Goal: Information Seeking & Learning: Understand process/instructions

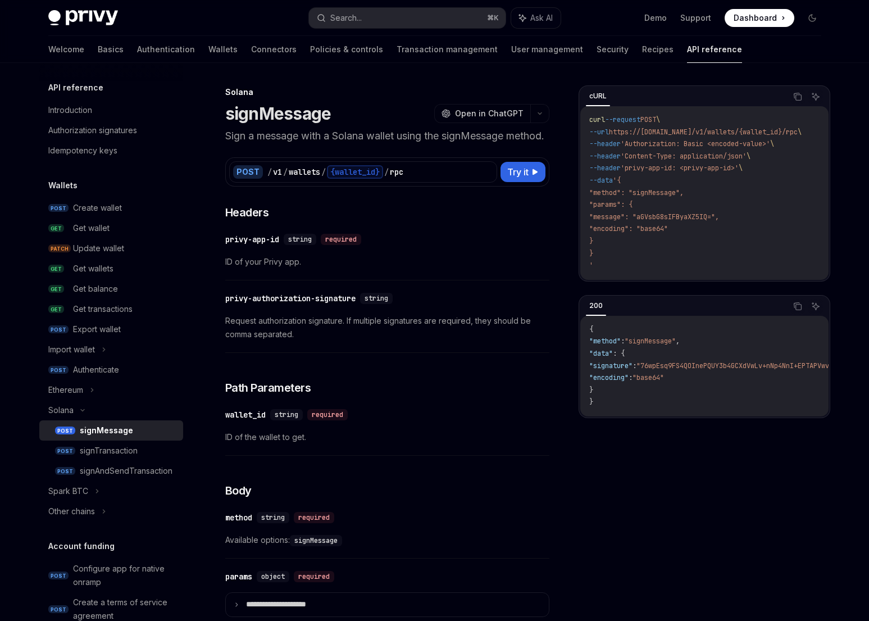
scroll to position [202, 0]
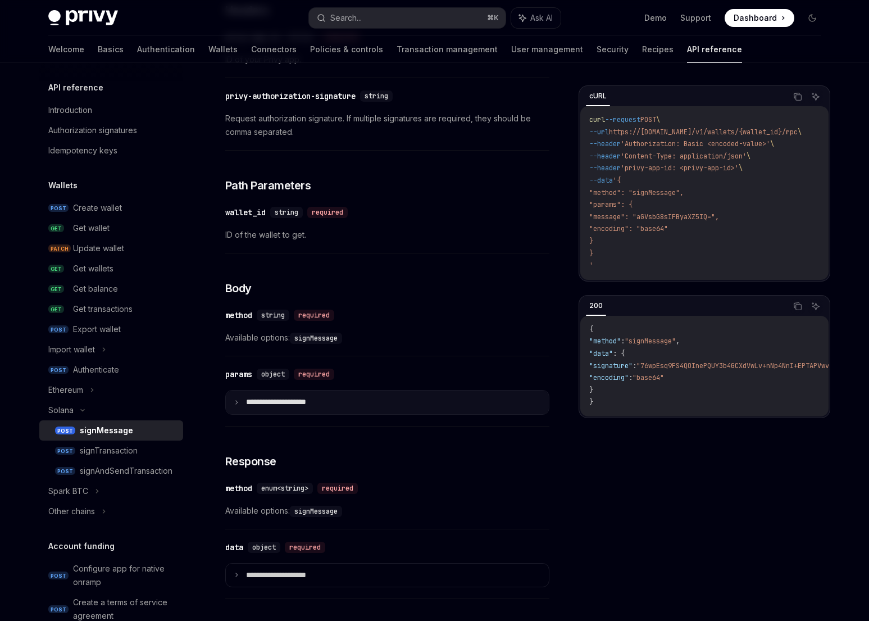
click at [234, 405] on icon at bounding box center [237, 402] width 6 height 6
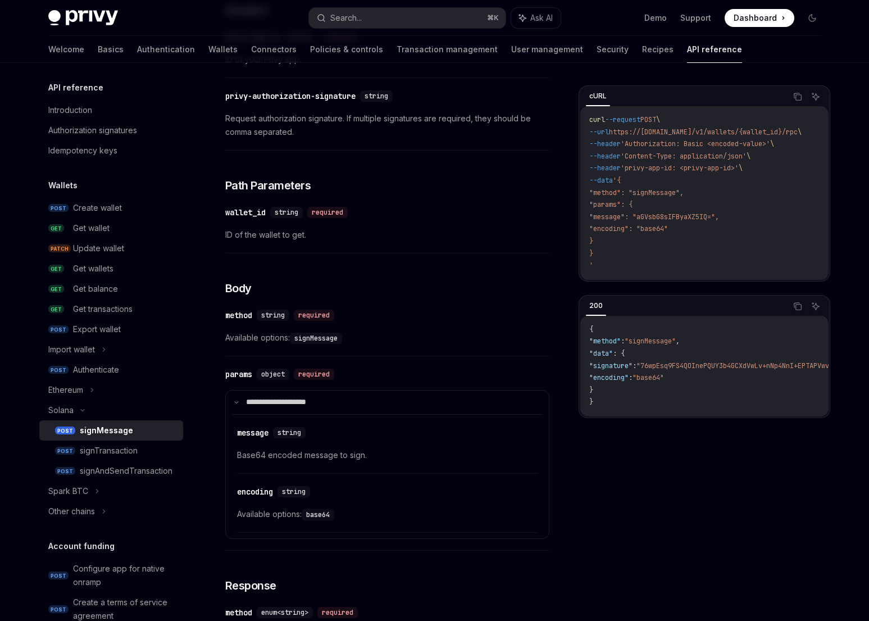
click at [326, 344] on code "signMessage" at bounding box center [316, 338] width 52 height 11
copy code "signMessage"
click at [328, 344] on code "signMessage" at bounding box center [316, 338] width 52 height 11
click at [138, 474] on div "signAndSendTransaction" at bounding box center [126, 470] width 93 height 13
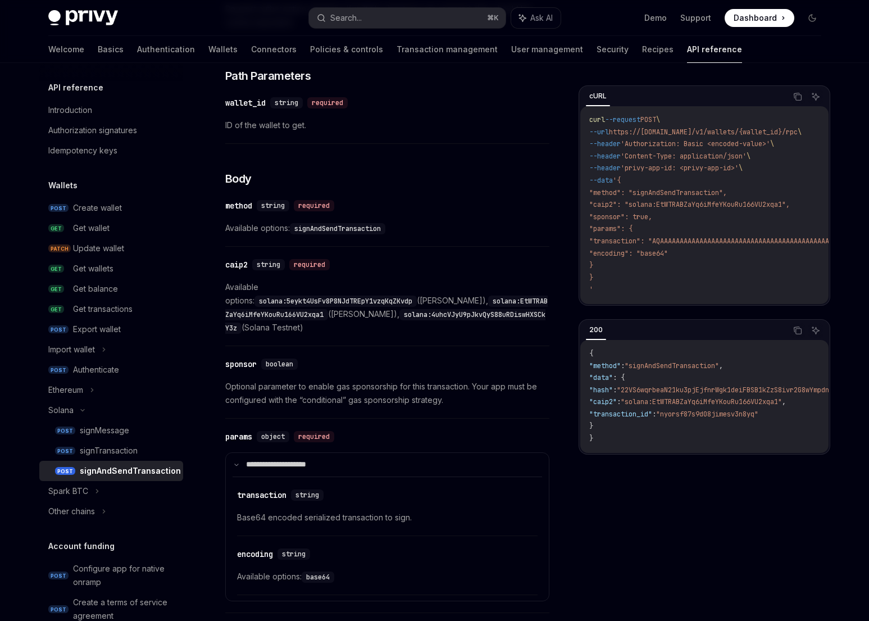
scroll to position [331, 0]
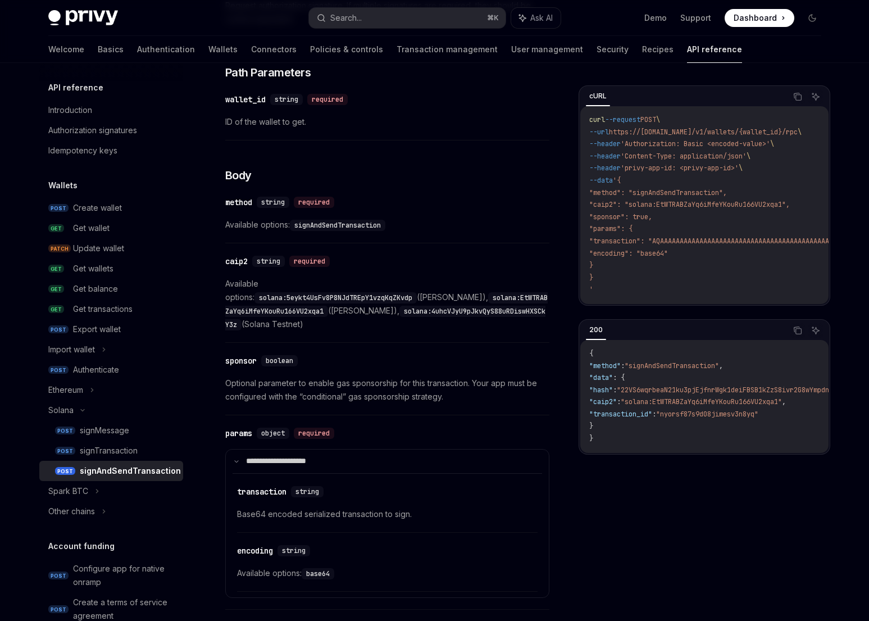
click at [360, 348] on div "​ sponsor boolean Optional parameter to enable gas sponsorship for this transac…" at bounding box center [387, 381] width 324 height 67
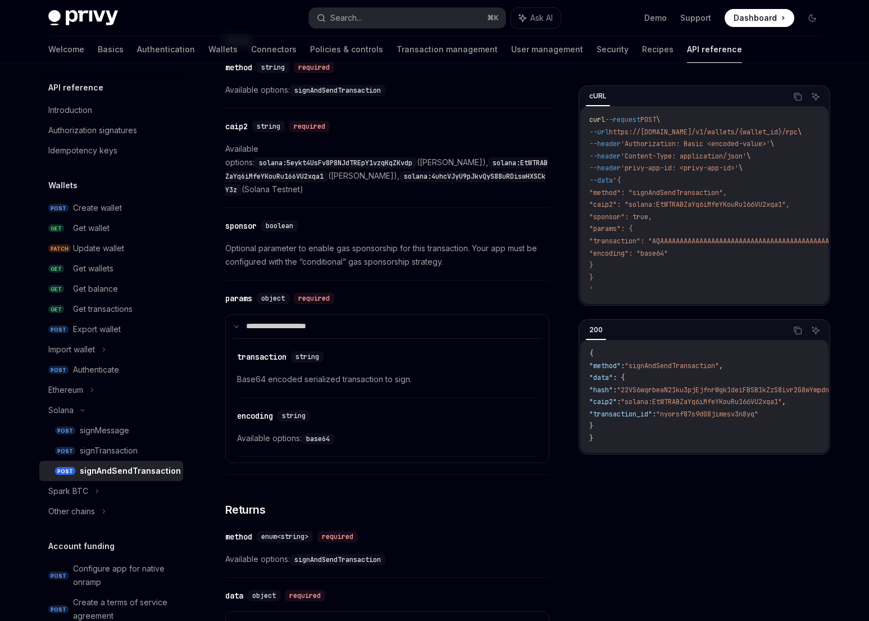
click at [330, 554] on code "signAndSendTransaction" at bounding box center [338, 559] width 96 height 11
click at [334, 554] on code "signAndSendTransaction" at bounding box center [338, 559] width 96 height 11
copy code "signAndSendTransaction"
click at [380, 554] on code "signAndSendTransaction" at bounding box center [338, 559] width 96 height 11
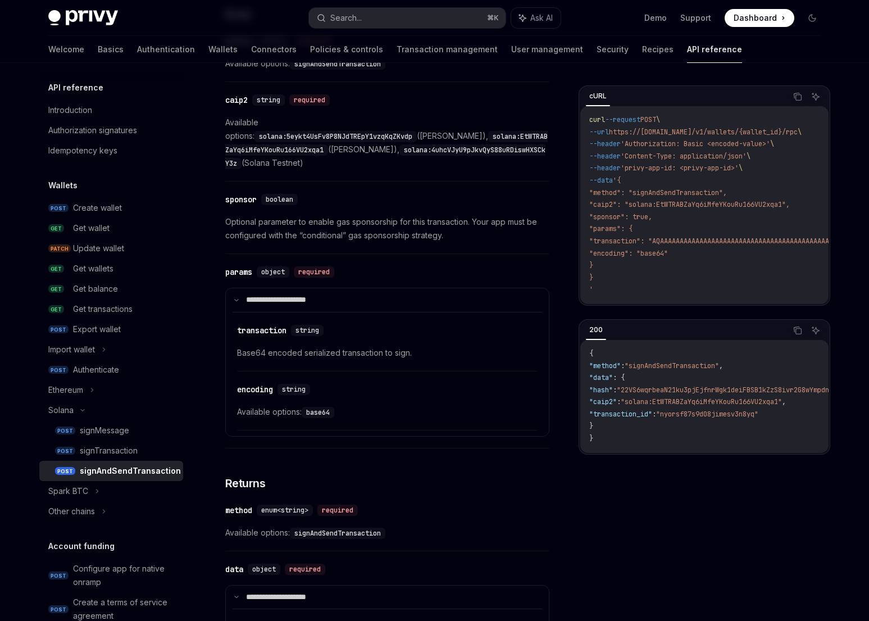
scroll to position [425, 0]
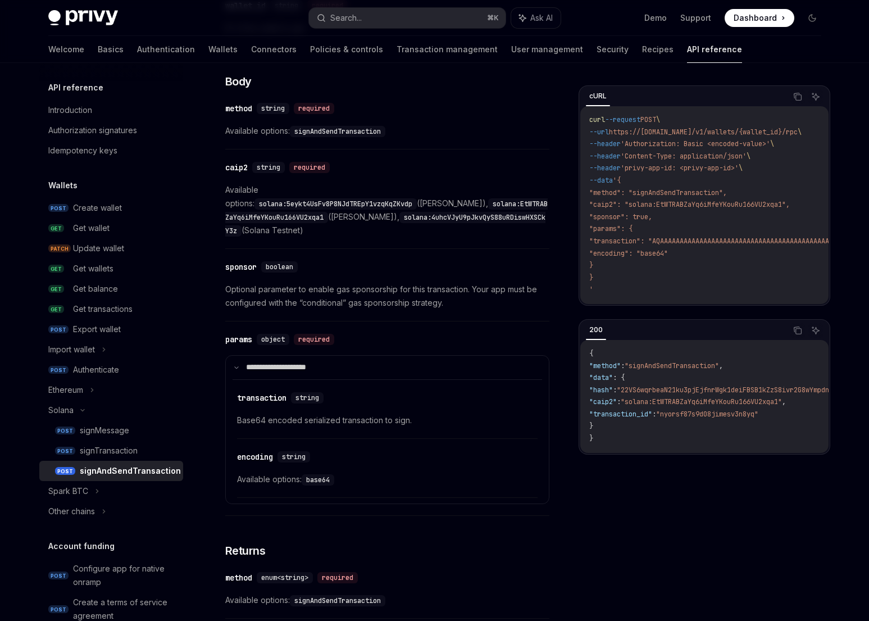
click at [361, 128] on code "signAndSendTransaction" at bounding box center [338, 131] width 96 height 11
copy code "signAndSendTransaction"
click at [367, 203] on code "solana:EtWTRABZaYq6iMfeYKouRu166VU2xqa1" at bounding box center [386, 210] width 322 height 25
click at [124, 473] on div "signAndSendTransaction" at bounding box center [130, 470] width 101 height 13
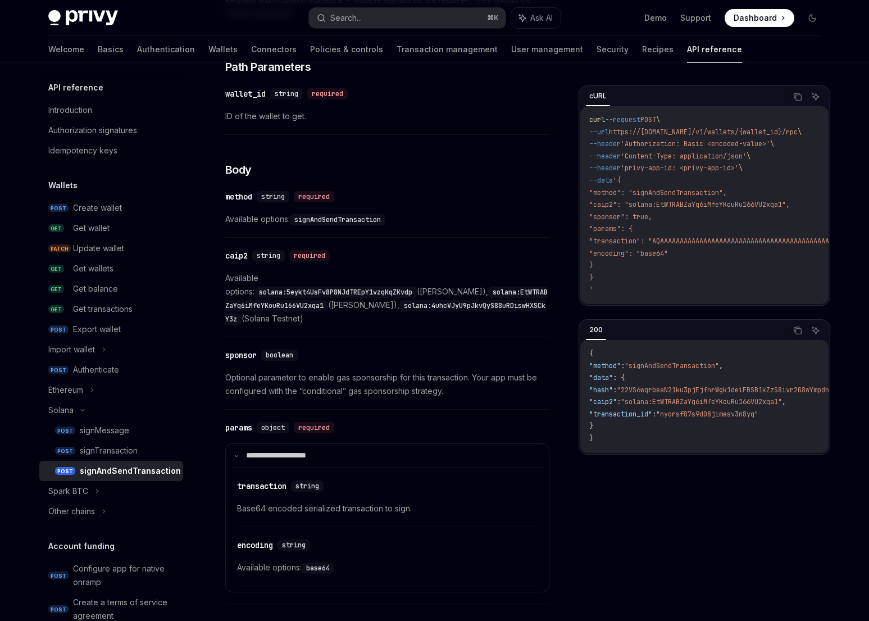
scroll to position [337, 0]
click at [239, 257] on div "caip2" at bounding box center [236, 254] width 22 height 11
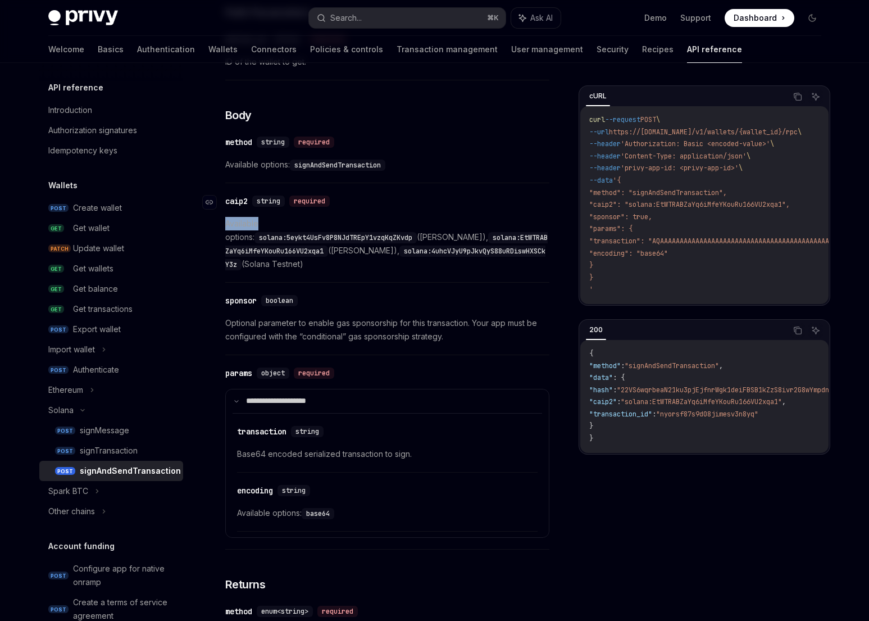
click at [239, 257] on div "​ caip2 string required Available options: solana:5eykt4UsFv8P8NJdTREpY1vzqKqZK…" at bounding box center [387, 236] width 324 height 94
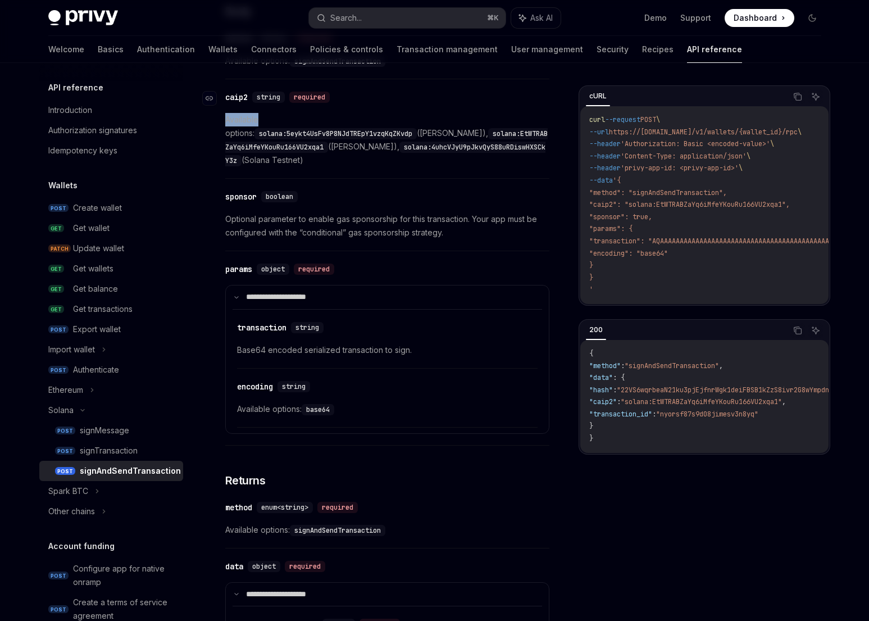
scroll to position [511, 0]
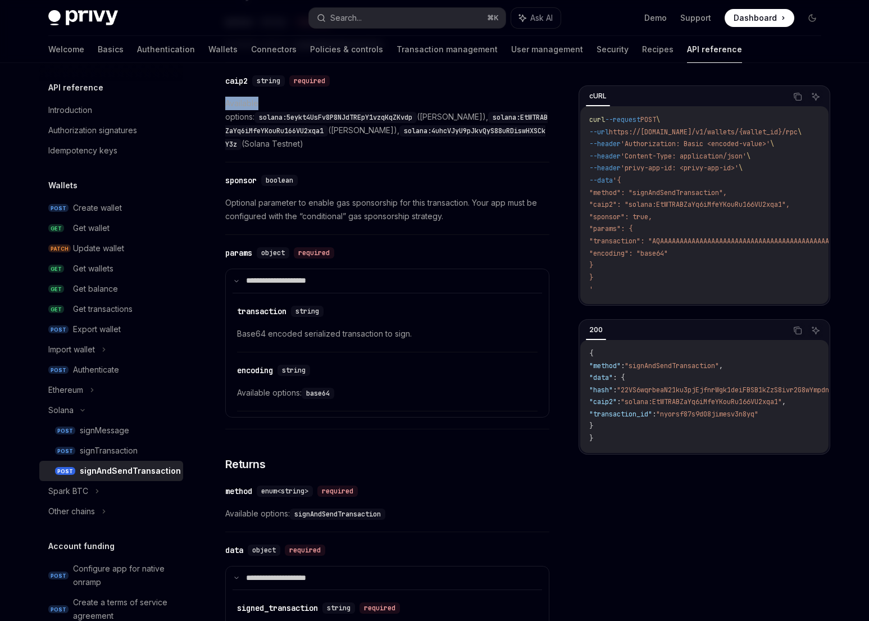
click at [257, 97] on span "Available options: solana:5eykt4UsFv8P8NJdTREpY1vzqKqZKvdp (Solana Mainnet), so…" at bounding box center [387, 124] width 324 height 54
click at [240, 80] on div "caip2" at bounding box center [236, 80] width 22 height 11
copy div "caip2"
drag, startPoint x: 356, startPoint y: 127, endPoint x: 449, endPoint y: 145, distance: 94.4
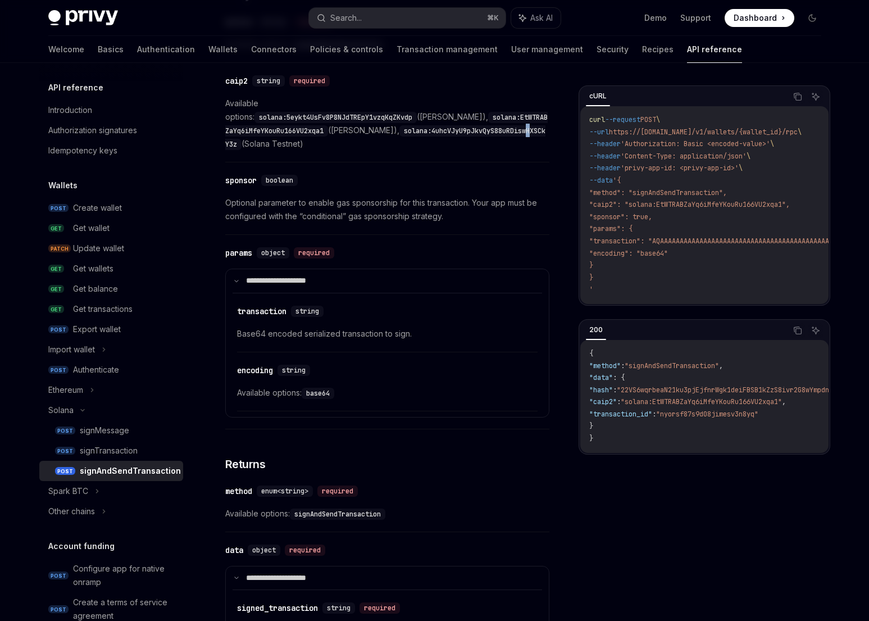
click at [357, 127] on code "solana:4uhcVJyU9pJkvQyS88uRDiswHXSCkY3z" at bounding box center [385, 137] width 320 height 25
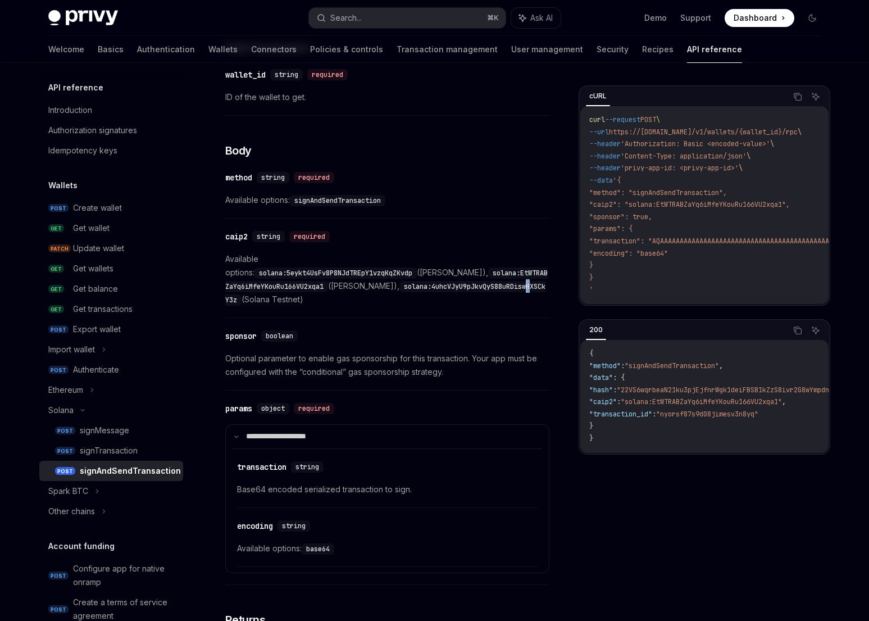
scroll to position [332, 0]
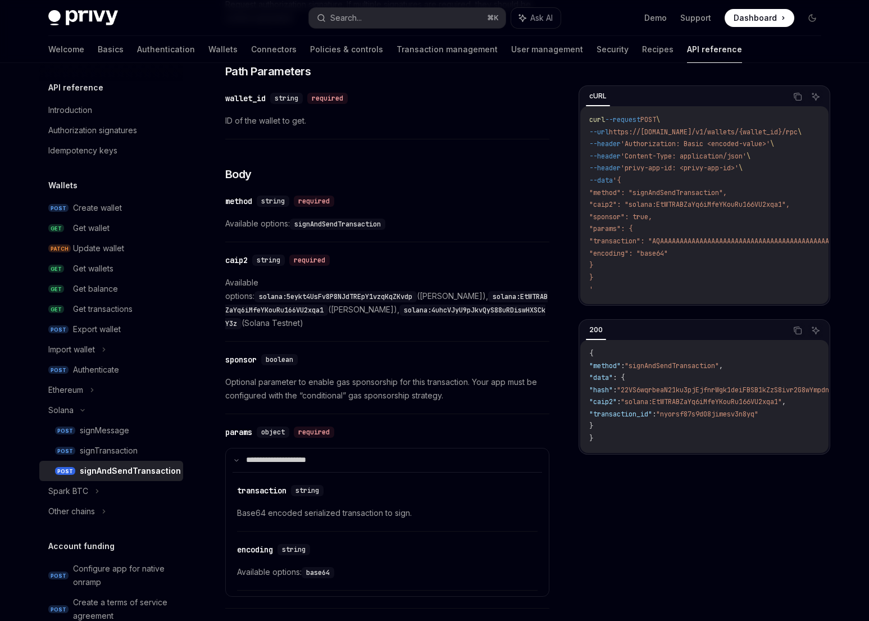
click at [358, 326] on div "​ caip2 string required Available options: solana:5eykt4UsFv8P8NJdTREpY1vzqKqZK…" at bounding box center [387, 295] width 324 height 94
click at [369, 291] on code "solana:5eykt4UsFv8P8NJdTREpY1vzqKqZKvdp" at bounding box center [336, 296] width 162 height 11
drag, startPoint x: 369, startPoint y: 280, endPoint x: 310, endPoint y: 283, distance: 59.1
click at [310, 291] on code "solana:5eykt4UsFv8P8NJdTREpY1vzqKqZKvdp" at bounding box center [336, 296] width 162 height 11
click at [412, 331] on div "**********" at bounding box center [387, 385] width 324 height 994
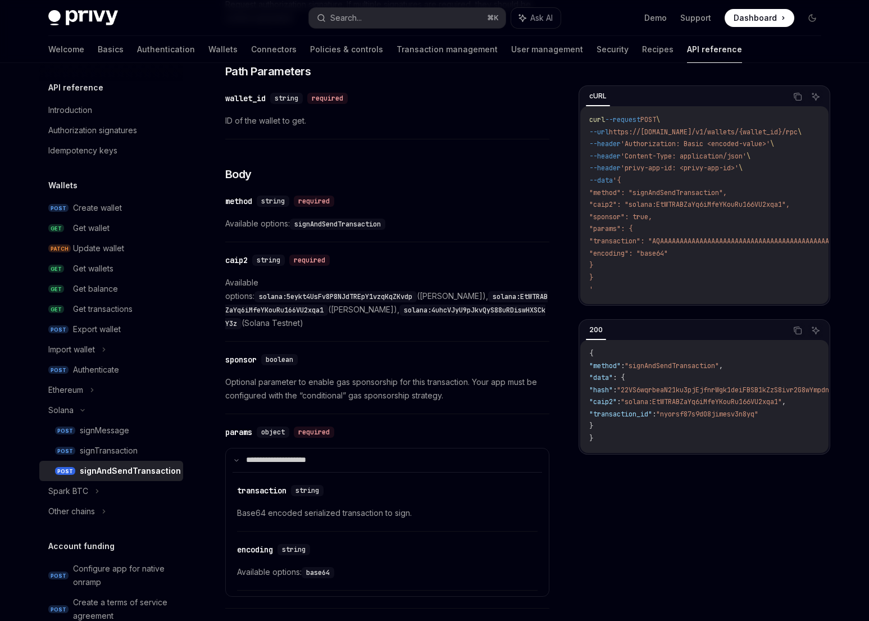
click at [369, 291] on code "solana:5eykt4UsFv8P8NJdTREpY1vzqKqZKvdp" at bounding box center [336, 296] width 162 height 11
drag, startPoint x: 369, startPoint y: 281, endPoint x: 308, endPoint y: 280, distance: 61.2
click at [308, 291] on code "solana:5eykt4UsFv8P8NJdTREpY1vzqKqZKvdp" at bounding box center [336, 296] width 162 height 11
copy code "solana:5eykt4UsFv8P8NJdTREpY1vzqKqZKvdp"
click at [353, 291] on code "solana:5eykt4UsFv8P8NJdTREpY1vzqKqZKvdp" at bounding box center [336, 296] width 162 height 11
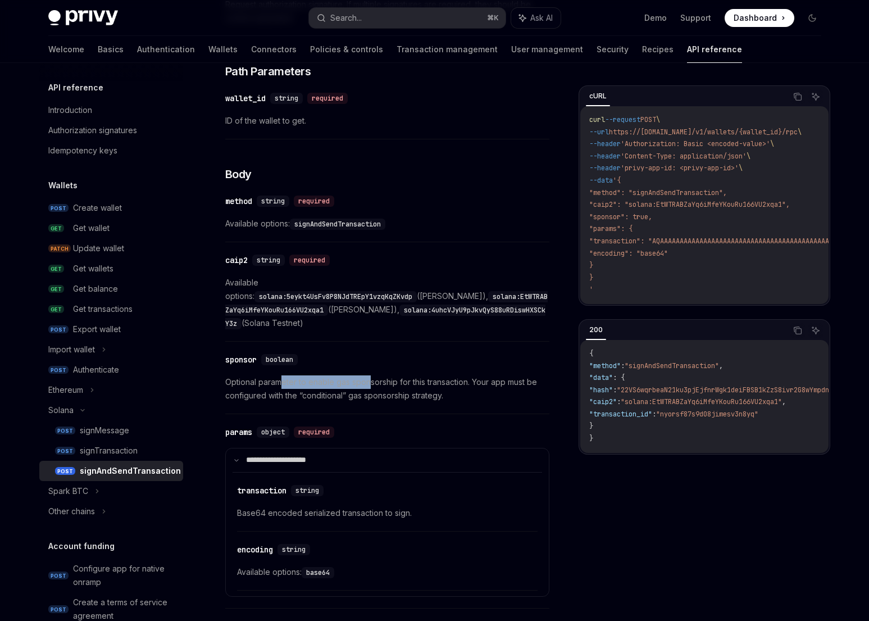
drag, startPoint x: 282, startPoint y: 368, endPoint x: 369, endPoint y: 374, distance: 87.3
click at [369, 375] on span "Optional parameter to enable gas sponsorship for this transaction. Your app mus…" at bounding box center [387, 388] width 324 height 27
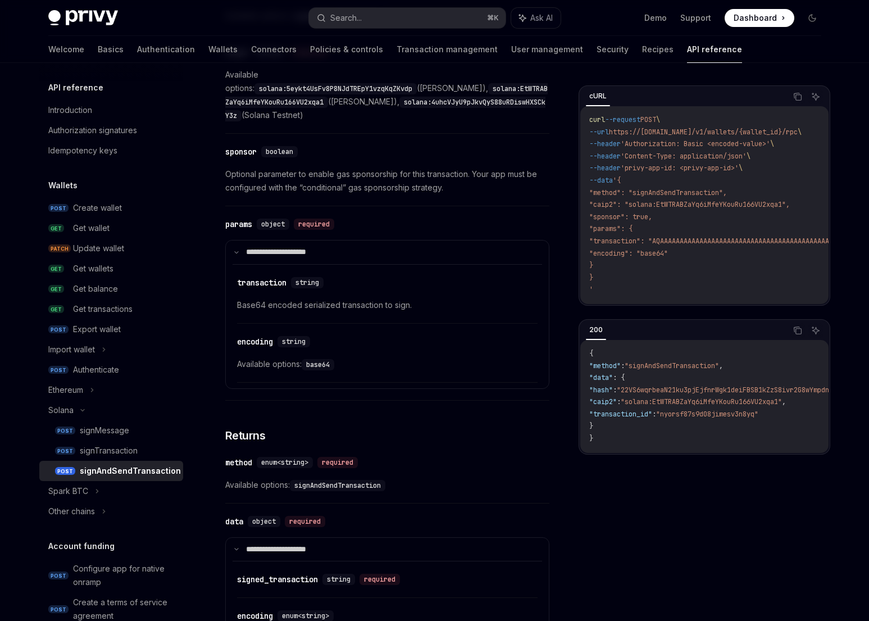
scroll to position [671, 0]
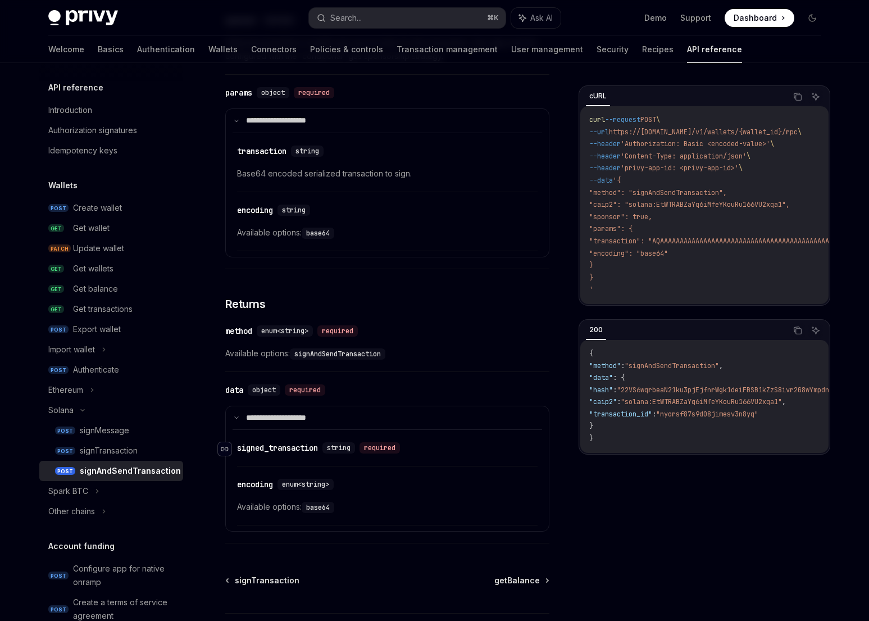
click at [224, 446] on icon "Navigate to header" at bounding box center [225, 449] width 8 height 7
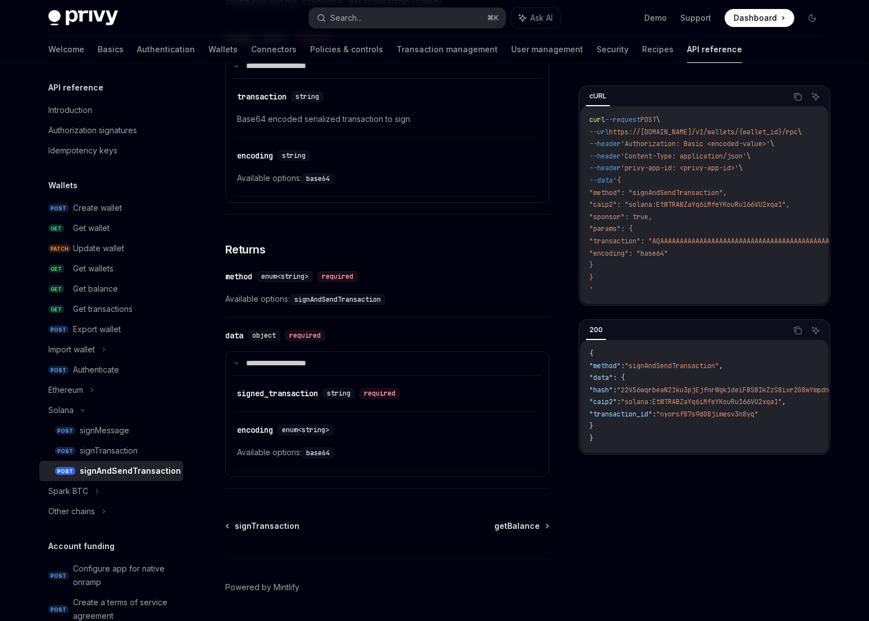
scroll to position [747, 0]
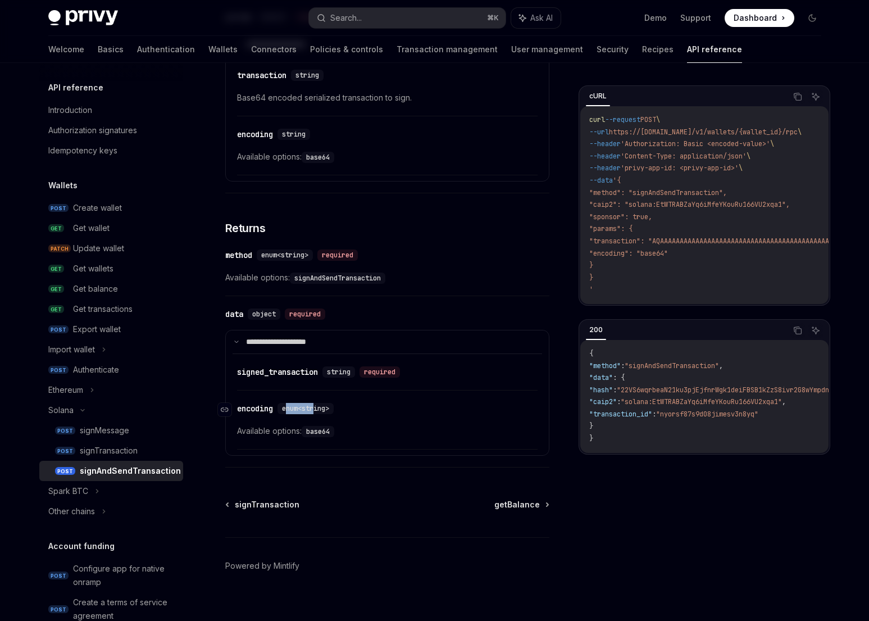
drag, startPoint x: 288, startPoint y: 396, endPoint x: 320, endPoint y: 398, distance: 32.1
click at [320, 404] on span "enum<string>" at bounding box center [305, 408] width 47 height 9
click at [222, 370] on icon "Navigate to header" at bounding box center [225, 373] width 8 height 7
click at [231, 330] on summary "**********" at bounding box center [387, 342] width 323 height 24
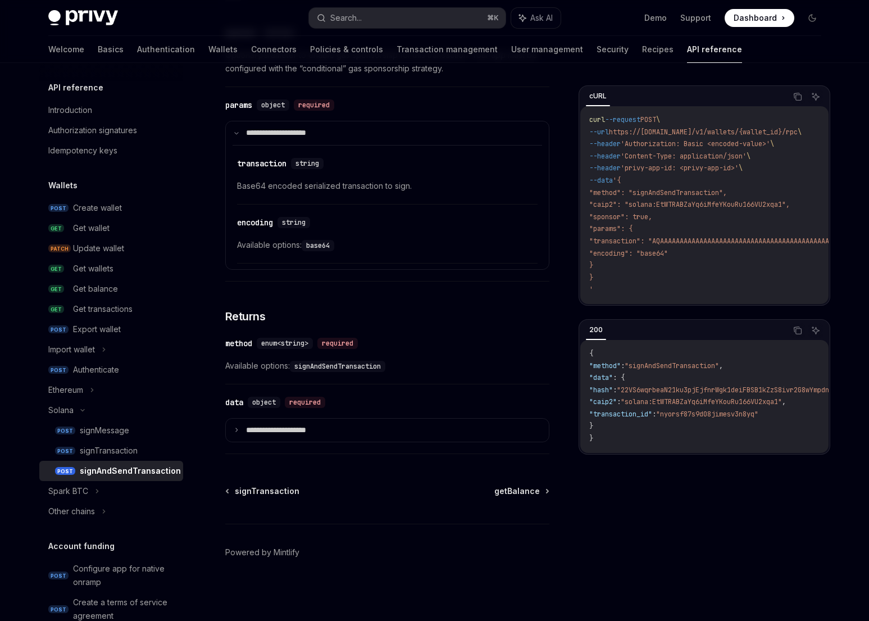
scroll to position [646, 0]
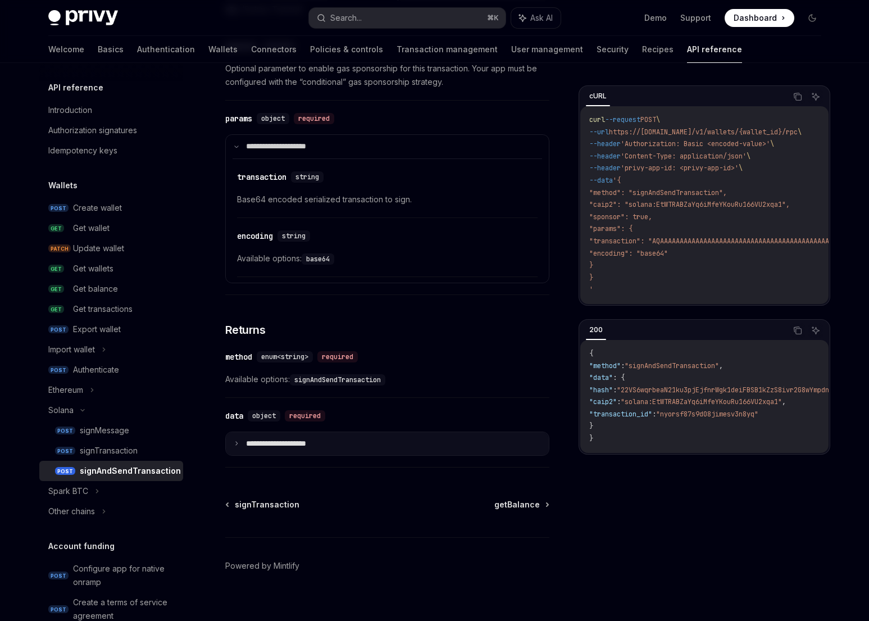
click at [246, 436] on summary "**********" at bounding box center [387, 444] width 323 height 24
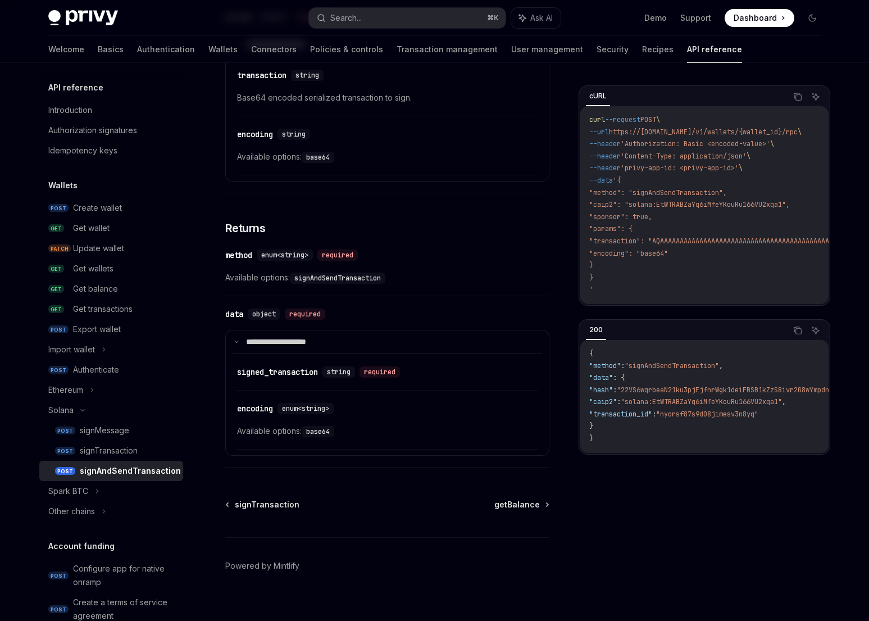
click at [253, 175] on div "​ encoding enum<string> Available options: base64" at bounding box center [387, 148] width 301 height 53
click at [259, 175] on div "​ encoding enum<string> Available options: base64" at bounding box center [387, 148] width 301 height 53
click at [367, 441] on details "**********" at bounding box center [387, 393] width 324 height 126
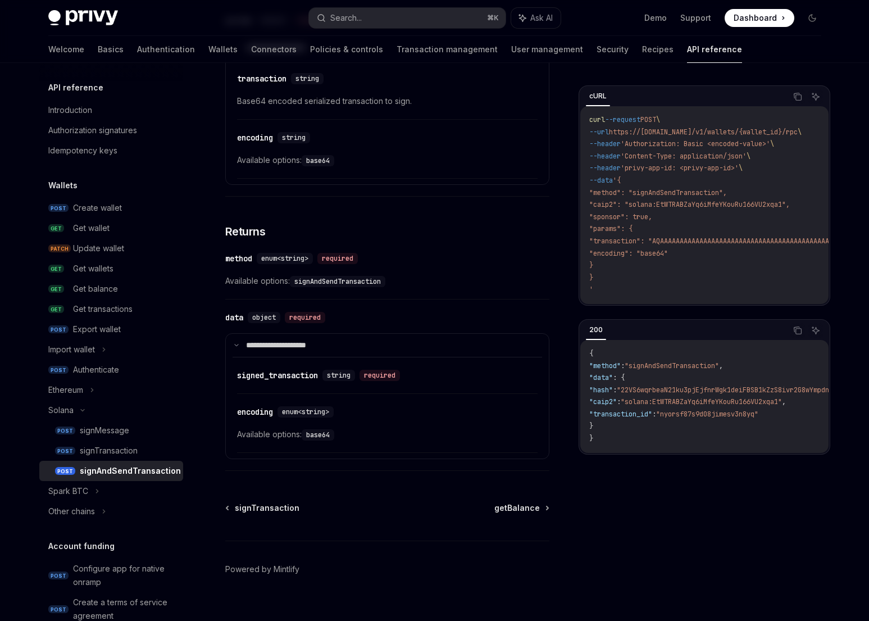
scroll to position [747, 0]
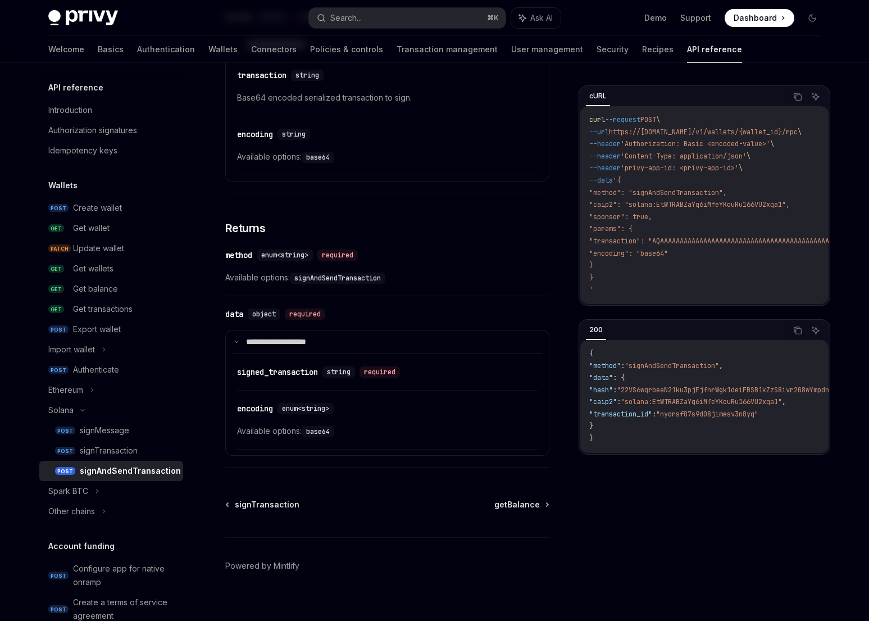
click at [396, 335] on summary "**********" at bounding box center [387, 342] width 323 height 24
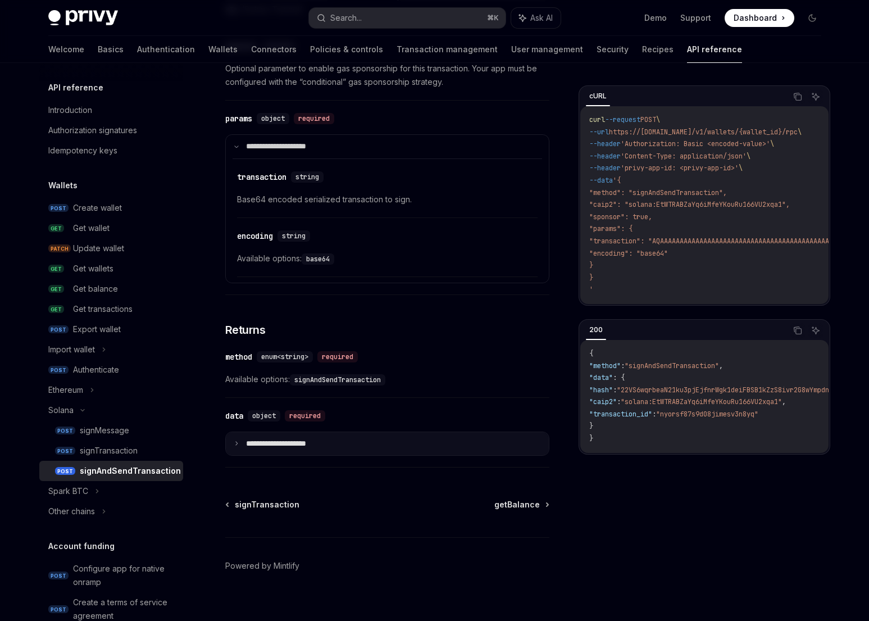
click at [258, 439] on p "**********" at bounding box center [285, 444] width 78 height 10
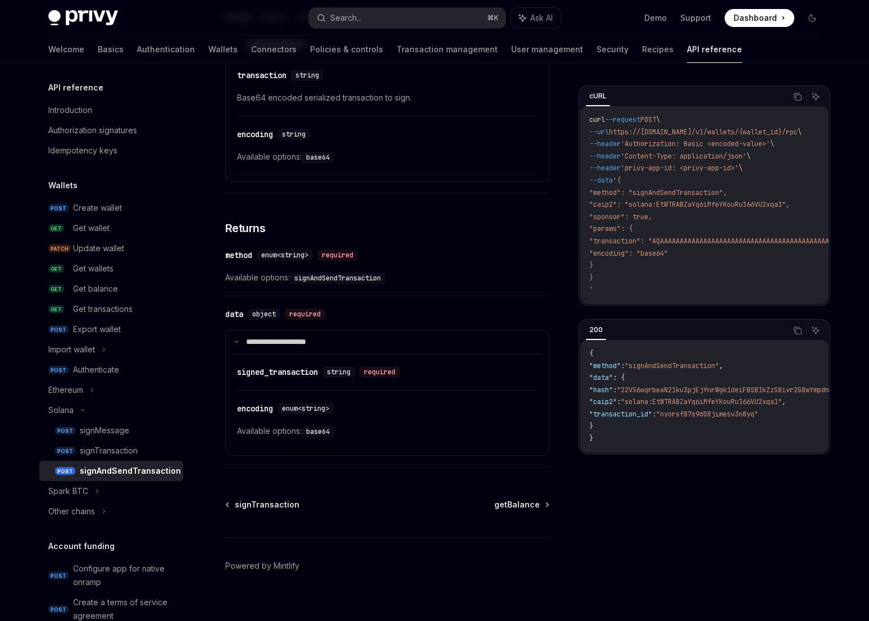
click at [364, 452] on div "**********" at bounding box center [387, 385] width 324 height 166
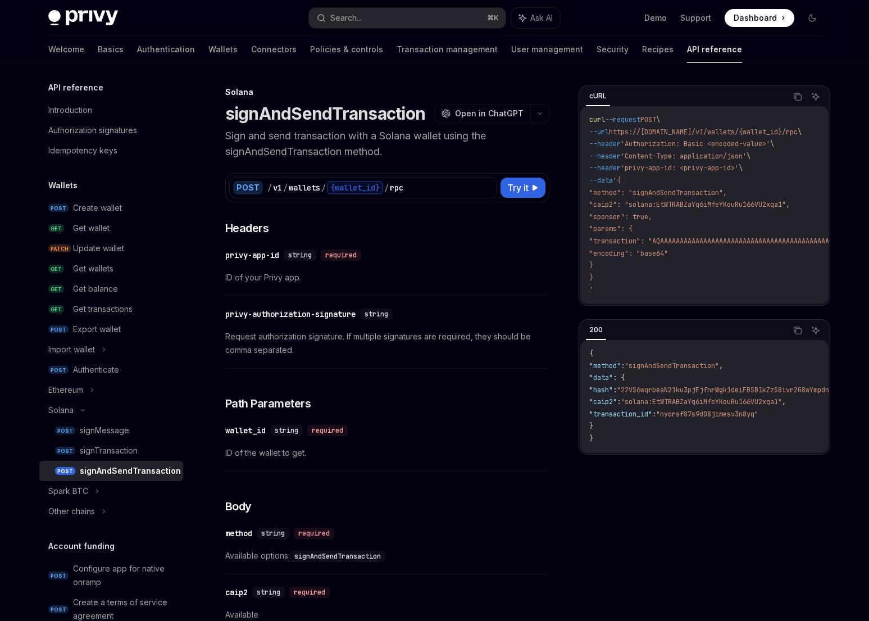
scroll to position [0, 0]
drag, startPoint x: 216, startPoint y: 333, endPoint x: 344, endPoint y: 340, distance: 127.8
click at [364, 336] on span "Request authorization signature. If multiple signatures are required, they shou…" at bounding box center [387, 343] width 324 height 27
drag, startPoint x: 206, startPoint y: 133, endPoint x: 346, endPoint y: 133, distance: 139.9
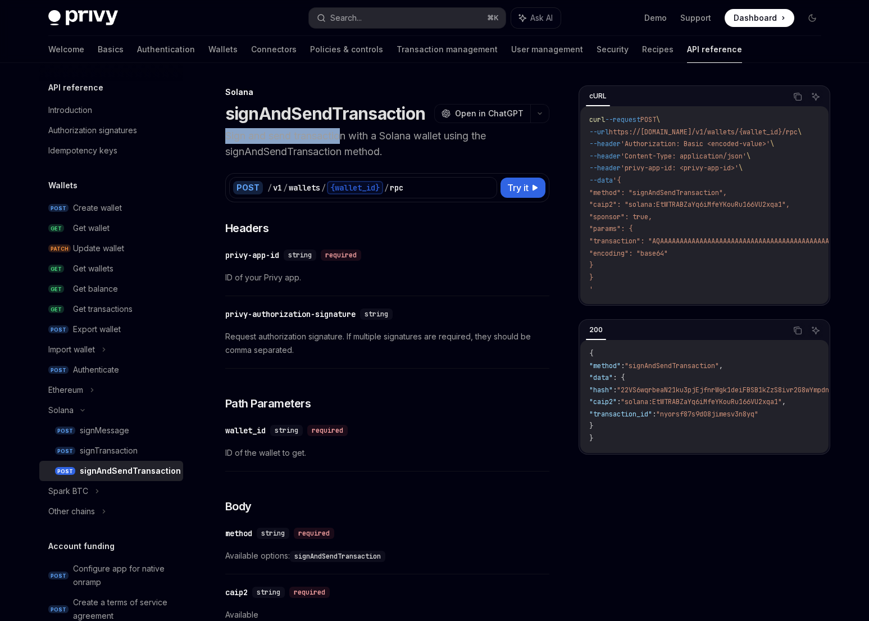
click at [346, 133] on p "Sign and send transaction with a Solana wallet using the signAndSendTransaction…" at bounding box center [387, 143] width 324 height 31
drag, startPoint x: 328, startPoint y: 137, endPoint x: 366, endPoint y: 138, distance: 38.2
click at [366, 138] on p "Sign and send transaction with a Solana wallet using the signAndSendTransaction…" at bounding box center [387, 143] width 324 height 31
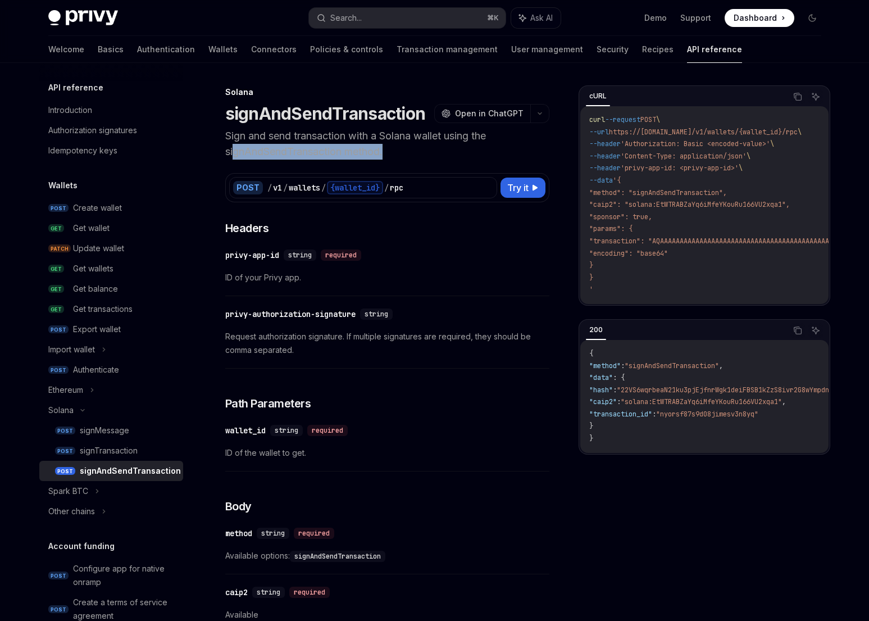
drag, startPoint x: 232, startPoint y: 153, endPoint x: 387, endPoint y: 152, distance: 154.5
click at [387, 152] on p "Sign and send transaction with a Solana wallet using the signAndSendTransaction…" at bounding box center [387, 143] width 324 height 31
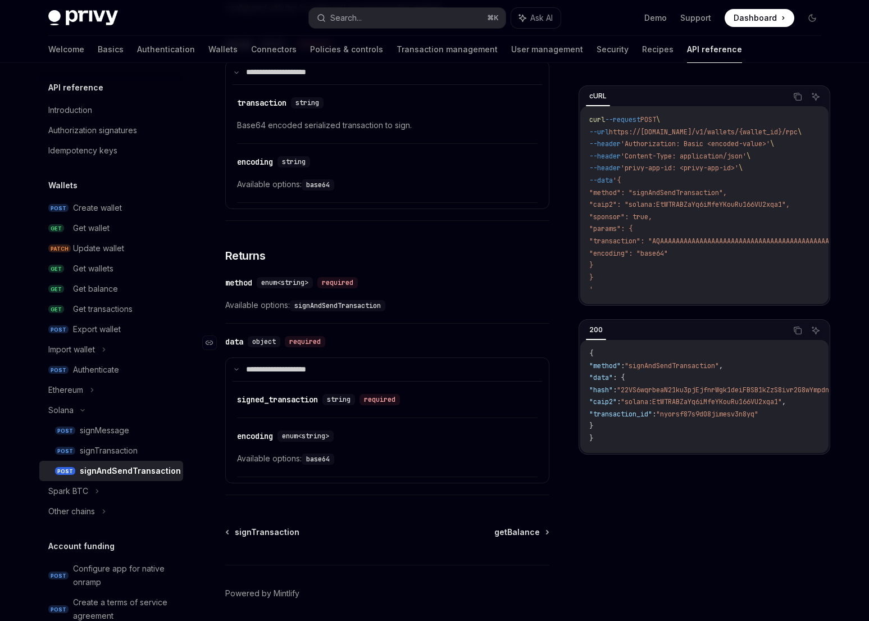
scroll to position [747, 0]
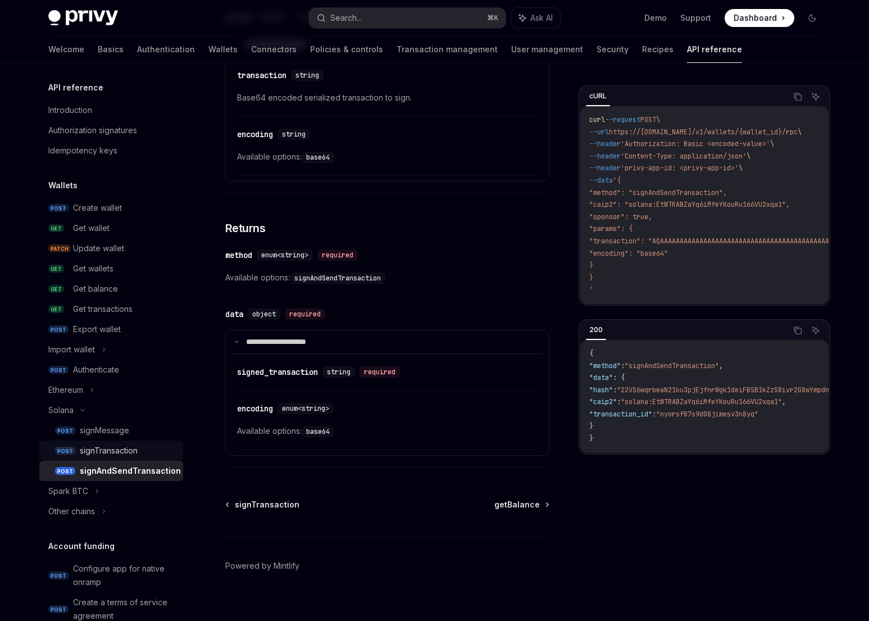
click at [72, 456] on link "POST signTransaction" at bounding box center [111, 450] width 144 height 20
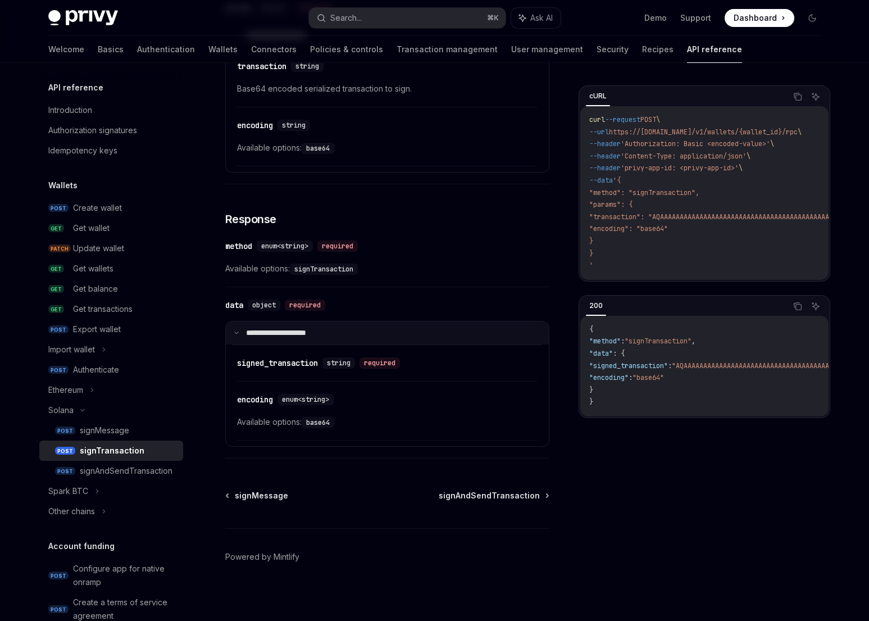
scroll to position [589, 0]
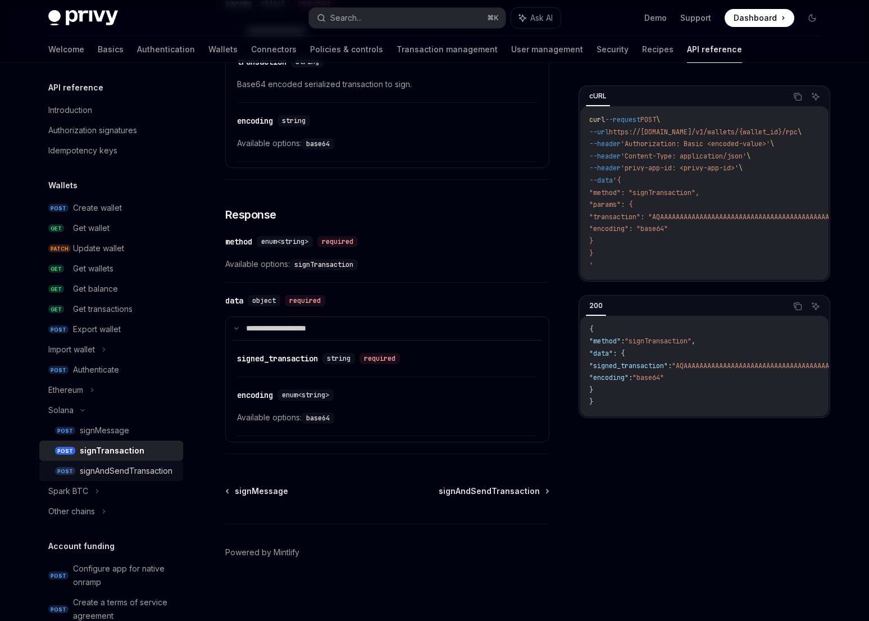
click at [107, 472] on div "signAndSendTransaction" at bounding box center [126, 470] width 93 height 13
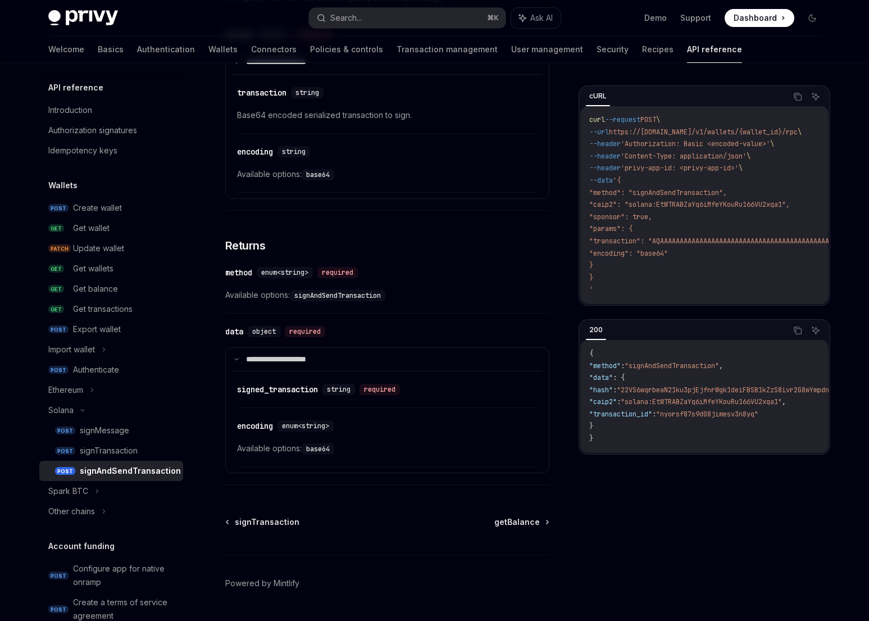
scroll to position [747, 0]
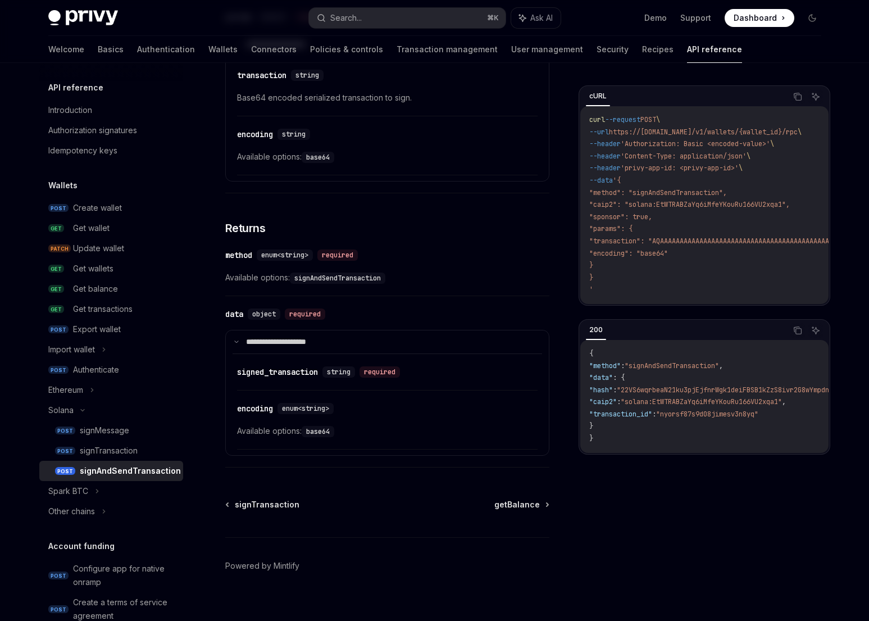
click at [515, 175] on div "​ encoding enum<string> Available options: base64" at bounding box center [387, 148] width 301 height 53
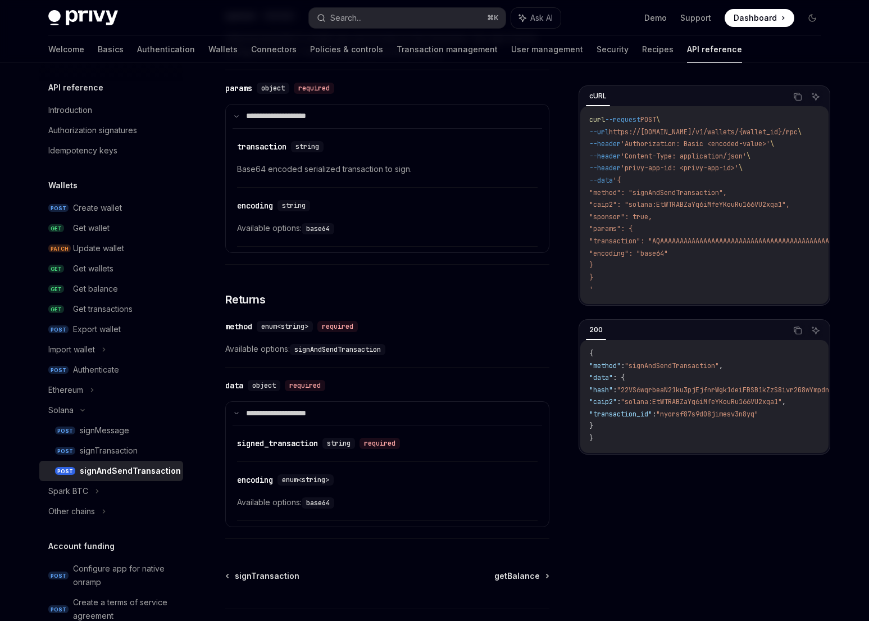
scroll to position [541, 0]
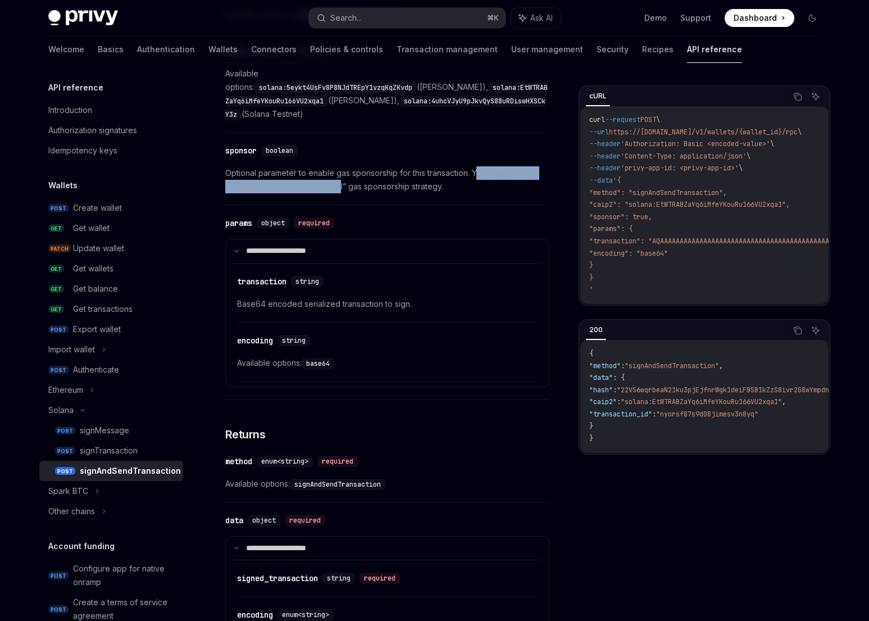
drag, startPoint x: 479, startPoint y: 158, endPoint x: 342, endPoint y: 168, distance: 137.5
click at [342, 168] on span "Optional parameter to enable gas sponsorship for this transaction. Your app mus…" at bounding box center [387, 179] width 324 height 27
click at [404, 178] on span "Optional parameter to enable gas sponsorship for this transaction. Your app mus…" at bounding box center [387, 179] width 324 height 27
click at [471, 169] on span "Optional parameter to enable gas sponsorship for this transaction. Your app mus…" at bounding box center [387, 179] width 324 height 27
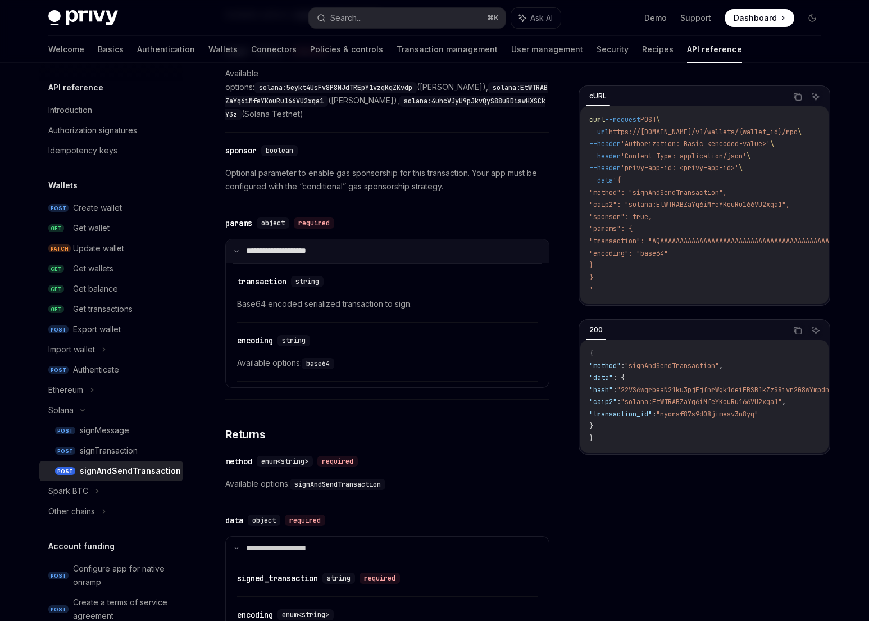
click at [233, 240] on summary "**********" at bounding box center [387, 251] width 323 height 24
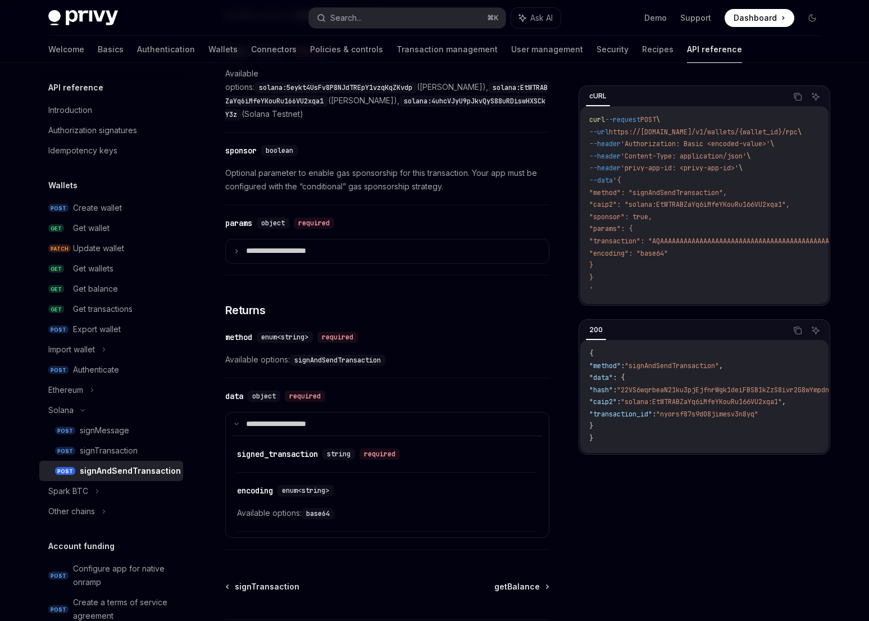
click at [273, 175] on span "Optional parameter to enable gas sponsorship for this transaction. Your app mus…" at bounding box center [387, 179] width 324 height 27
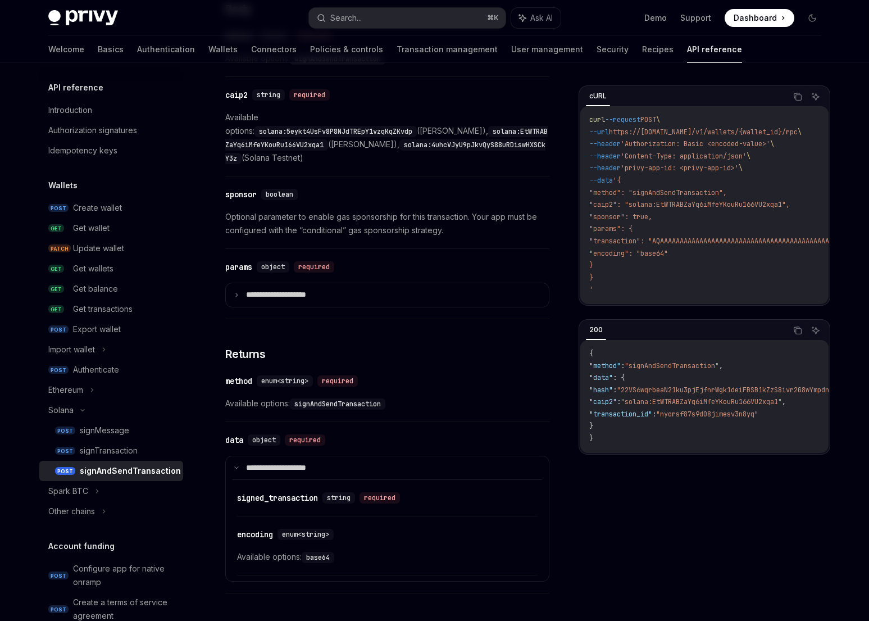
scroll to position [406, 0]
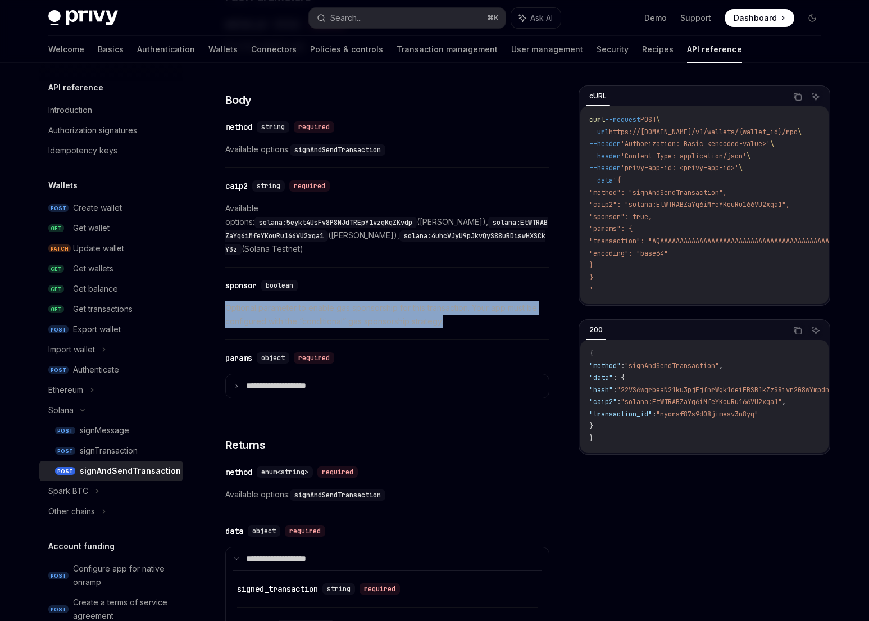
drag, startPoint x: 243, startPoint y: 294, endPoint x: 444, endPoint y: 310, distance: 201.2
click at [444, 310] on span "Optional parameter to enable gas sponsorship for this transaction. Your app mus…" at bounding box center [387, 314] width 324 height 27
drag, startPoint x: 457, startPoint y: 307, endPoint x: 223, endPoint y: 293, distance: 234.1
click at [223, 293] on div "Solana signAndSendTransaction OpenAI Open in ChatGPT Sign and send transaction …" at bounding box center [281, 265] width 539 height 1172
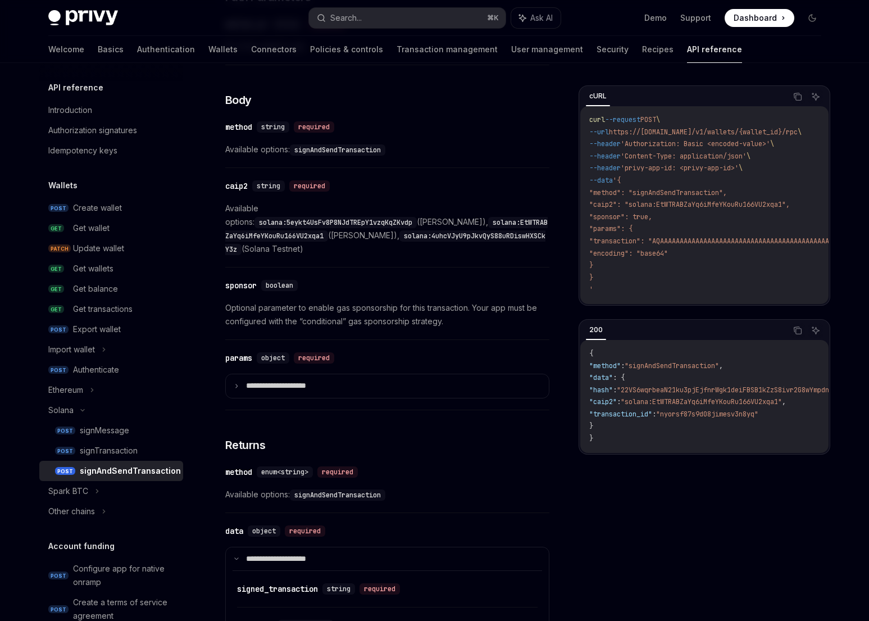
click at [309, 301] on span "Optional parameter to enable gas sponsorship for this transaction. Your app mus…" at bounding box center [387, 314] width 324 height 27
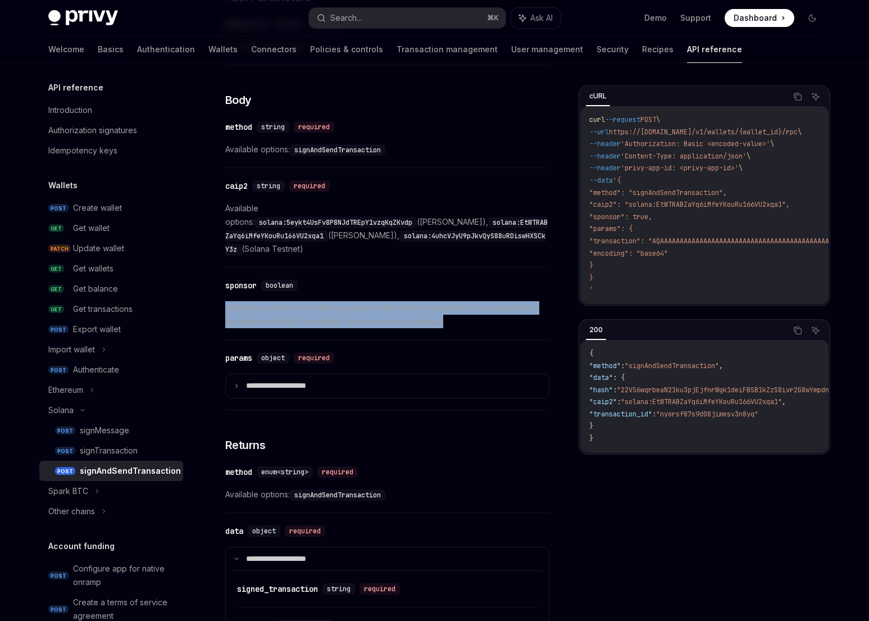
drag, startPoint x: 401, startPoint y: 297, endPoint x: 272, endPoint y: 284, distance: 129.3
click at [272, 284] on div "​ sponsor boolean Optional parameter to enable gas sponsorship for this transac…" at bounding box center [387, 306] width 324 height 67
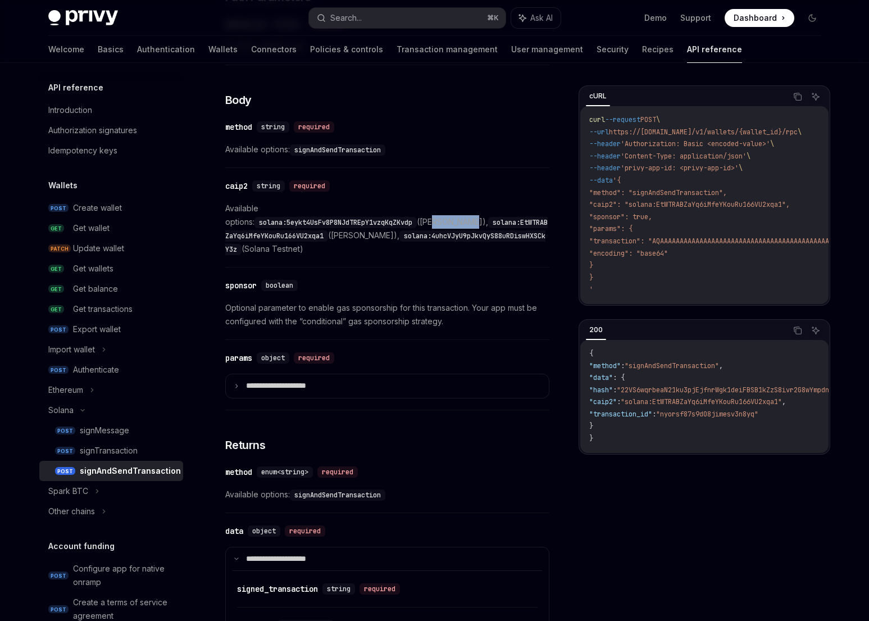
drag, startPoint x: 478, startPoint y: 207, endPoint x: 506, endPoint y: 206, distance: 28.1
click at [510, 205] on span "Available options: solana:5eykt4UsFv8P8NJdTREpY1vzqKqZKvdp (Solana Mainnet), so…" at bounding box center [387, 229] width 324 height 54
click at [506, 206] on span "Available options: solana:5eykt4UsFv8P8NJdTREpY1vzqKqZKvdp (Solana Mainnet), so…" at bounding box center [387, 229] width 324 height 54
drag, startPoint x: 407, startPoint y: 217, endPoint x: 441, endPoint y: 217, distance: 33.7
click at [441, 217] on span "Available options: solana:5eykt4UsFv8P8NJdTREpY1vzqKqZKvdp (Solana Mainnet), so…" at bounding box center [387, 229] width 324 height 54
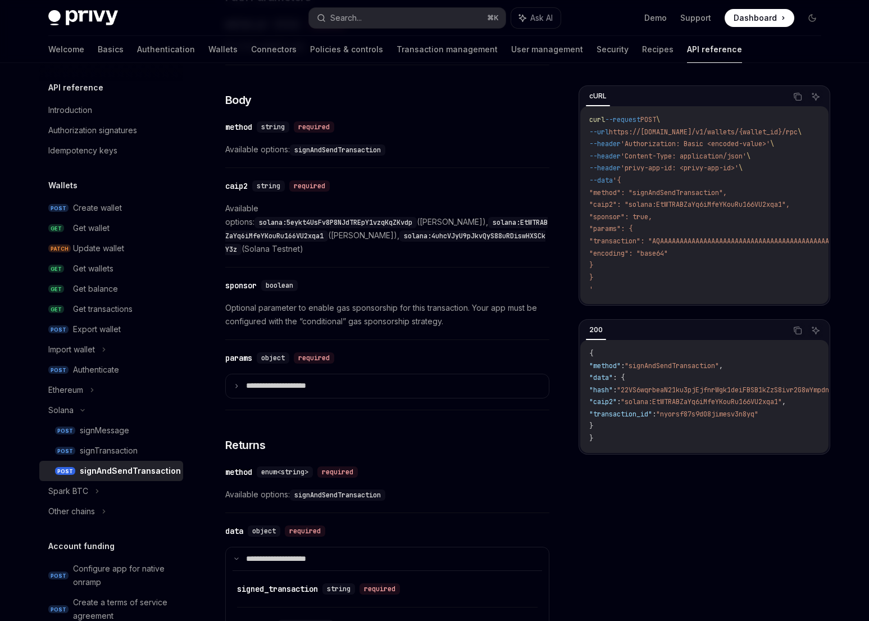
drag, startPoint x: 413, startPoint y: 231, endPoint x: 439, endPoint y: 229, distance: 26.5
click at [439, 229] on span "Available options: solana:5eykt4UsFv8P8NJdTREpY1vzqKqZKvdp (Solana Mainnet), so…" at bounding box center [387, 229] width 324 height 54
drag, startPoint x: 437, startPoint y: 232, endPoint x: 396, endPoint y: 235, distance: 41.1
click at [396, 235] on span "Available options: solana:5eykt4UsFv8P8NJdTREpY1vzqKqZKvdp (Solana Mainnet), so…" at bounding box center [387, 229] width 324 height 54
click at [401, 253] on div "**********" at bounding box center [387, 249] width 324 height 870
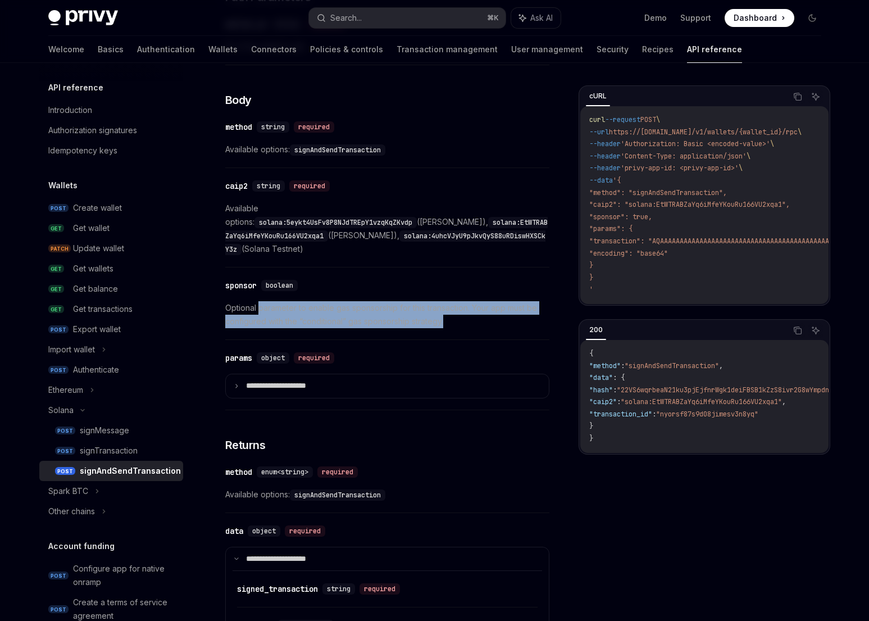
drag, startPoint x: 435, startPoint y: 308, endPoint x: 261, endPoint y: 290, distance: 175.6
click at [261, 301] on span "Optional parameter to enable gas sponsorship for this transaction. Your app mus…" at bounding box center [387, 314] width 324 height 27
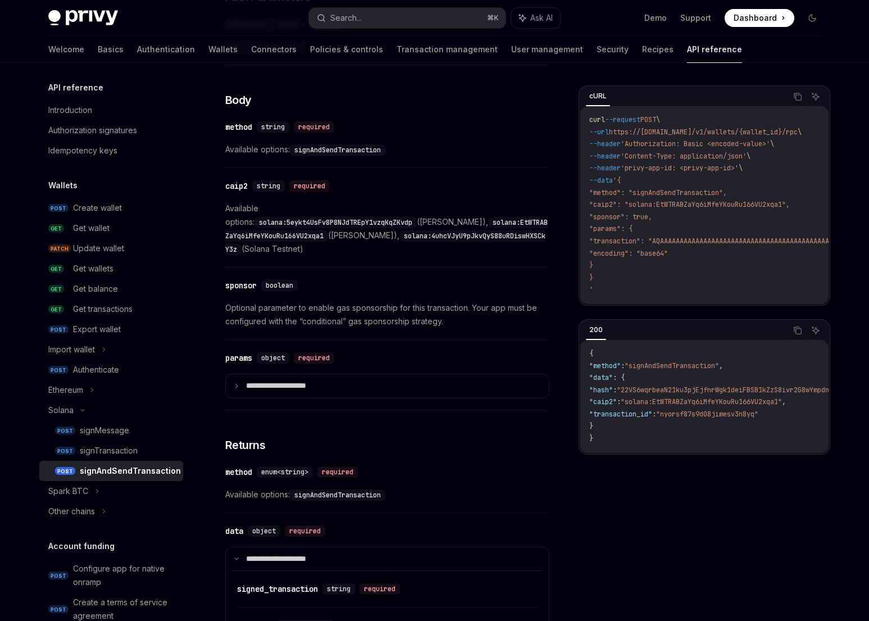
drag, startPoint x: 266, startPoint y: 290, endPoint x: 333, endPoint y: 299, distance: 66.8
click at [269, 301] on span "Optional parameter to enable gas sponsorship for this transaction. Your app mus…" at bounding box center [387, 314] width 324 height 27
drag, startPoint x: 230, startPoint y: 303, endPoint x: 417, endPoint y: 310, distance: 186.6
click at [412, 310] on span "Optional parameter to enable gas sponsorship for this transaction. Your app mus…" at bounding box center [387, 314] width 324 height 27
click at [417, 310] on span "Optional parameter to enable gas sponsorship for this transaction. Your app mus…" at bounding box center [387, 314] width 324 height 27
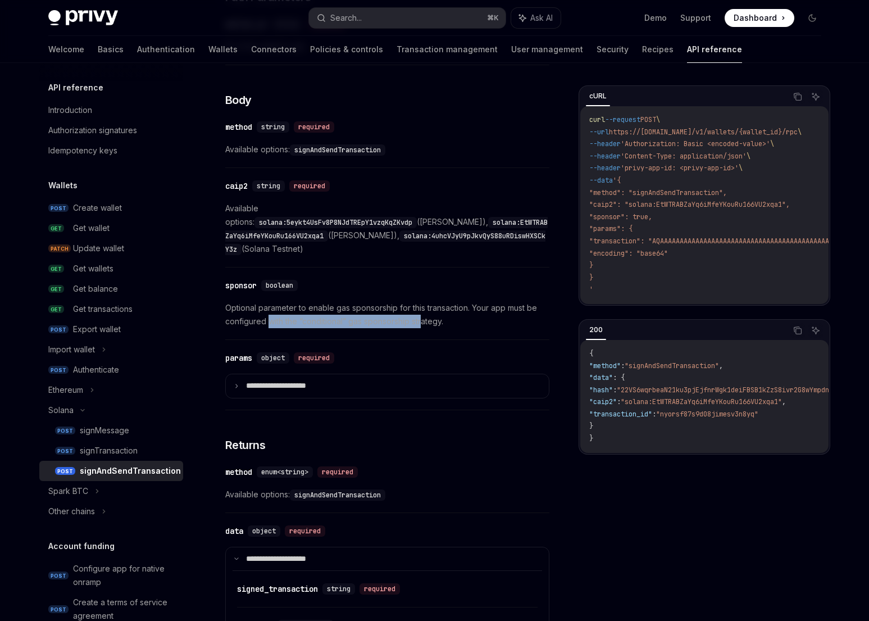
drag, startPoint x: 270, startPoint y: 305, endPoint x: 421, endPoint y: 306, distance: 151.1
click at [421, 306] on span "Optional parameter to enable gas sponsorship for this transaction. Your app mus…" at bounding box center [387, 314] width 324 height 27
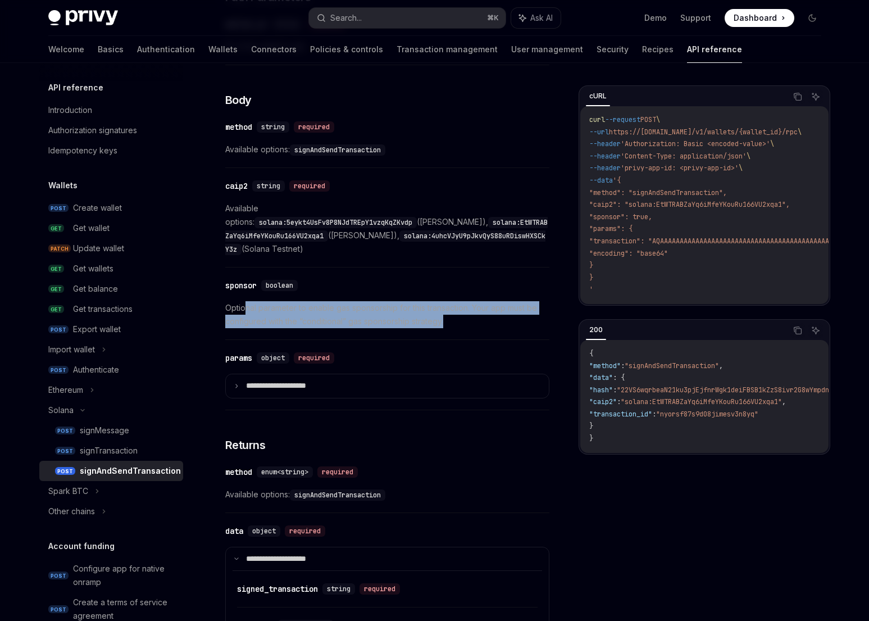
drag, startPoint x: 474, startPoint y: 309, endPoint x: 243, endPoint y: 294, distance: 232.0
click at [243, 301] on span "Optional parameter to enable gas sponsorship for this transaction. Your app mus…" at bounding box center [387, 314] width 324 height 27
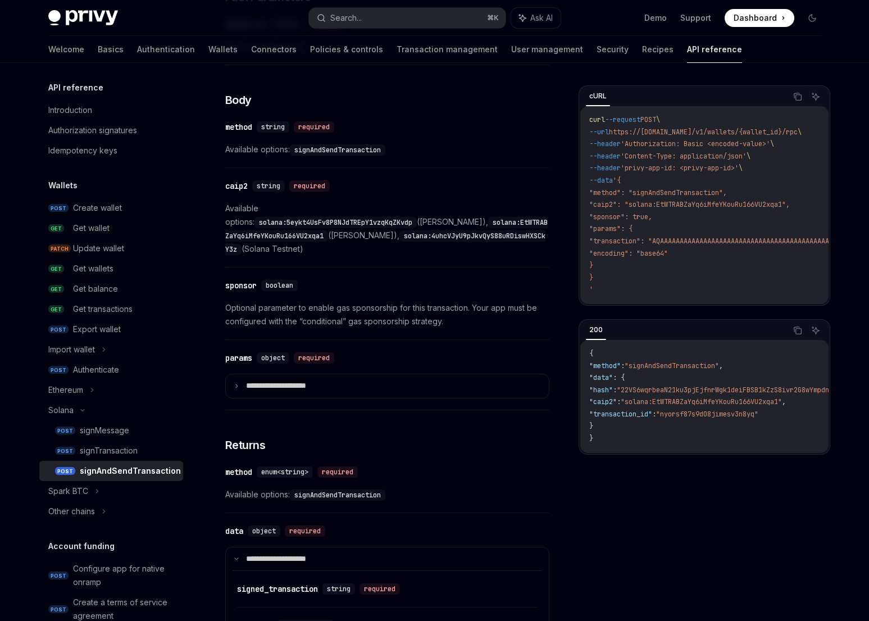
click at [301, 228] on span "Available options: solana:5eykt4UsFv8P8NJdTREpY1vzqKqZKvdp (Solana Mainnet), so…" at bounding box center [387, 229] width 324 height 54
click at [235, 217] on code "solana:EtWTRABZaYq6iMfeYKouRu166VU2xqa1" at bounding box center [386, 229] width 322 height 25
drag, startPoint x: 235, startPoint y: 217, endPoint x: 301, endPoint y: 221, distance: 65.9
click at [301, 221] on code "solana:EtWTRABZaYq6iMfeYKouRu166VU2xqa1" at bounding box center [386, 229] width 322 height 25
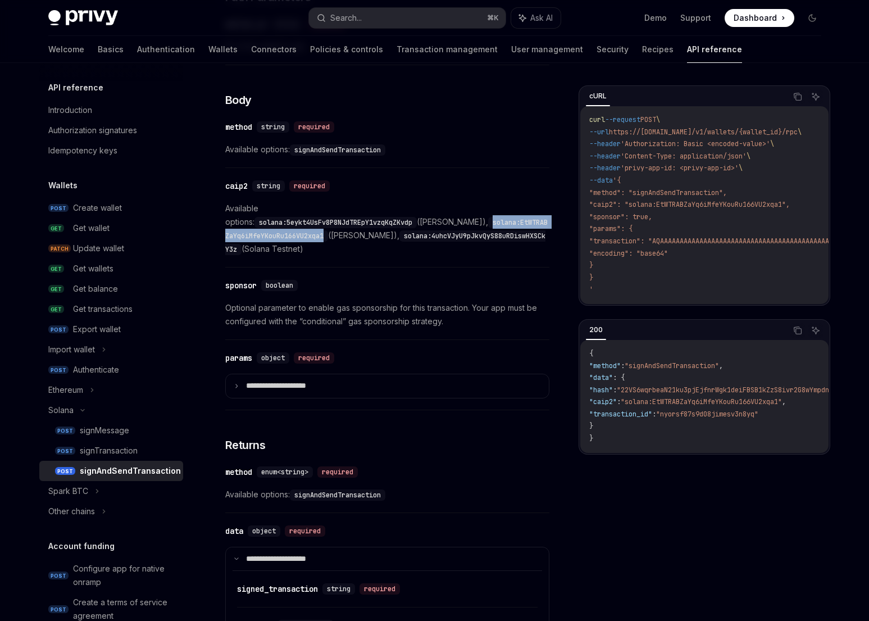
copy code "solana:EtWTRABZaYq6iMfeYKouRu166VU2xqa1"
click at [301, 221] on code "solana:EtWTRABZaYq6iMfeYKouRu166VU2xqa1" at bounding box center [386, 229] width 322 height 25
click at [321, 236] on code "solana:4uhcVJyU9pJkvQyS88uRDiswHXSCkY3z" at bounding box center [385, 242] width 320 height 25
click at [242, 235] on code "solana:4uhcVJyU9pJkvQyS88uRDiswHXSCkY3z" at bounding box center [385, 242] width 320 height 25
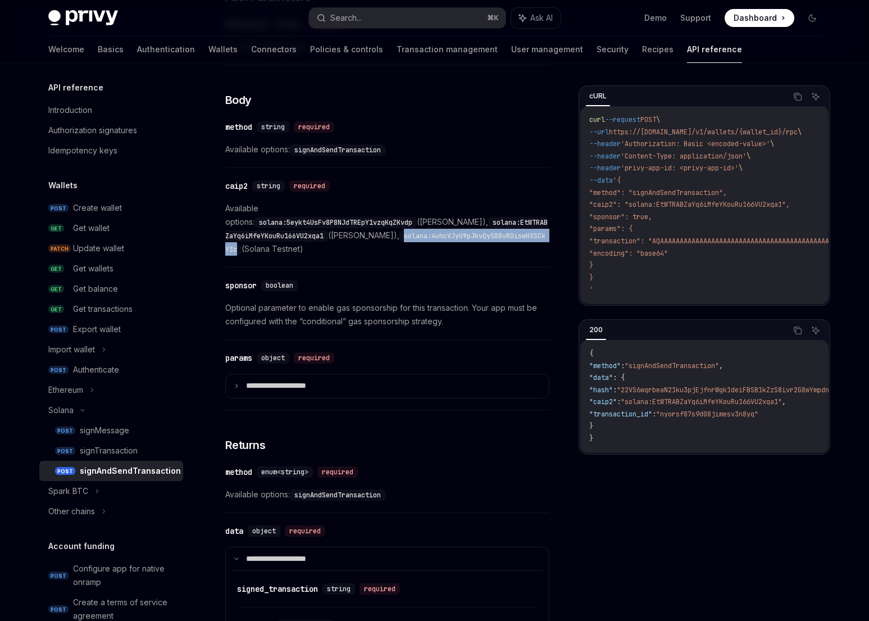
drag, startPoint x: 242, startPoint y: 235, endPoint x: 316, endPoint y: 234, distance: 74.7
click at [316, 234] on code "solana:4uhcVJyU9pJkvQyS88uRDiswHXSCkY3z" at bounding box center [385, 242] width 320 height 25
copy code "solana:4uhcVJyU9pJkvQyS88uRDiswHXSCkY3z"
drag, startPoint x: 316, startPoint y: 234, endPoint x: 465, endPoint y: 248, distance: 149.0
click at [317, 234] on code "solana:4uhcVJyU9pJkvQyS88uRDiswHXSCkY3z" at bounding box center [385, 242] width 320 height 25
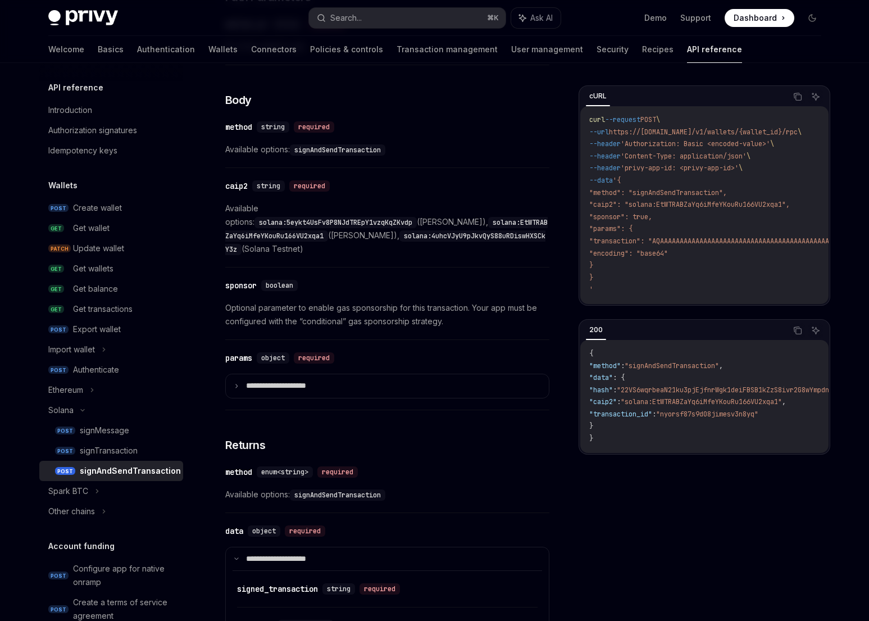
click at [380, 217] on code "solana:5eykt4UsFv8P8NJdTREpY1vzqKqZKvdp" at bounding box center [336, 222] width 162 height 11
copy code "5eykt4UsFv8P8NJdTREpY1vzqKqZKvdp"
click at [417, 217] on code "solana:5eykt4UsFv8P8NJdTREpY1vzqKqZKvdp" at bounding box center [336, 222] width 162 height 11
click at [316, 217] on code "solana:5eykt4UsFv8P8NJdTREpY1vzqKqZKvdp" at bounding box center [336, 222] width 162 height 11
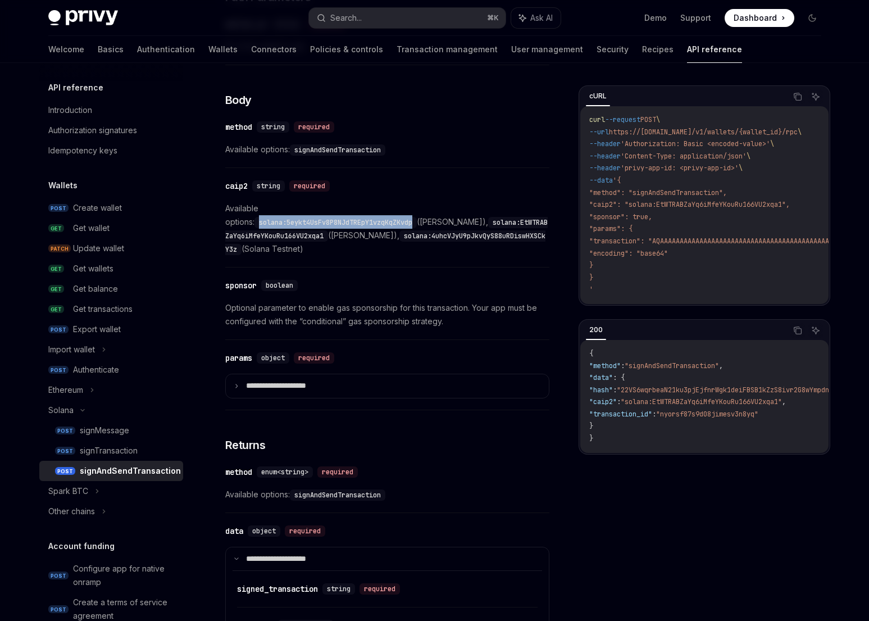
drag, startPoint x: 316, startPoint y: 206, endPoint x: 359, endPoint y: 207, distance: 42.7
click at [359, 217] on code "solana:5eykt4UsFv8P8NJdTREpY1vzqKqZKvdp" at bounding box center [336, 222] width 162 height 11
copy code "solana:5eykt4UsFv8P8NJdTREpY1vzqKqZKvdp"
click at [367, 279] on div "​ sponsor boolean" at bounding box center [381, 285] width 313 height 13
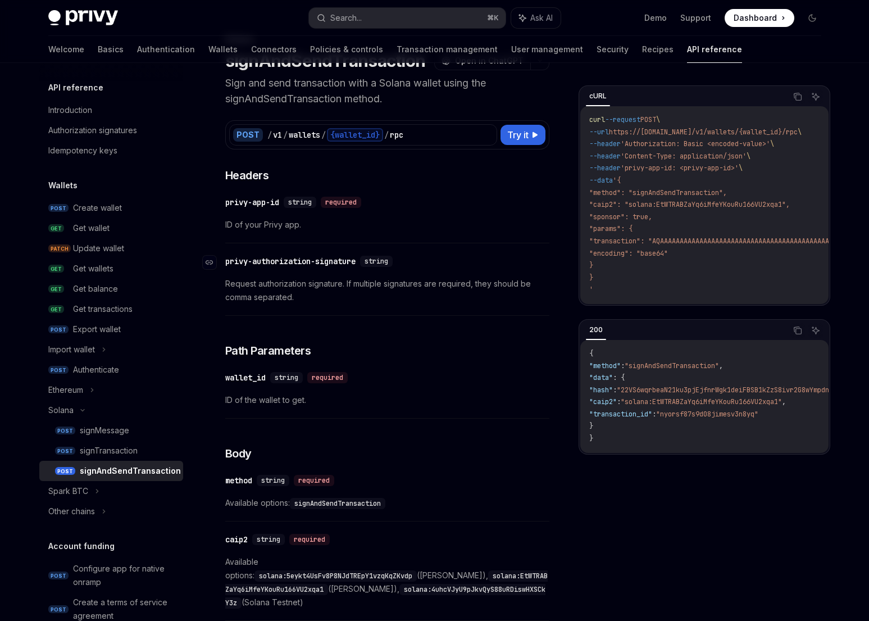
click at [230, 257] on div "privy-authorization-signature" at bounding box center [290, 261] width 130 height 11
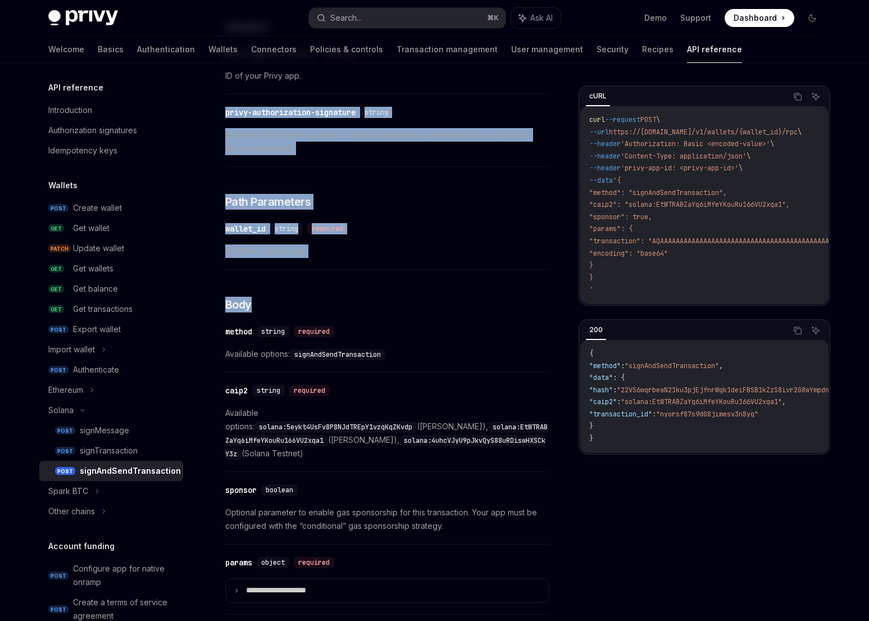
scroll to position [233, 0]
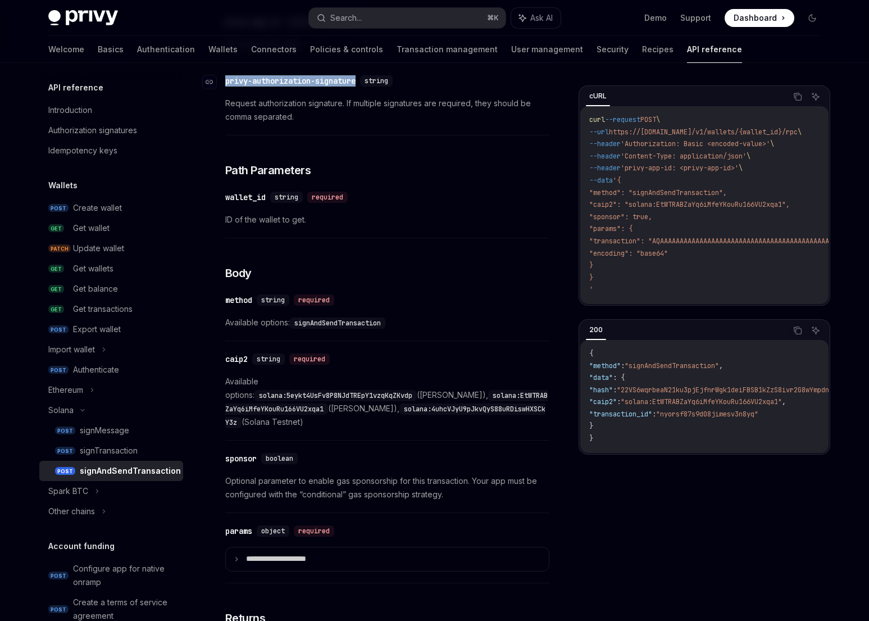
drag, startPoint x: 230, startPoint y: 257, endPoint x: 343, endPoint y: 84, distance: 206.3
click at [343, 84] on div "privy-authorization-signature" at bounding box center [290, 80] width 130 height 11
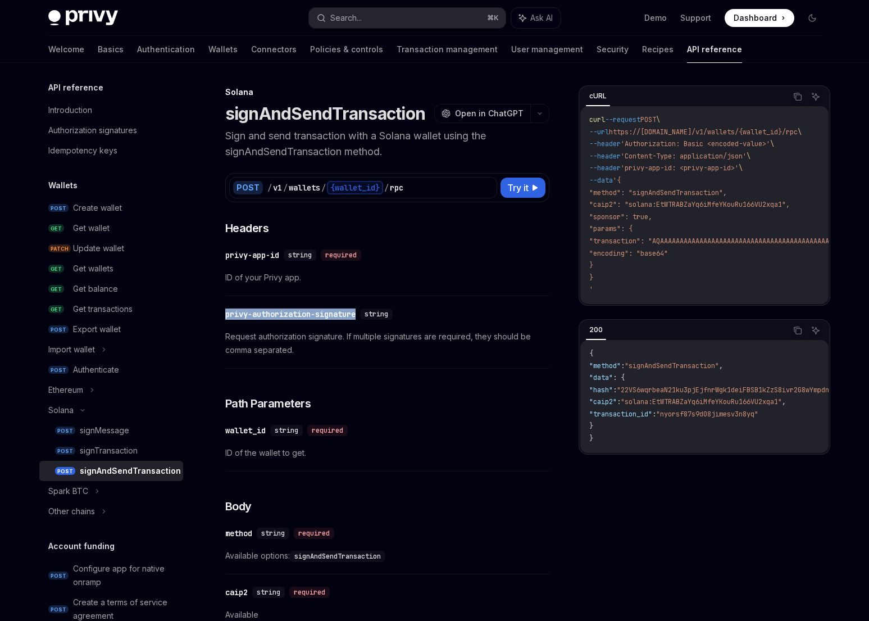
scroll to position [0, 0]
click at [454, 285] on div "​ privy-app-id string required ID of your Privy app." at bounding box center [387, 269] width 324 height 53
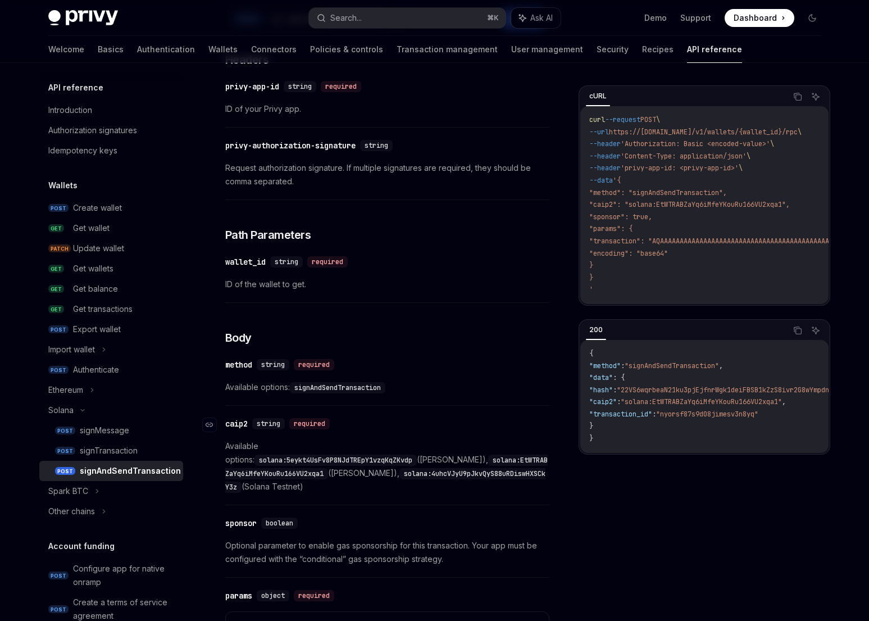
scroll to position [202, 0]
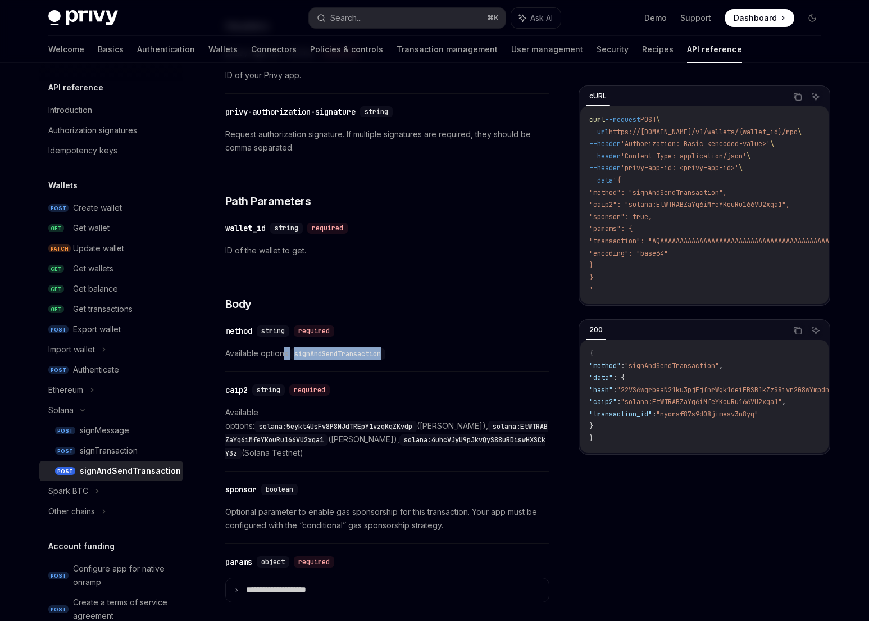
drag, startPoint x: 283, startPoint y: 353, endPoint x: 451, endPoint y: 349, distance: 168.0
click at [451, 349] on span "Available options: signAndSendTransaction" at bounding box center [387, 353] width 324 height 13
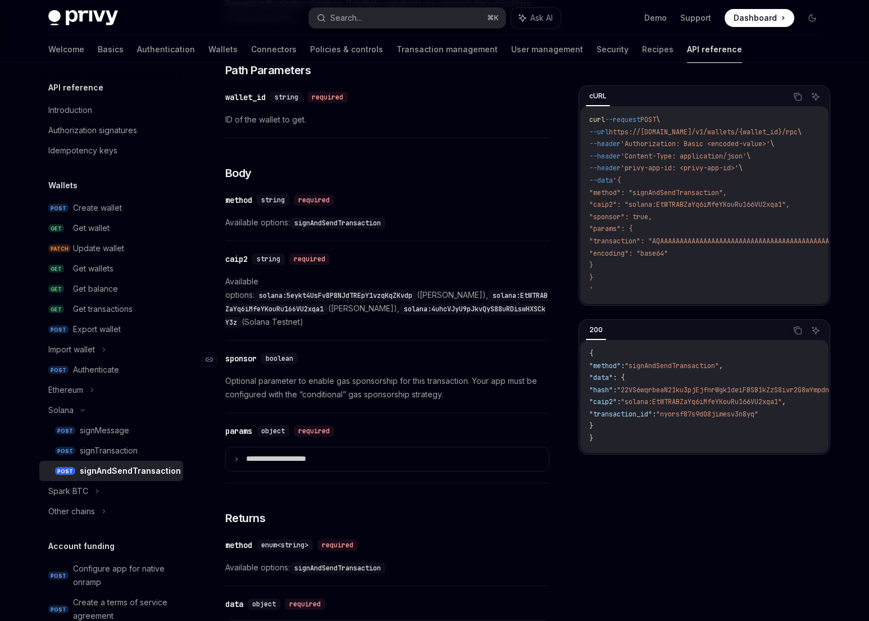
scroll to position [337, 0]
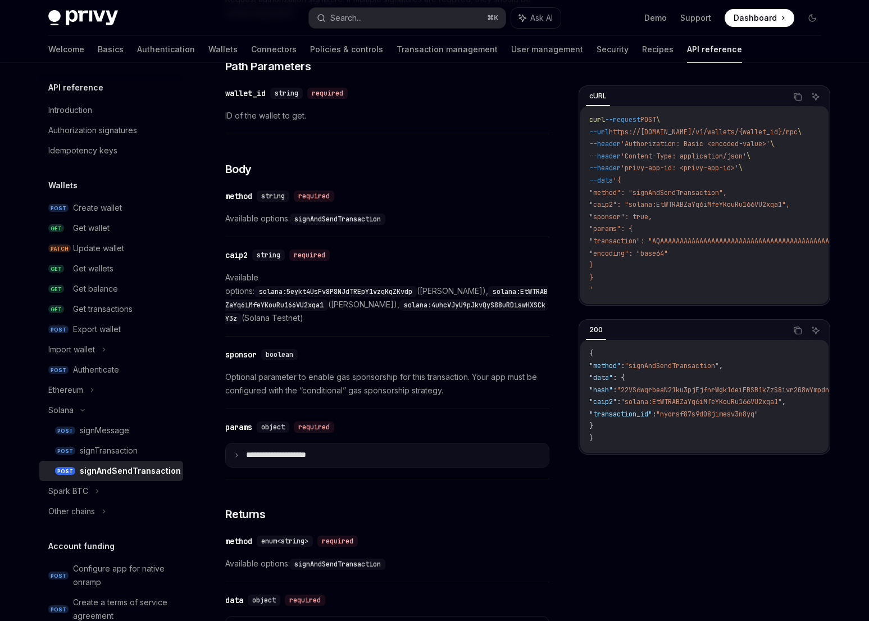
click at [244, 443] on summary "**********" at bounding box center [387, 455] width 323 height 24
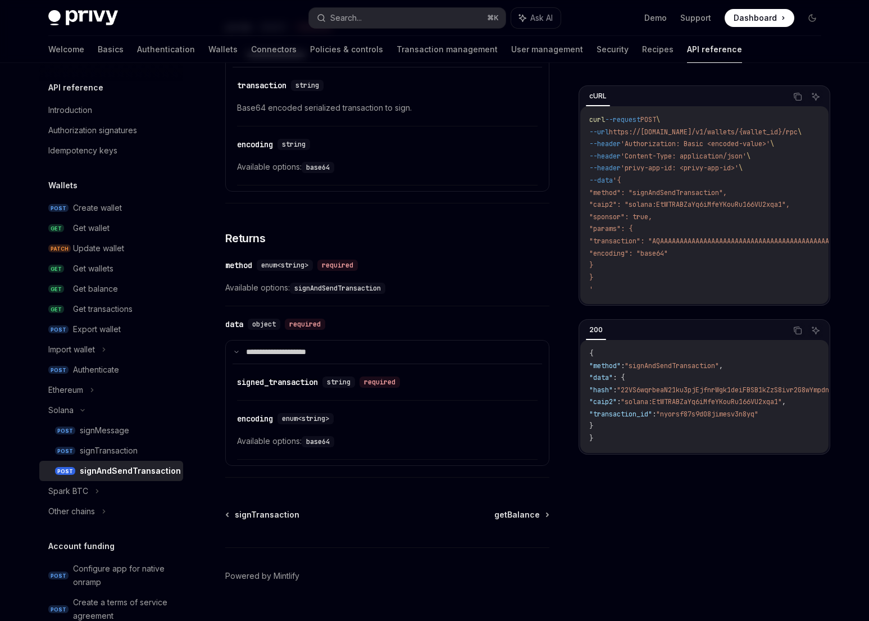
scroll to position [747, 0]
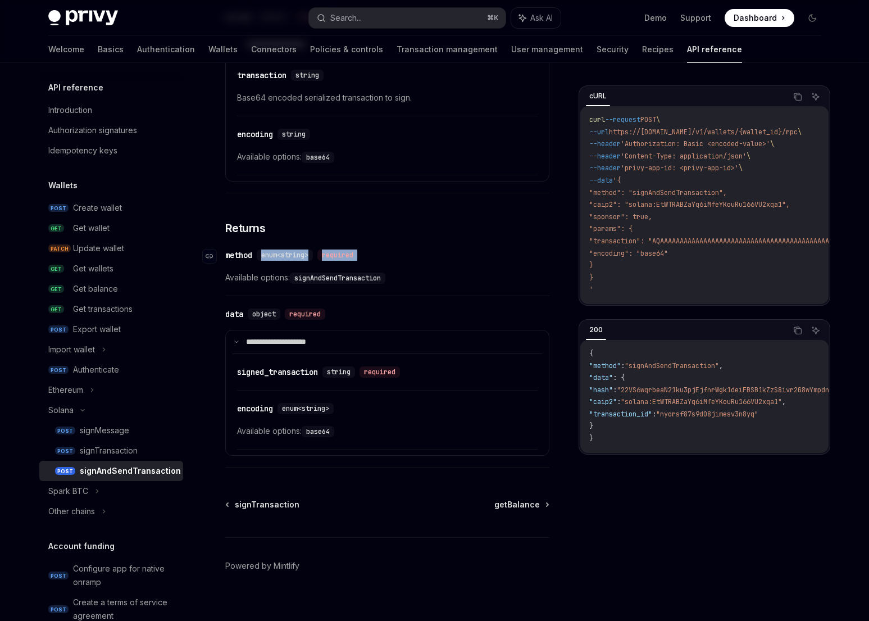
drag, startPoint x: 339, startPoint y: 249, endPoint x: 235, endPoint y: 247, distance: 104.0
click at [237, 247] on div "​ method enum<string> required Available options: signAndSendTransaction" at bounding box center [387, 269] width 324 height 53
drag, startPoint x: 235, startPoint y: 265, endPoint x: 340, endPoint y: 264, distance: 105.1
click at [339, 271] on span "Available options: signAndSendTransaction" at bounding box center [387, 277] width 324 height 13
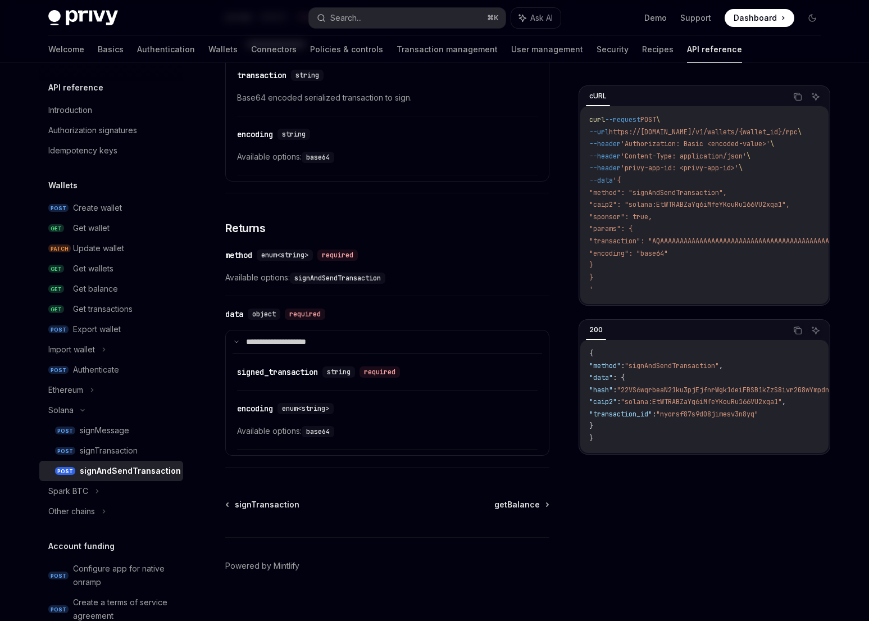
click at [340, 272] on code "signAndSendTransaction" at bounding box center [338, 277] width 96 height 11
click at [430, 271] on span "Available options: signAndSendTransaction" at bounding box center [387, 277] width 324 height 13
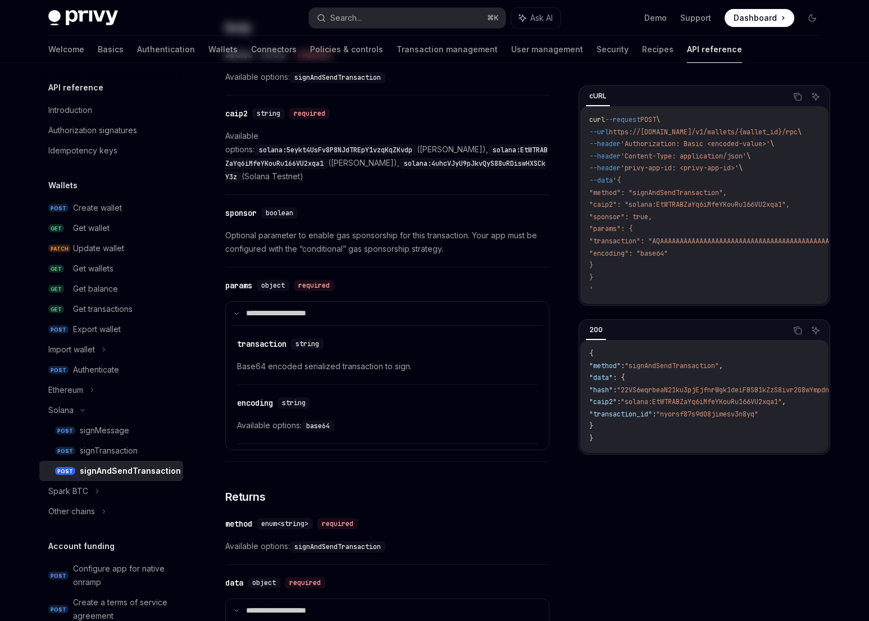
scroll to position [0, 0]
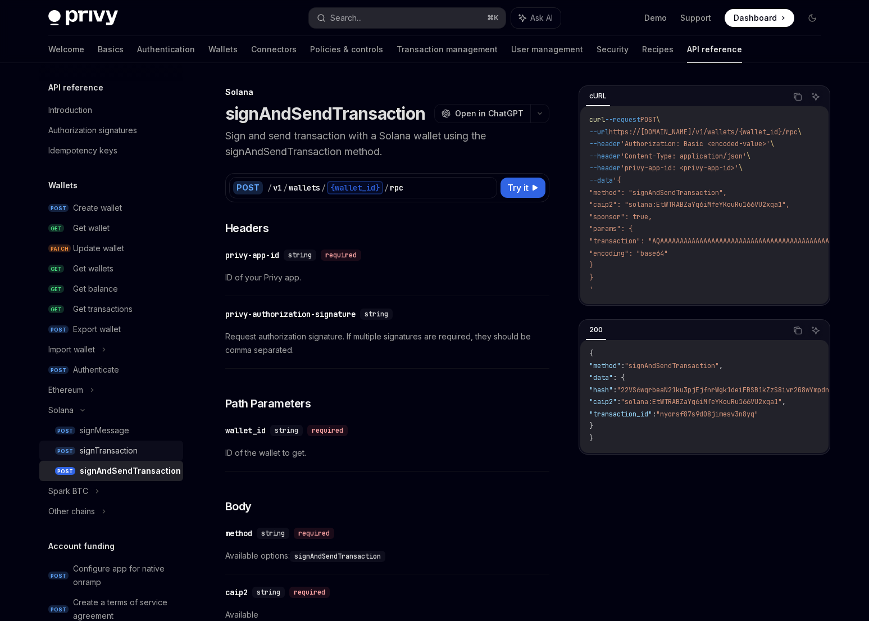
click at [124, 448] on div "signTransaction" at bounding box center [109, 450] width 58 height 13
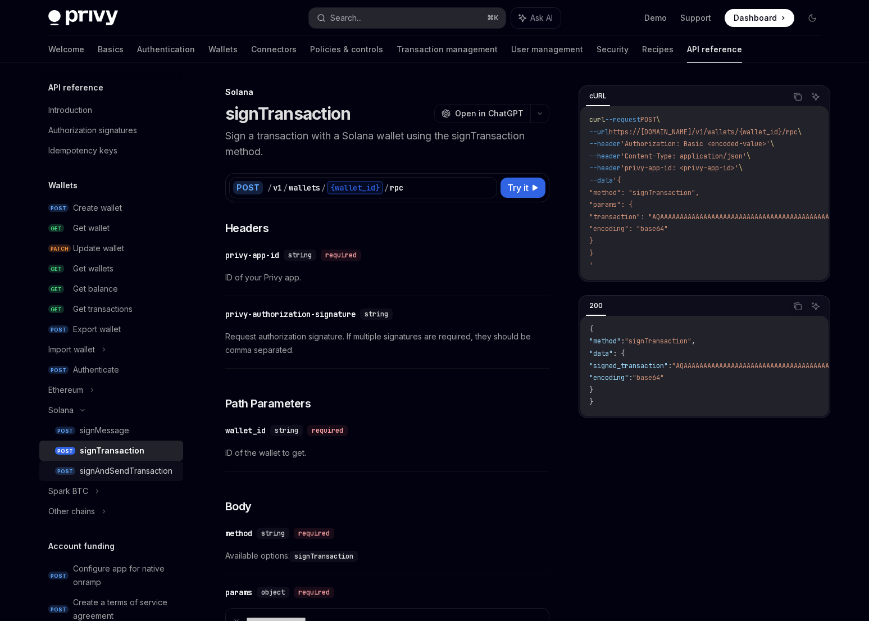
click at [94, 472] on div "signAndSendTransaction" at bounding box center [126, 470] width 93 height 13
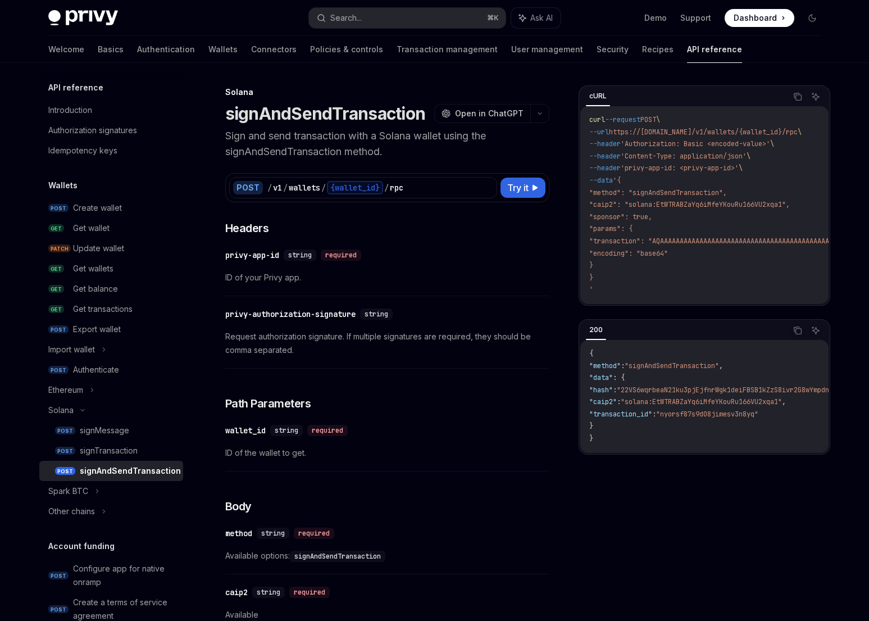
click at [93, 461] on link "POST signAndSendTransaction" at bounding box center [111, 471] width 144 height 20
click at [96, 449] on div "signTransaction" at bounding box center [109, 450] width 58 height 13
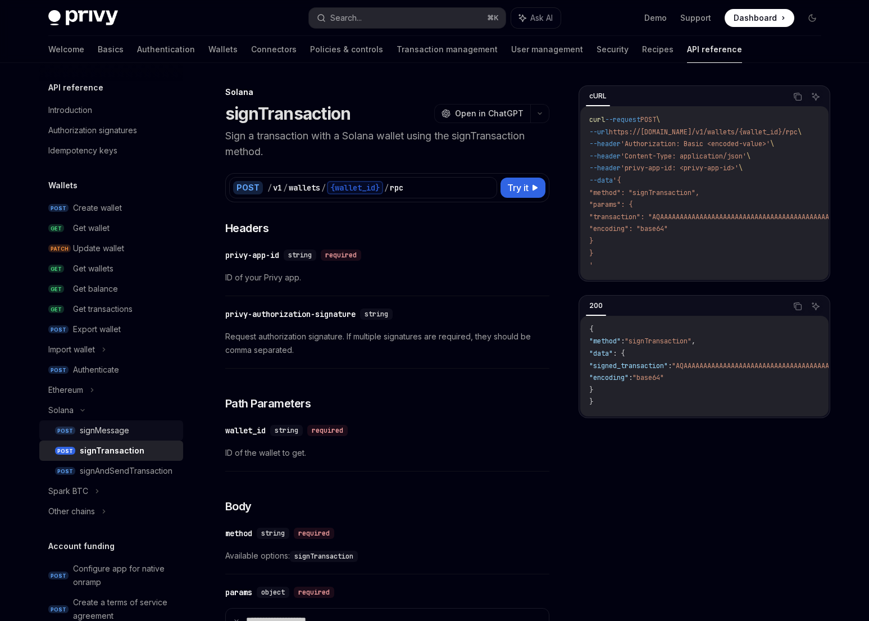
click at [97, 425] on div "signMessage" at bounding box center [104, 430] width 49 height 13
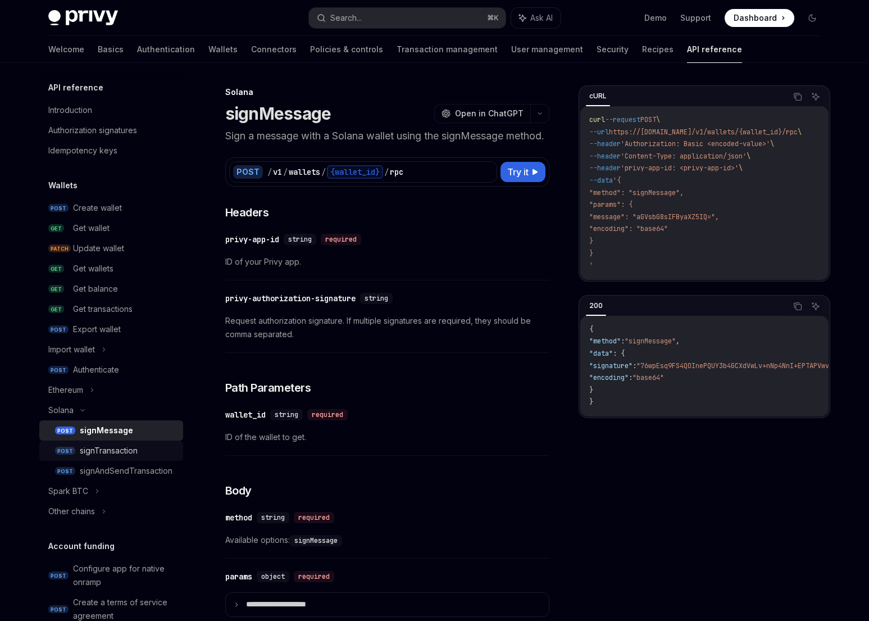
click at [103, 456] on div "signTransaction" at bounding box center [109, 450] width 58 height 13
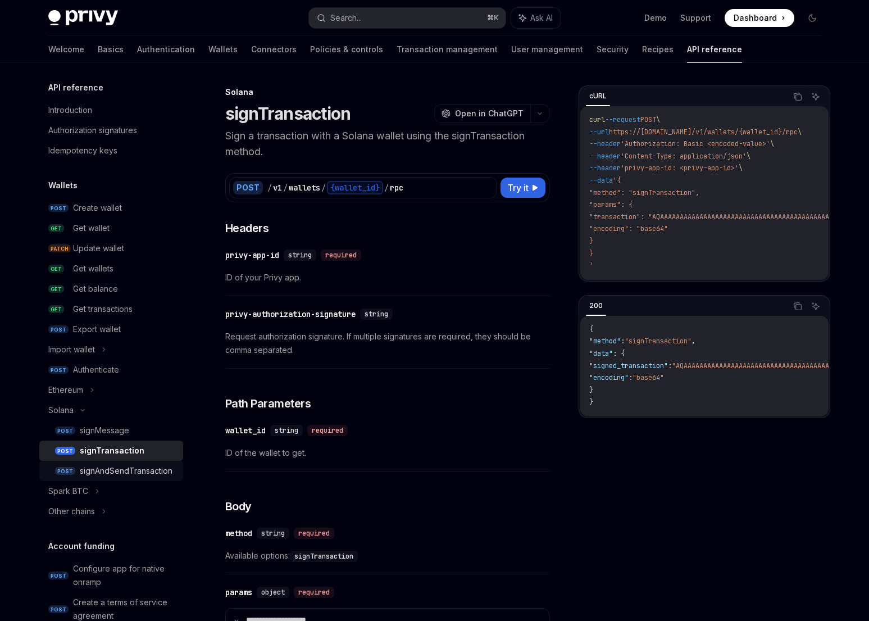
click at [92, 468] on div "signAndSendTransaction" at bounding box center [126, 470] width 93 height 13
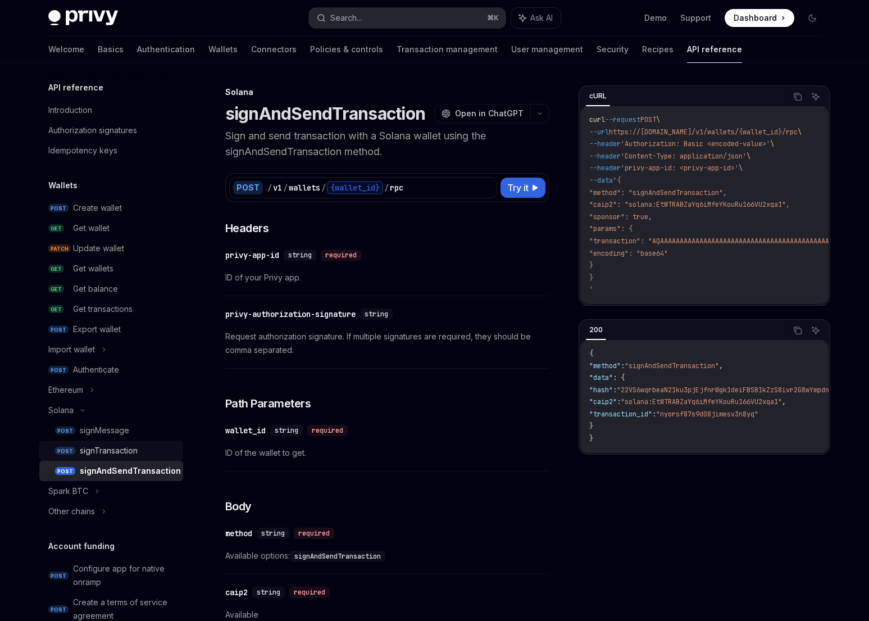
click at [82, 449] on div "signTransaction" at bounding box center [109, 450] width 58 height 13
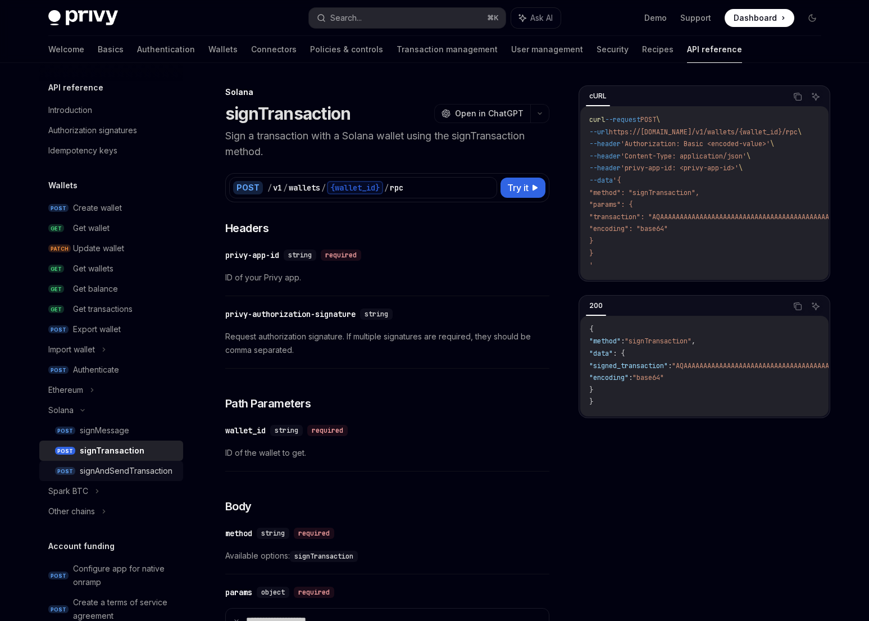
click at [95, 469] on div "signAndSendTransaction" at bounding box center [126, 470] width 93 height 13
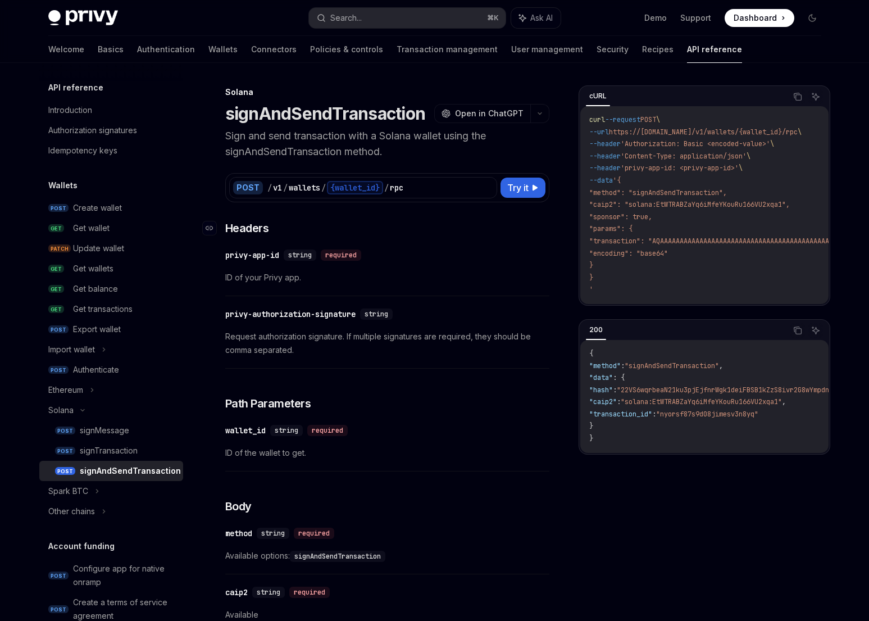
click at [400, 229] on h3 "​ Headers" at bounding box center [387, 228] width 324 height 16
click at [315, 107] on h1 "signAndSendTransaction" at bounding box center [325, 113] width 201 height 20
copy h1 "signAndSendTransaction"
click at [323, 108] on h1 "signAndSendTransaction" at bounding box center [325, 113] width 201 height 20
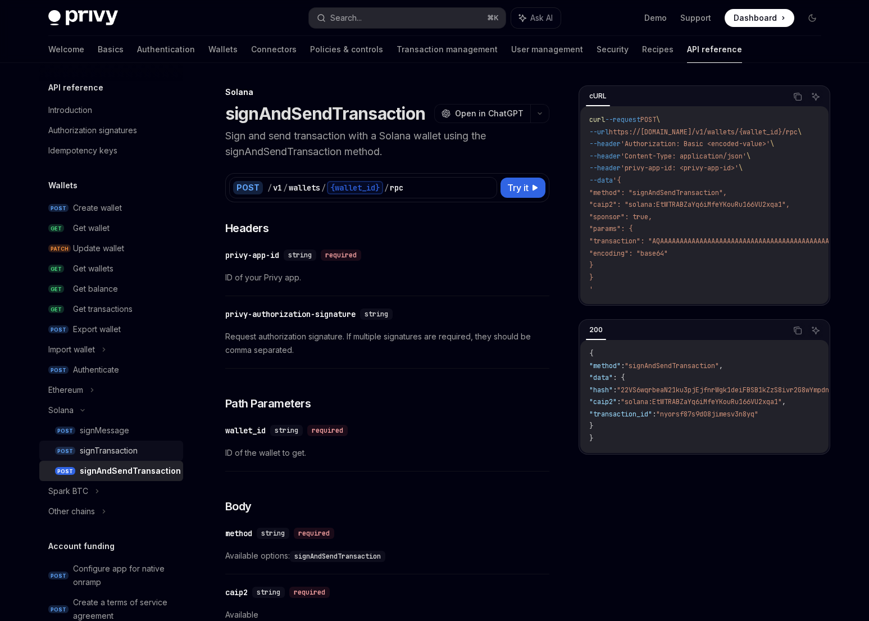
click at [112, 452] on div "signTransaction" at bounding box center [109, 450] width 58 height 13
type textarea "*"
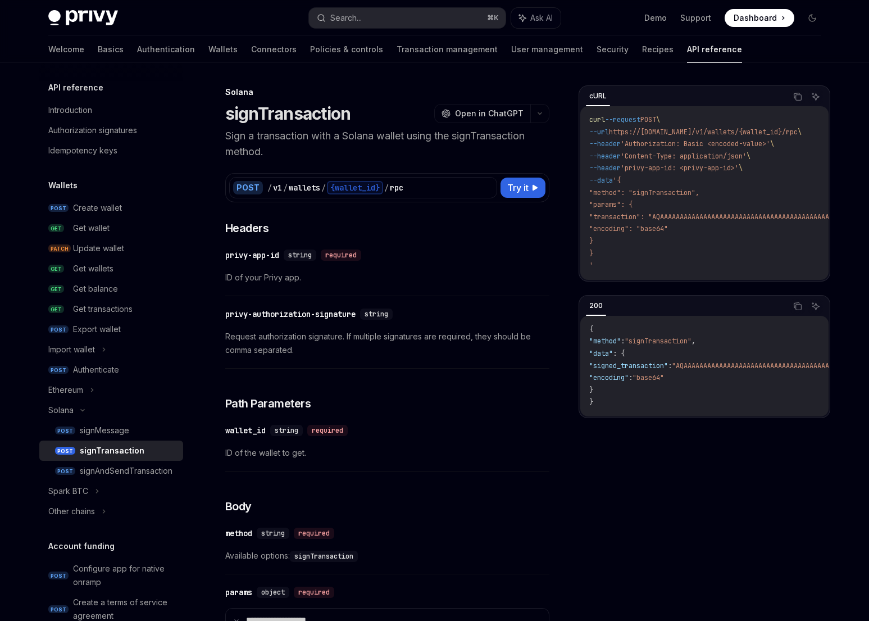
click at [529, 334] on span "Request authorization signature. If multiple signatures are required, they shou…" at bounding box center [387, 343] width 324 height 27
click at [671, 196] on span ""method": "signTransaction"," at bounding box center [644, 192] width 110 height 9
click at [244, 319] on div "privy-authorization-signature" at bounding box center [290, 313] width 130 height 11
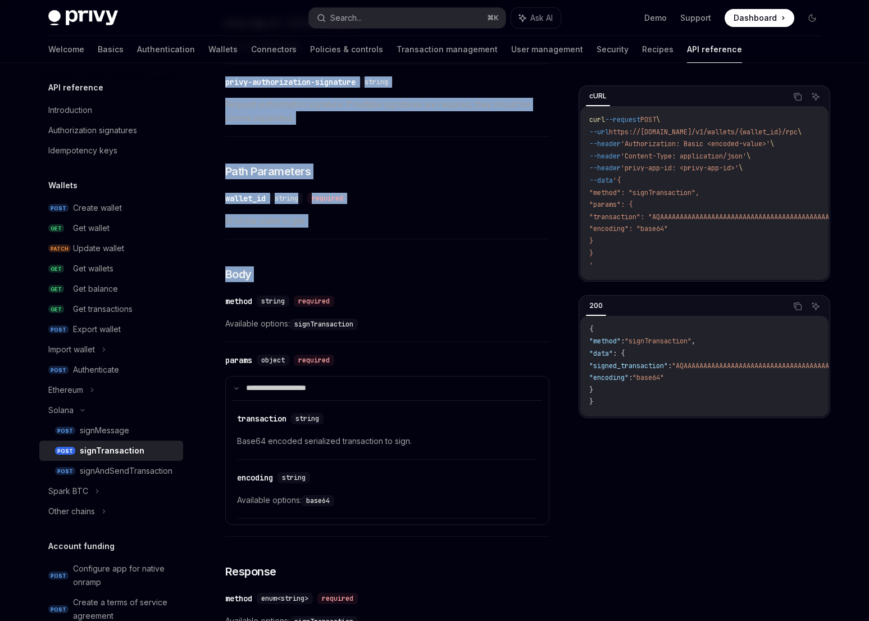
scroll to position [233, 0]
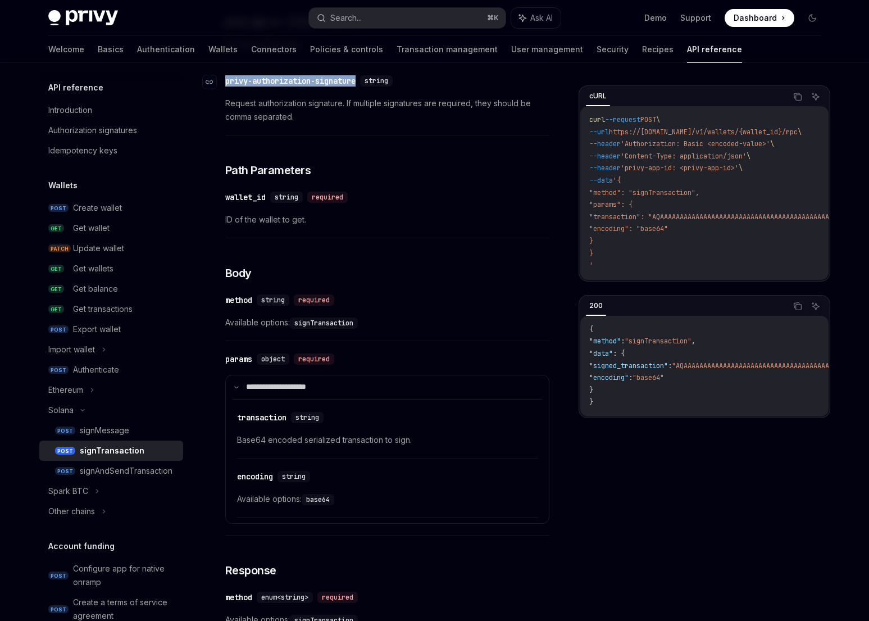
drag, startPoint x: 246, startPoint y: 319, endPoint x: 357, endPoint y: 80, distance: 262.9
click at [356, 80] on div "privy-authorization-signature" at bounding box center [290, 80] width 130 height 11
click at [405, 122] on span "Request authorization signature. If multiple signatures are required, they shou…" at bounding box center [387, 110] width 324 height 27
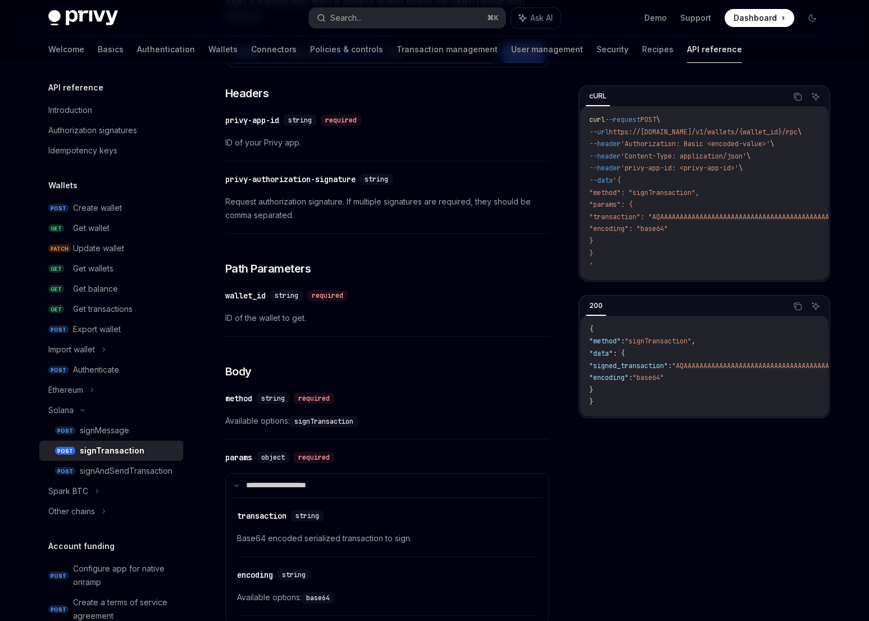
scroll to position [270, 0]
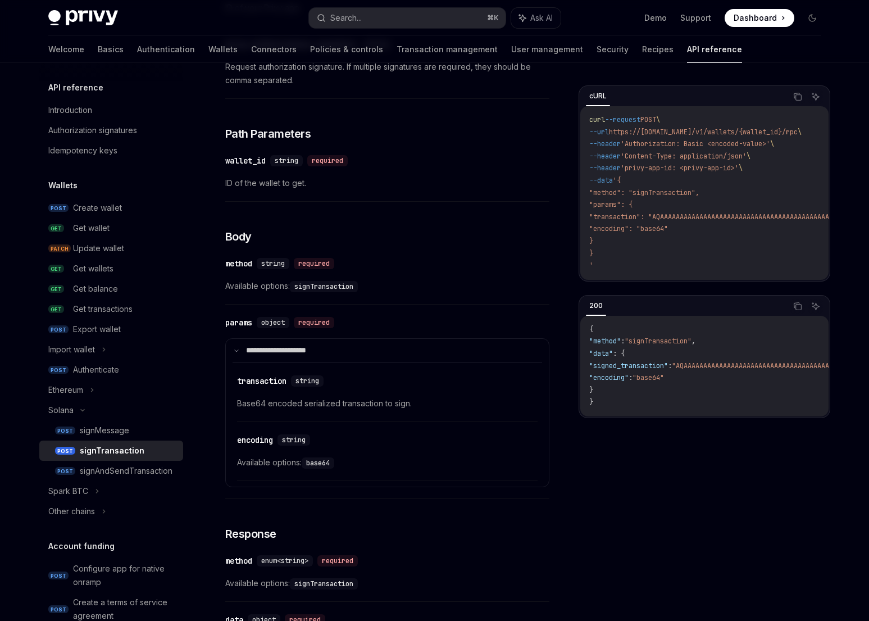
click at [326, 285] on code "signTransaction" at bounding box center [324, 286] width 68 height 11
click at [349, 296] on div "​ method string required Available options: signTransaction" at bounding box center [387, 277] width 324 height 53
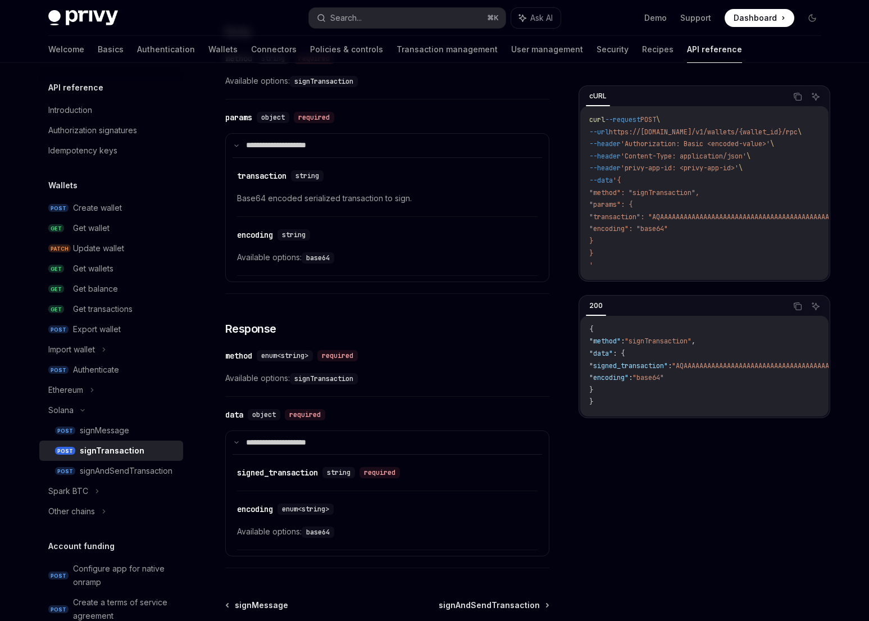
scroll to position [539, 0]
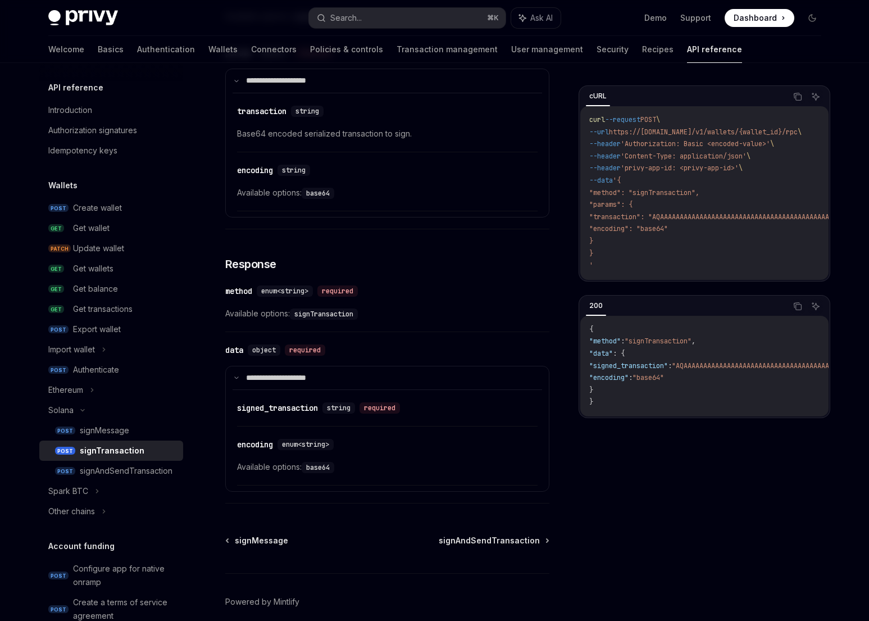
click at [472, 328] on div "​ method enum<string> required Available options: signTransaction" at bounding box center [387, 305] width 324 height 53
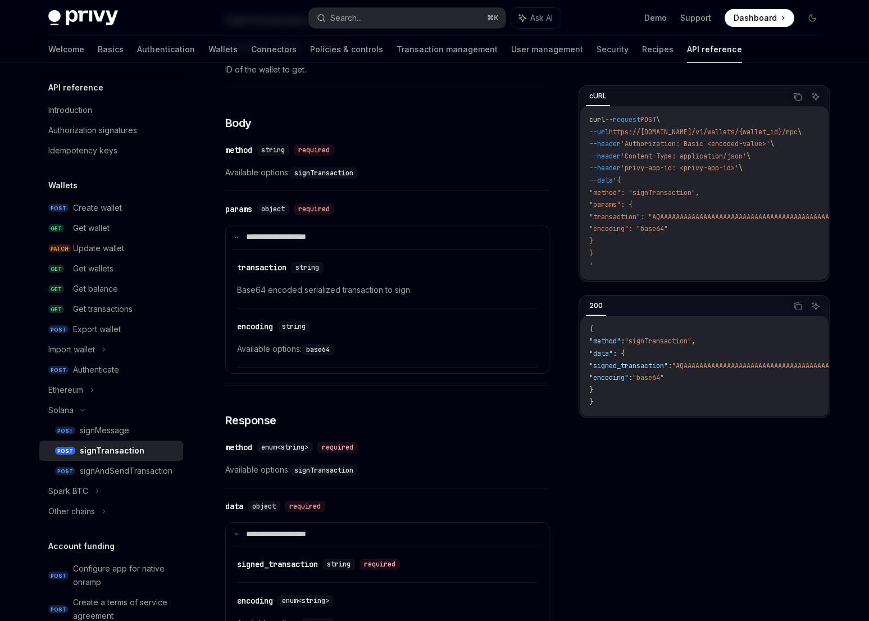
scroll to position [337, 0]
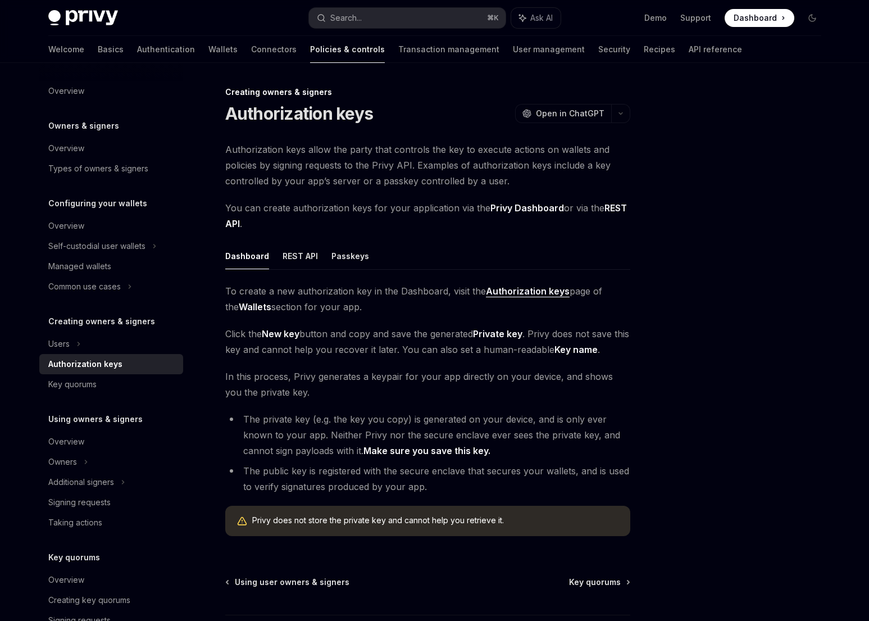
scroll to position [63, 0]
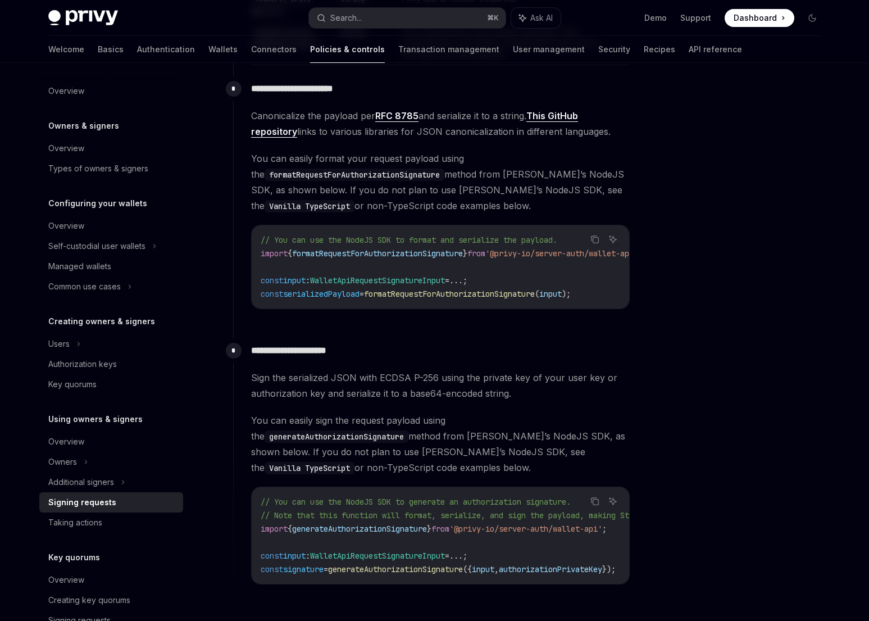
scroll to position [716, 0]
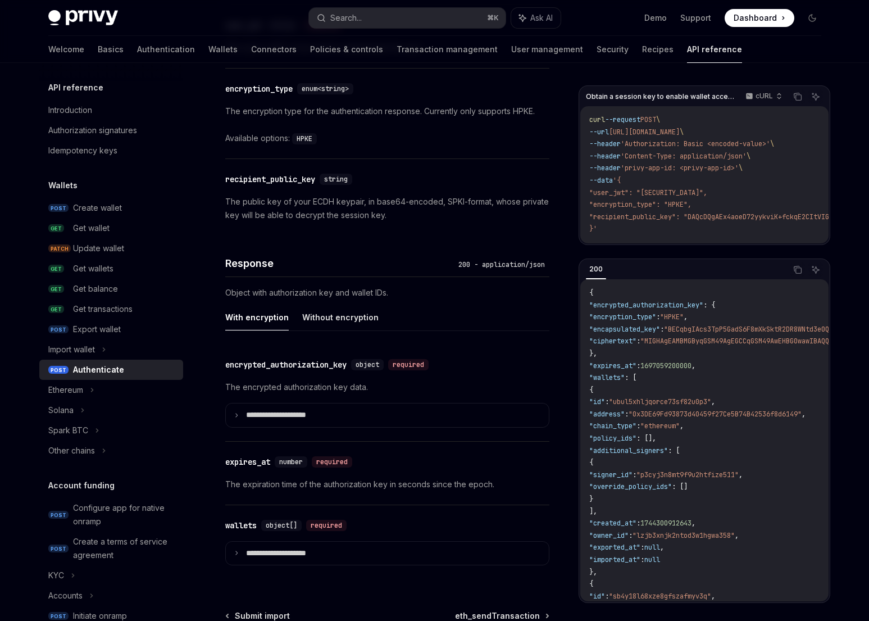
scroll to position [750, 0]
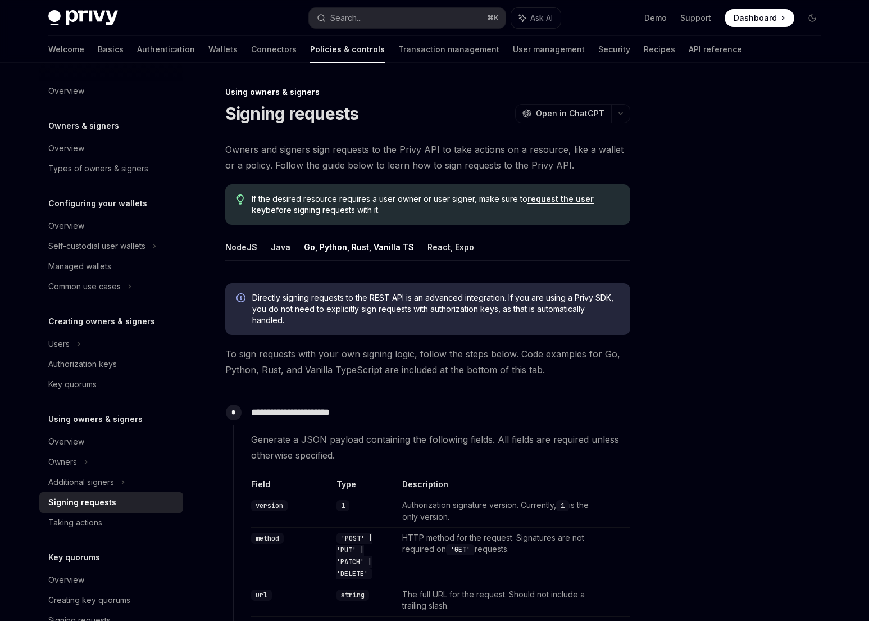
scroll to position [716, 0]
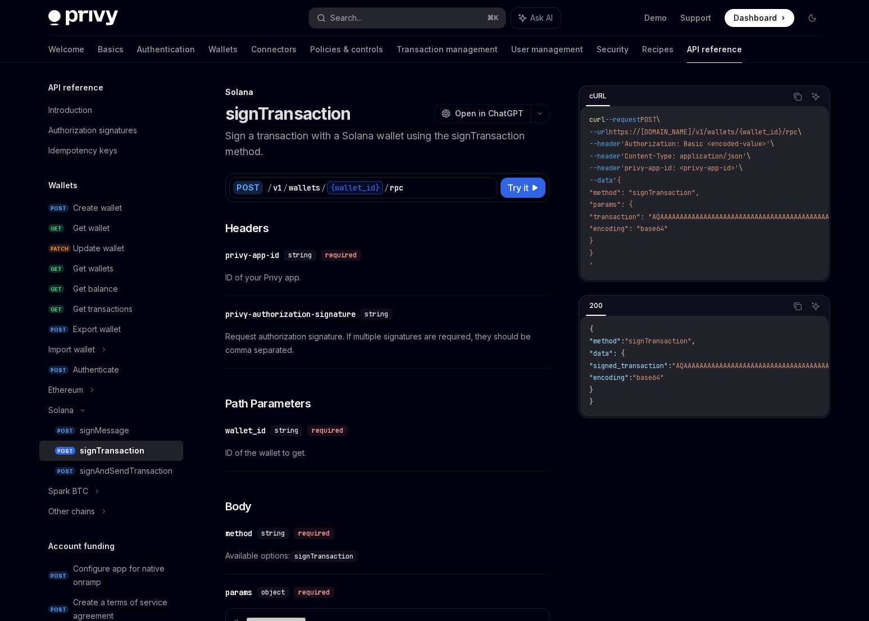
scroll to position [337, 0]
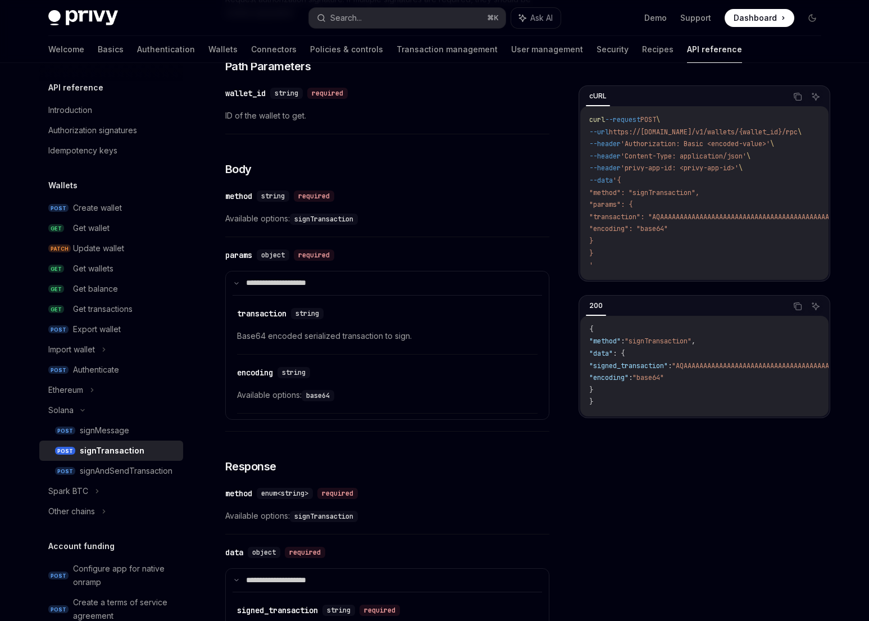
click at [333, 222] on code "signTransaction" at bounding box center [324, 218] width 68 height 11
copy code "signTransaction"
click at [349, 220] on code "signTransaction" at bounding box center [324, 218] width 68 height 11
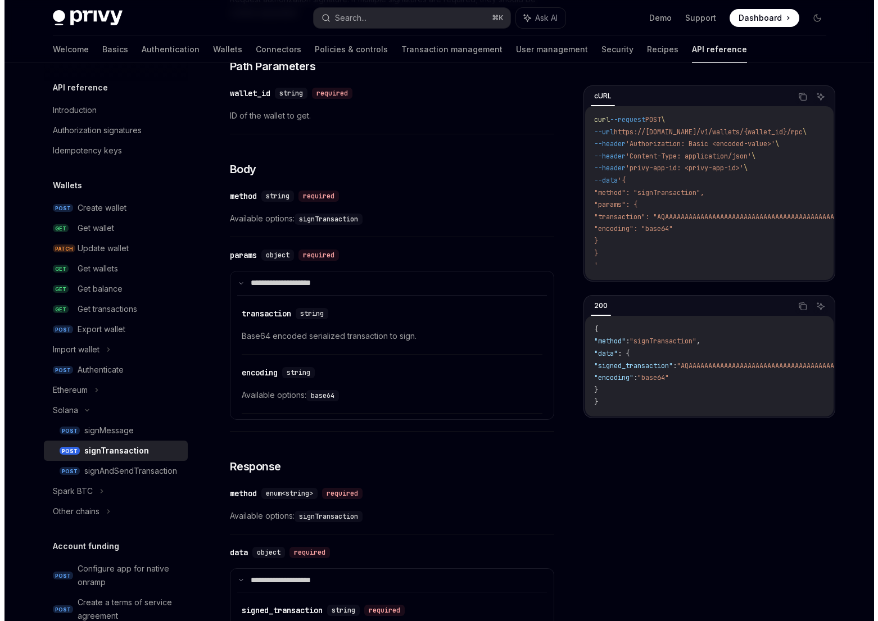
scroll to position [338, 0]
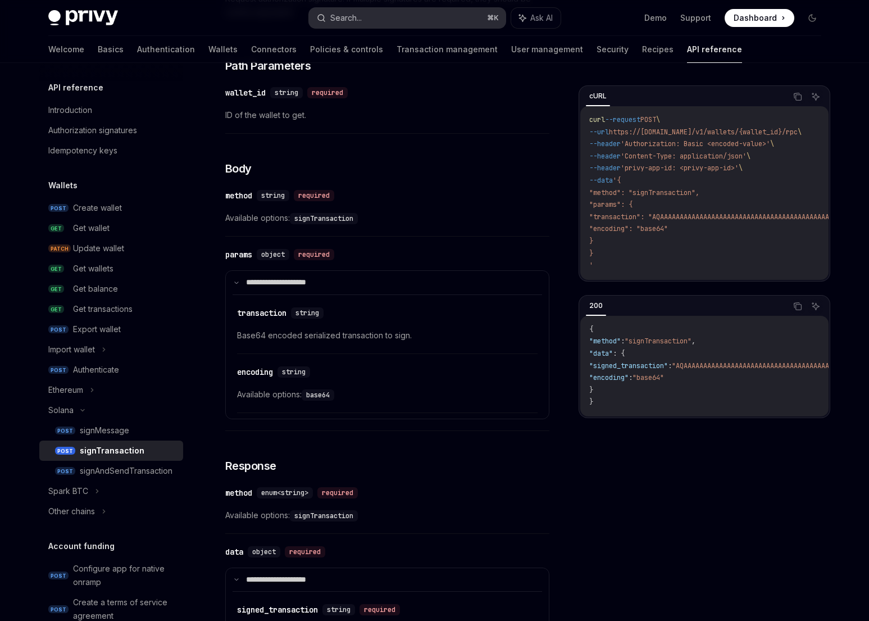
click at [357, 20] on div "Search..." at bounding box center [345, 17] width 31 height 13
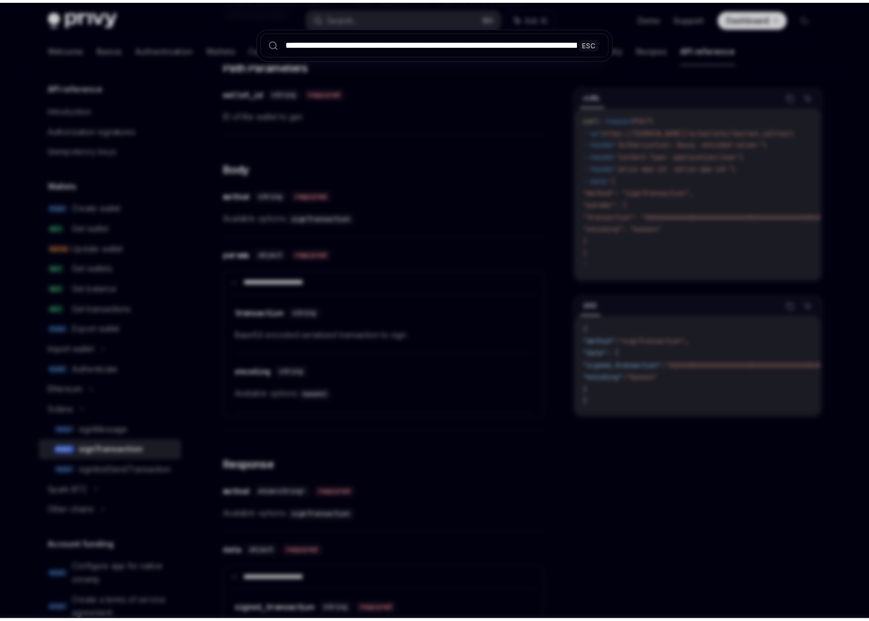
scroll to position [0, 98]
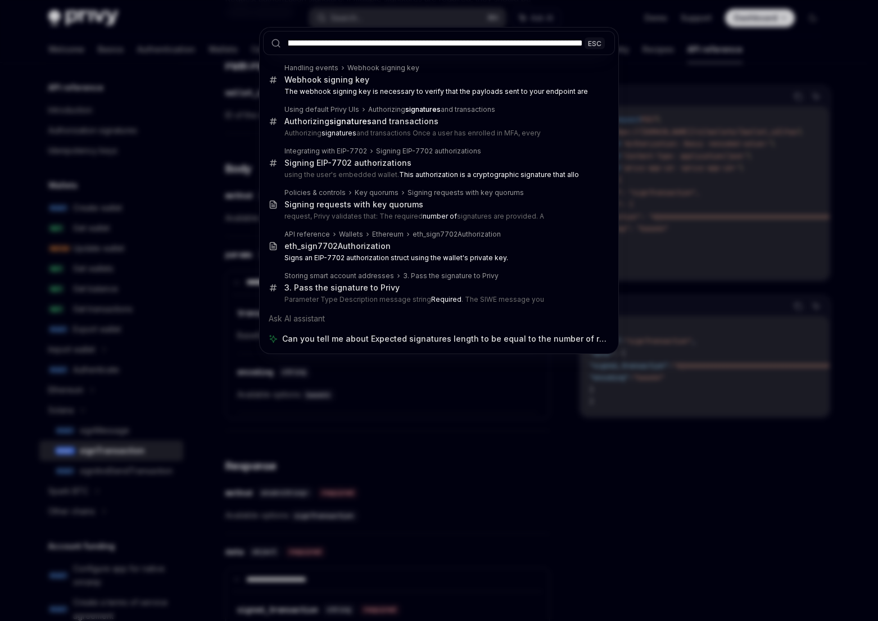
type input "**********"
click at [719, 222] on div "**********" at bounding box center [439, 310] width 878 height 621
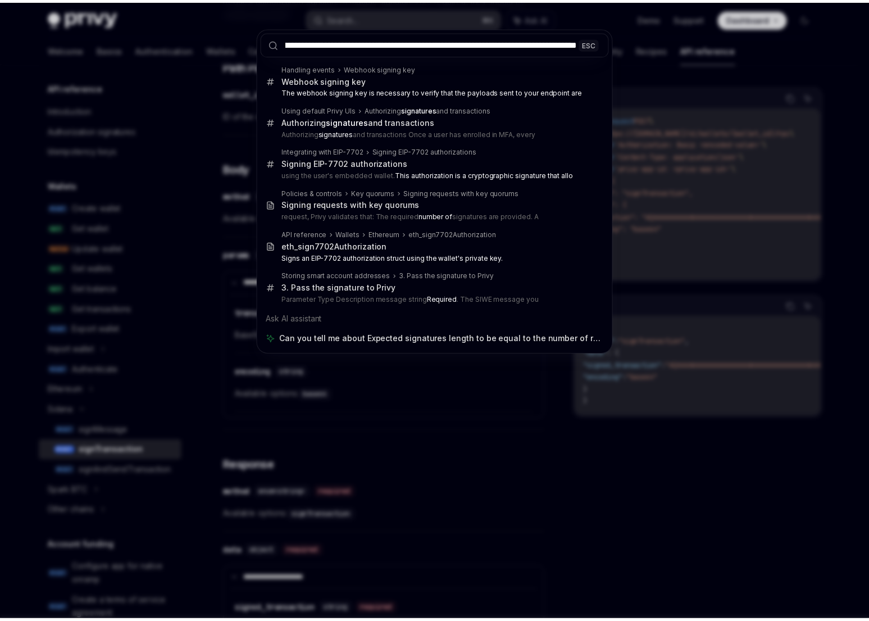
scroll to position [0, 0]
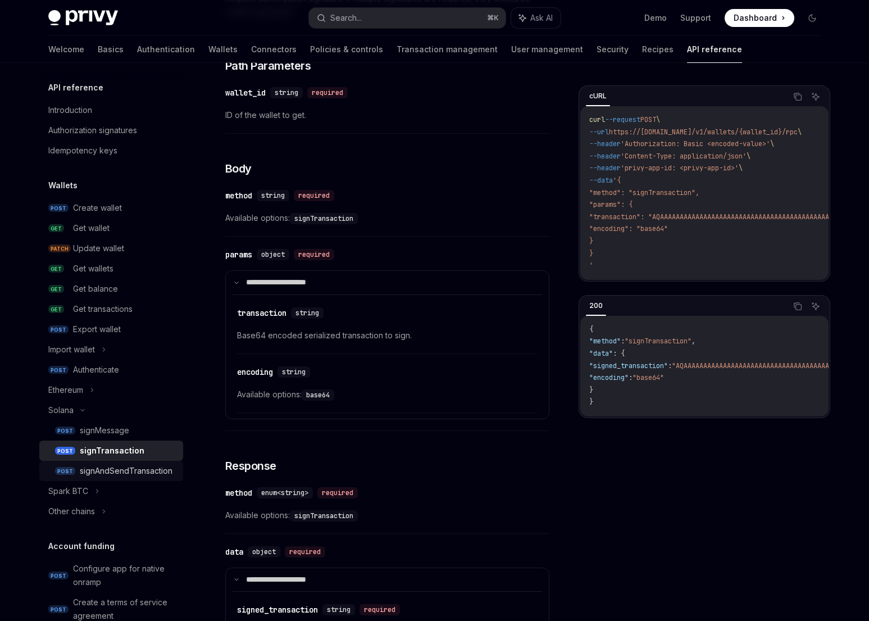
click at [142, 466] on div "signAndSendTransaction" at bounding box center [126, 470] width 93 height 13
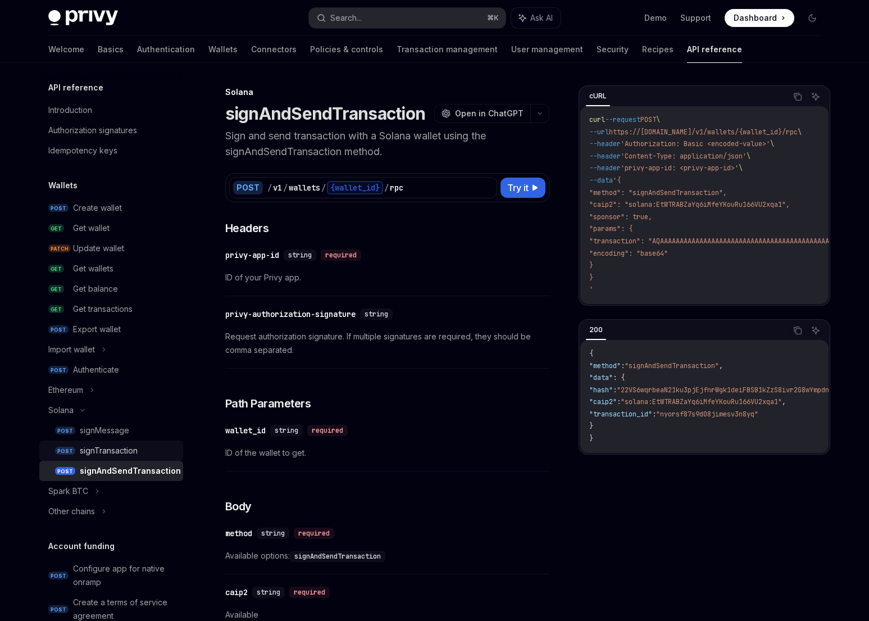
click at [115, 456] on div "signTransaction" at bounding box center [109, 450] width 58 height 13
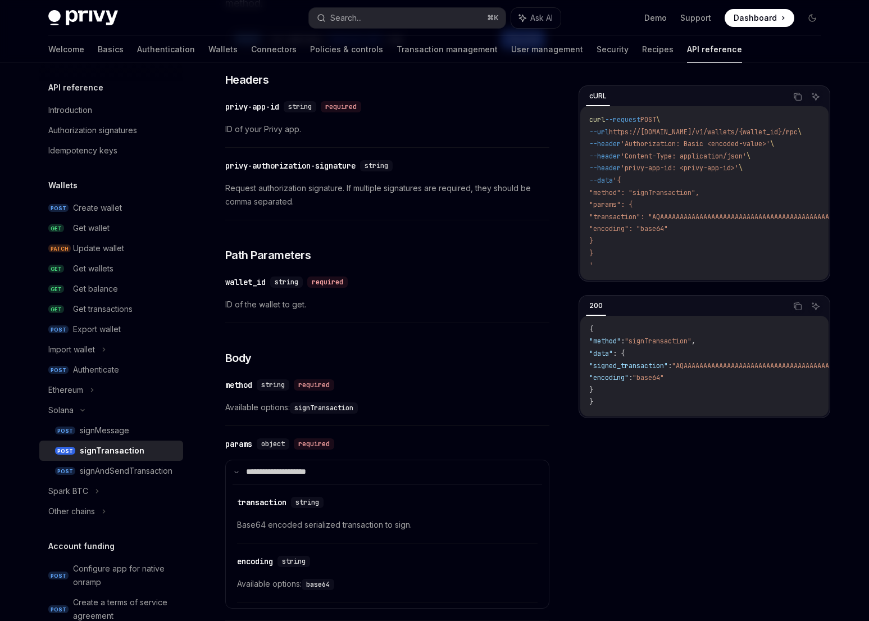
scroll to position [270, 0]
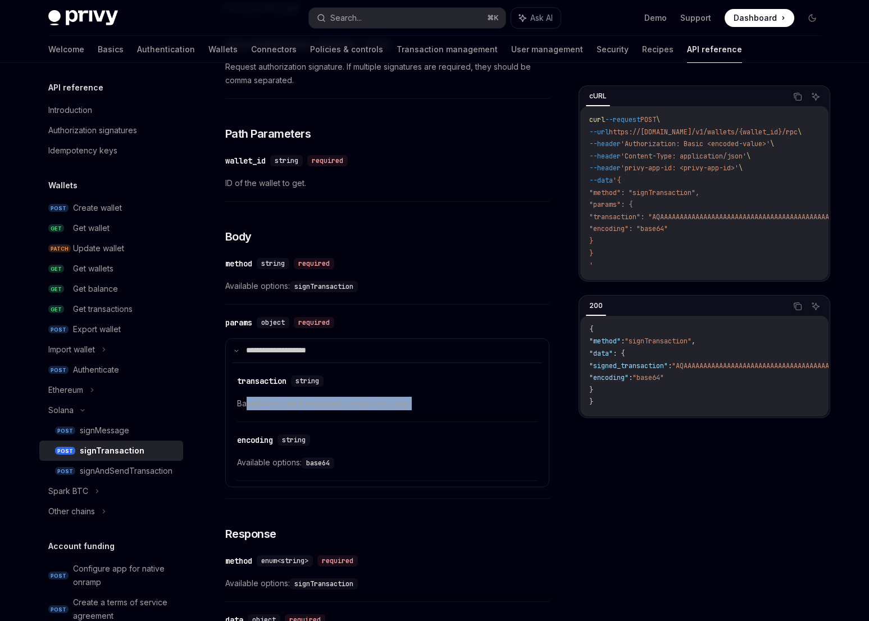
drag, startPoint x: 247, startPoint y: 407, endPoint x: 370, endPoint y: 410, distance: 123.1
click at [370, 410] on div "​ transaction string Base64 encoded serialized transaction to sign." at bounding box center [387, 395] width 301 height 53
click at [374, 403] on span "Base64 encoded serialized transaction to sign." at bounding box center [387, 403] width 301 height 13
drag, startPoint x: 313, startPoint y: 403, endPoint x: 406, endPoint y: 405, distance: 92.7
click at [405, 405] on span "Base64 encoded serialized transaction to sign." at bounding box center [387, 403] width 301 height 13
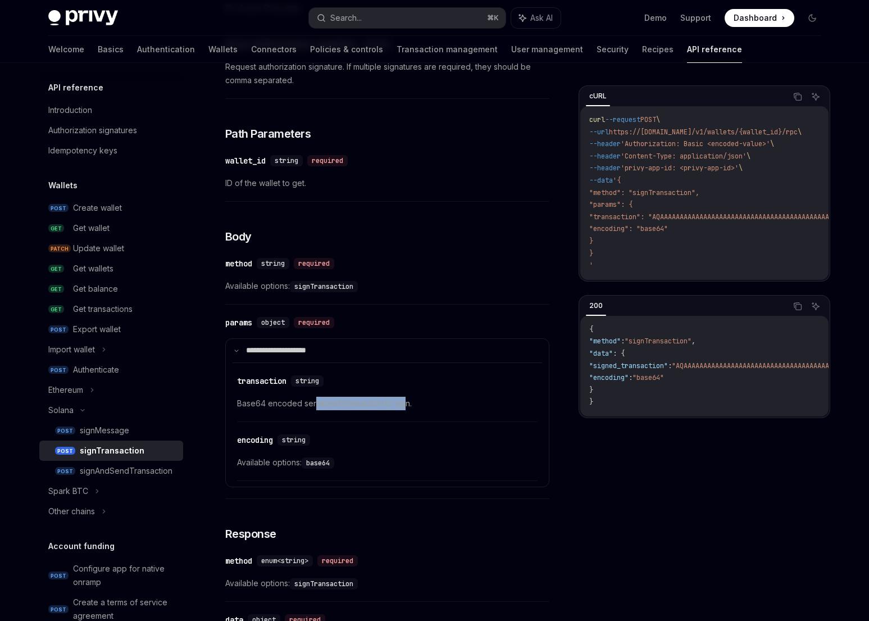
click at [406, 405] on span "Base64 encoded serialized transaction to sign." at bounding box center [387, 403] width 301 height 13
click at [625, 358] on span ": {" at bounding box center [619, 353] width 12 height 9
click at [628, 369] on span ""signed_transaction"" at bounding box center [628, 365] width 79 height 9
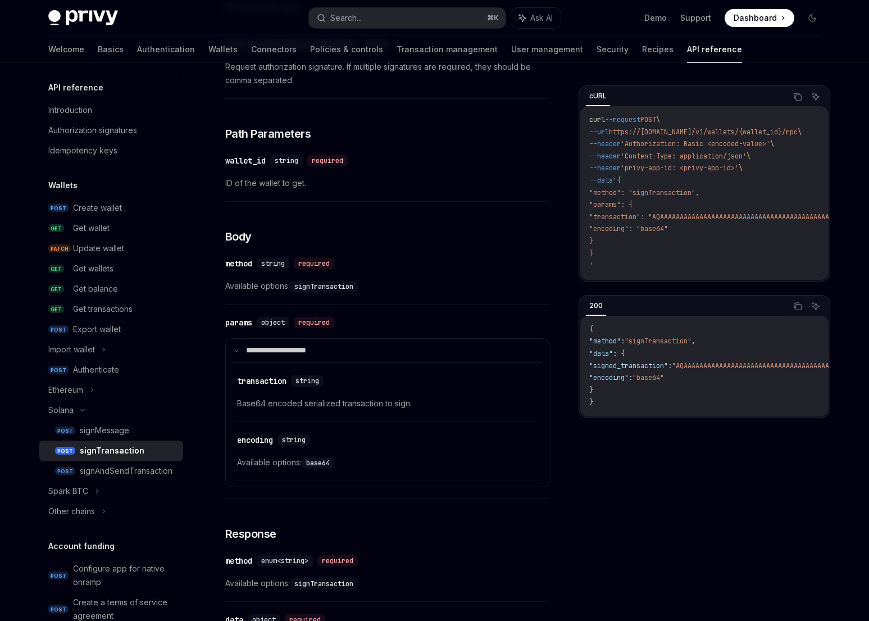
copy span "signed_transaction"
click at [624, 381] on span ""encoding"" at bounding box center [608, 377] width 39 height 9
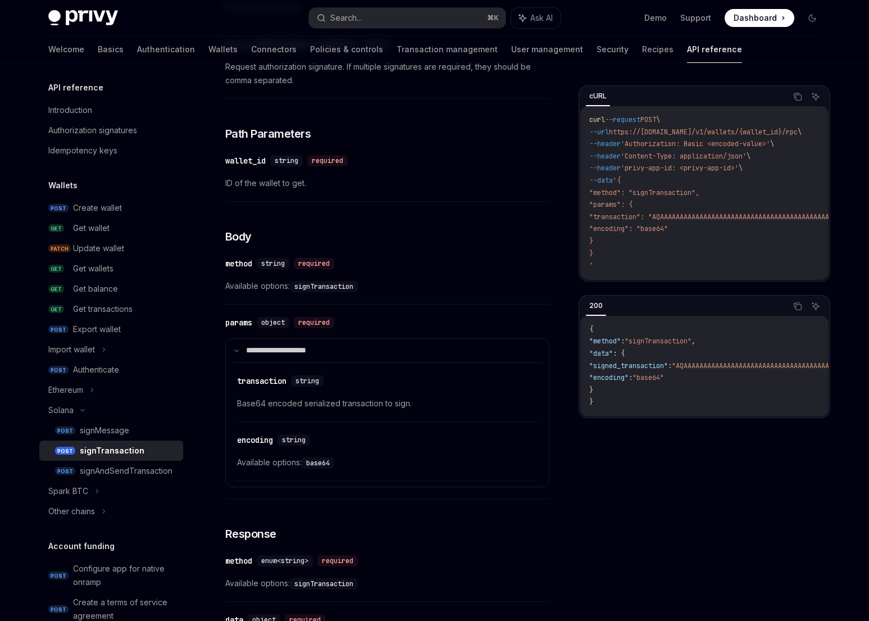
copy span "encoding"
click at [585, 224] on div "curl --request POST \ --url https://api.privy.io/v1/wallets/{wallet_id}/rpc \ -…" at bounding box center [704, 193] width 248 height 174
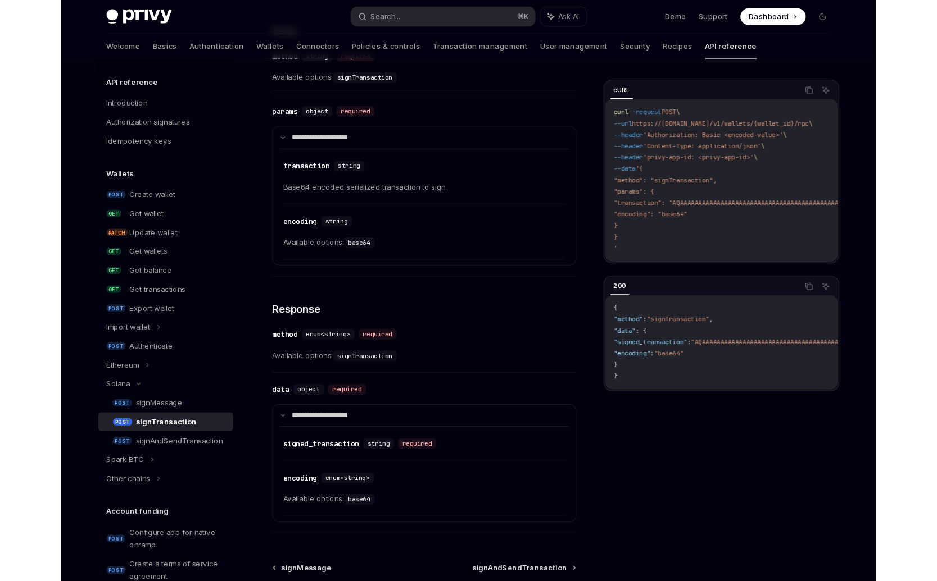
scroll to position [474, 0]
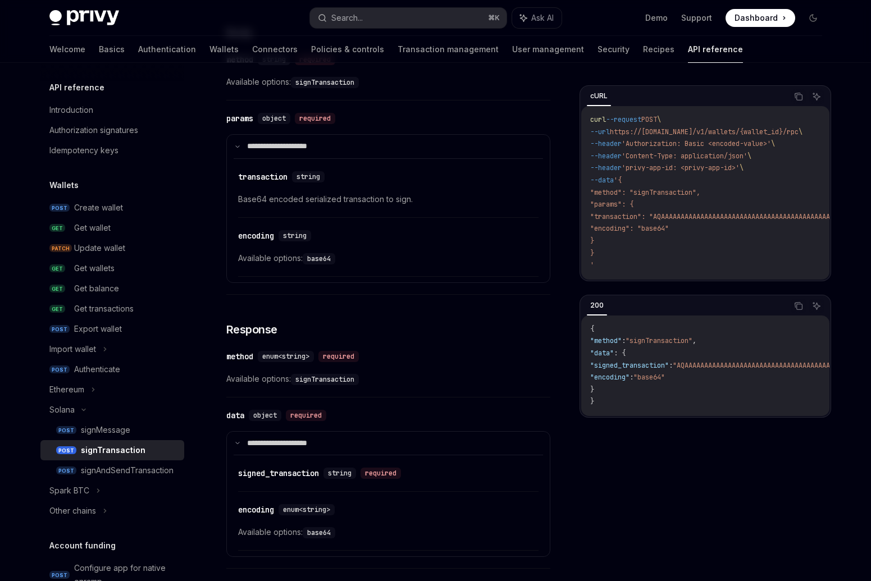
type textarea "*"
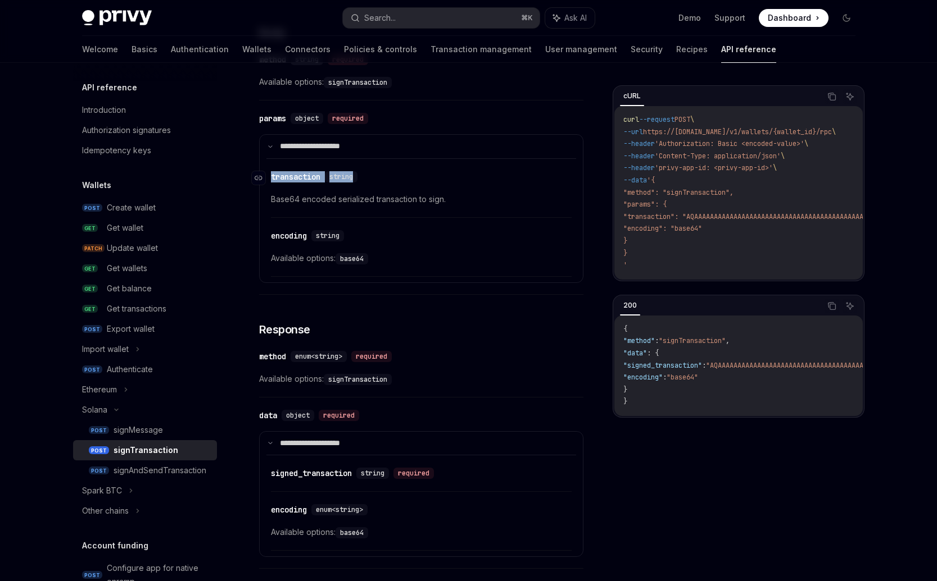
click at [272, 172] on div "​ transaction string" at bounding box center [415, 176] width 289 height 13
click at [388, 174] on div "​ transaction string" at bounding box center [415, 176] width 289 height 13
drag, startPoint x: 365, startPoint y: 178, endPoint x: 263, endPoint y: 174, distance: 101.2
click at [271, 174] on div "​ transaction string" at bounding box center [415, 176] width 289 height 13
click at [385, 233] on div "​ encoding string" at bounding box center [415, 235] width 289 height 13
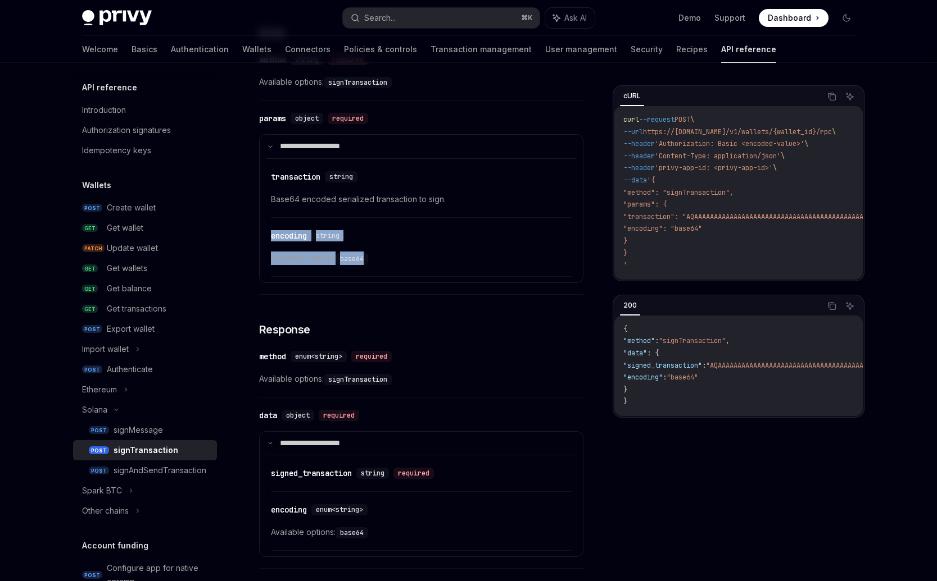
drag, startPoint x: 349, startPoint y: 246, endPoint x: 273, endPoint y: 221, distance: 80.1
click at [273, 221] on attributesChildren "​ transaction string Base64 encoded serialized transaction to sign. ​ encoding …" at bounding box center [421, 217] width 310 height 119
click at [410, 269] on div "​ encoding string Available options: base64" at bounding box center [421, 250] width 301 height 53
click at [345, 255] on code "base64" at bounding box center [351, 258] width 33 height 11
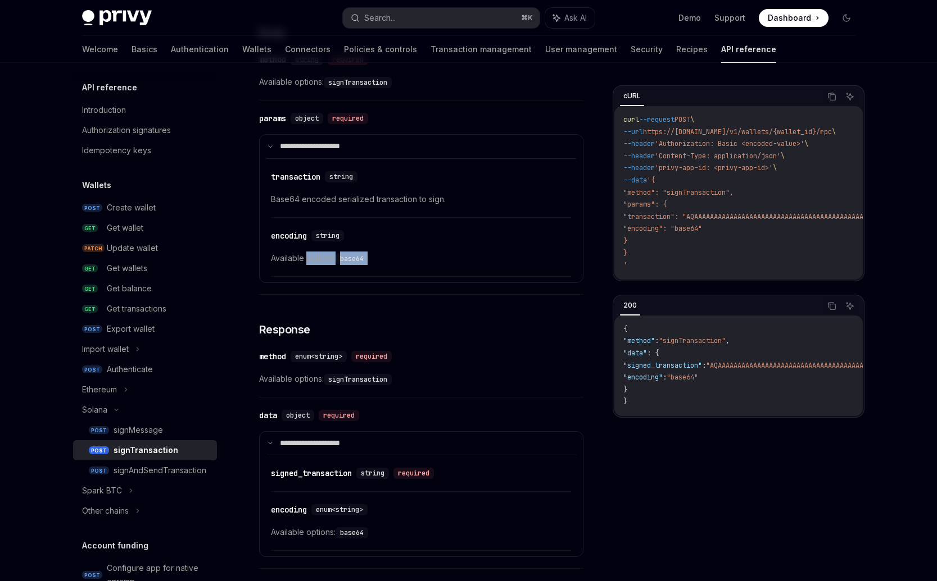
drag, startPoint x: 384, startPoint y: 263, endPoint x: 308, endPoint y: 258, distance: 75.4
click at [308, 258] on span "Available options: base64" at bounding box center [421, 258] width 301 height 13
drag, startPoint x: 370, startPoint y: 256, endPoint x: 274, endPoint y: 260, distance: 96.2
click at [274, 260] on span "Available options: base64" at bounding box center [421, 258] width 301 height 13
click at [388, 266] on div "​ encoding string Available options: base64" at bounding box center [421, 250] width 301 height 53
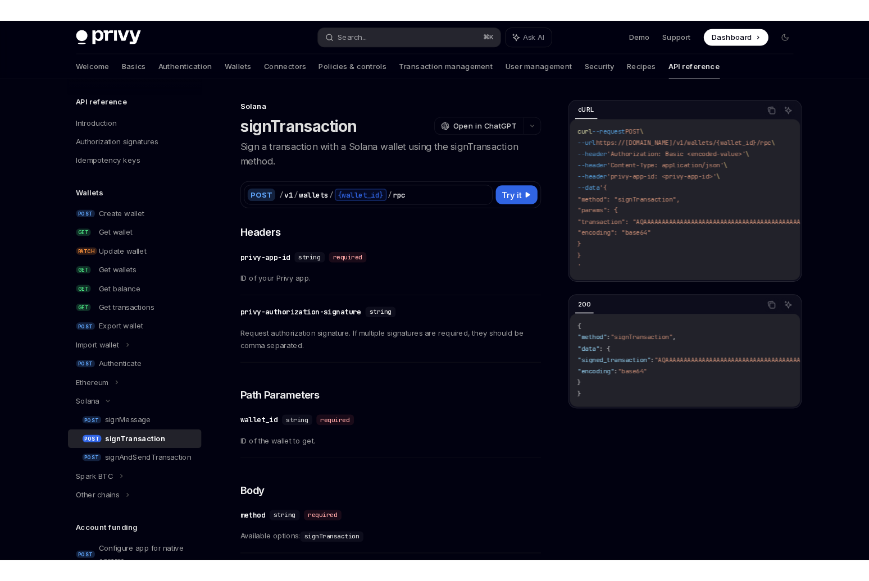
scroll to position [474, 0]
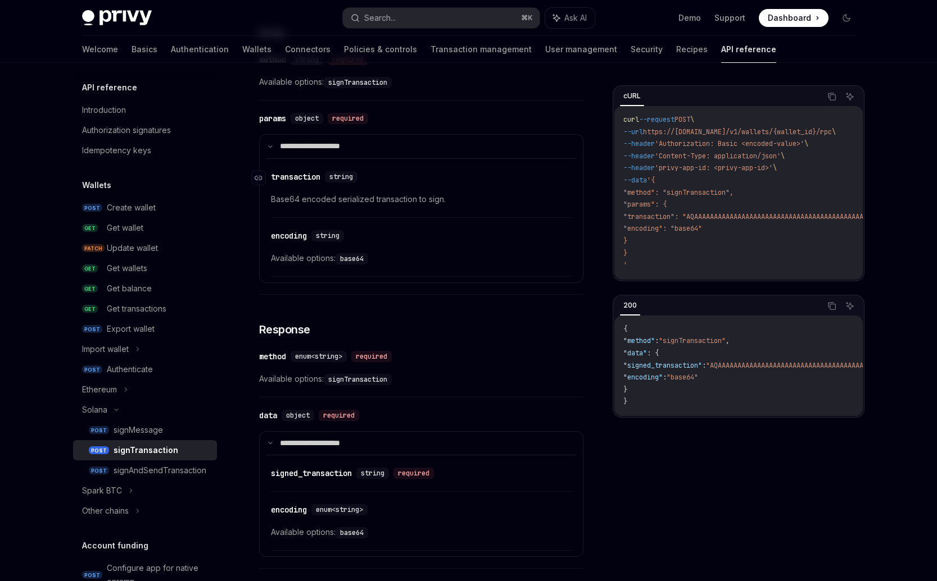
click at [535, 176] on div "​ transaction string" at bounding box center [415, 176] width 289 height 13
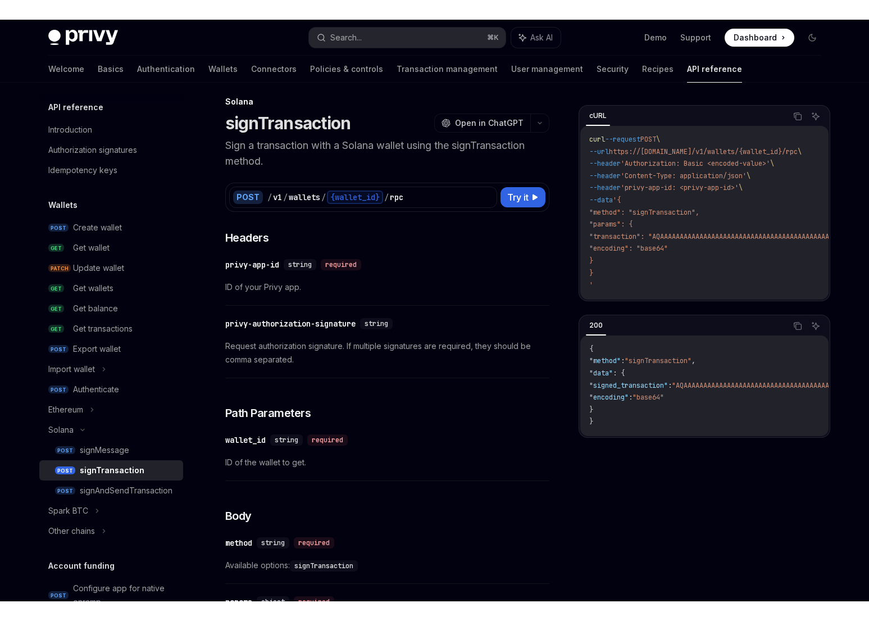
scroll to position [10, 0]
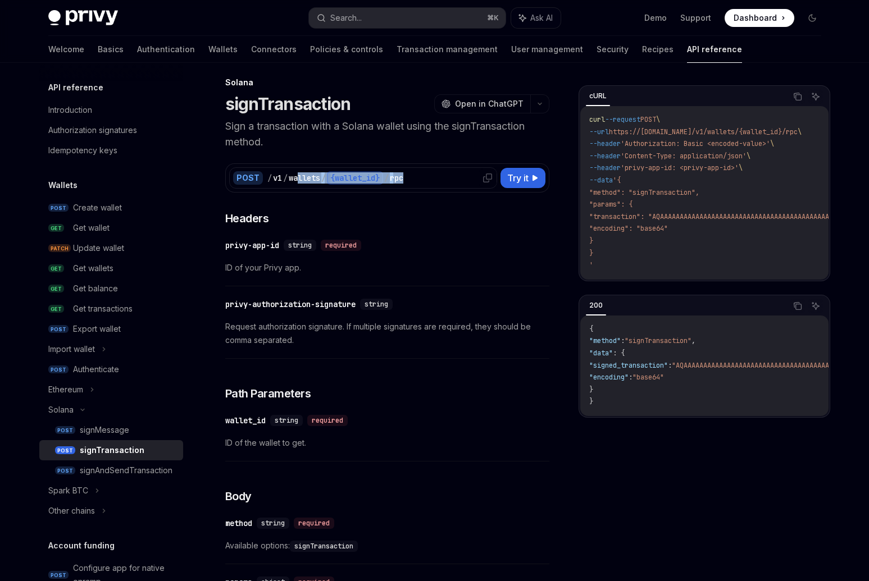
drag, startPoint x: 298, startPoint y: 174, endPoint x: 425, endPoint y: 184, distance: 127.9
click at [425, 184] on div "/ v1 / wallets / {wallet_id} / rpc" at bounding box center [380, 177] width 226 height 13
click at [393, 211] on h3 "​ Headers" at bounding box center [387, 219] width 324 height 16
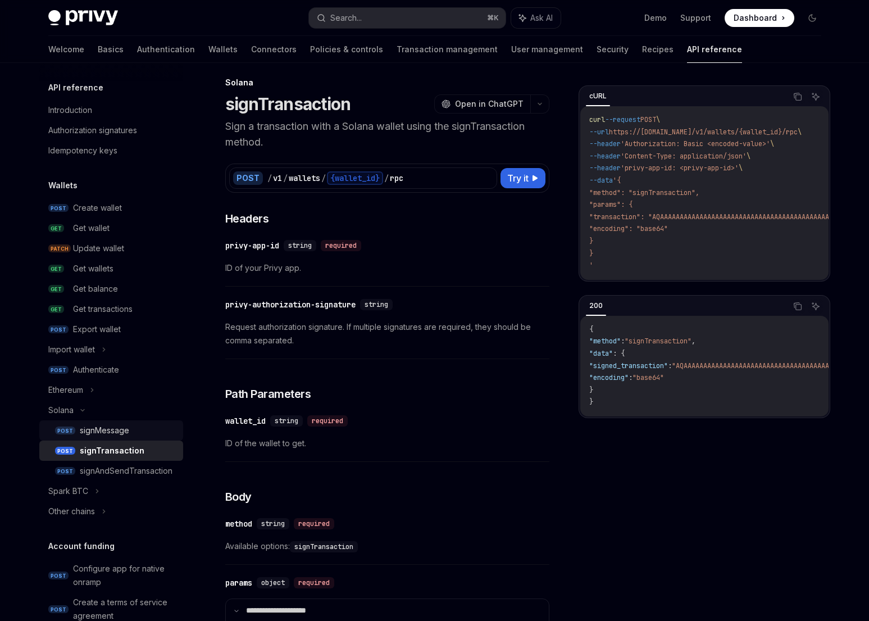
click at [111, 435] on div "signMessage" at bounding box center [104, 430] width 49 height 13
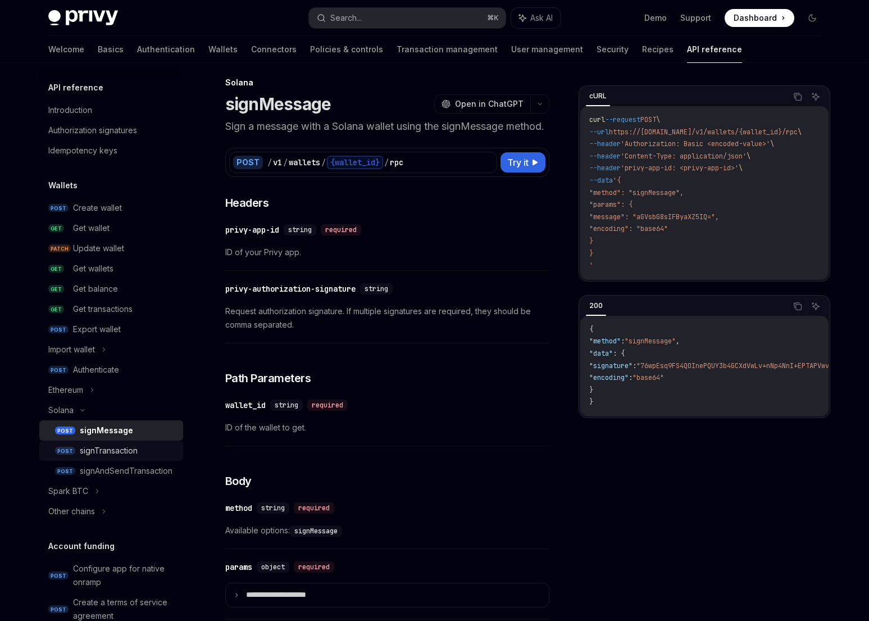
click at [109, 460] on link "POST signTransaction" at bounding box center [111, 450] width 144 height 20
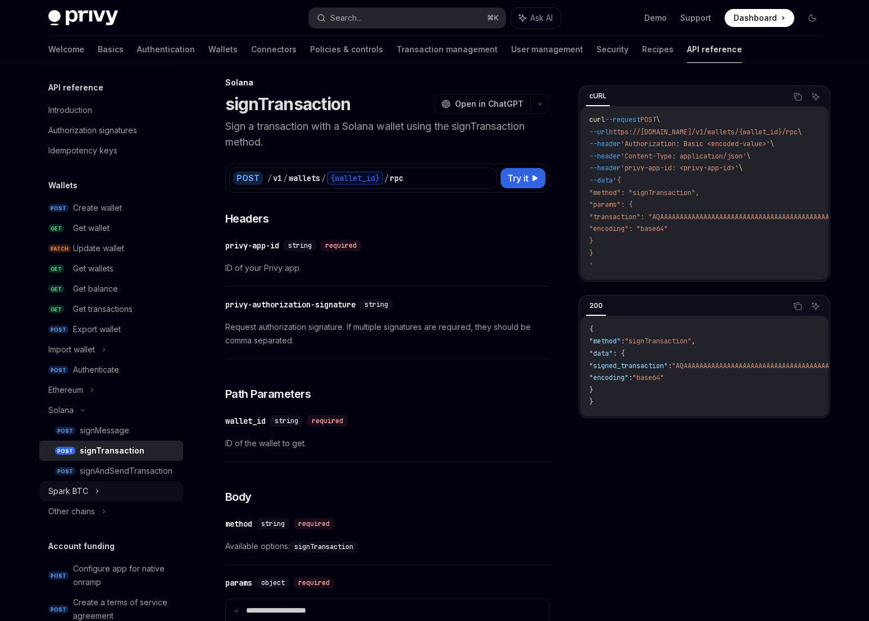
click at [115, 481] on div "Spark BTC" at bounding box center [111, 491] width 144 height 20
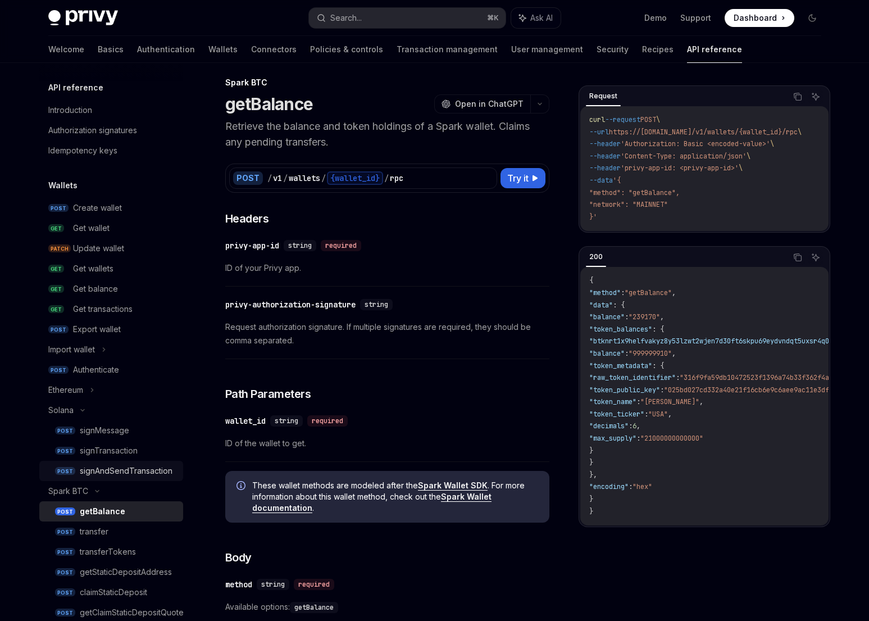
click at [113, 473] on div "signAndSendTransaction" at bounding box center [126, 470] width 93 height 13
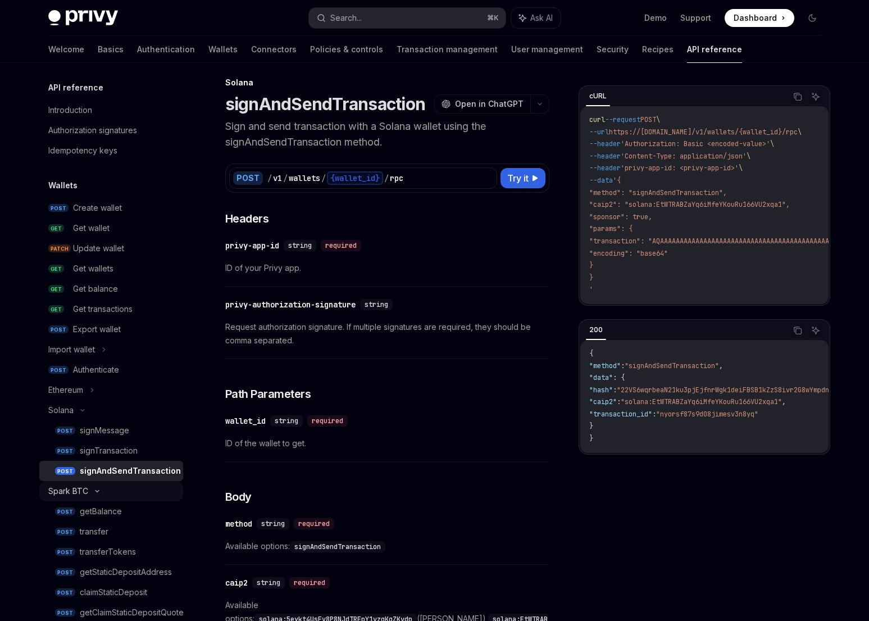
click at [98, 496] on div "Spark BTC" at bounding box center [111, 491] width 144 height 20
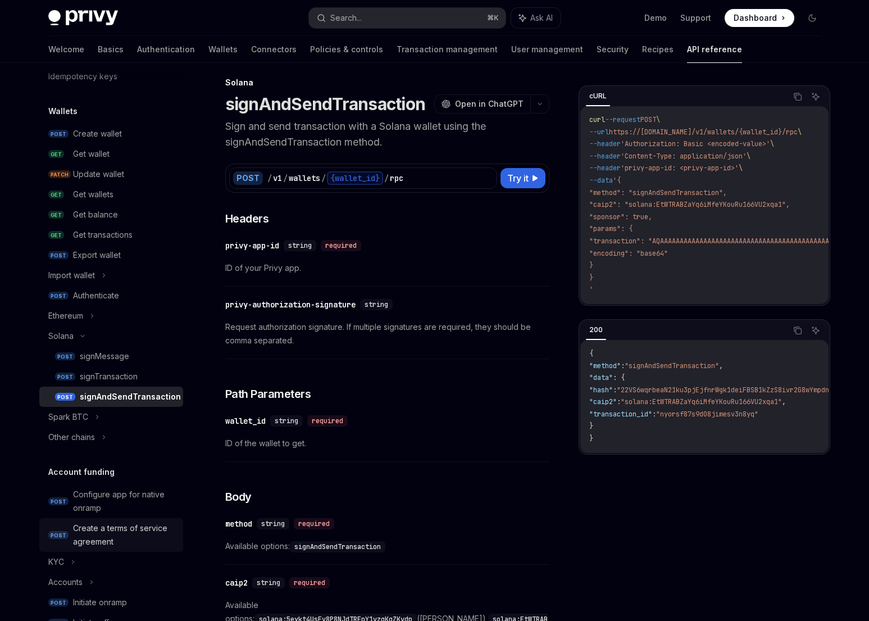
scroll to position [203, 0]
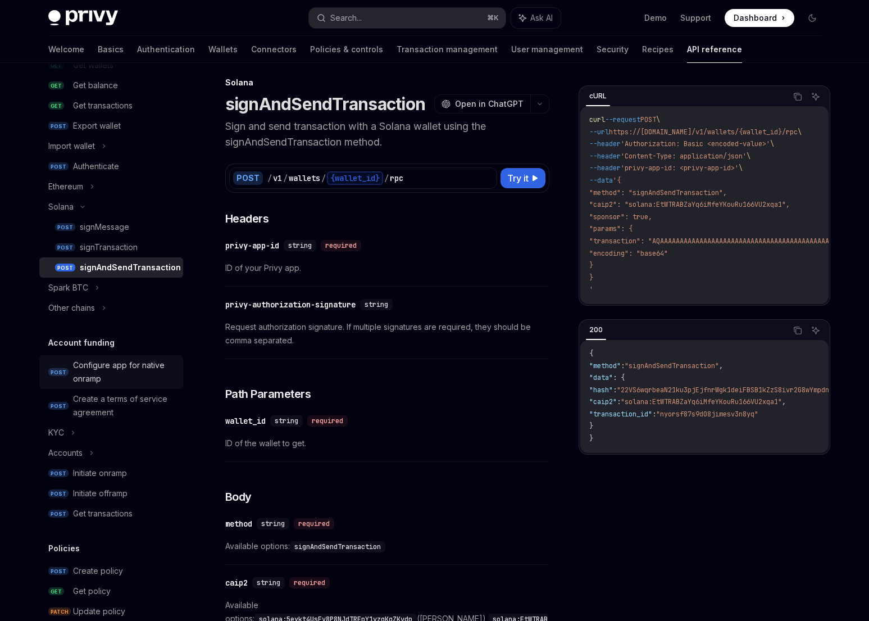
click at [103, 370] on div "Configure app for native onramp" at bounding box center [124, 371] width 103 height 27
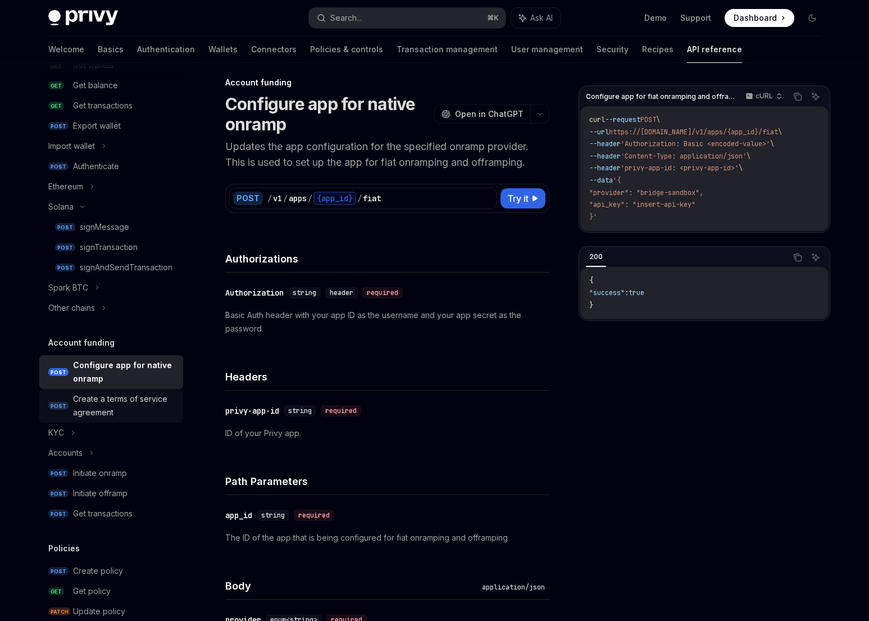
click at [96, 406] on div "Create a terms of service agreement" at bounding box center [124, 405] width 103 height 27
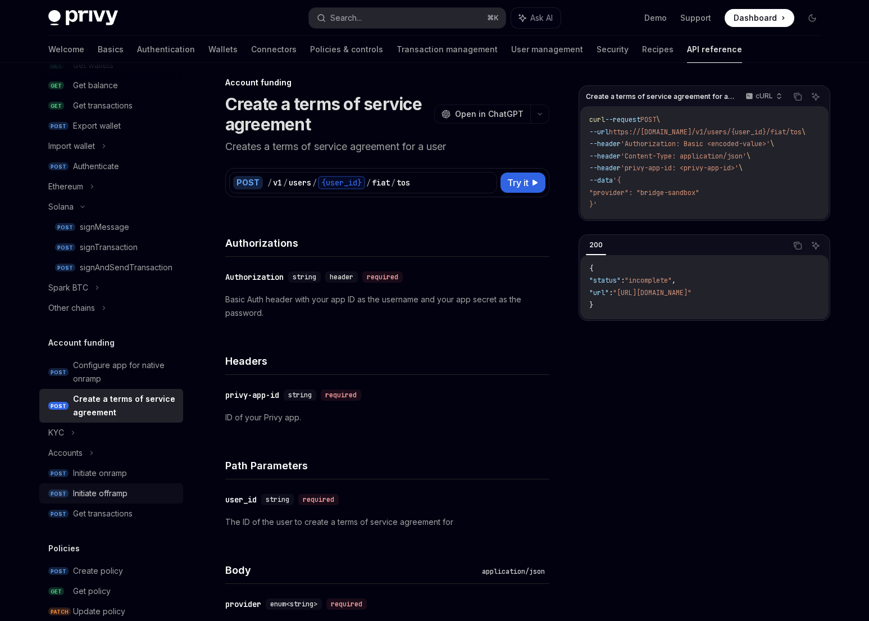
click at [86, 486] on link "POST Initiate offramp" at bounding box center [111, 493] width 144 height 20
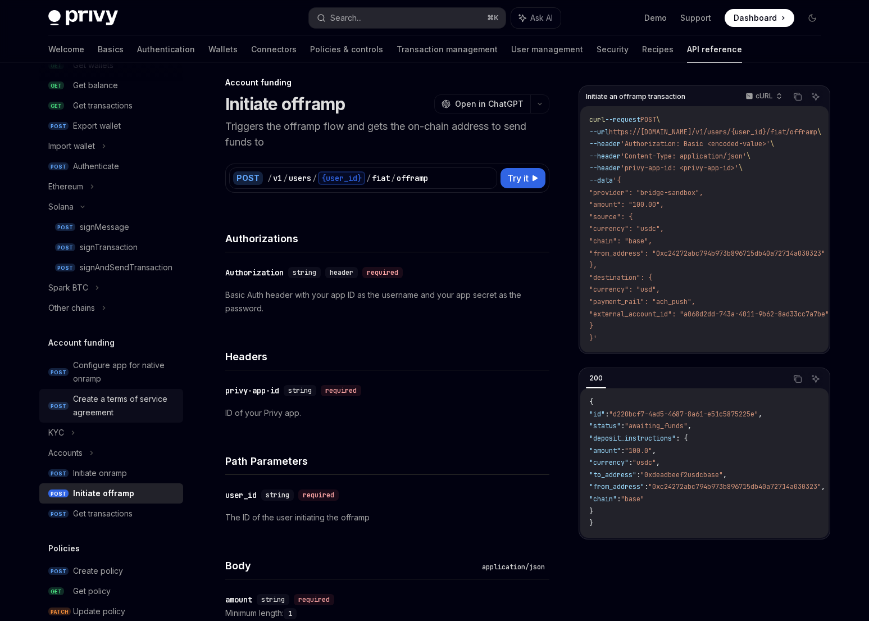
click at [84, 406] on div "Create a terms of service agreement" at bounding box center [124, 405] width 103 height 27
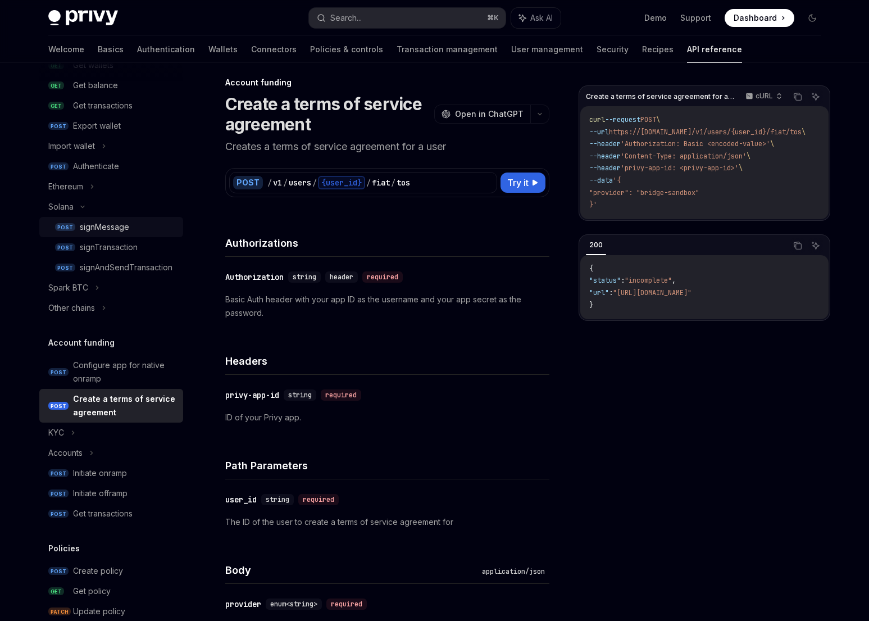
click at [76, 231] on link "POST signMessage" at bounding box center [111, 227] width 144 height 20
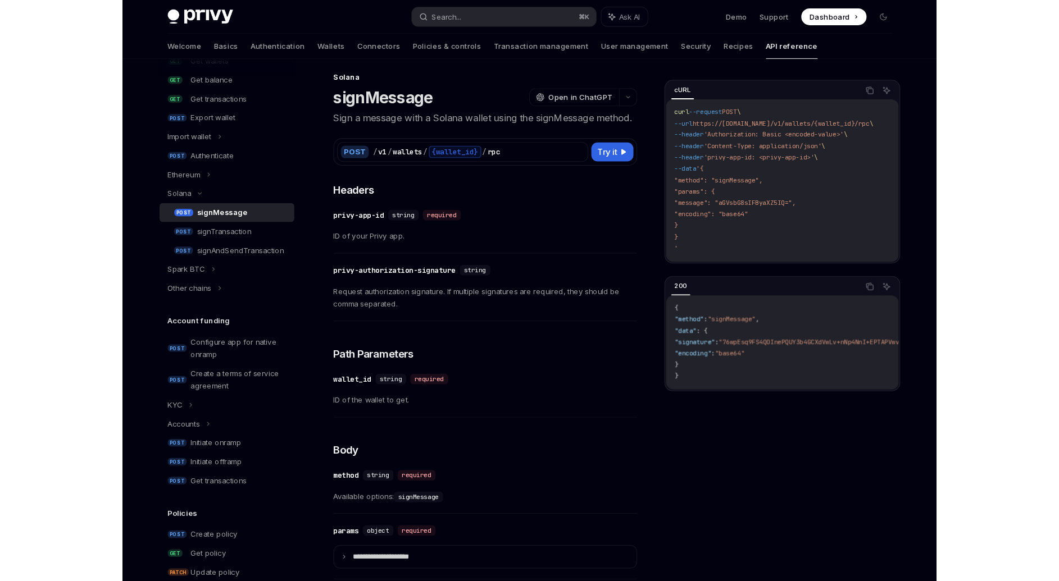
scroll to position [136, 0]
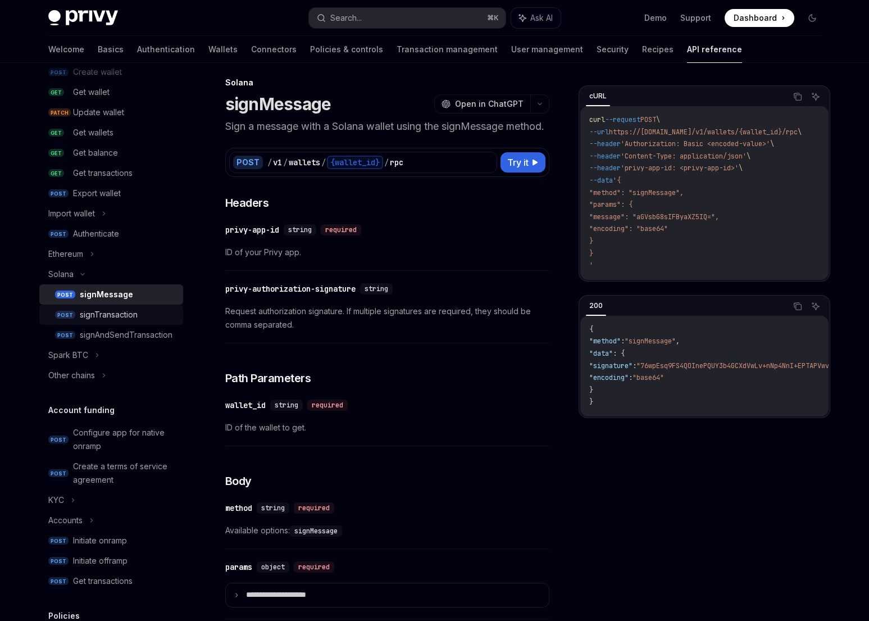
click at [104, 315] on div "signTransaction" at bounding box center [109, 314] width 58 height 13
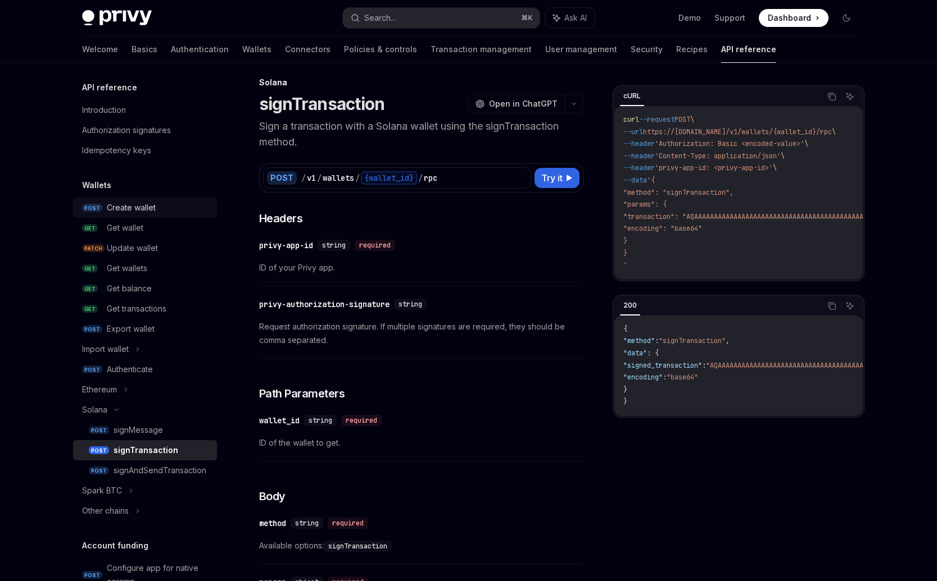
click at [139, 212] on div "Create wallet" at bounding box center [131, 207] width 49 height 13
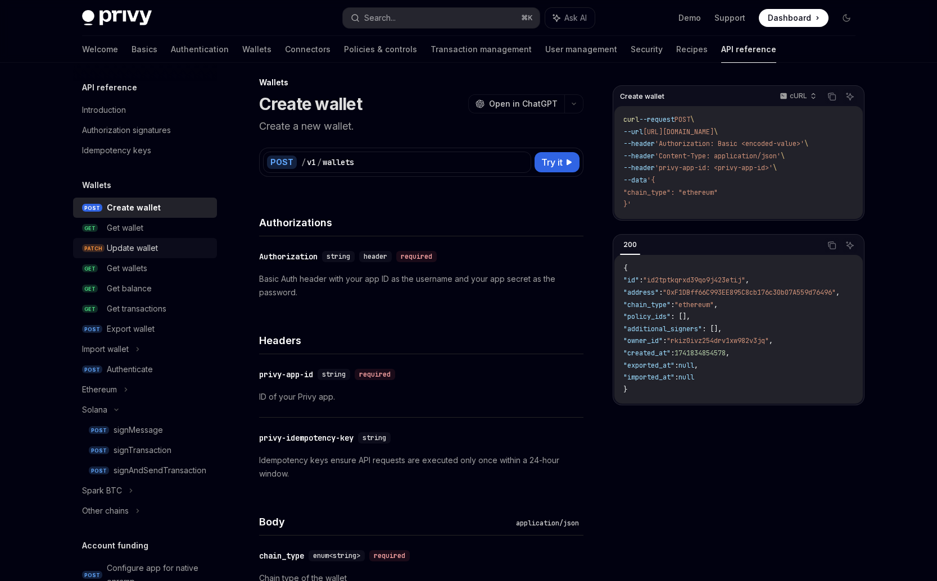
click at [132, 238] on link "PATCH Update wallet" at bounding box center [145, 248] width 144 height 20
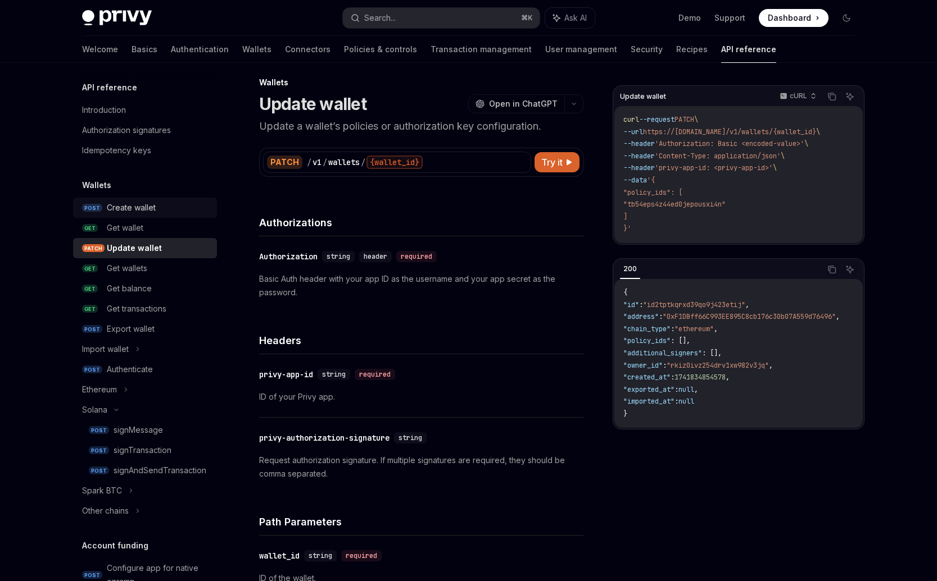
click at [135, 211] on div "Create wallet" at bounding box center [131, 207] width 49 height 13
click at [130, 225] on div "Get wallet" at bounding box center [125, 227] width 37 height 13
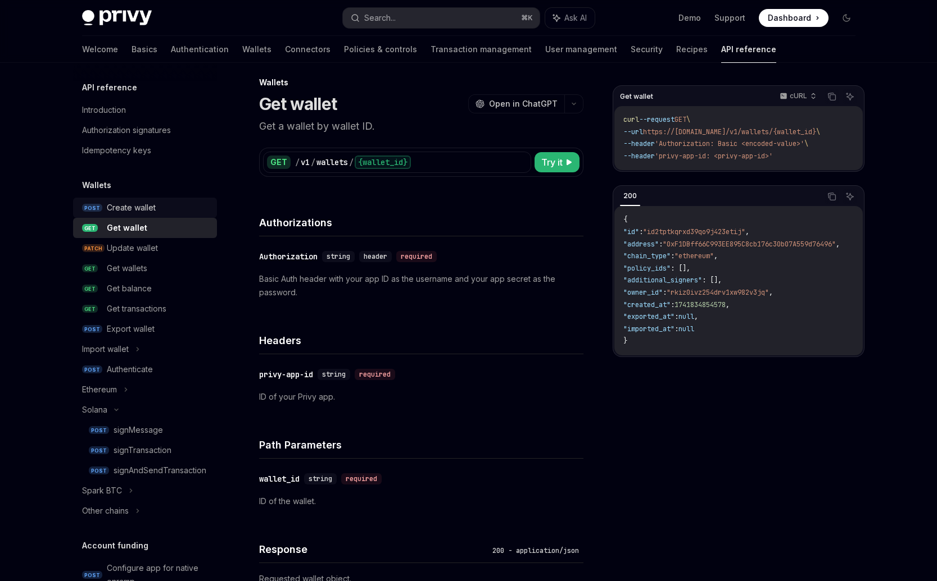
click at [131, 210] on div "Create wallet" at bounding box center [131, 207] width 49 height 13
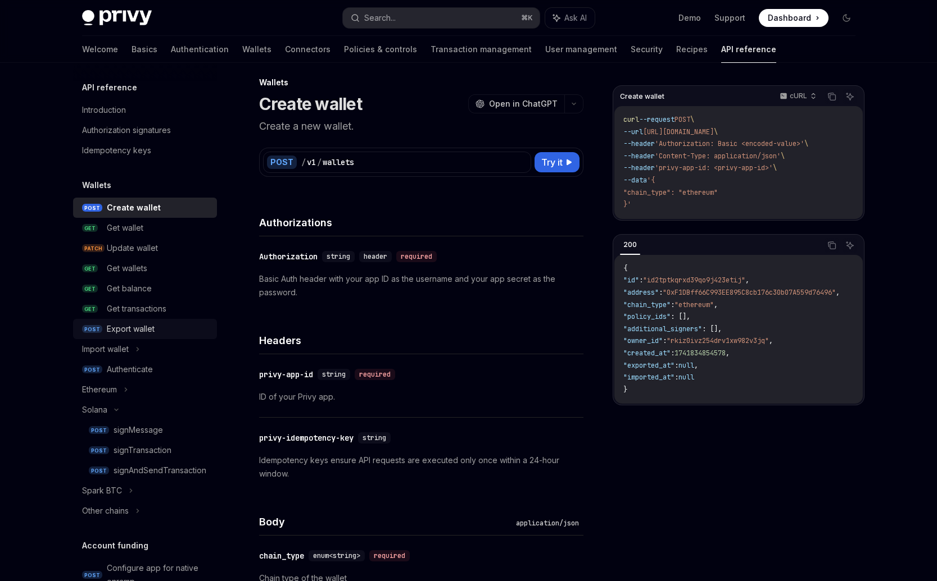
click at [124, 339] on link "POST Export wallet" at bounding box center [145, 329] width 144 height 20
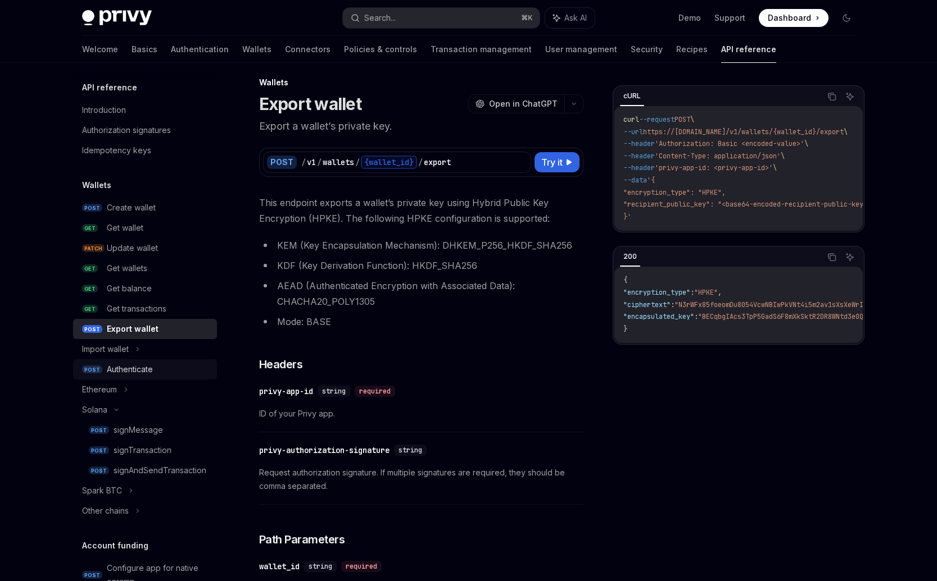
click at [126, 374] on div "Authenticate" at bounding box center [130, 369] width 46 height 13
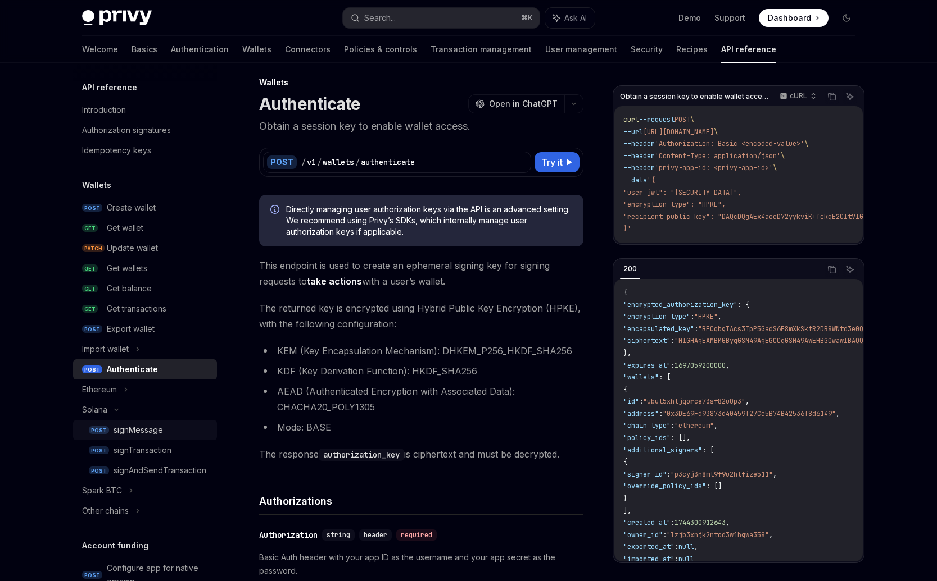
click at [140, 436] on div "signMessage" at bounding box center [137, 430] width 49 height 13
click at [134, 452] on div "signTransaction" at bounding box center [142, 450] width 58 height 13
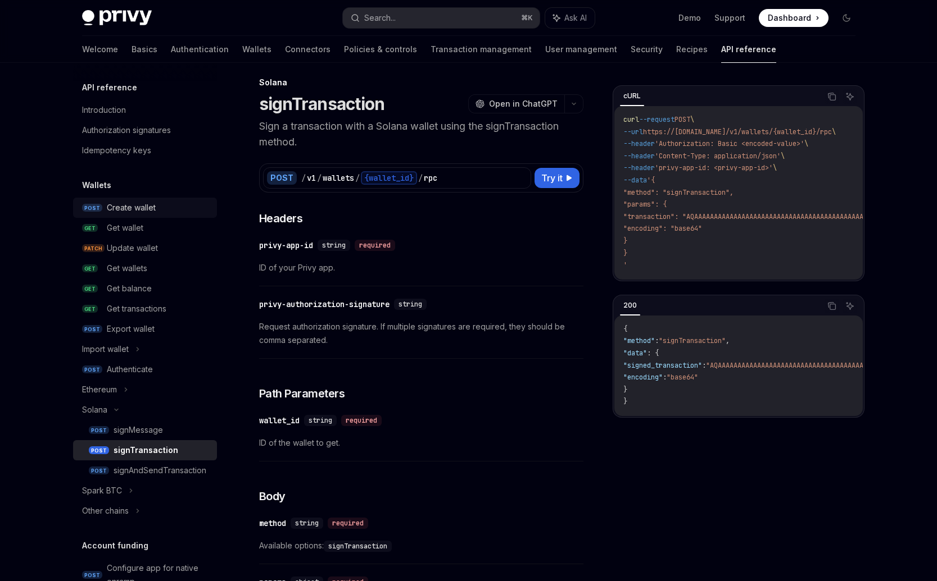
click at [131, 209] on div "Create wallet" at bounding box center [131, 207] width 49 height 13
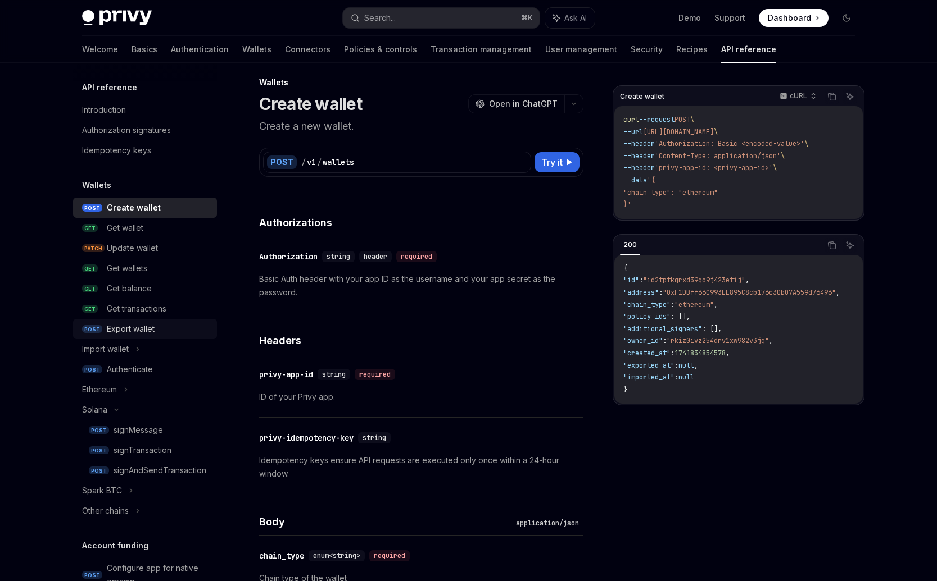
click at [142, 328] on div "Export wallet" at bounding box center [131, 328] width 48 height 13
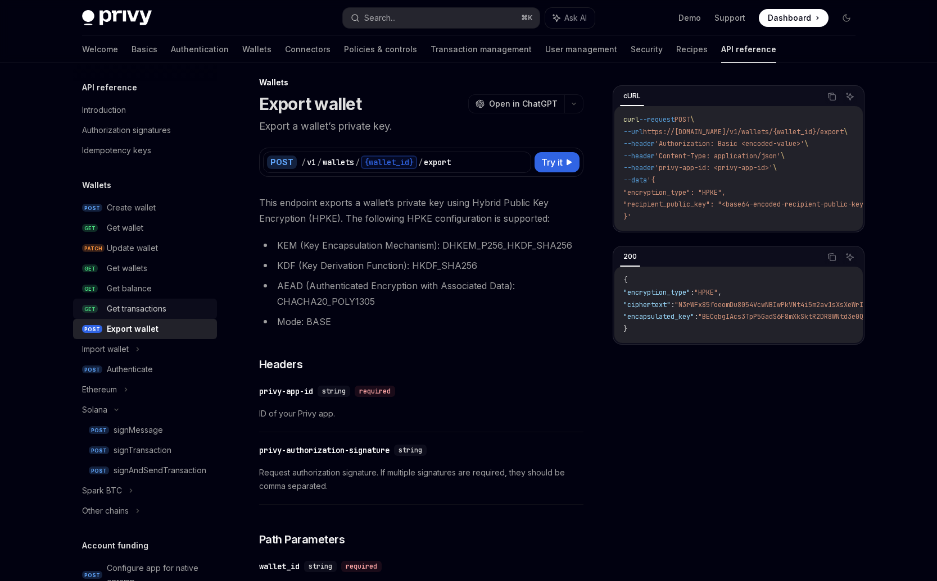
click at [122, 308] on div "Get transactions" at bounding box center [137, 308] width 60 height 13
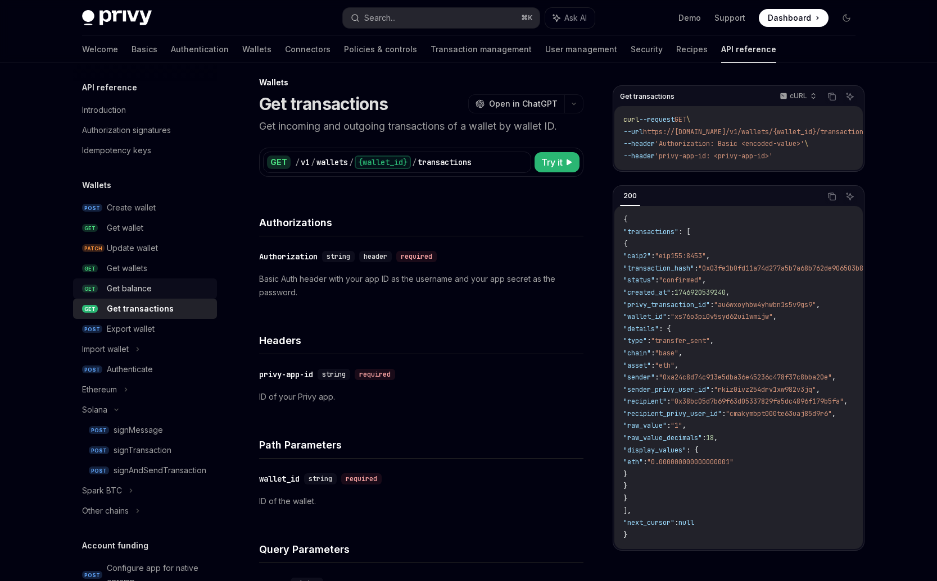
click at [117, 289] on div "Get balance" at bounding box center [129, 288] width 45 height 13
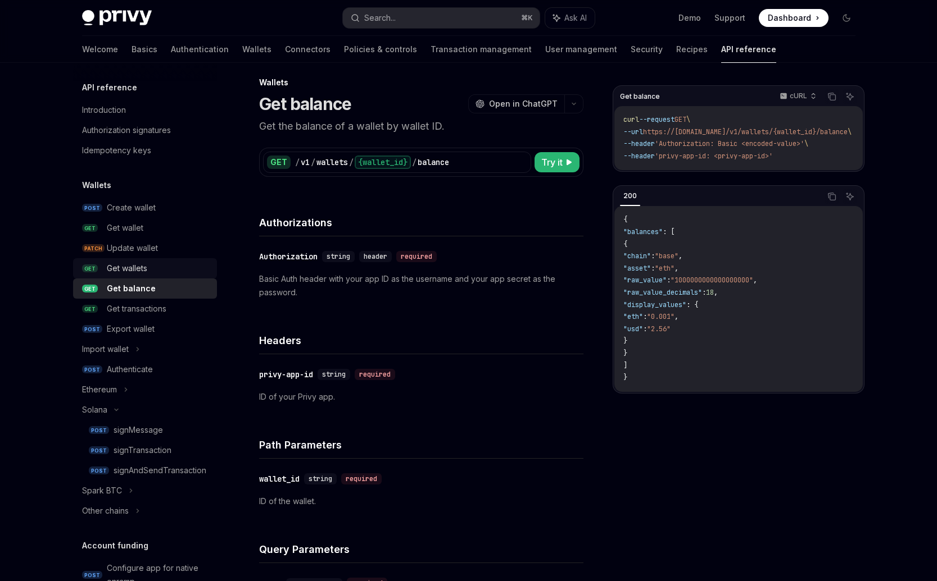
click at [118, 269] on div "Get wallets" at bounding box center [127, 268] width 40 height 13
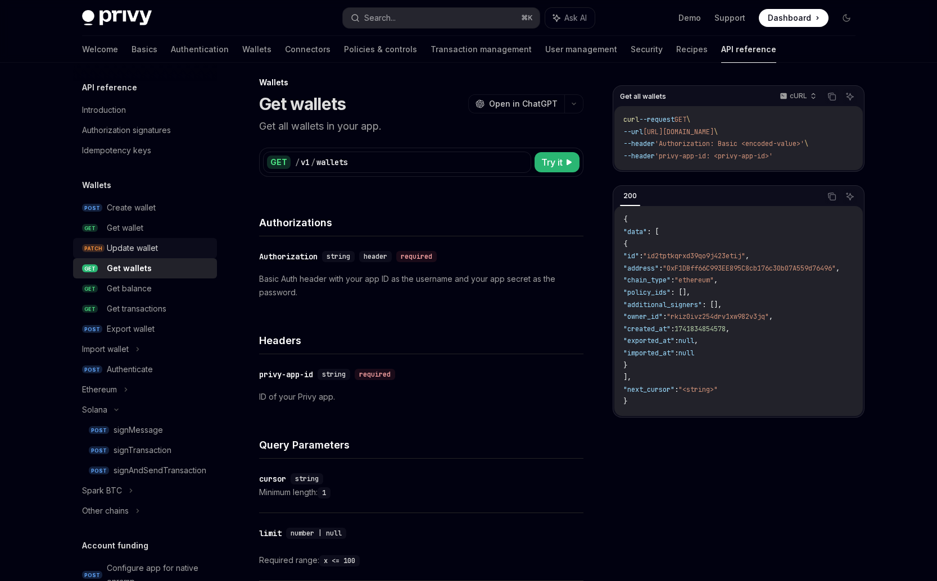
click at [121, 250] on div "Update wallet" at bounding box center [132, 248] width 51 height 13
click at [116, 243] on div "Update wallet" at bounding box center [132, 248] width 51 height 13
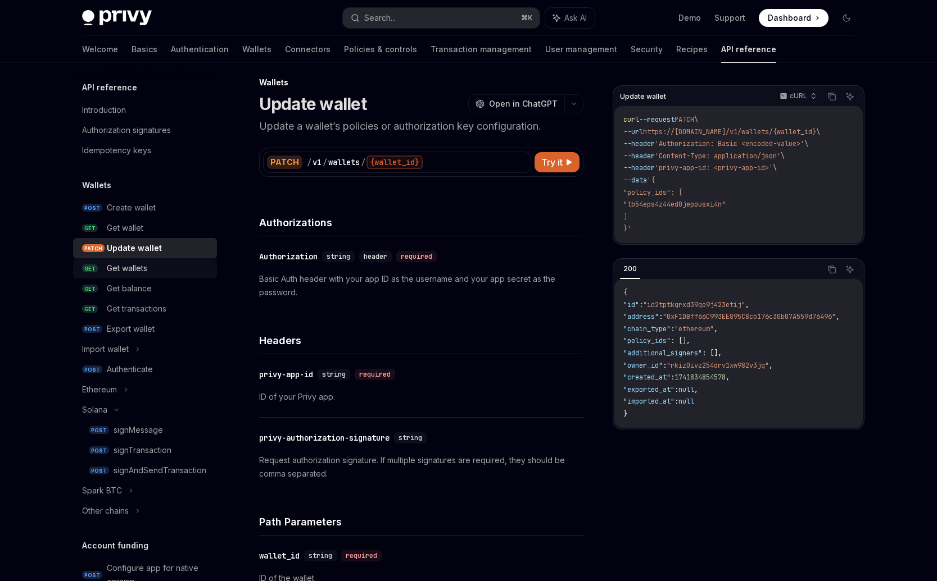
click at [103, 272] on link "GET Get wallets" at bounding box center [145, 268] width 144 height 20
click at [125, 211] on div "Create wallet" at bounding box center [131, 207] width 49 height 13
click at [112, 395] on div "Ethereum" at bounding box center [99, 389] width 35 height 13
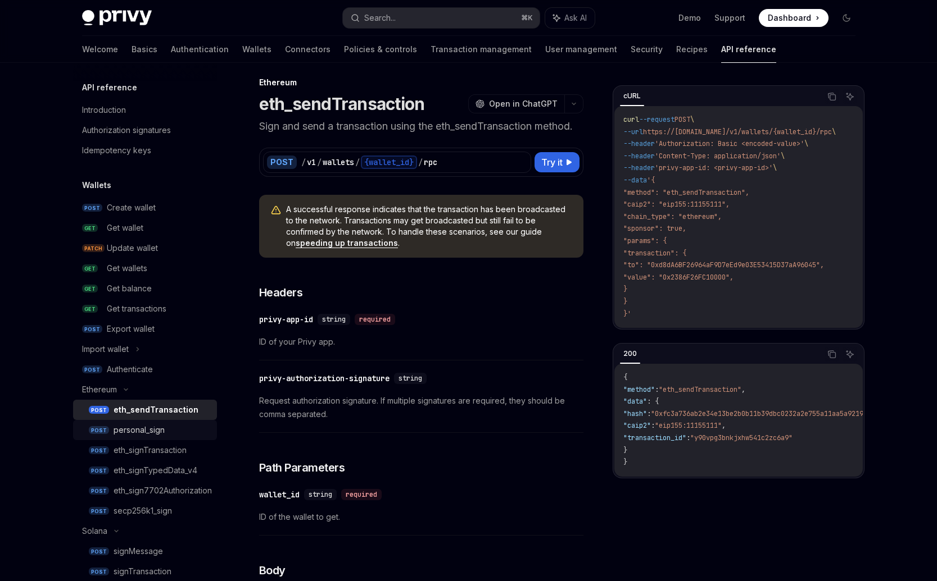
click at [129, 428] on div "personal_sign" at bounding box center [138, 430] width 51 height 13
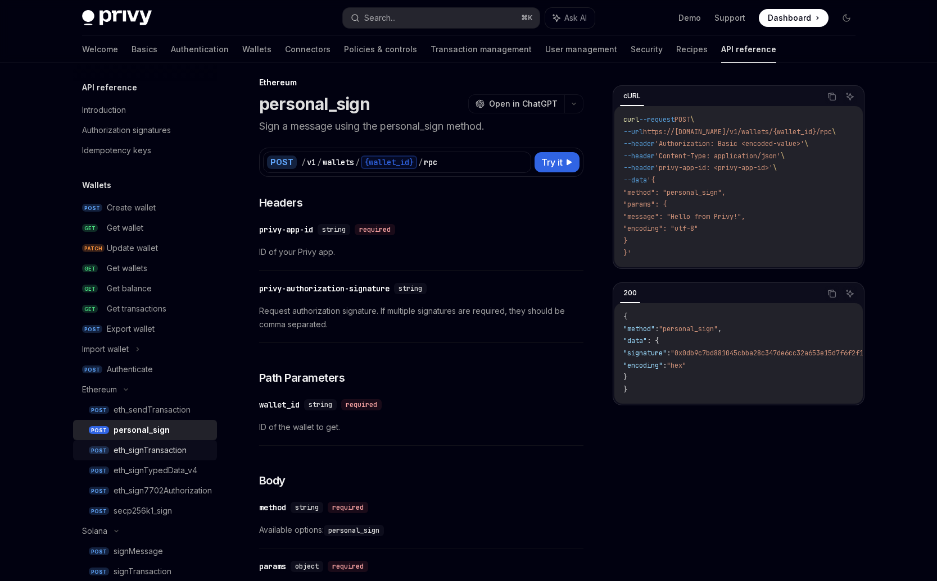
click at [128, 448] on div "eth_signTransaction" at bounding box center [149, 450] width 73 height 13
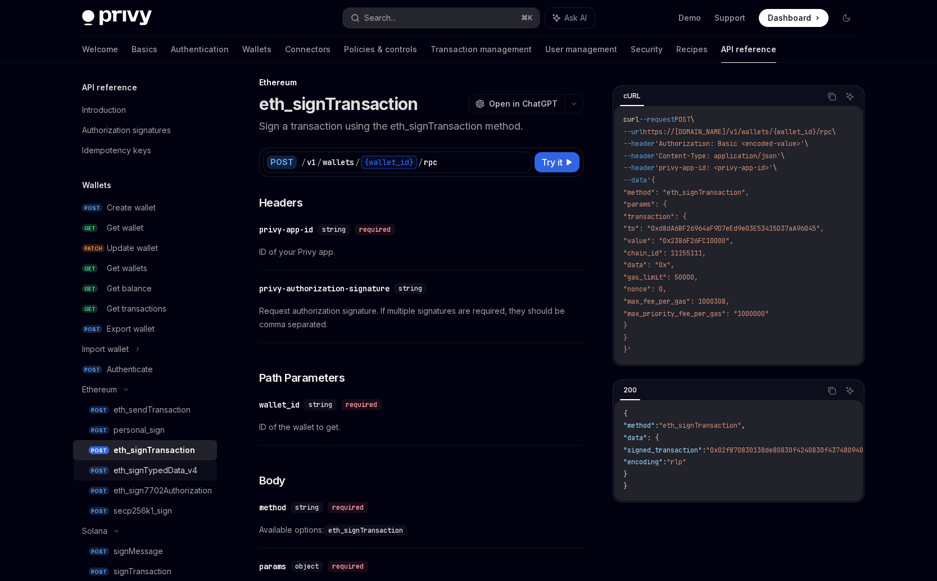
click at [139, 476] on div "eth_signTypedData_v4" at bounding box center [155, 470] width 84 height 13
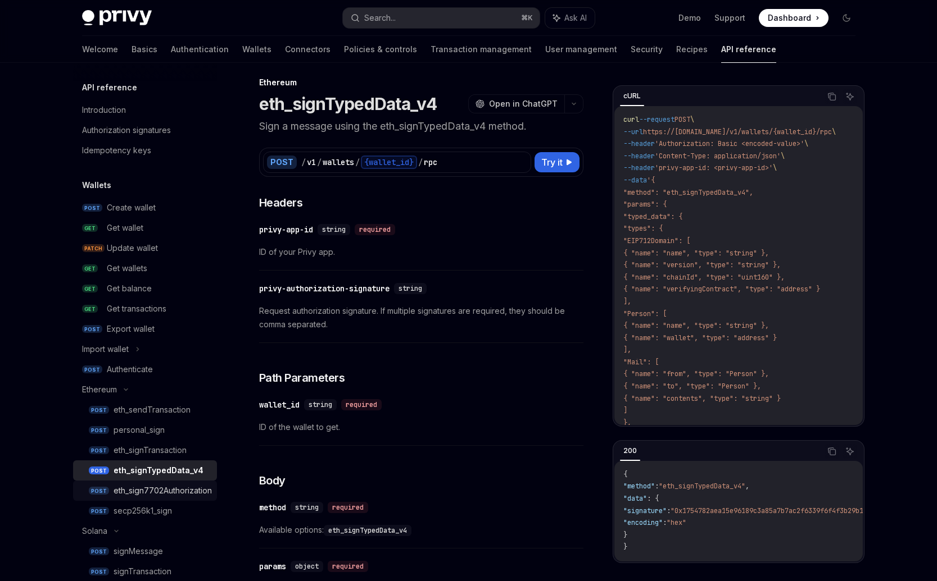
click at [138, 499] on link "POST eth_sign7702Authorization" at bounding box center [145, 491] width 144 height 20
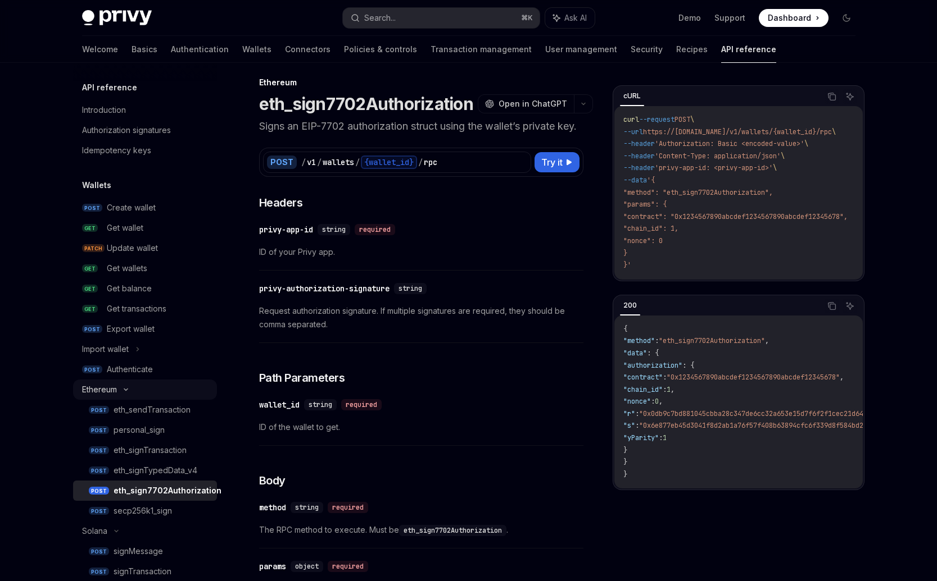
click at [116, 388] on div "Ethereum" at bounding box center [99, 389] width 35 height 13
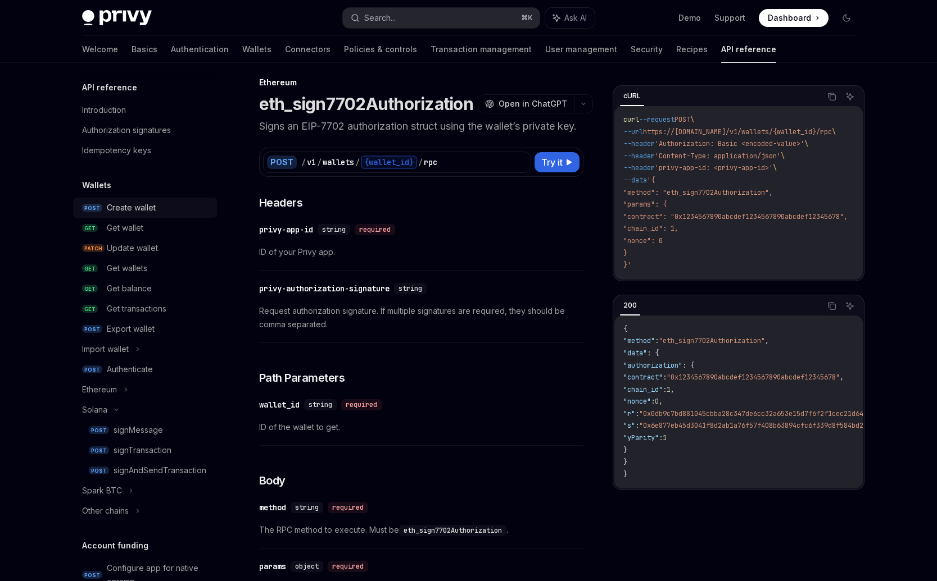
click at [105, 215] on link "POST Create wallet" at bounding box center [145, 208] width 144 height 20
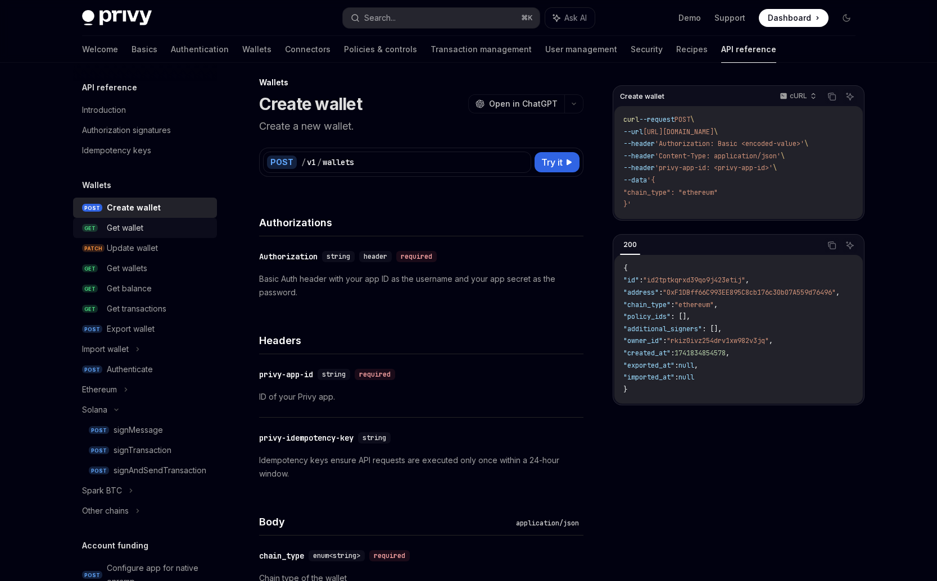
click at [116, 225] on div "Get wallet" at bounding box center [125, 227] width 37 height 13
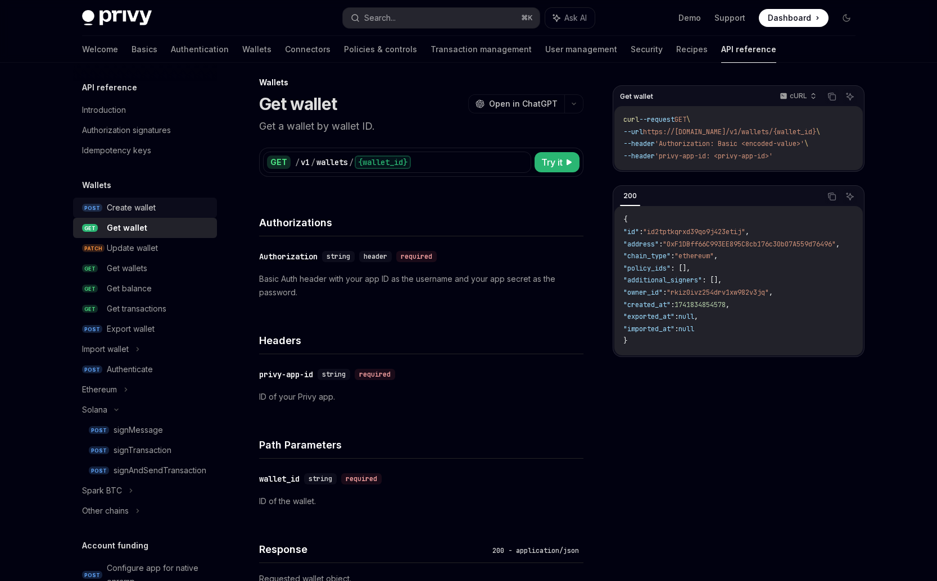
click at [115, 199] on link "POST Create wallet" at bounding box center [145, 208] width 144 height 20
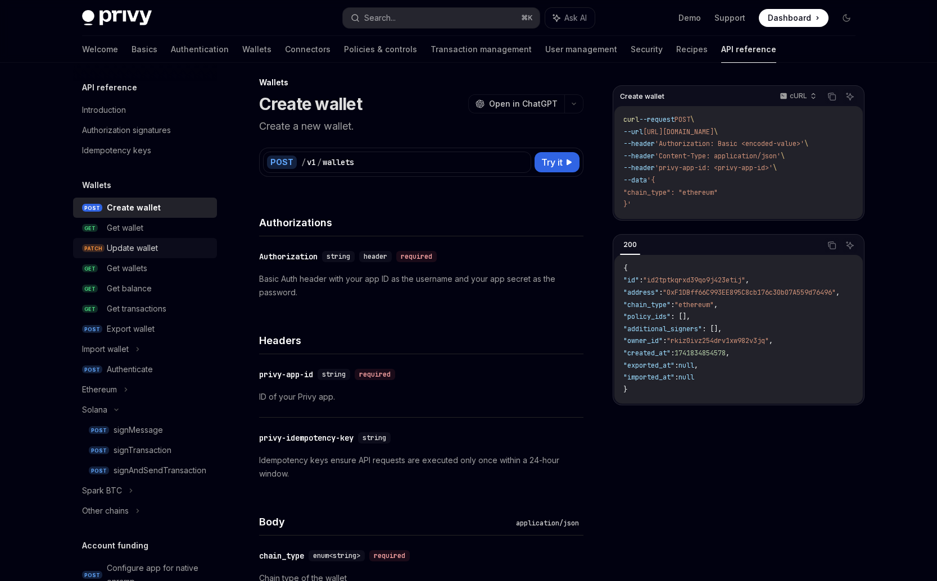
click at [118, 256] on link "PATCH Update wallet" at bounding box center [145, 248] width 144 height 20
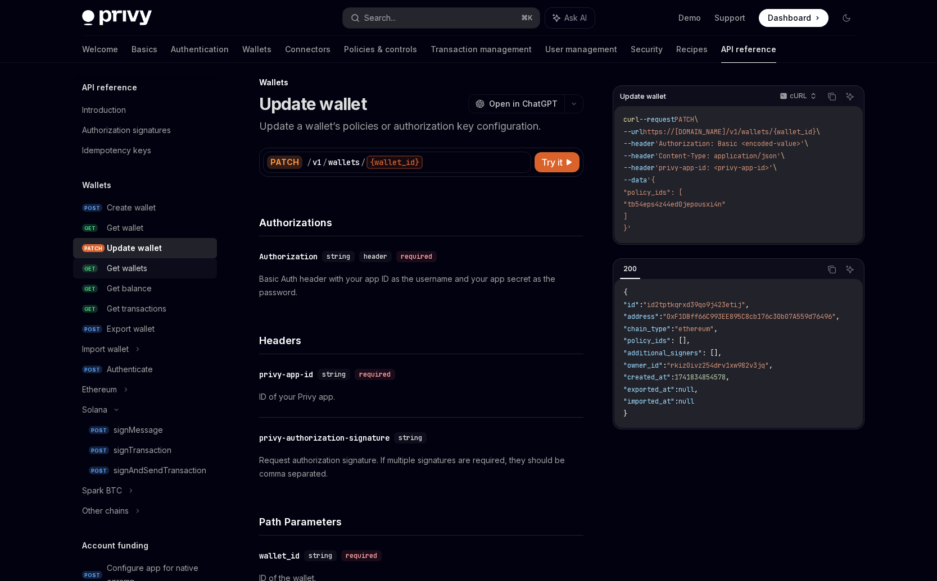
click at [121, 269] on div "Get wallets" at bounding box center [127, 268] width 40 height 13
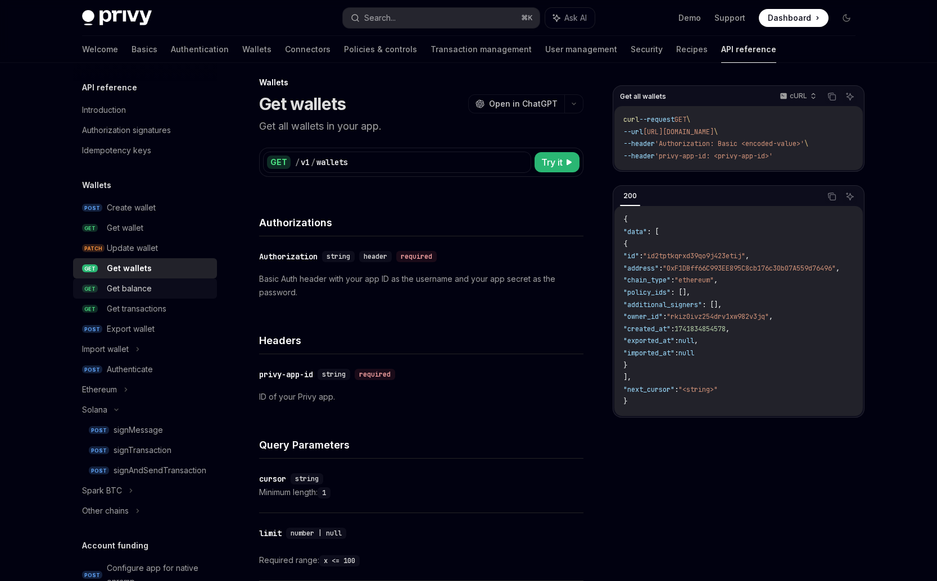
click at [119, 284] on div "Get balance" at bounding box center [129, 288] width 45 height 13
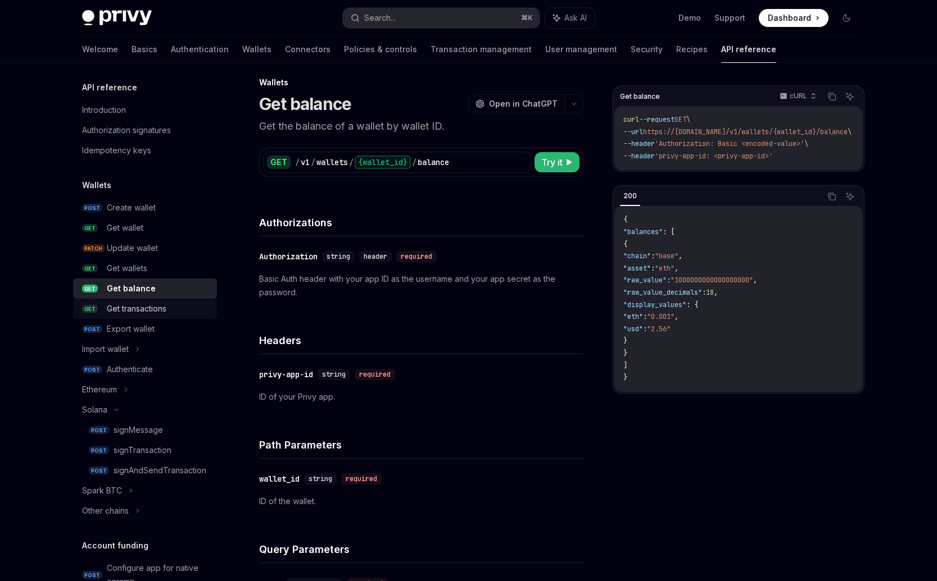
click at [124, 305] on div "Get transactions" at bounding box center [137, 308] width 60 height 13
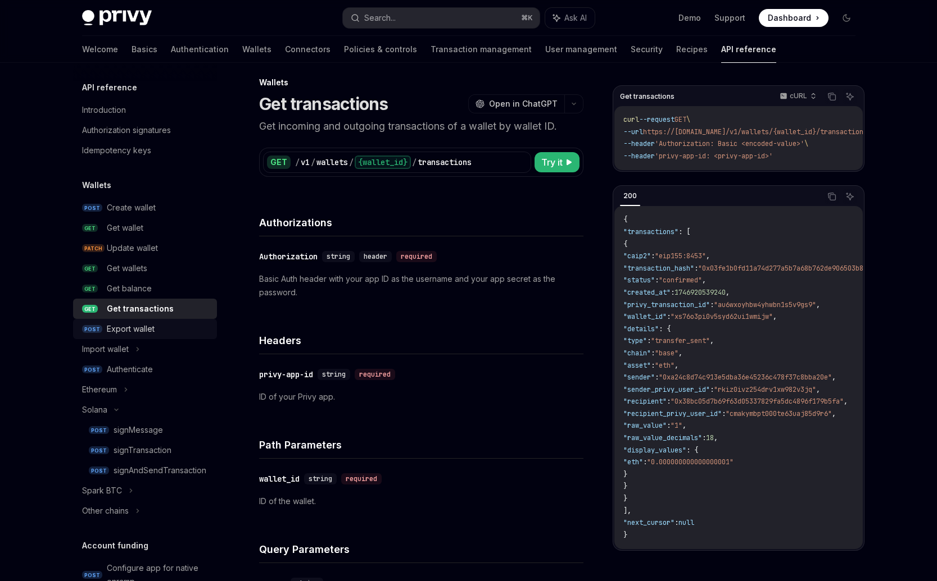
click at [125, 321] on link "POST Export wallet" at bounding box center [145, 329] width 144 height 20
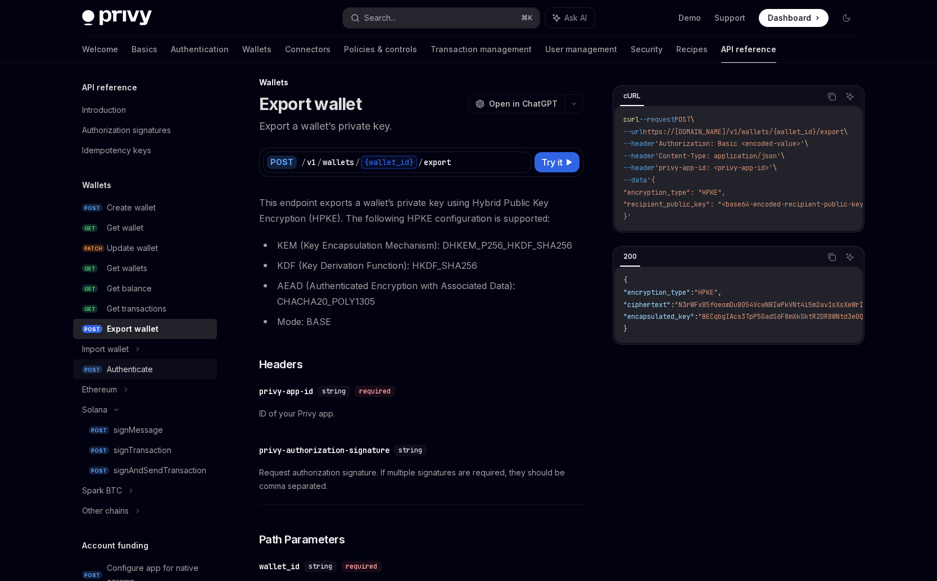
click at [110, 374] on div "Authenticate" at bounding box center [130, 369] width 46 height 13
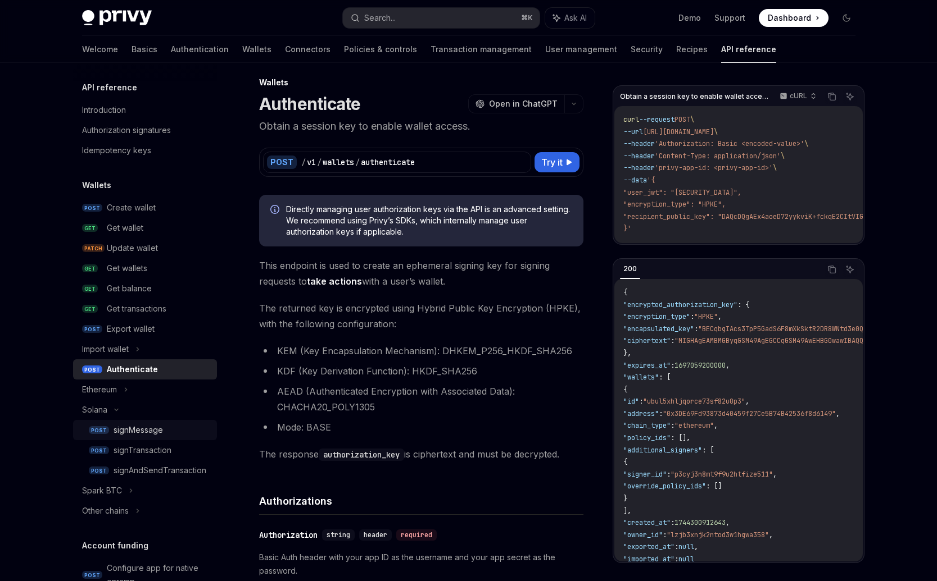
click at [125, 430] on div "signMessage" at bounding box center [137, 430] width 49 height 13
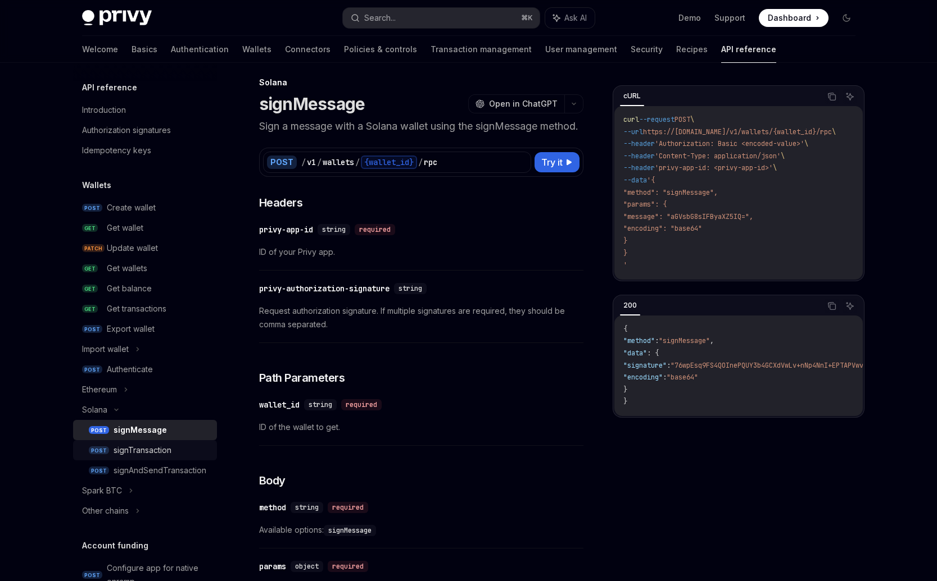
click at [142, 457] on link "POST signTransaction" at bounding box center [145, 450] width 144 height 20
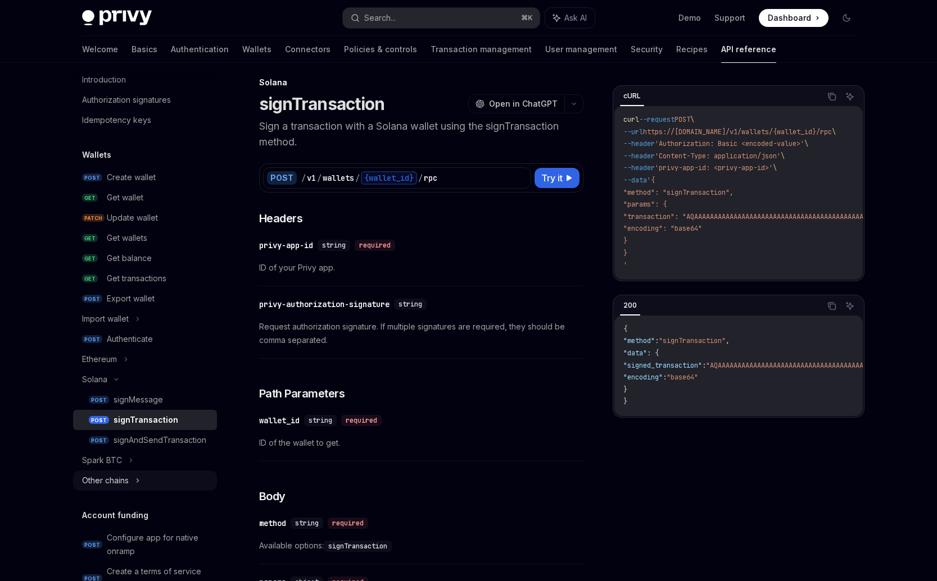
scroll to position [67, 0]
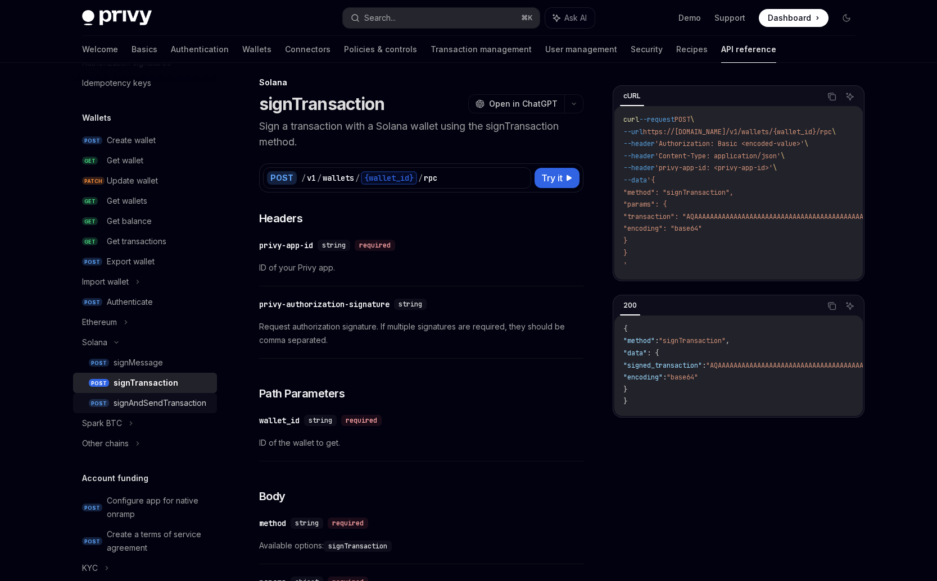
click at [143, 408] on div "signAndSendTransaction" at bounding box center [159, 403] width 93 height 13
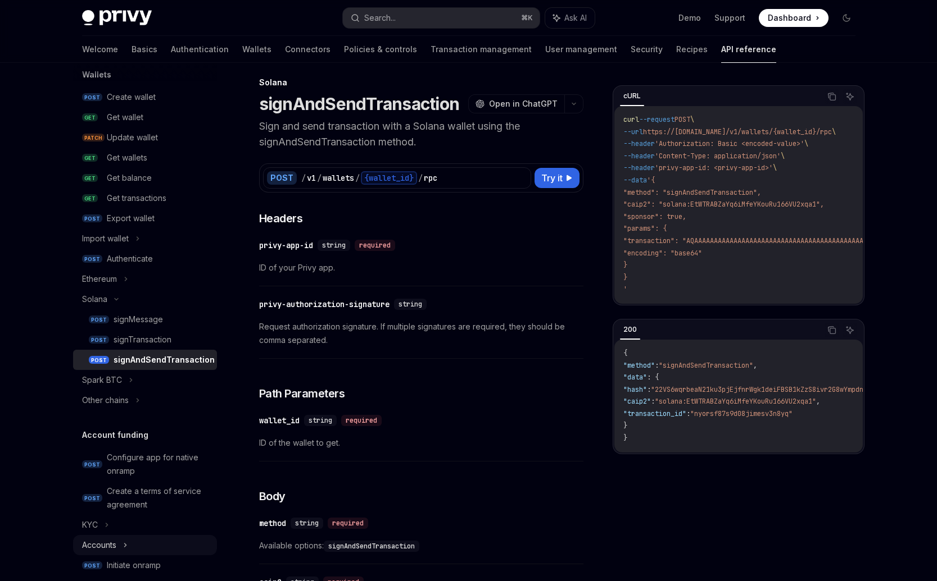
scroll to position [268, 0]
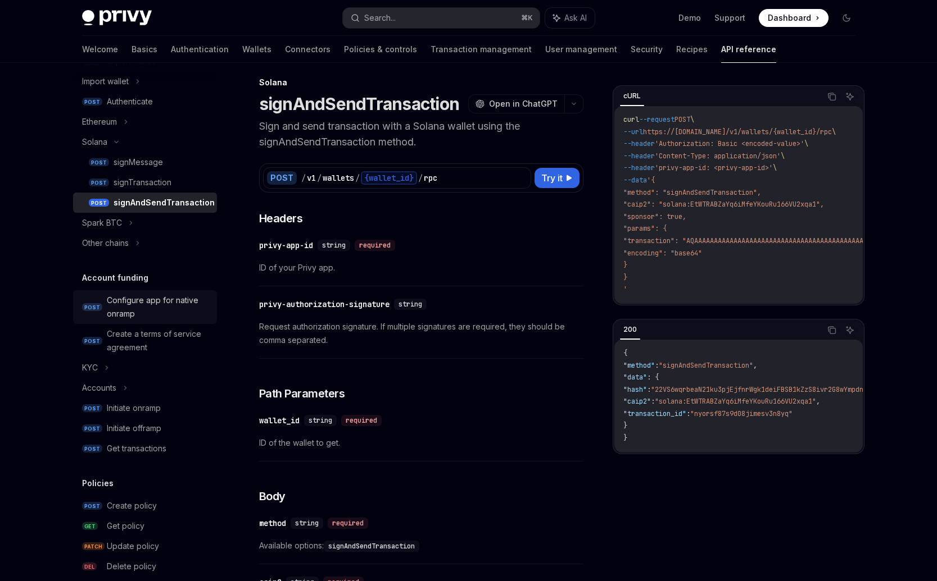
click at [161, 296] on div "Configure app for native onramp" at bounding box center [158, 307] width 103 height 27
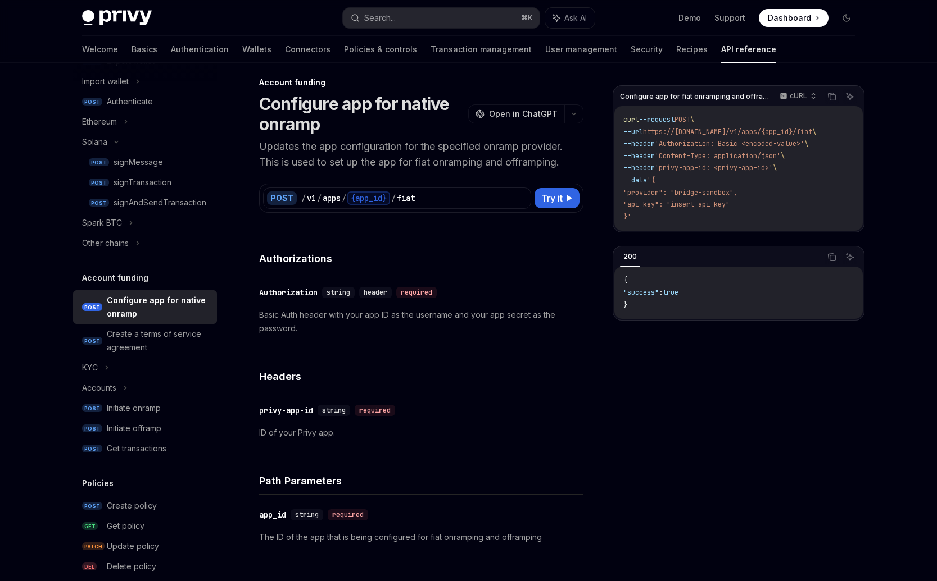
click at [131, 320] on div "Configure app for native onramp" at bounding box center [158, 307] width 103 height 27
click at [130, 329] on div "Create a terms of service agreement" at bounding box center [158, 341] width 103 height 27
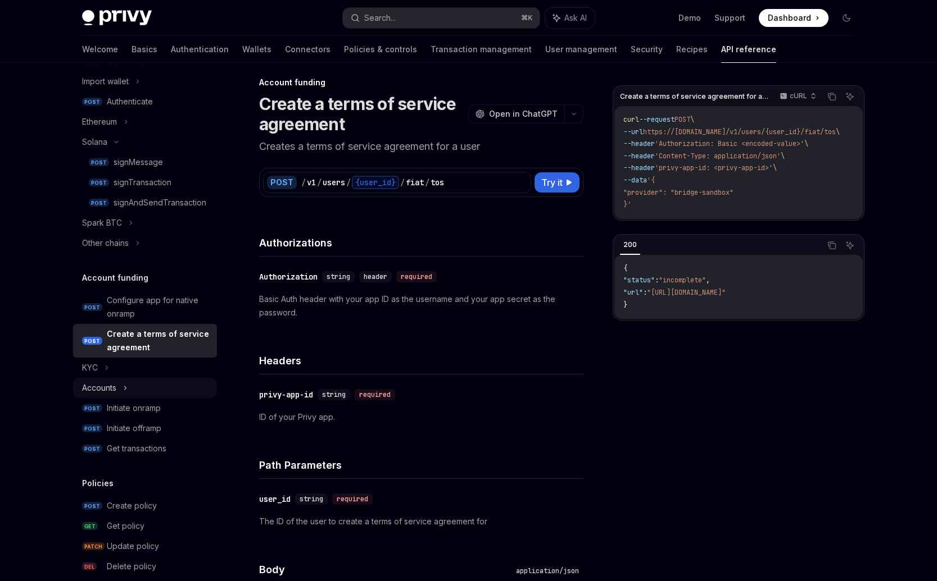
click at [130, 378] on div "Accounts" at bounding box center [145, 388] width 144 height 20
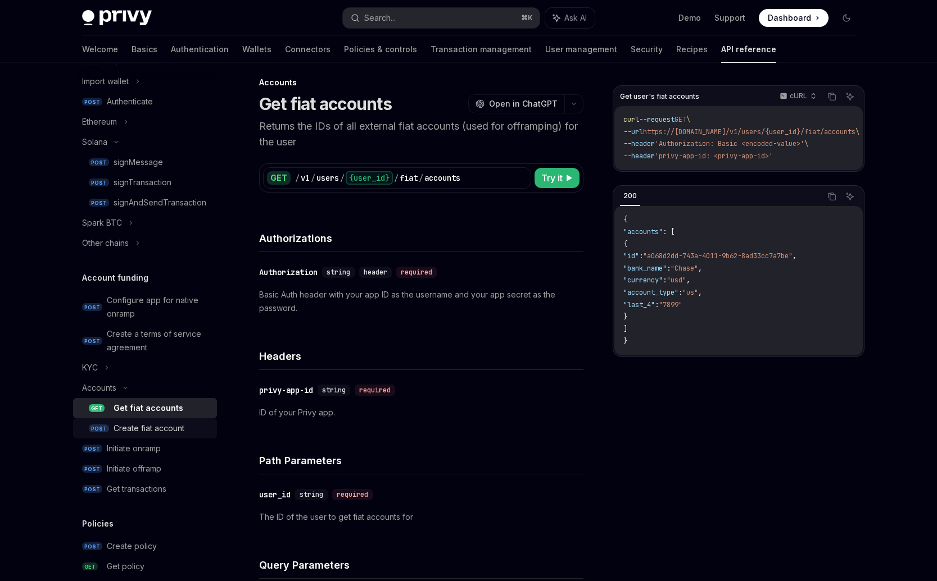
click at [128, 430] on div "Create fiat account" at bounding box center [148, 428] width 71 height 13
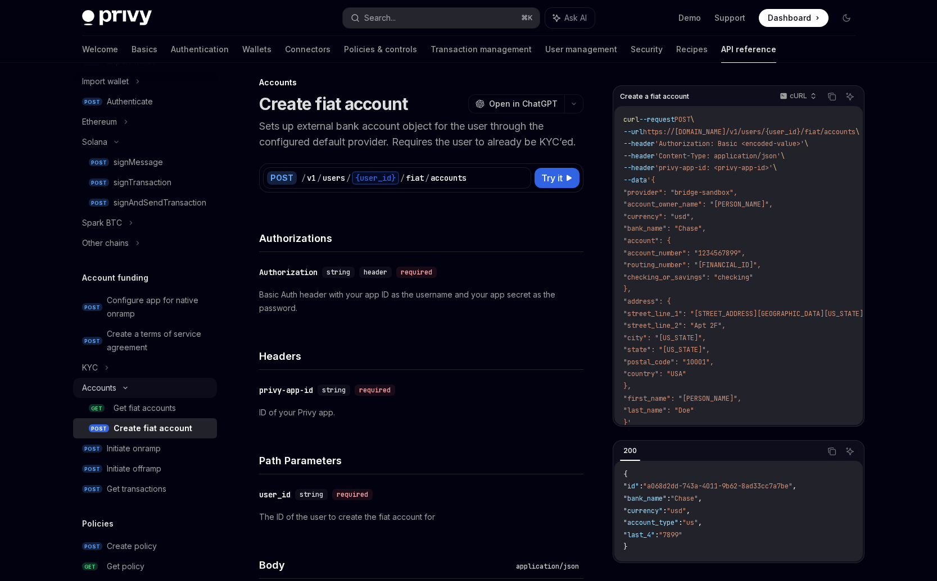
click at [105, 379] on div "Accounts" at bounding box center [145, 388] width 144 height 20
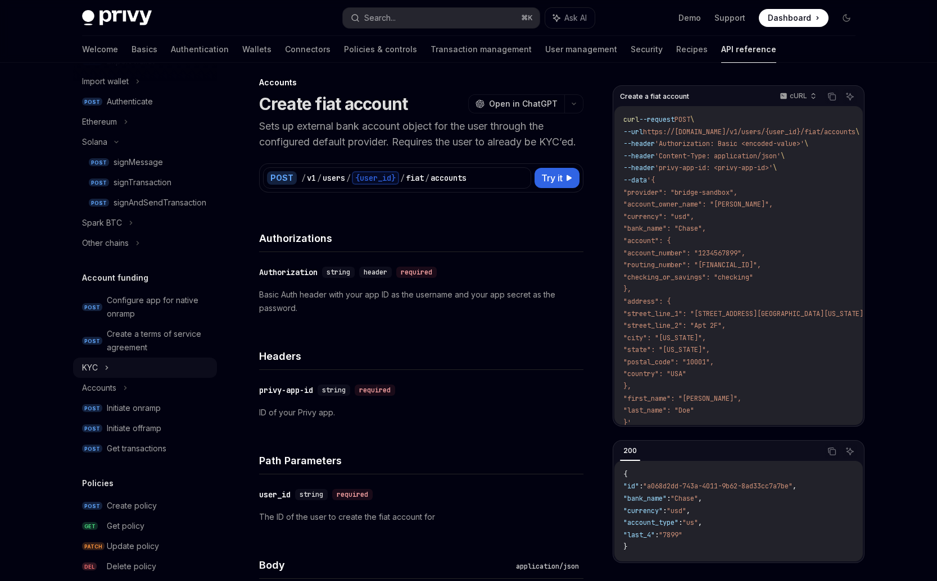
click at [106, 366] on icon at bounding box center [107, 367] width 2 height 3
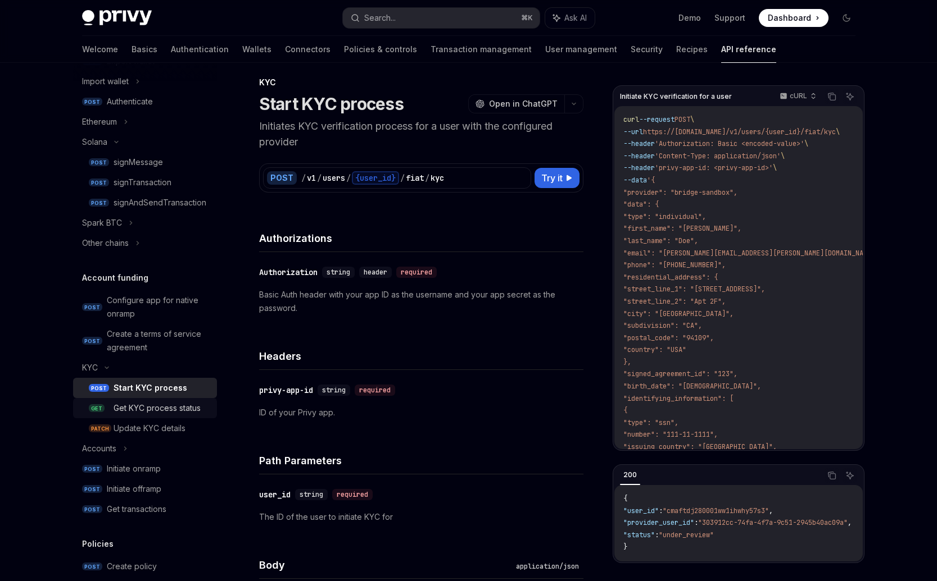
click at [124, 404] on div "Get KYC process status" at bounding box center [156, 408] width 87 height 13
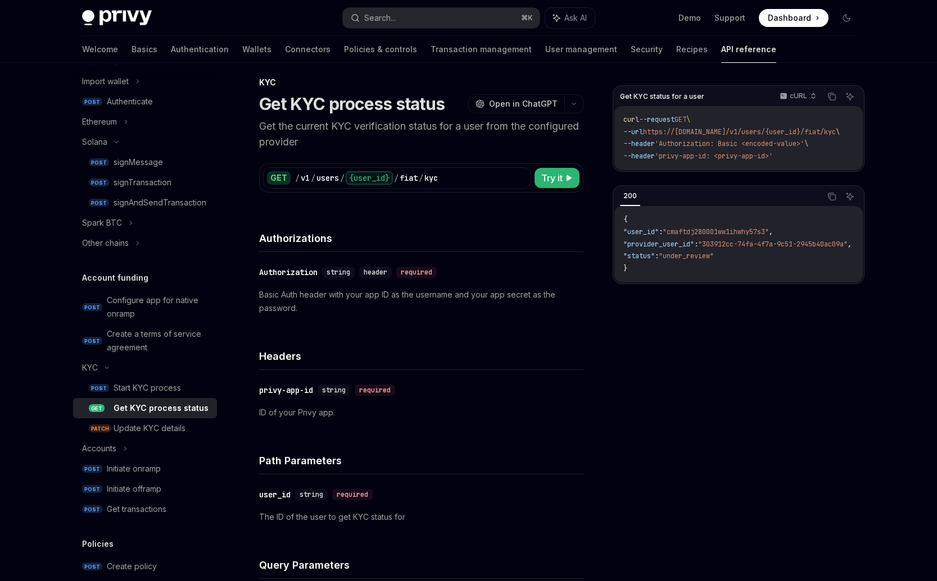
click at [130, 415] on div "Get KYC process status" at bounding box center [160, 408] width 95 height 13
click at [121, 493] on link "POST Initiate offramp" at bounding box center [145, 489] width 144 height 20
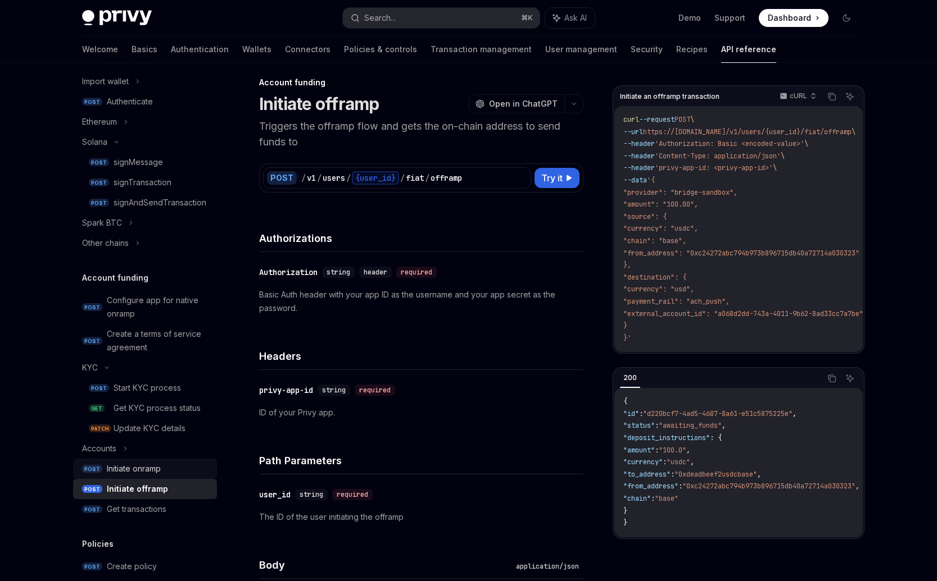
click at [134, 475] on div "Initiate onramp" at bounding box center [134, 468] width 54 height 13
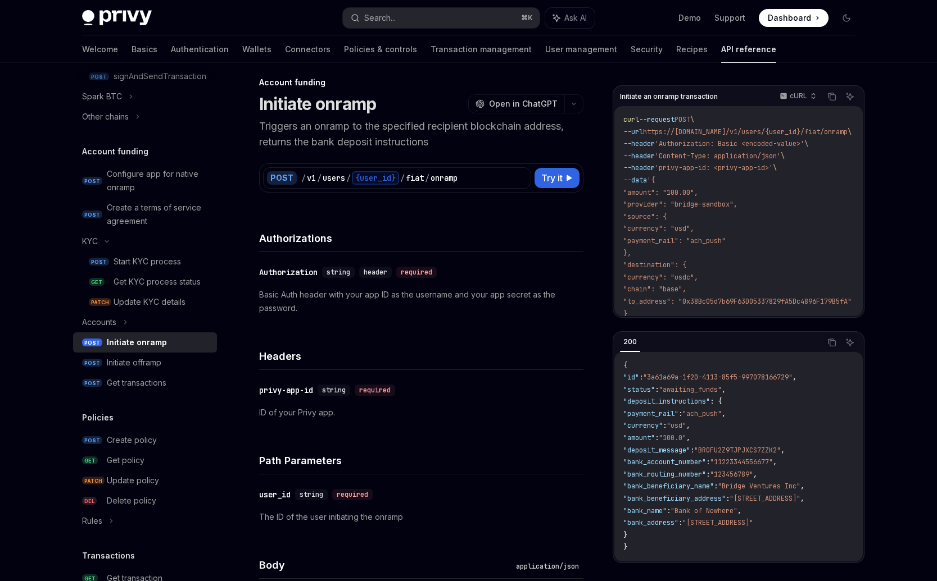
scroll to position [403, 0]
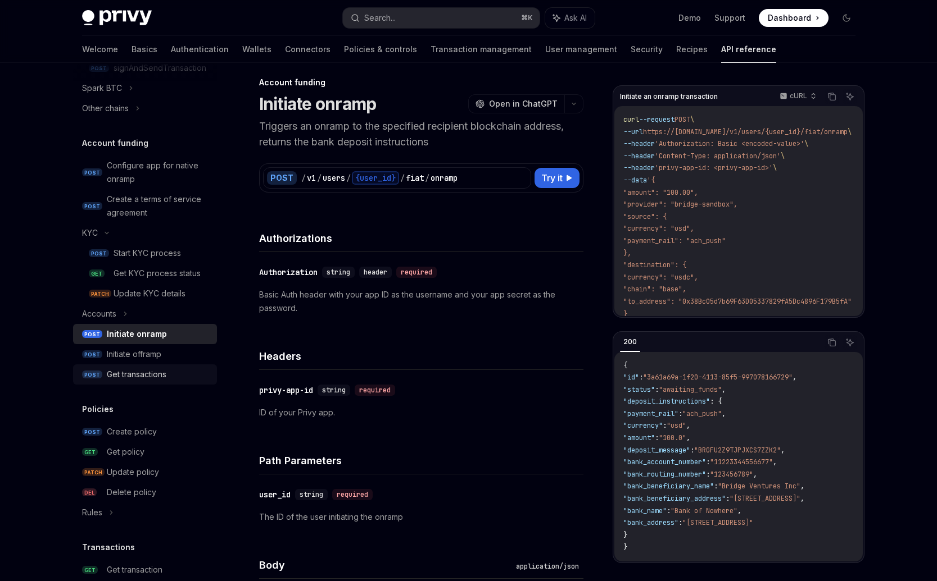
click at [131, 382] on link "POST Get transactions" at bounding box center [145, 375] width 144 height 20
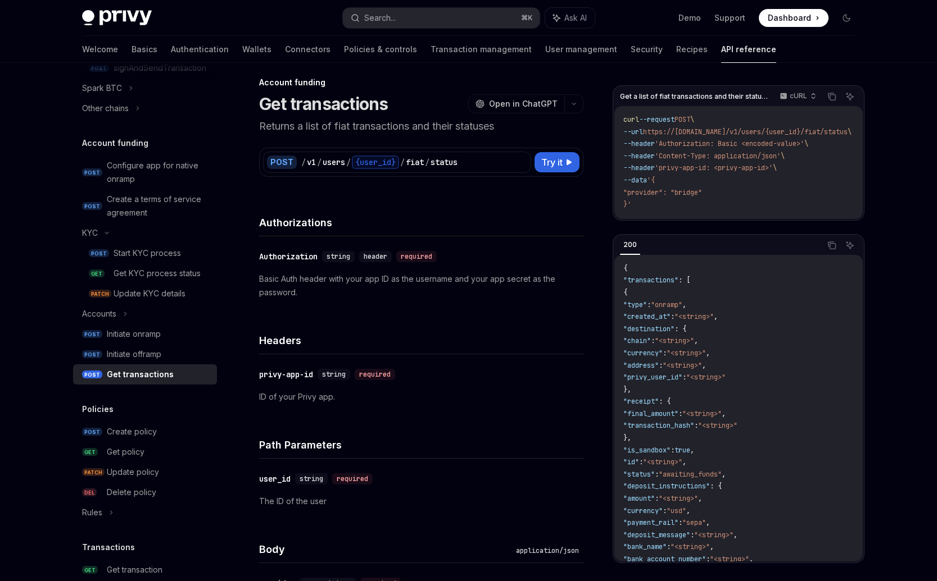
click at [136, 374] on div "Get transactions" at bounding box center [140, 374] width 67 height 13
click at [133, 434] on div "Create policy" at bounding box center [132, 431] width 50 height 13
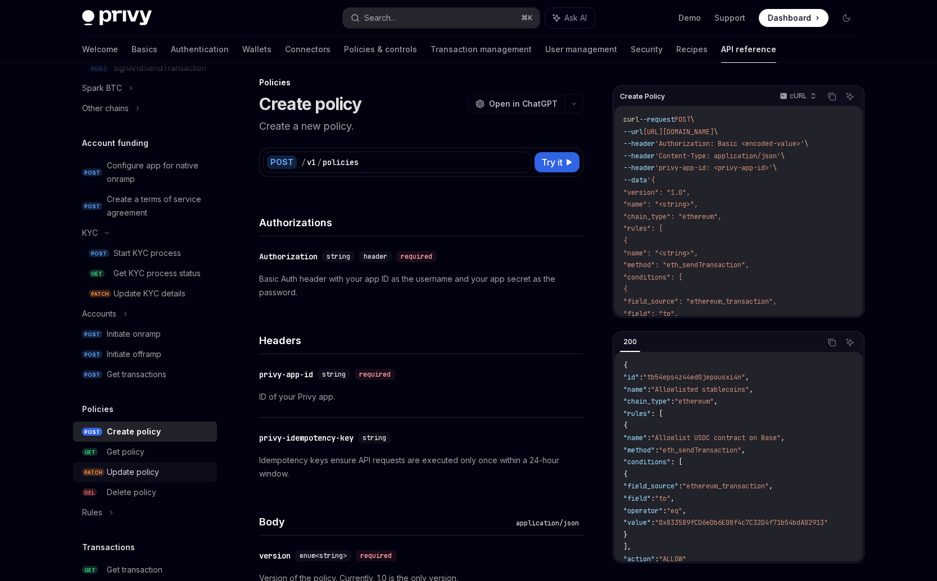
click at [115, 469] on div "Update policy" at bounding box center [133, 472] width 52 height 13
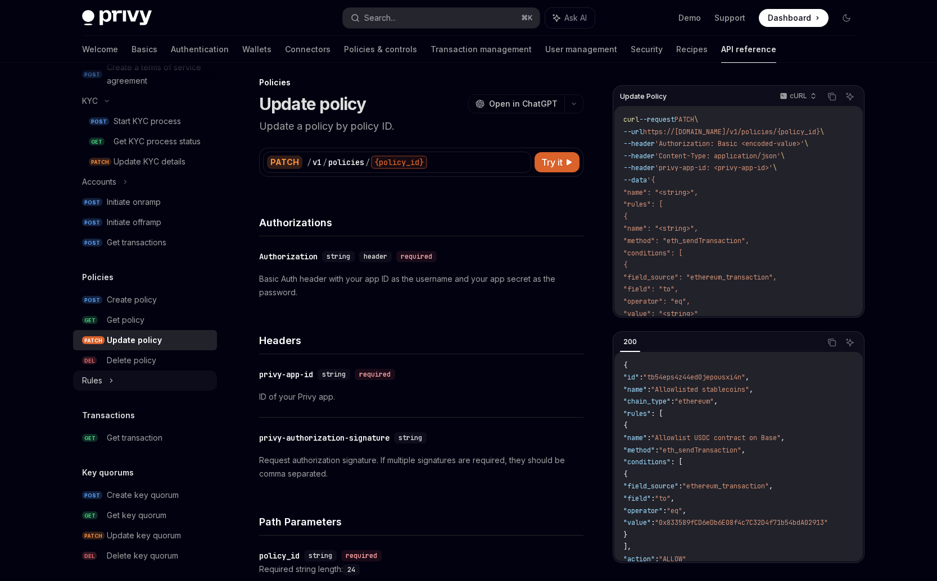
scroll to position [538, 0]
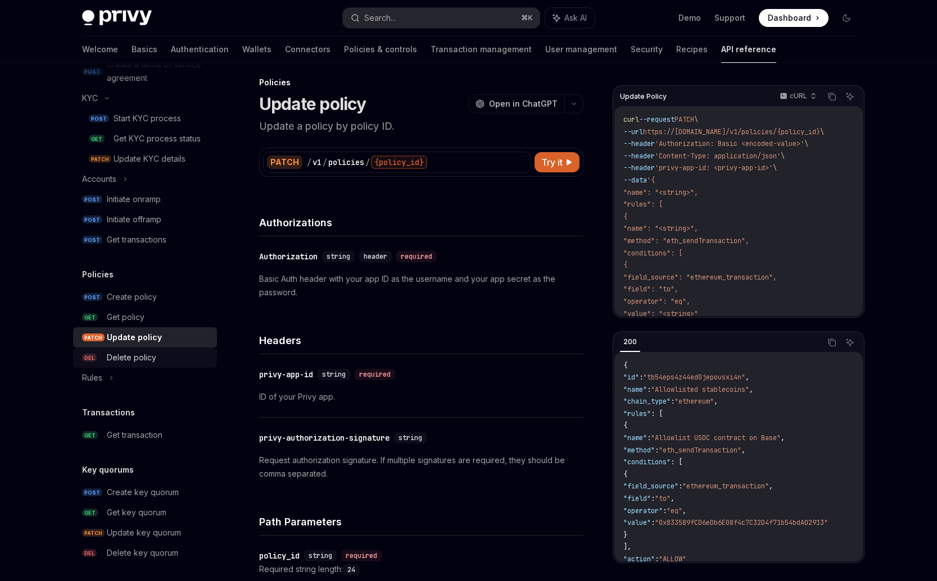
click at [129, 362] on div "Delete policy" at bounding box center [131, 357] width 49 height 13
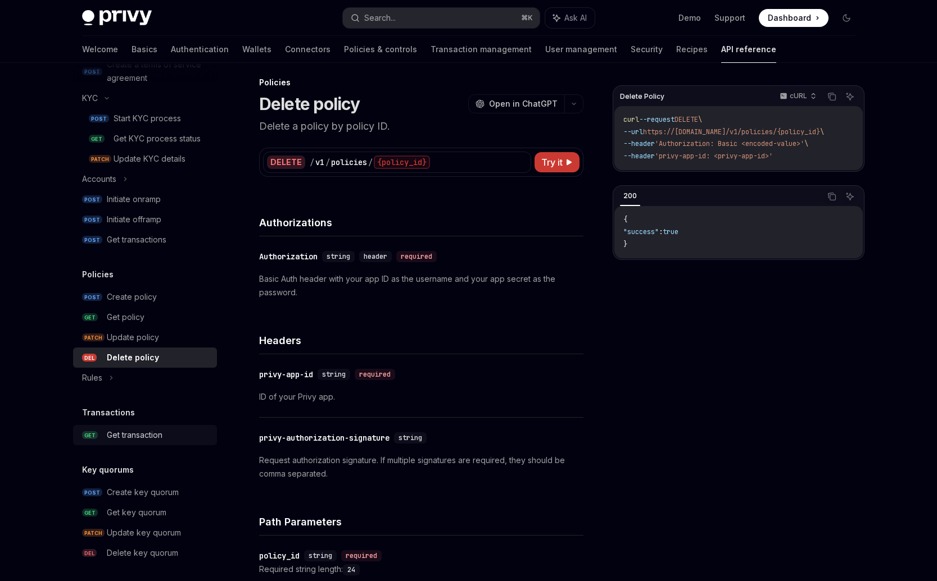
click at [121, 439] on div "Get transaction" at bounding box center [135, 435] width 56 height 13
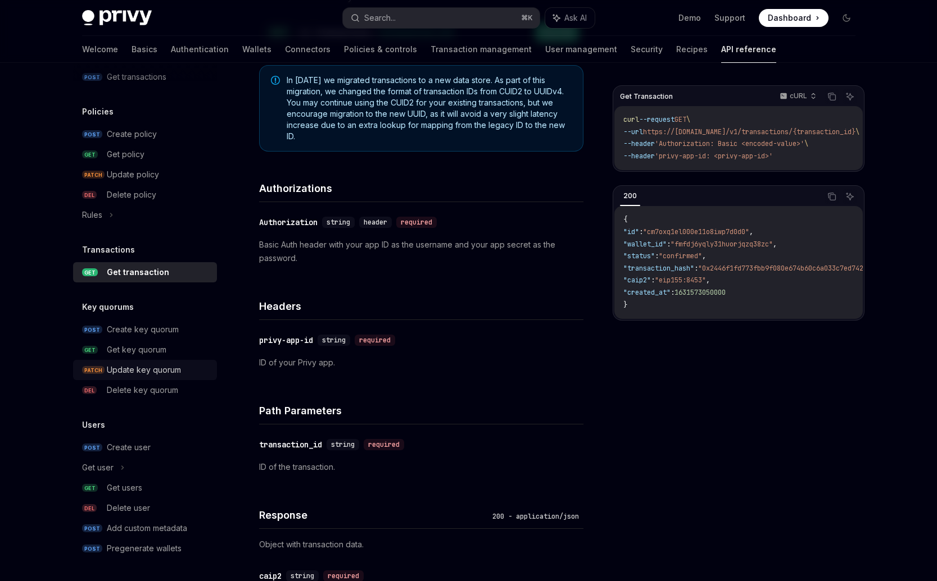
scroll to position [144, 0]
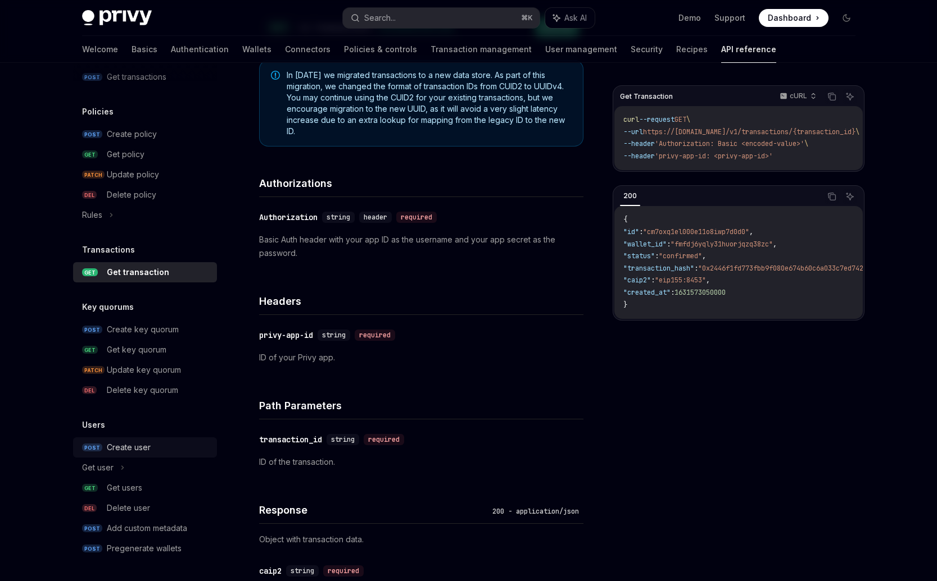
click at [134, 454] on div "Create user" at bounding box center [129, 447] width 44 height 13
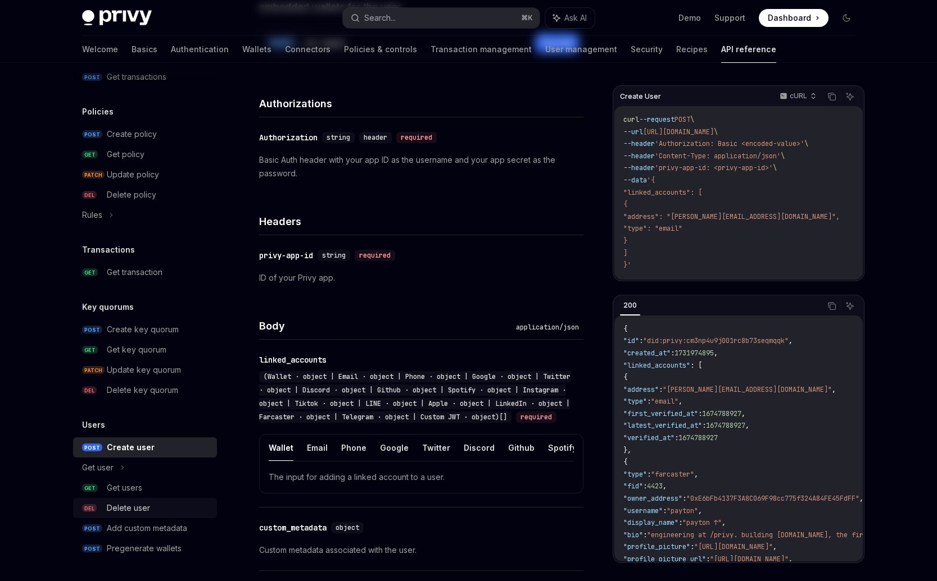
click at [137, 498] on link "DEL Delete user" at bounding box center [145, 508] width 144 height 20
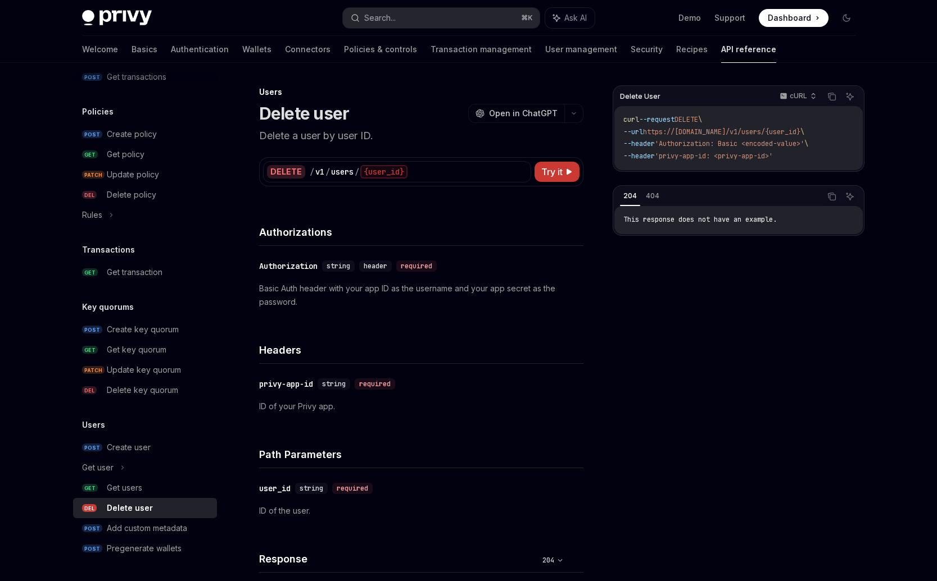
drag, startPoint x: 144, startPoint y: 528, endPoint x: 170, endPoint y: 429, distance: 101.7
click at [144, 528] on div "Add custom metadata" at bounding box center [147, 528] width 80 height 13
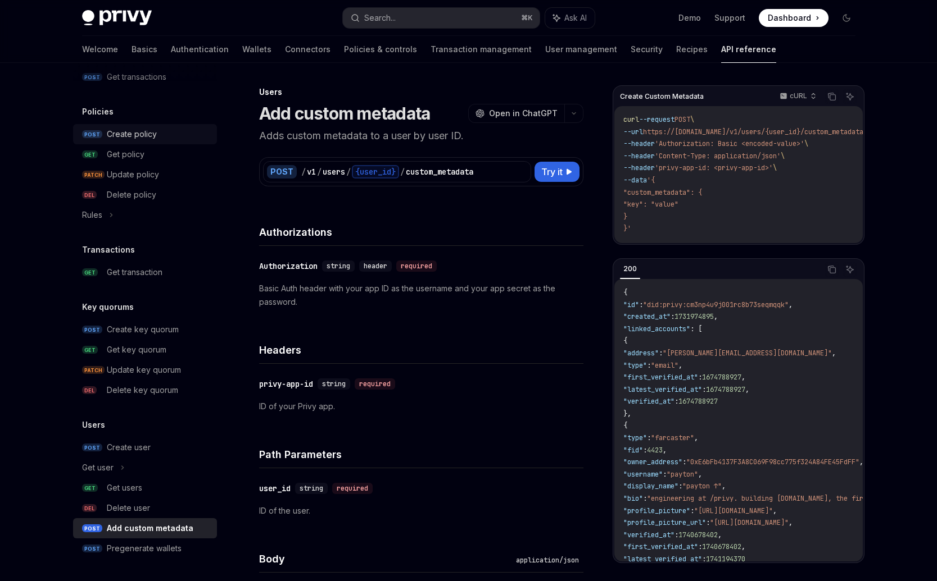
click at [121, 124] on link "POST Create policy" at bounding box center [145, 134] width 144 height 20
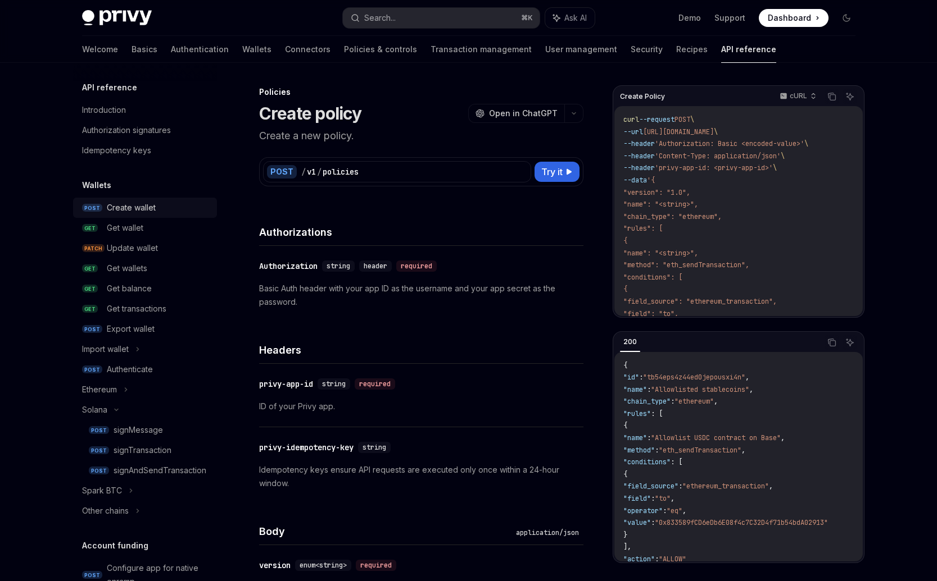
click at [120, 199] on link "POST Create wallet" at bounding box center [145, 208] width 144 height 20
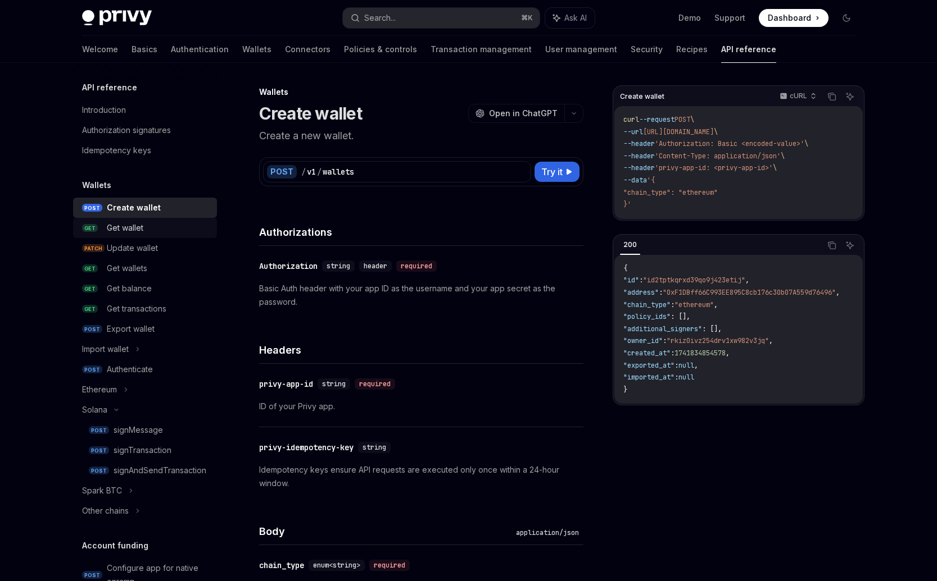
click at [124, 227] on div "Get wallet" at bounding box center [125, 227] width 37 height 13
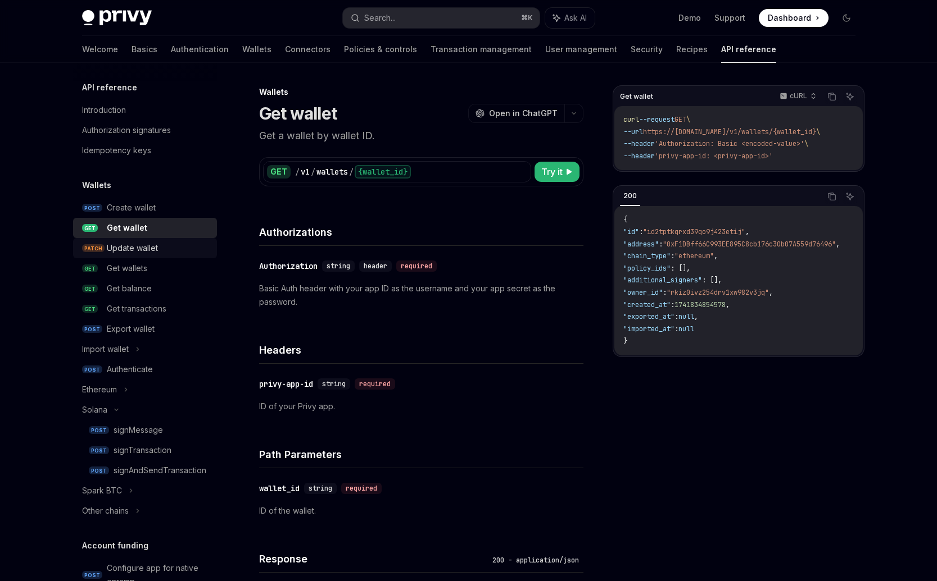
click at [126, 252] on div "Update wallet" at bounding box center [132, 248] width 51 height 13
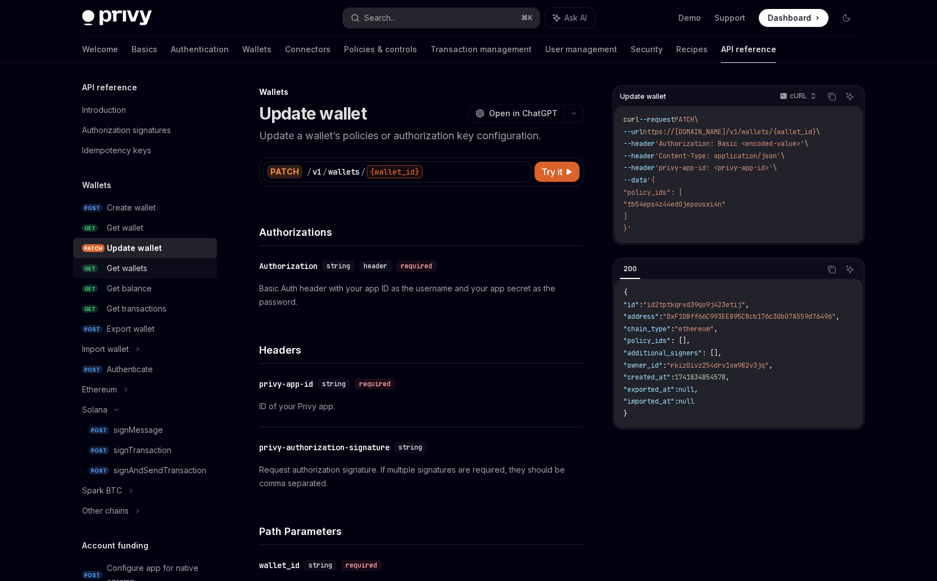
click at [131, 272] on div "Get wallets" at bounding box center [127, 268] width 40 height 13
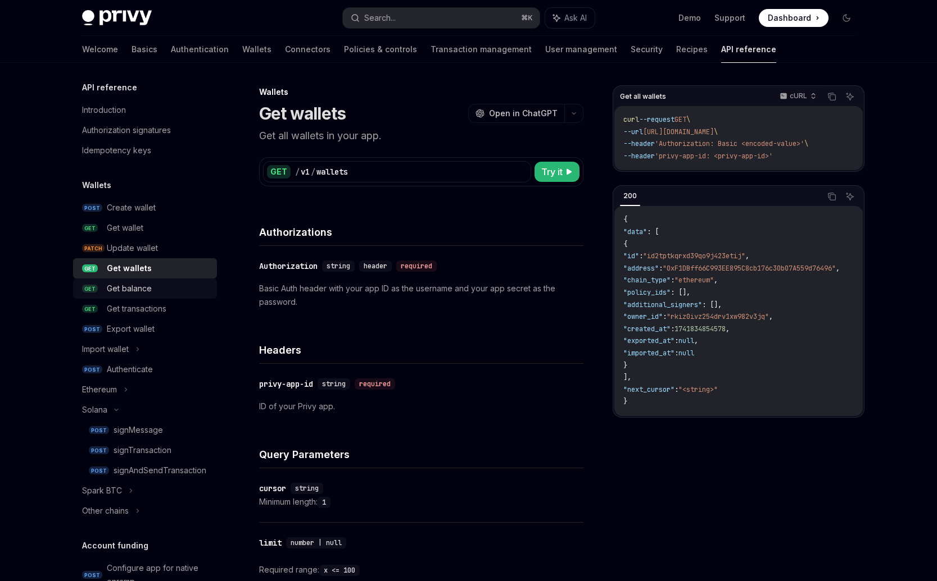
click at [134, 292] on div "Get balance" at bounding box center [129, 288] width 45 height 13
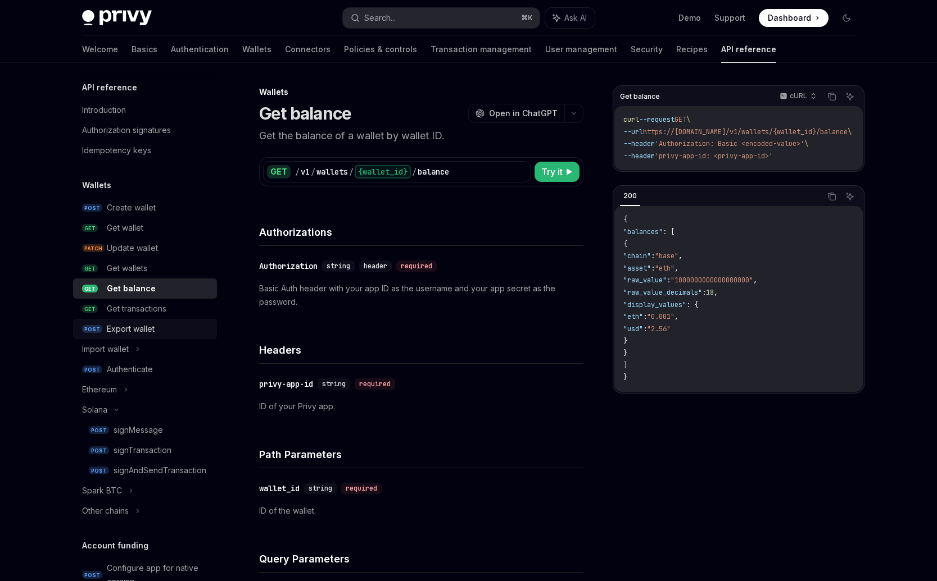
click at [138, 325] on div "Export wallet" at bounding box center [131, 328] width 48 height 13
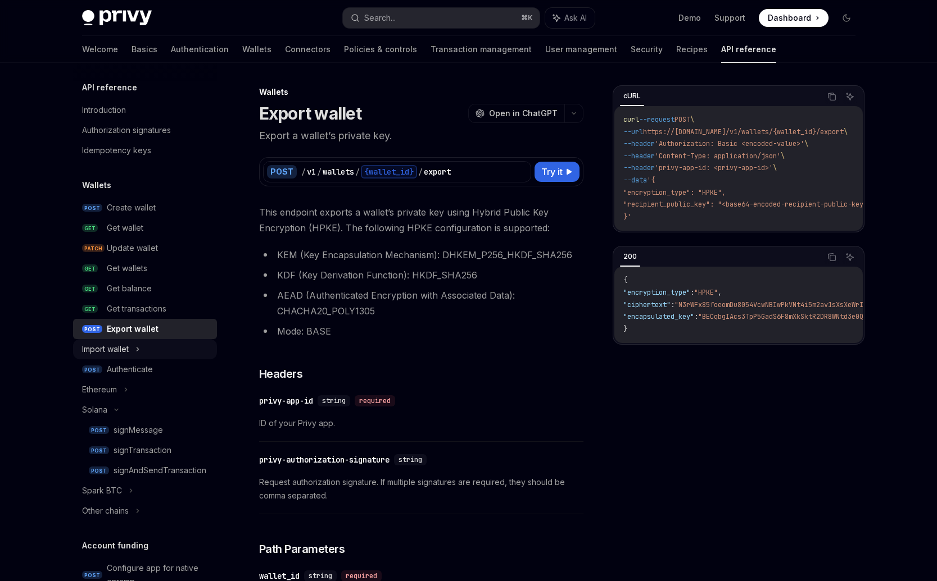
click at [143, 348] on div "Import wallet" at bounding box center [145, 349] width 144 height 20
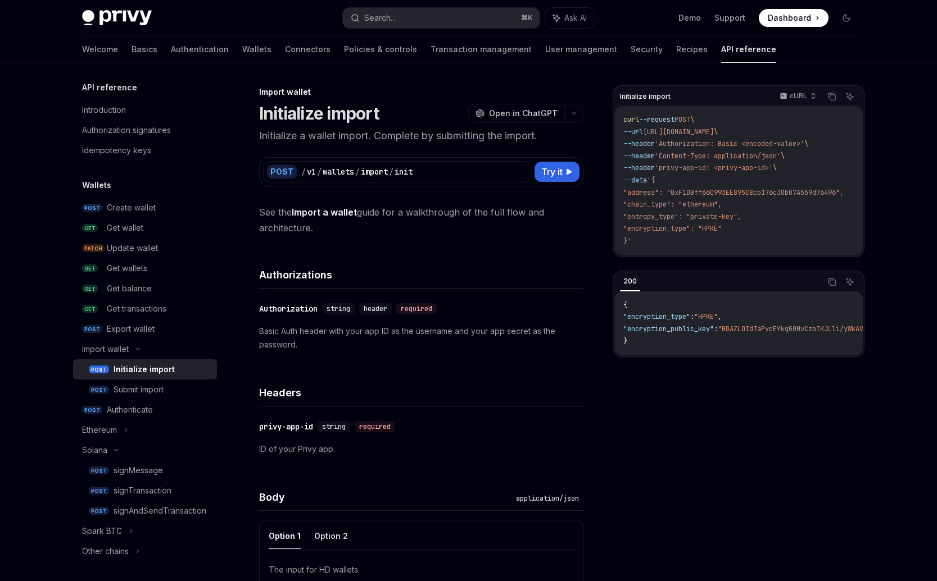
click at [139, 378] on link "POST Initialize import" at bounding box center [145, 370] width 144 height 20
click at [153, 390] on div "Submit import" at bounding box center [138, 389] width 50 height 13
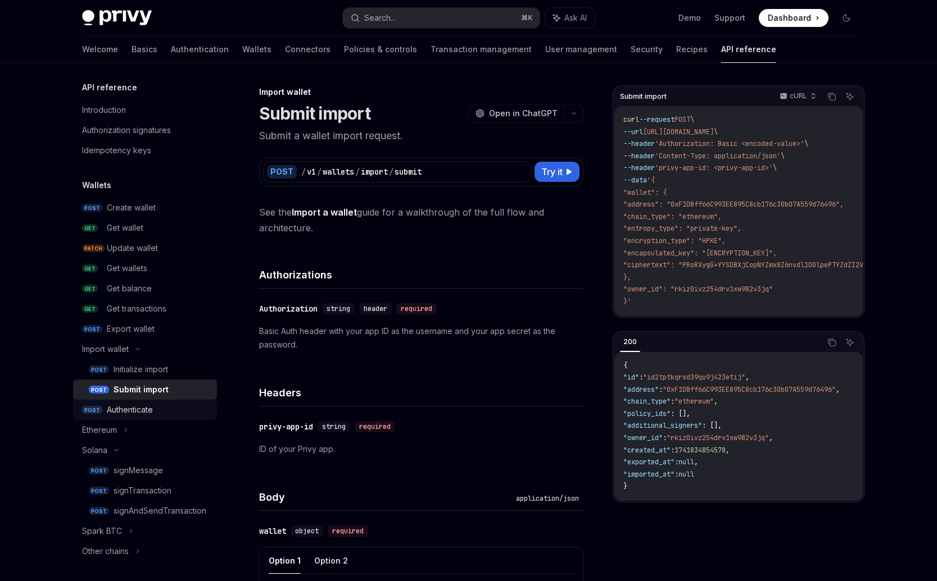
click at [146, 405] on div "Authenticate" at bounding box center [130, 409] width 46 height 13
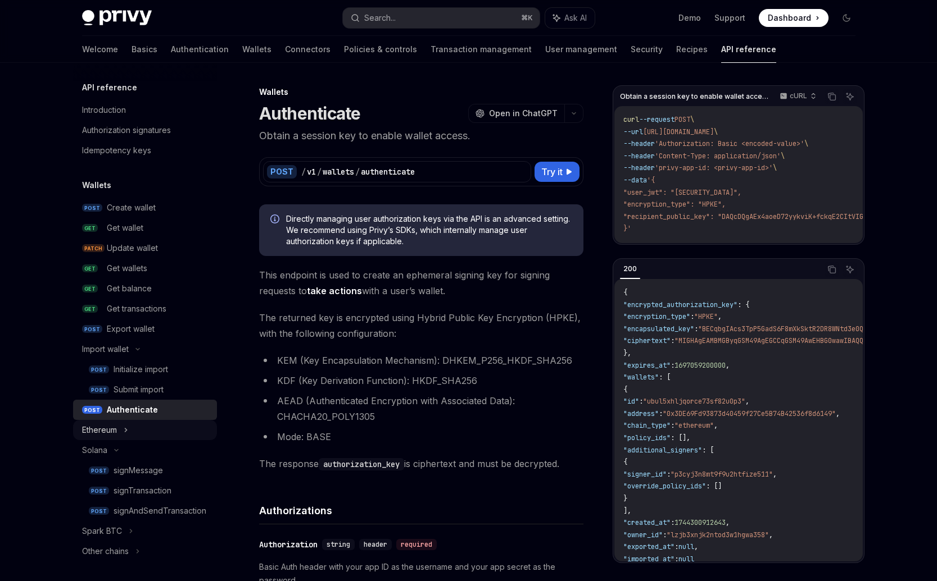
click at [151, 429] on div "Ethereum" at bounding box center [145, 430] width 144 height 20
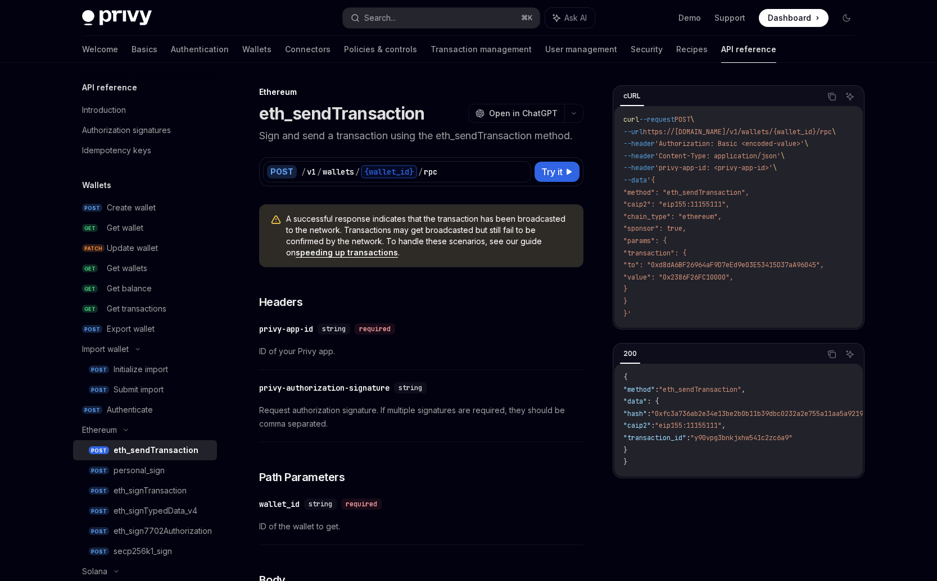
click at [157, 441] on link "POST eth_sendTransaction" at bounding box center [145, 450] width 144 height 20
click at [160, 462] on link "POST personal_sign" at bounding box center [145, 471] width 144 height 20
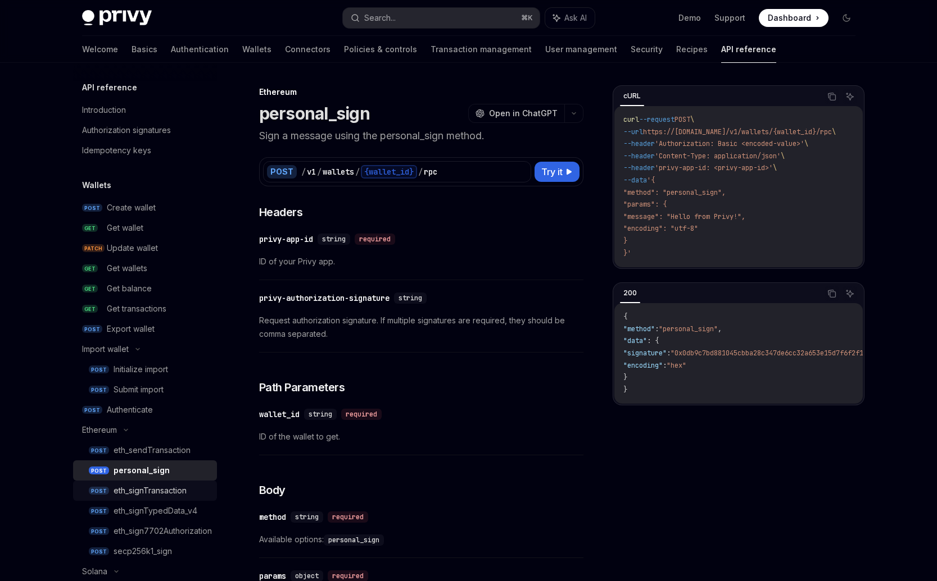
click at [163, 490] on div "eth_signTransaction" at bounding box center [149, 490] width 73 height 13
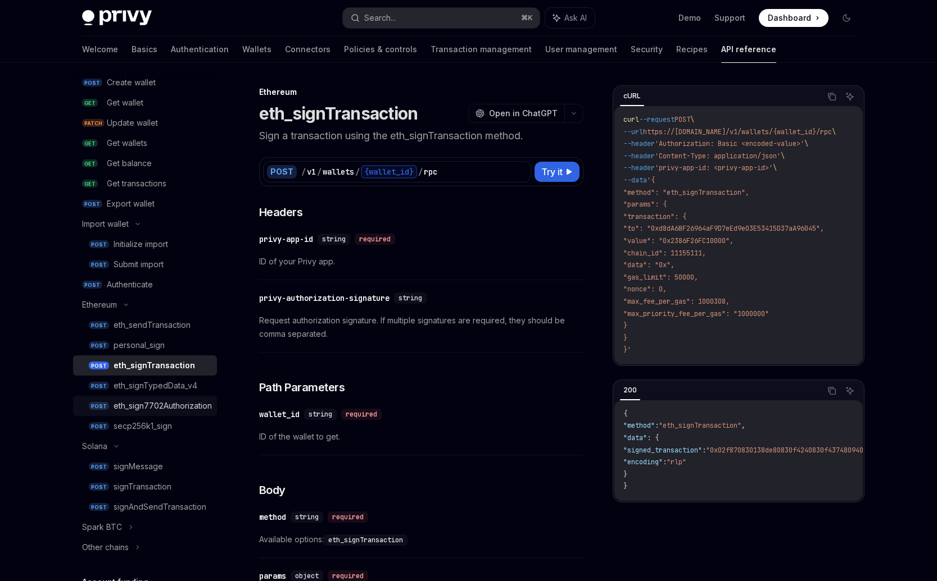
scroll to position [135, 0]
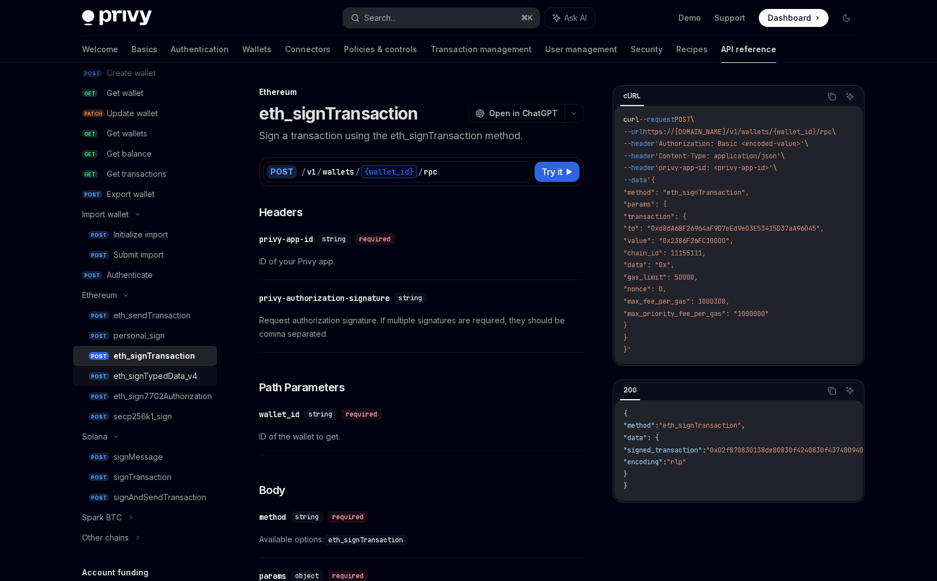
click at [150, 380] on div "eth_signTypedData_v4" at bounding box center [155, 376] width 84 height 13
click at [149, 394] on div "eth_sign7702Authorization" at bounding box center [162, 396] width 98 height 13
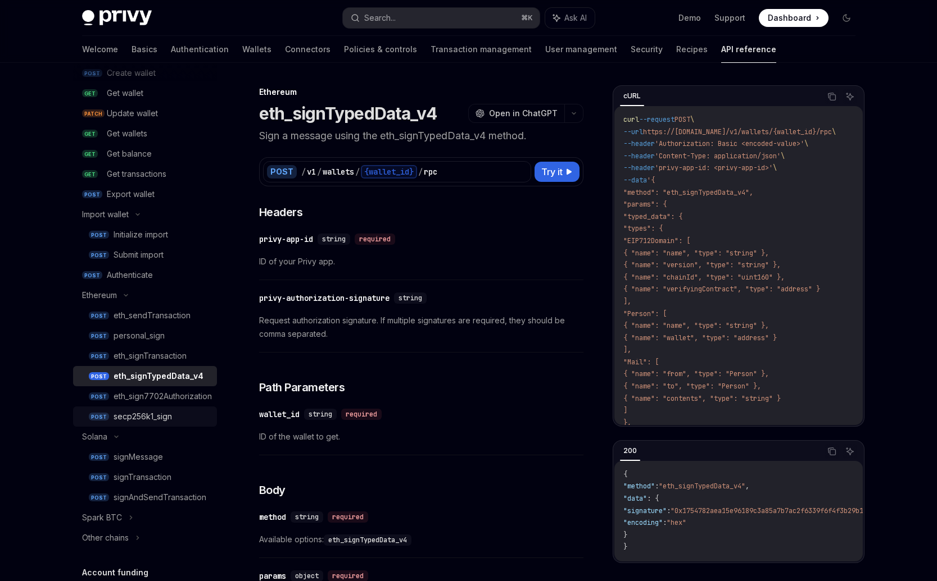
click at [142, 410] on div "secp256k1_sign" at bounding box center [142, 416] width 58 height 13
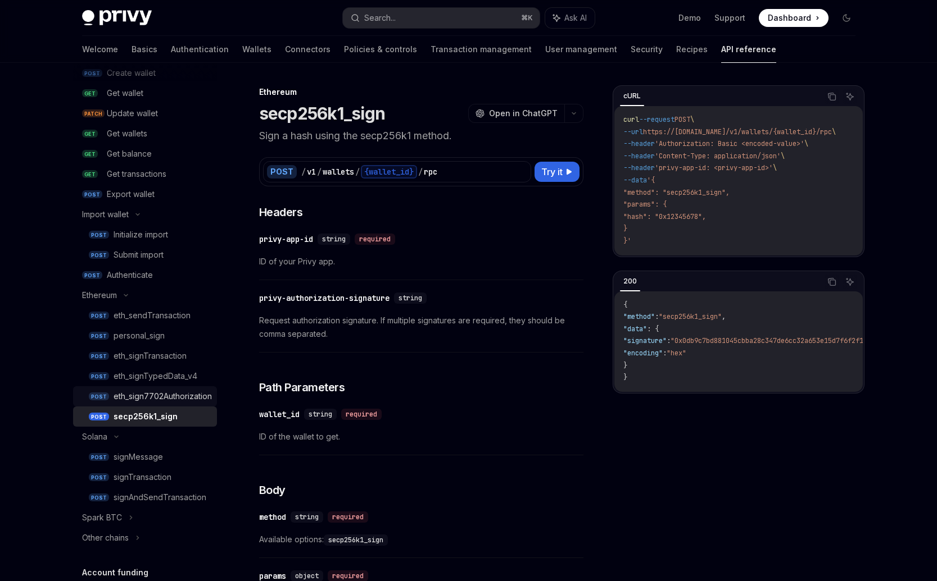
click at [147, 392] on div "eth_sign7702Authorization" at bounding box center [162, 396] width 98 height 13
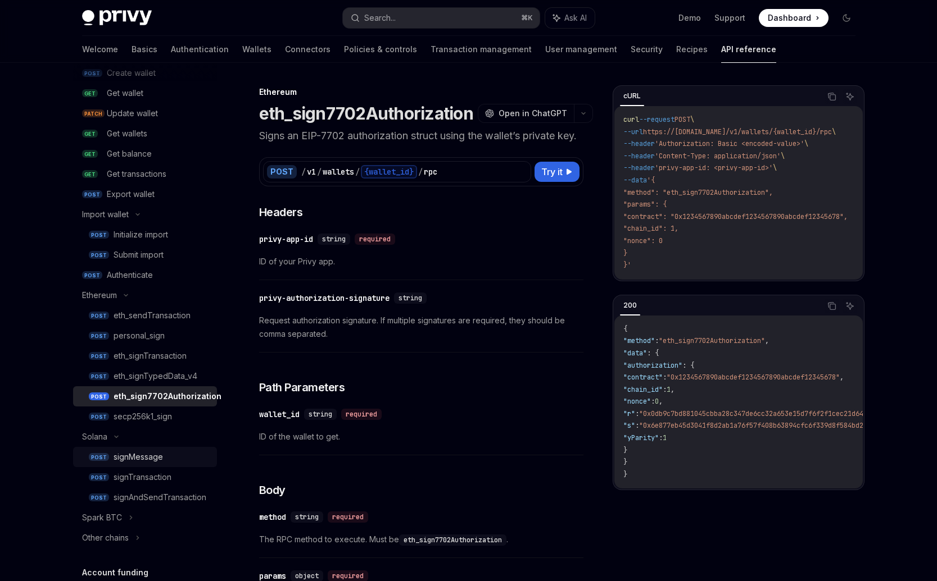
click at [134, 466] on link "POST signMessage" at bounding box center [145, 457] width 144 height 20
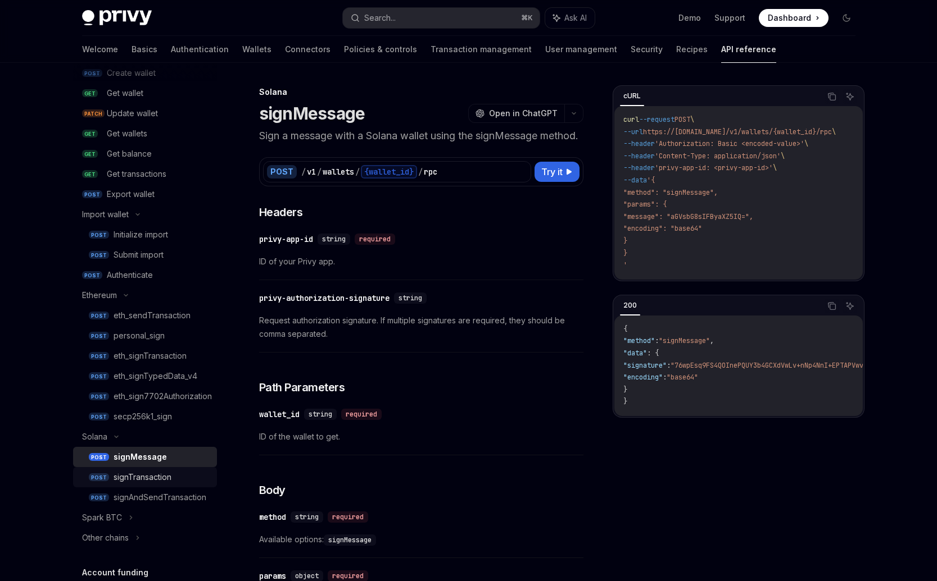
click at [142, 484] on div "signTransaction" at bounding box center [142, 477] width 58 height 13
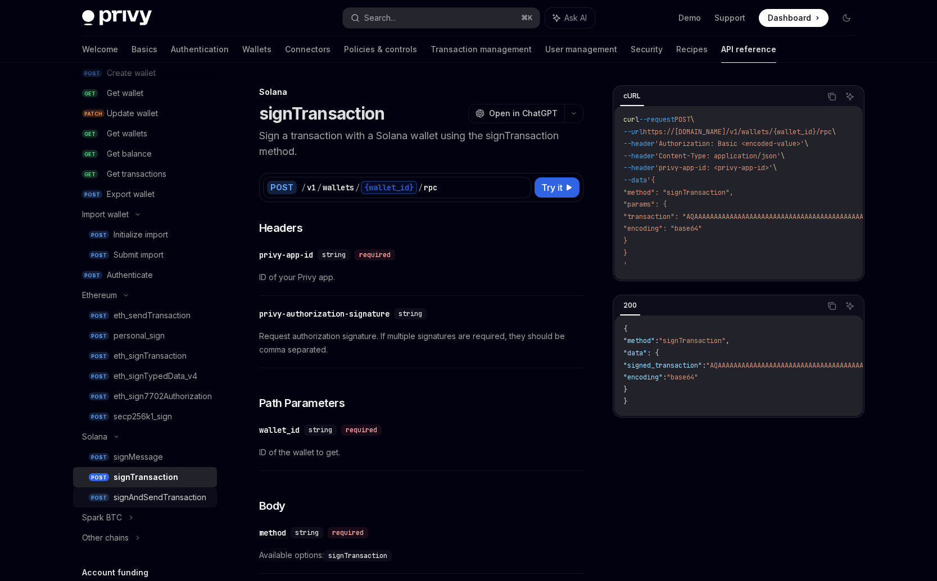
click at [155, 497] on div "signAndSendTransaction" at bounding box center [159, 497] width 93 height 13
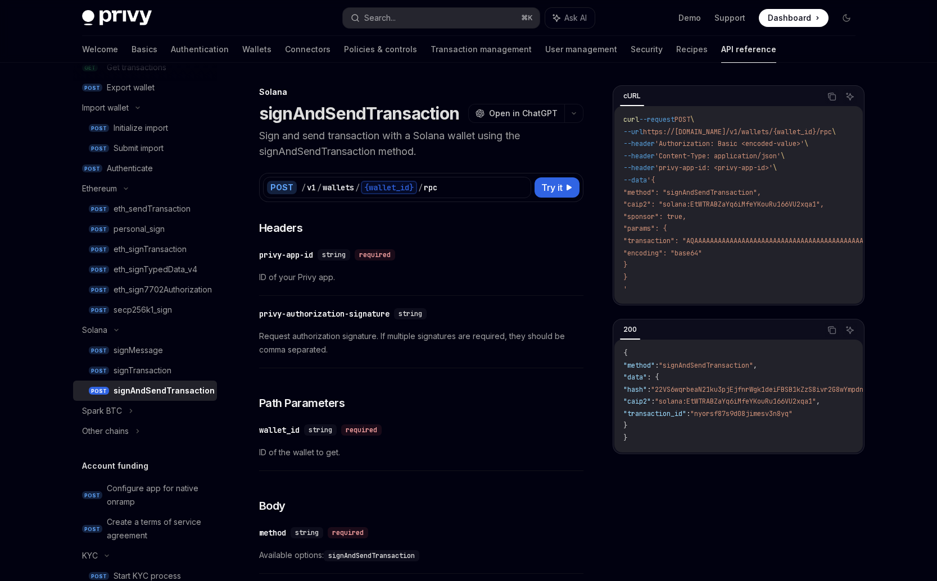
scroll to position [270, 0]
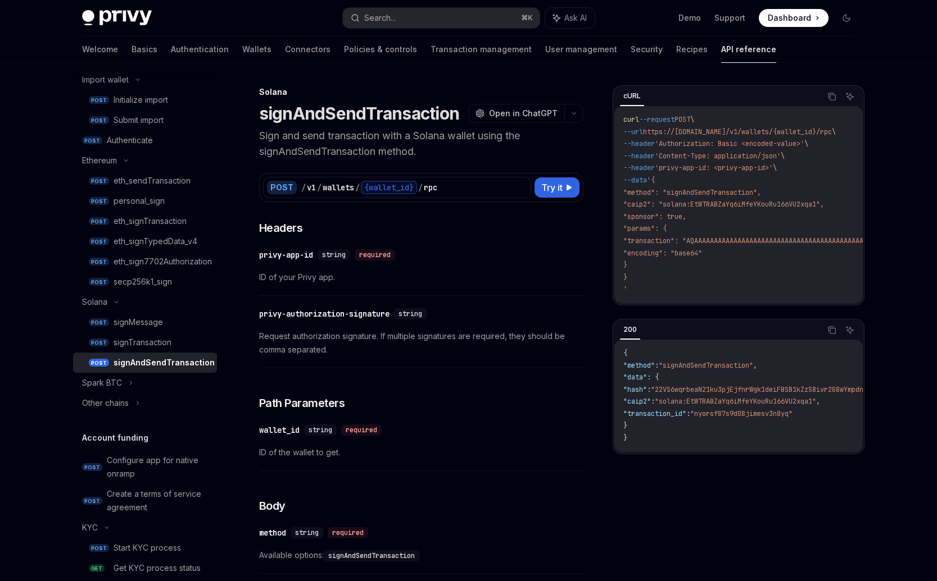
click at [138, 355] on link "POST signAndSendTransaction" at bounding box center [145, 363] width 144 height 20
click at [143, 339] on div "signTransaction" at bounding box center [142, 342] width 58 height 13
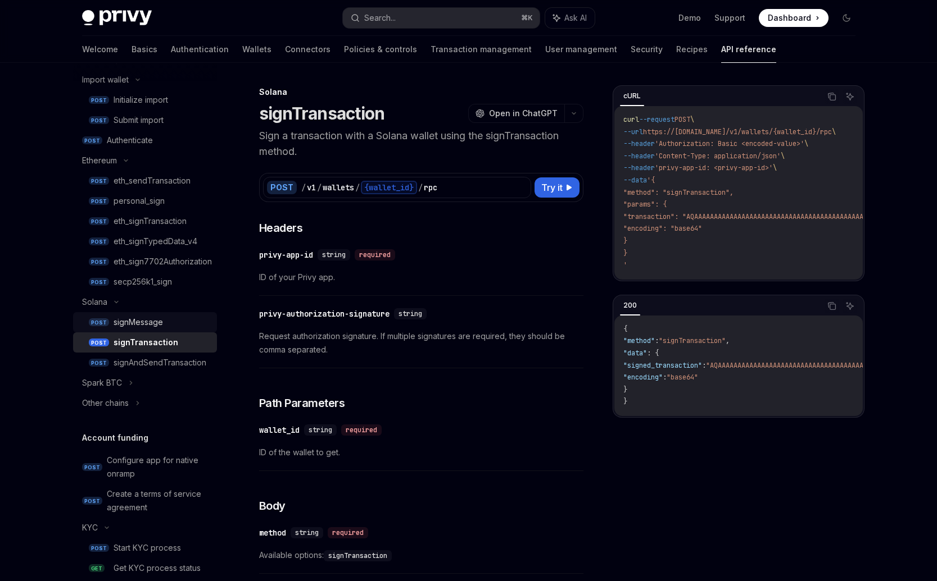
click at [149, 323] on div "signMessage" at bounding box center [137, 322] width 49 height 13
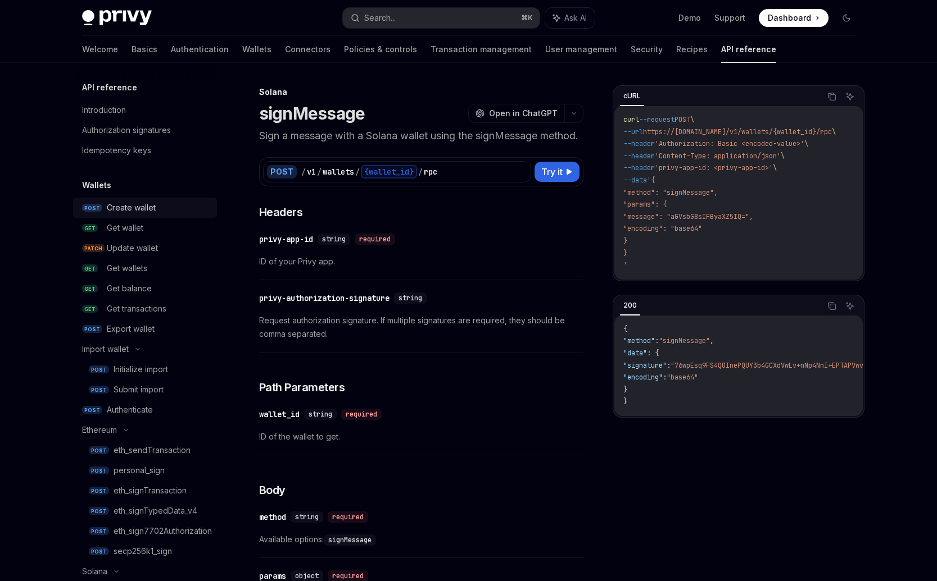
click at [136, 204] on div "Create wallet" at bounding box center [131, 207] width 49 height 13
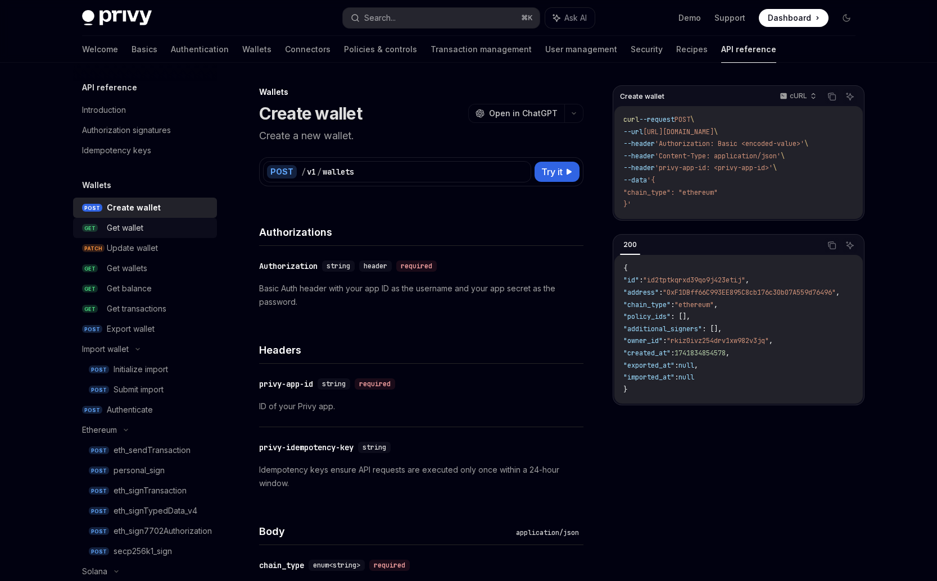
click at [140, 228] on div "Get wallet" at bounding box center [125, 227] width 37 height 13
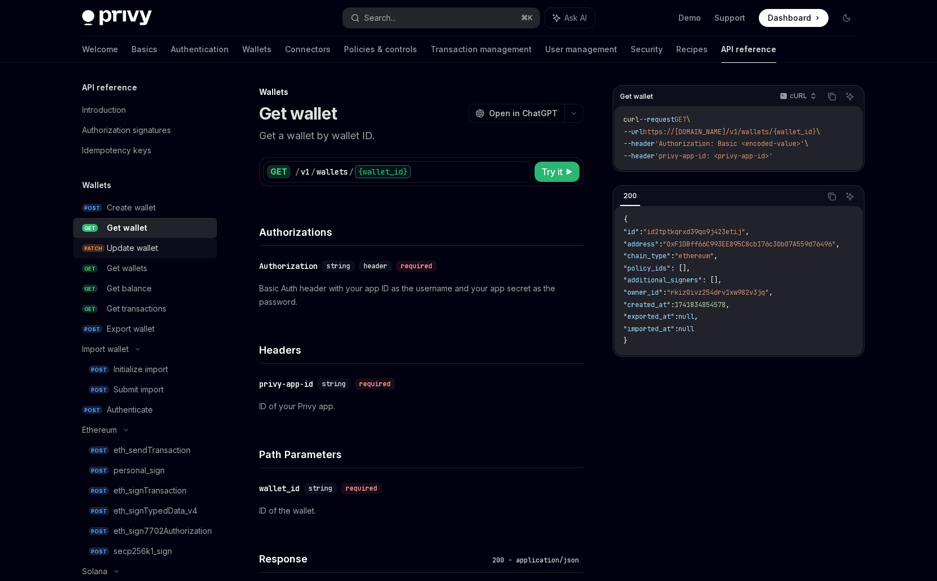
click at [127, 247] on div "Update wallet" at bounding box center [132, 248] width 51 height 13
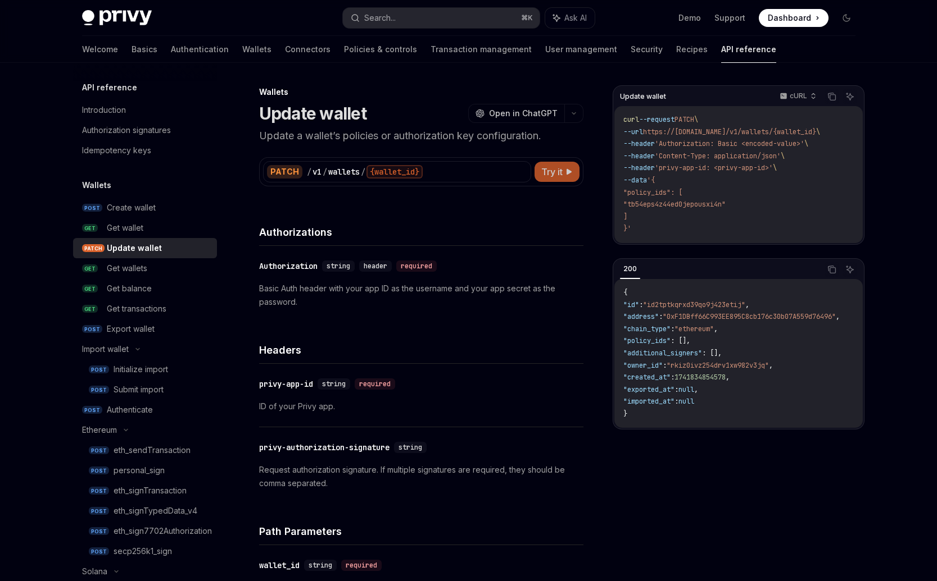
click at [556, 176] on span "Try it" at bounding box center [551, 171] width 21 height 13
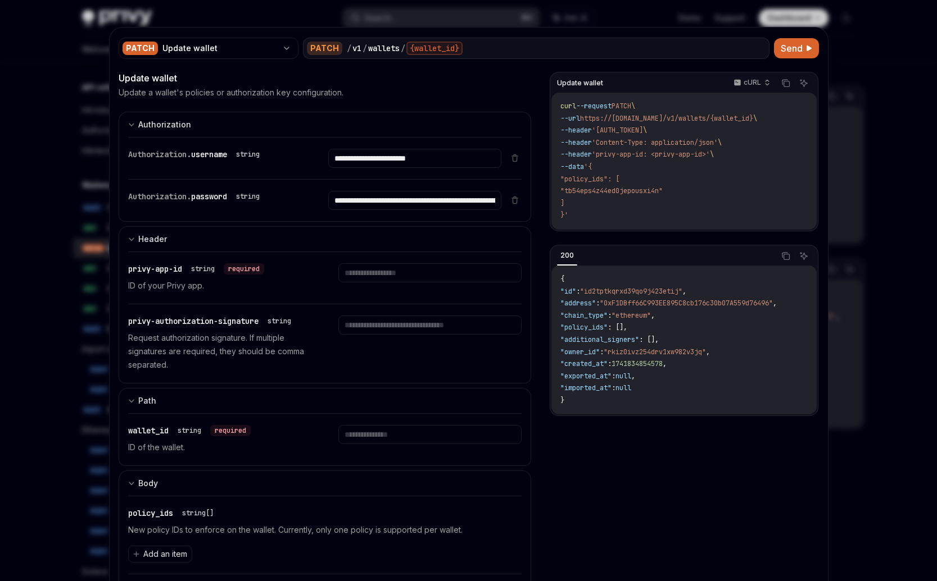
click at [321, 48] on div "PATCH" at bounding box center [324, 48] width 35 height 13
click at [608, 119] on span "https://[DOMAIN_NAME]/v1/wallets/{wallet_id}" at bounding box center [666, 118] width 173 height 9
click at [598, 119] on span "https://[DOMAIN_NAME]/v1/wallets/{wallet_id}" at bounding box center [666, 118] width 173 height 9
drag, startPoint x: 598, startPoint y: 119, endPoint x: 676, endPoint y: 121, distance: 78.1
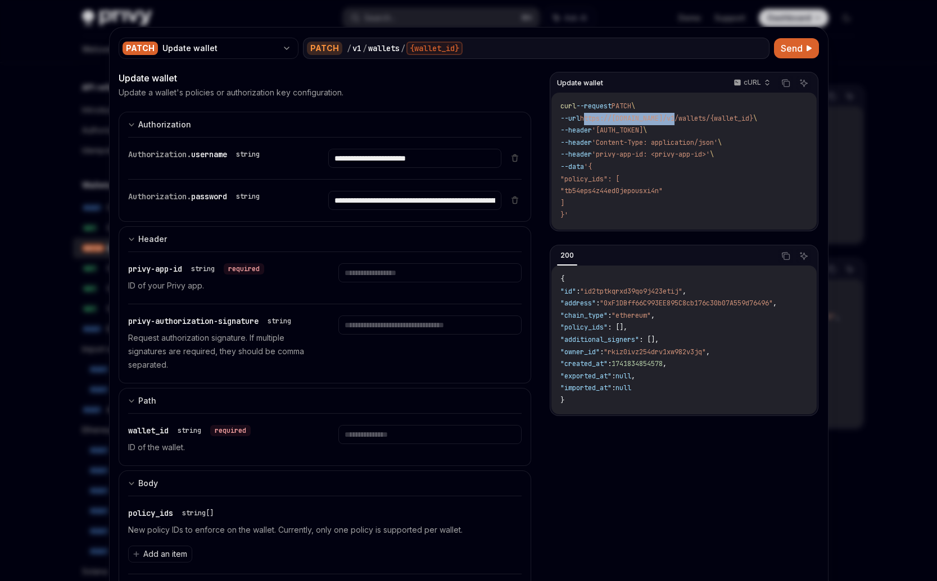
click at [676, 121] on span "https://[DOMAIN_NAME]/v1/wallets/{wallet_id}" at bounding box center [666, 118] width 173 height 9
copy span "[URL][DOMAIN_NAME]"
click at [38, 168] on div at bounding box center [468, 290] width 937 height 581
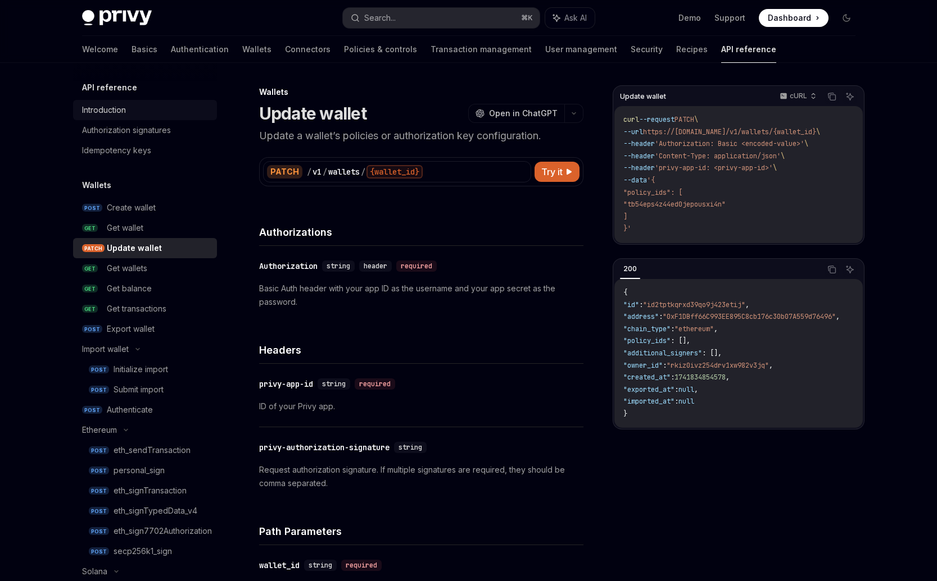
click at [134, 116] on div "Introduction" at bounding box center [146, 109] width 128 height 13
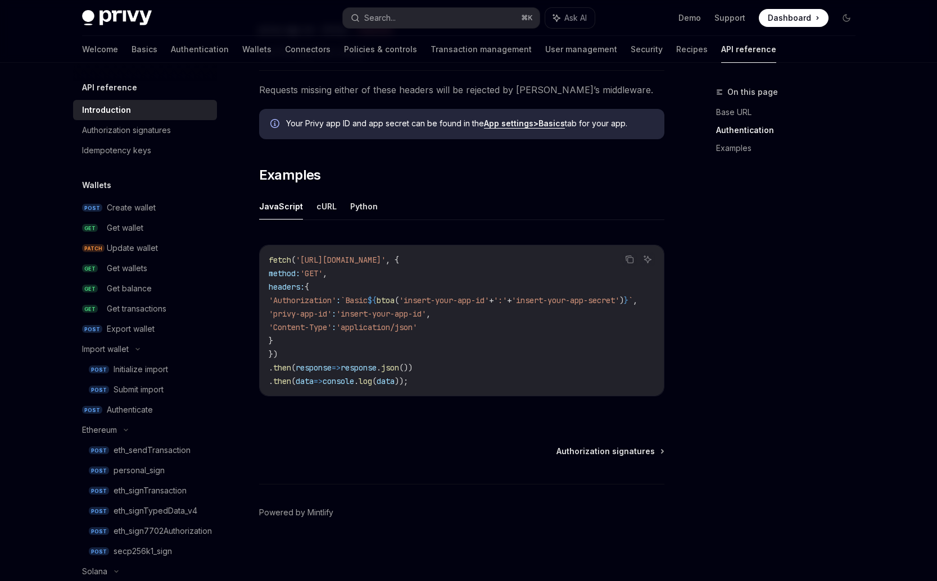
scroll to position [611, 0]
click at [418, 397] on div "Copy Ask AI fetch ( '[URL][DOMAIN_NAME]' , { method: 'GET' , headers: { 'Author…" at bounding box center [461, 324] width 405 height 181
click at [603, 453] on span "Authorization signatures" at bounding box center [605, 451] width 98 height 11
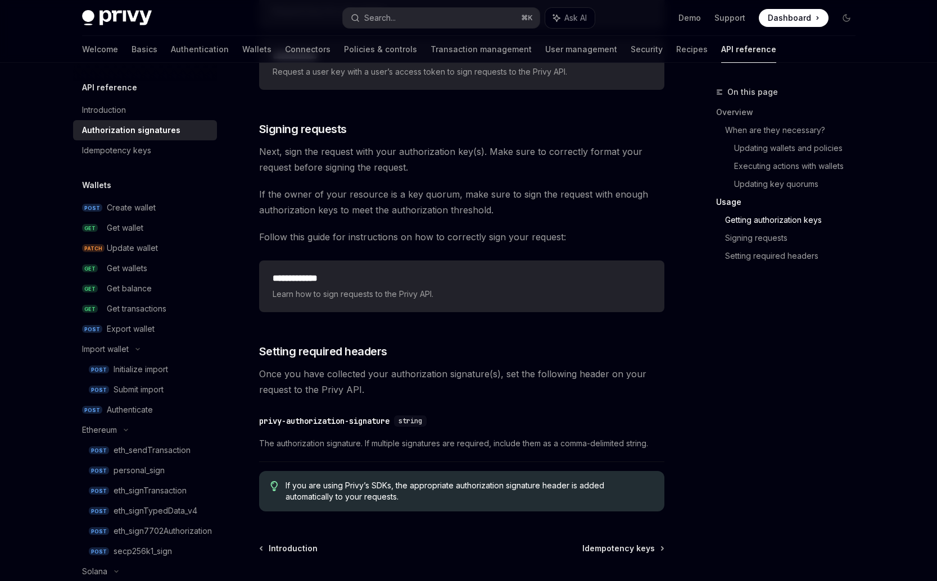
scroll to position [1689, 0]
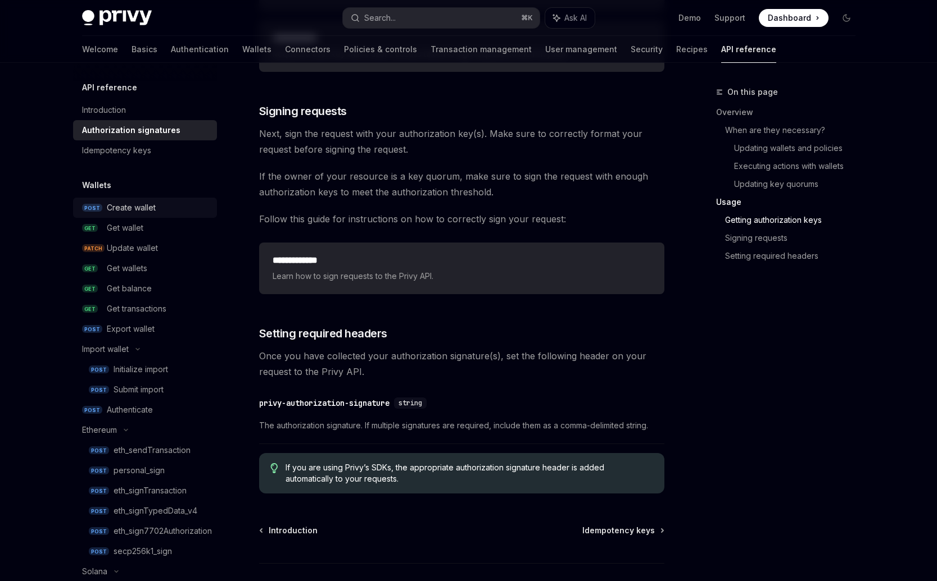
click at [128, 215] on link "POST Create wallet" at bounding box center [145, 208] width 144 height 20
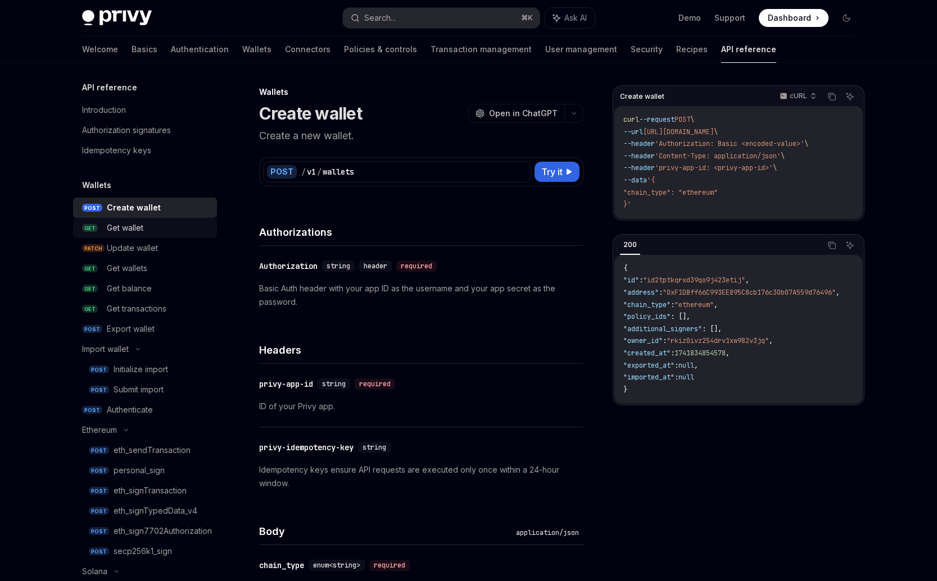
click at [146, 232] on div "Get wallet" at bounding box center [158, 227] width 103 height 13
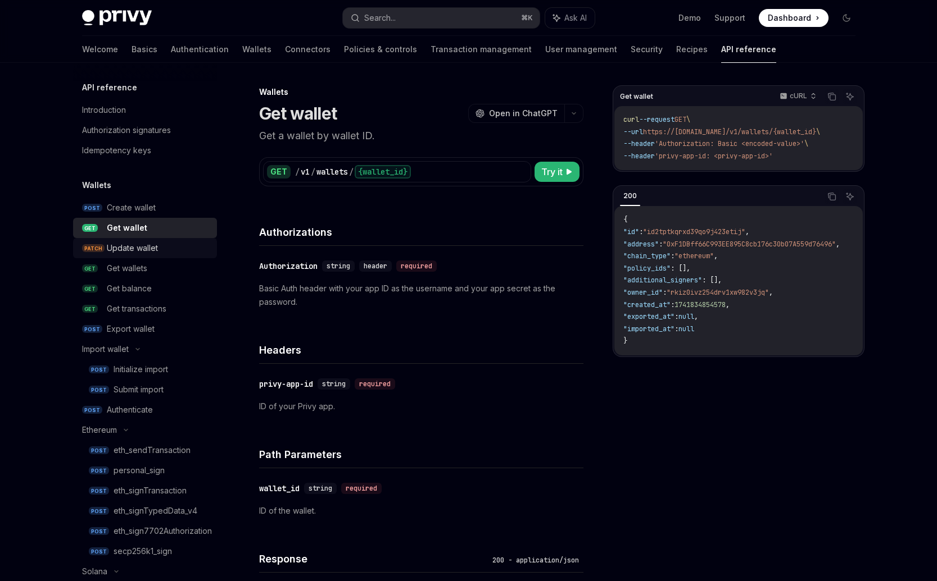
click at [165, 246] on div "Update wallet" at bounding box center [158, 248] width 103 height 13
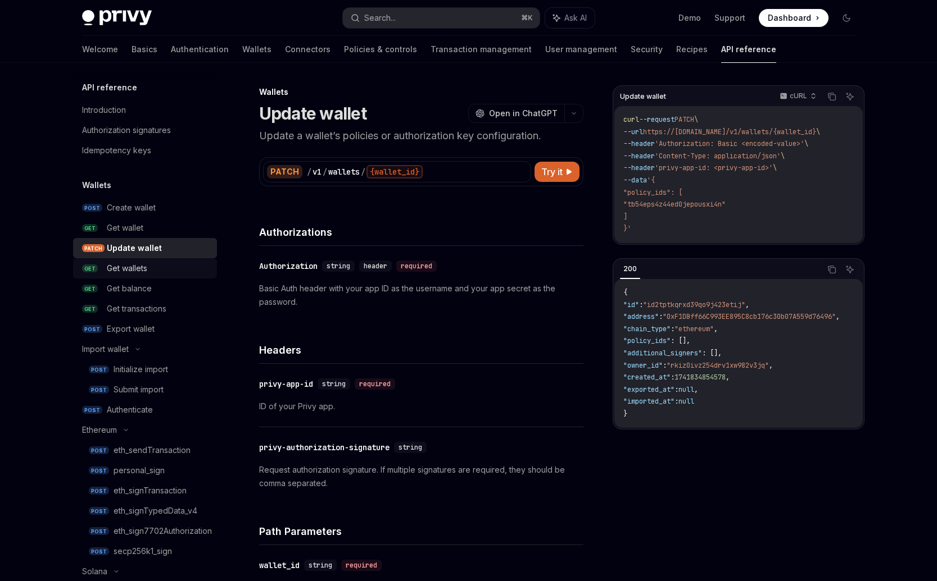
click at [102, 263] on link "GET Get wallets" at bounding box center [145, 268] width 144 height 20
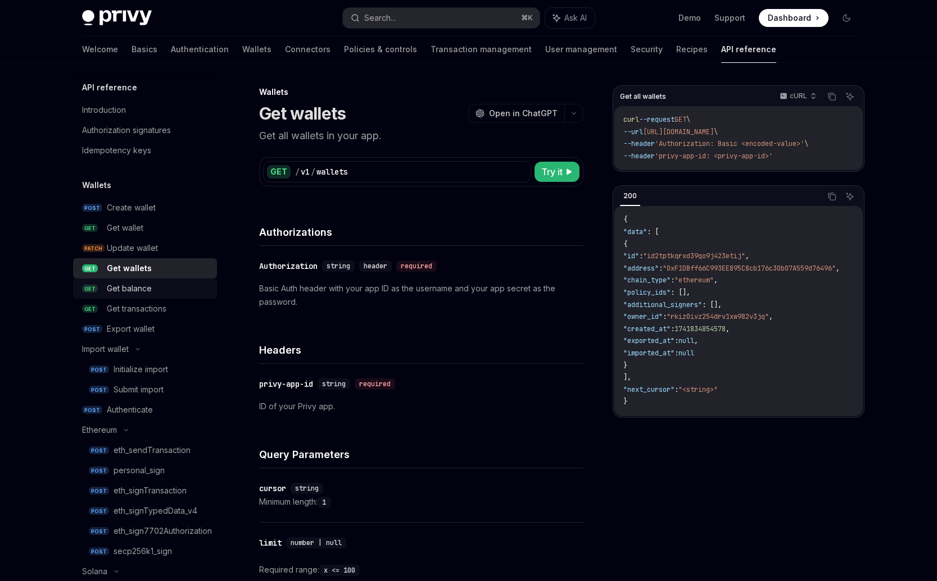
click at [127, 294] on div "Get balance" at bounding box center [129, 288] width 45 height 13
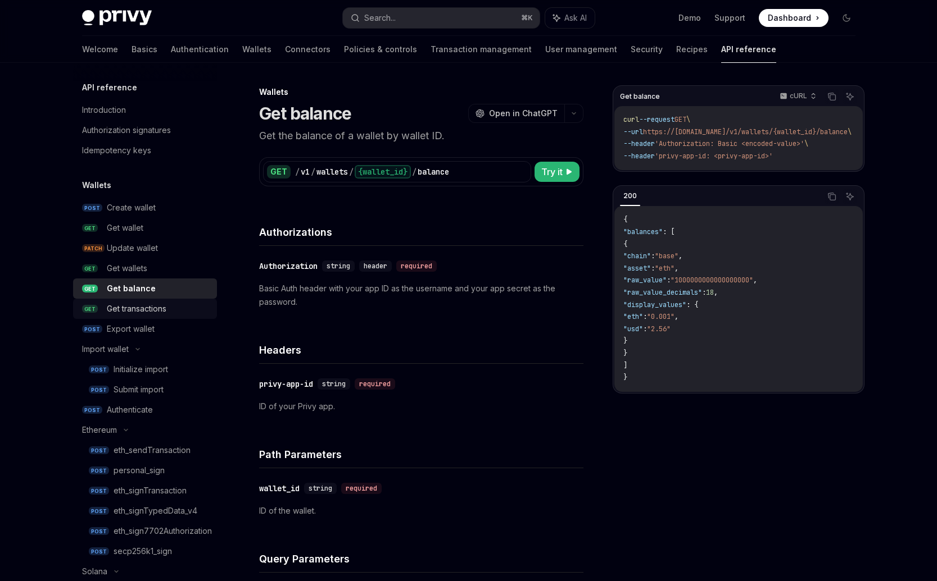
click at [127, 308] on div "Get transactions" at bounding box center [137, 308] width 60 height 13
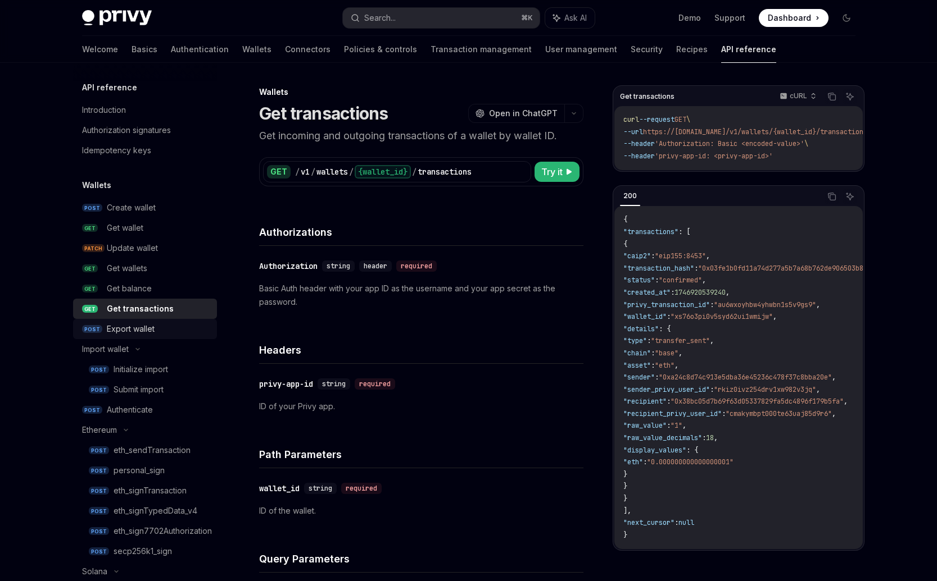
click at [130, 323] on div "Export wallet" at bounding box center [131, 328] width 48 height 13
type textarea "*"
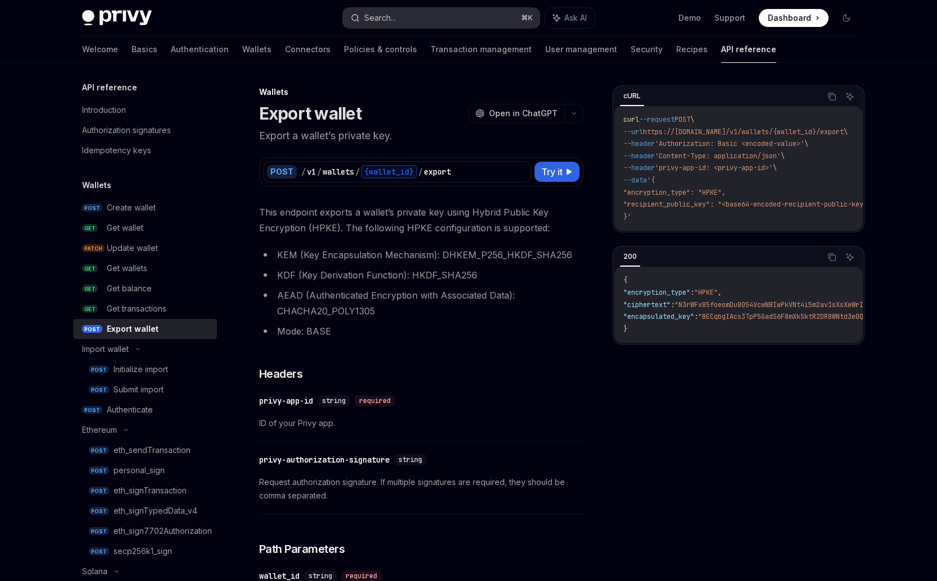
click at [401, 20] on button "Search... ⌘ K" at bounding box center [441, 18] width 197 height 20
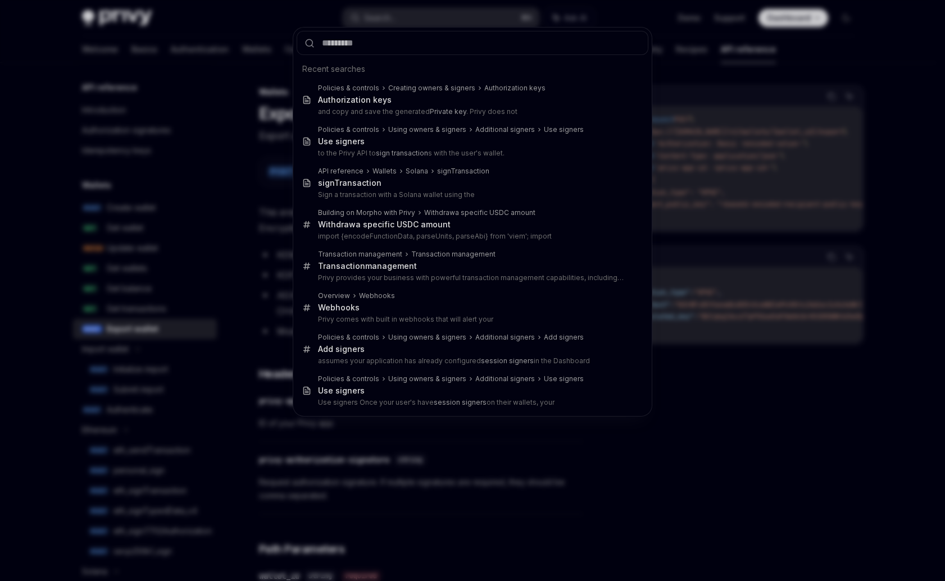
type input "**********"
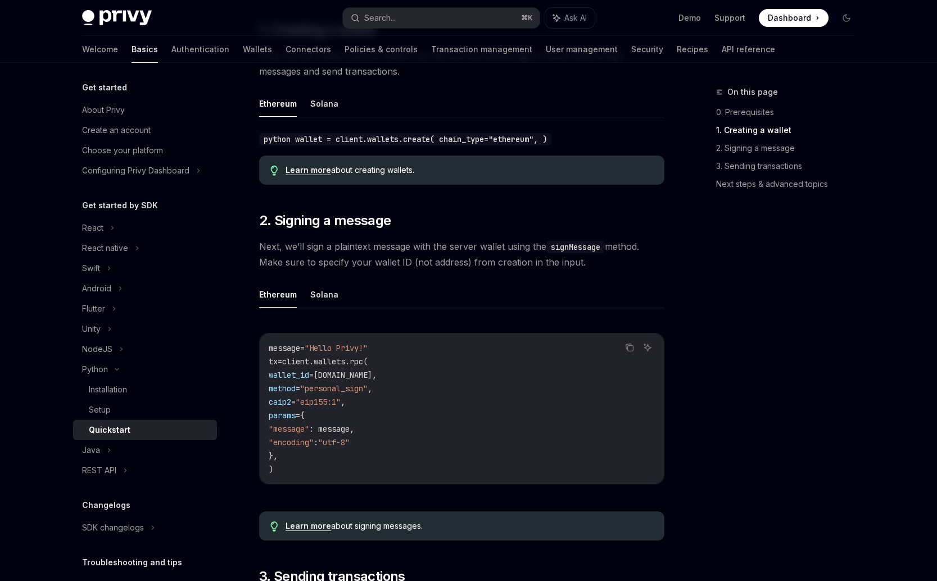
scroll to position [175, 0]
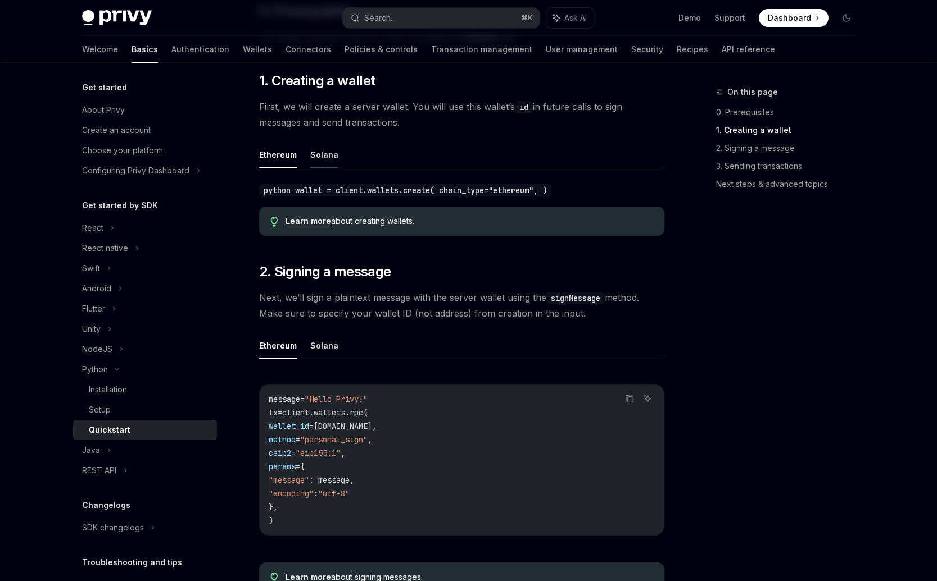
click at [321, 156] on button "Solana" at bounding box center [324, 155] width 28 height 26
click at [278, 157] on button "Ethereum" at bounding box center [278, 155] width 38 height 26
click at [310, 157] on button "Solana" at bounding box center [324, 155] width 28 height 26
click at [269, 160] on button "Ethereum" at bounding box center [278, 155] width 38 height 26
click at [268, 152] on button "Ethereum" at bounding box center [278, 155] width 38 height 26
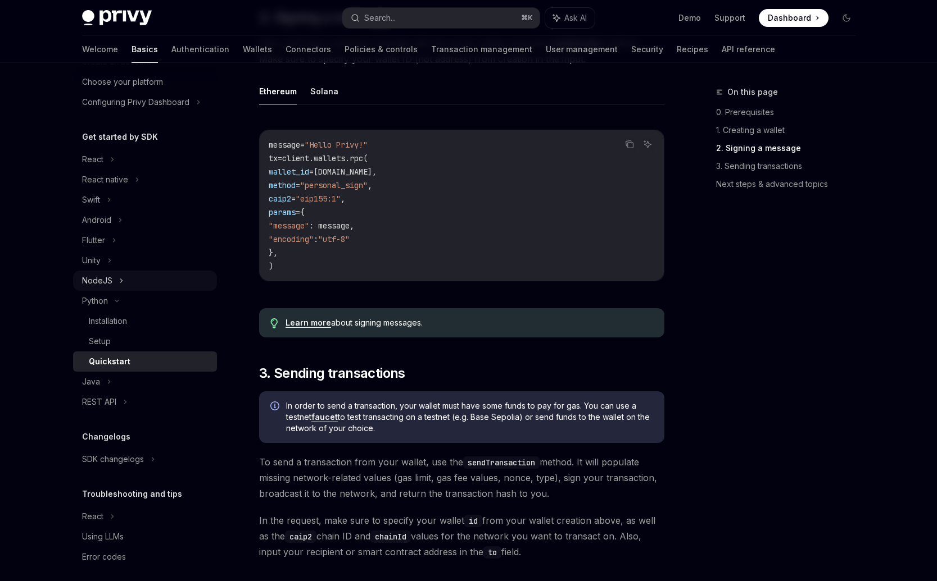
scroll to position [77, 0]
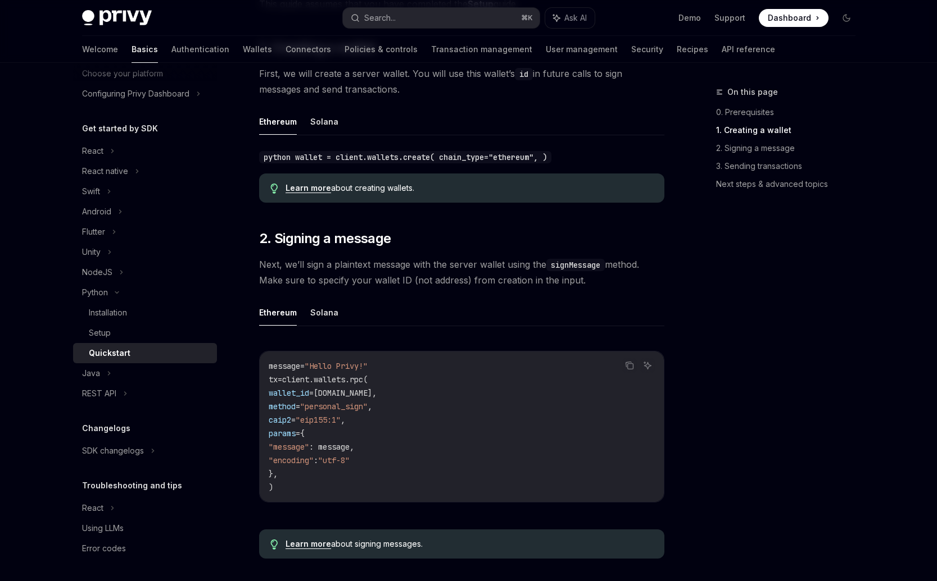
scroll to position [175, 0]
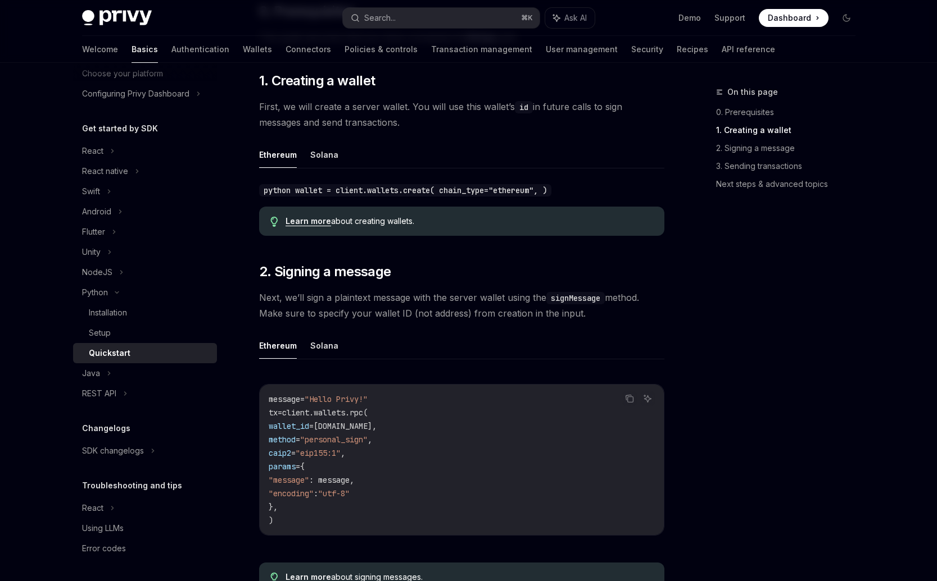
drag, startPoint x: 375, startPoint y: 304, endPoint x: 358, endPoint y: 318, distance: 21.9
click at [105, 403] on div "REST API" at bounding box center [145, 394] width 144 height 20
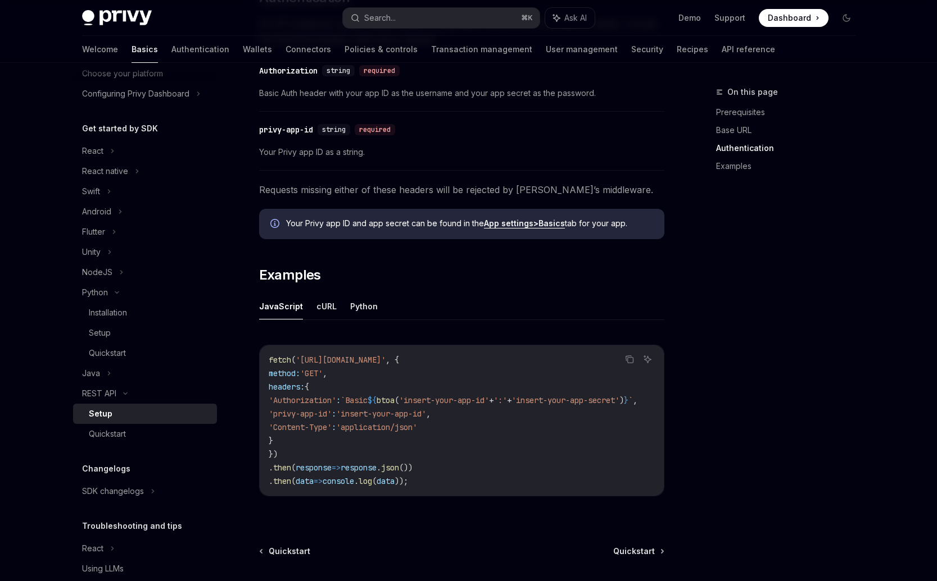
scroll to position [405, 0]
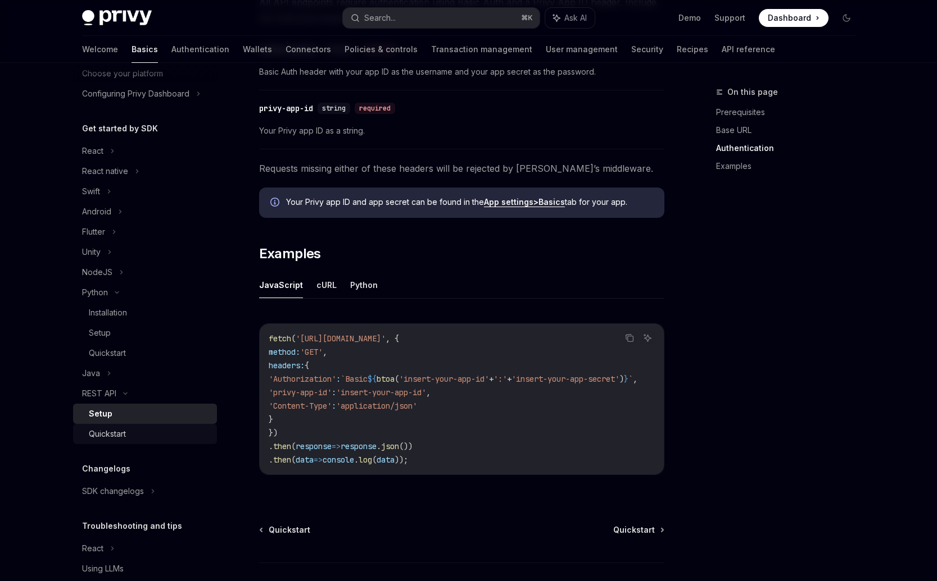
click at [120, 438] on div "Quickstart" at bounding box center [107, 434] width 37 height 13
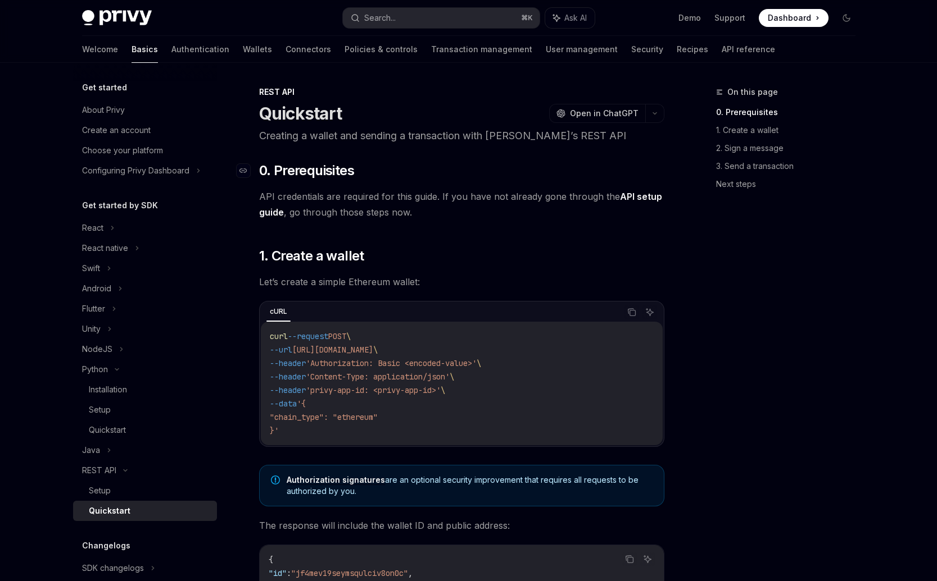
click at [486, 173] on h2 "​ 0. Prerequisites" at bounding box center [461, 171] width 405 height 18
click at [587, 16] on button "Ask AI" at bounding box center [569, 18] width 49 height 20
type textarea "*"
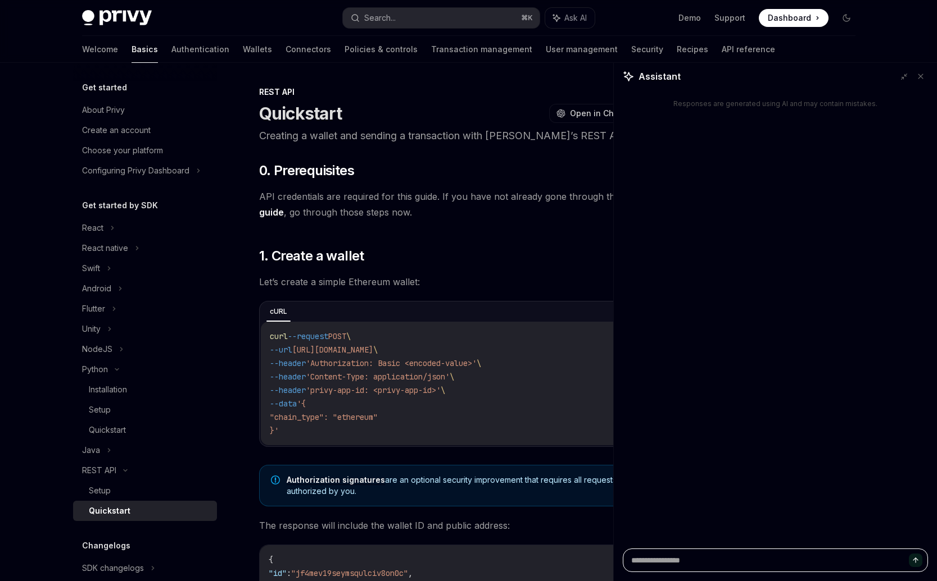
click at [660, 571] on textarea at bounding box center [775, 561] width 305 height 24
type textarea "*"
type textarea "**"
type textarea "*"
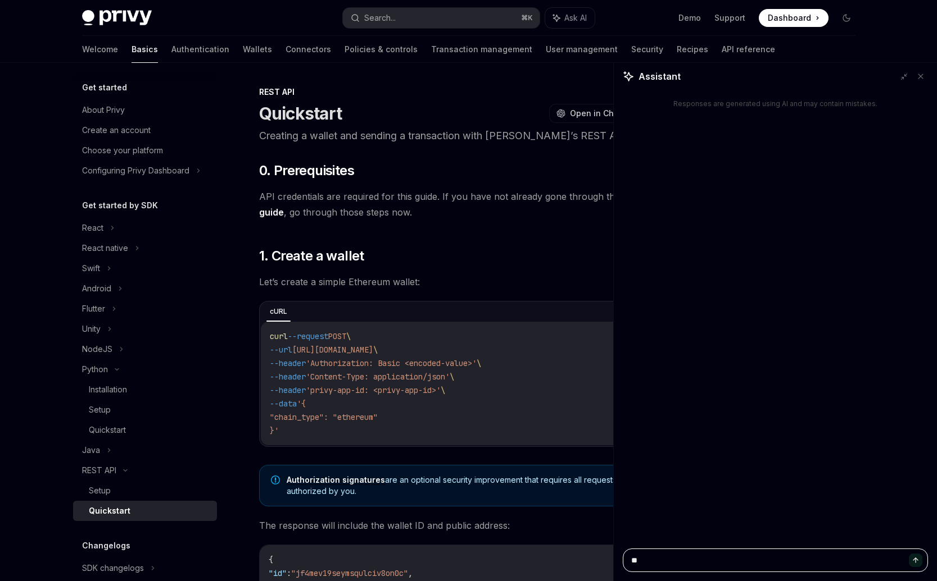
type textarea "**"
type textarea "*"
type textarea "****"
type textarea "*"
type textarea "*****"
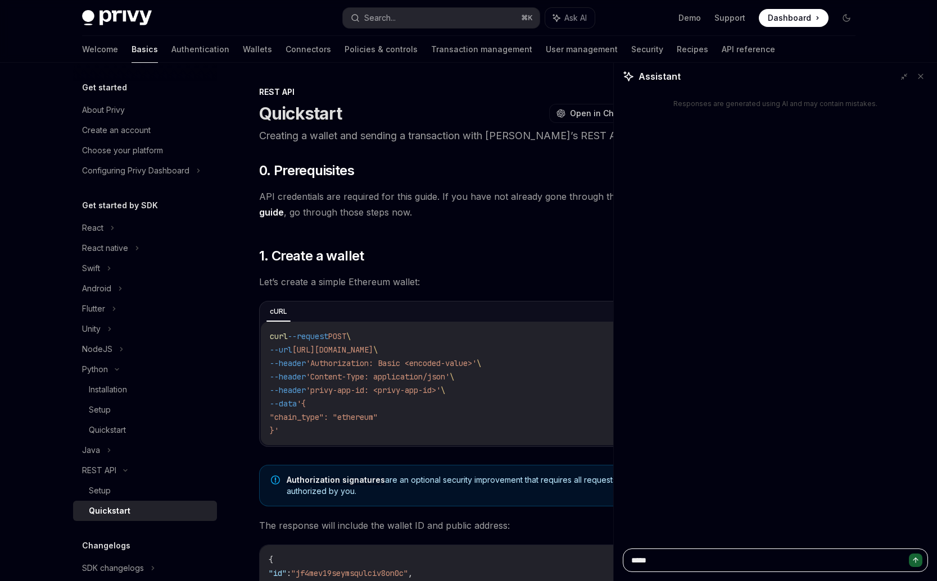
type textarea "*"
type textarea "******"
type textarea "*"
type textarea "******"
type textarea "*"
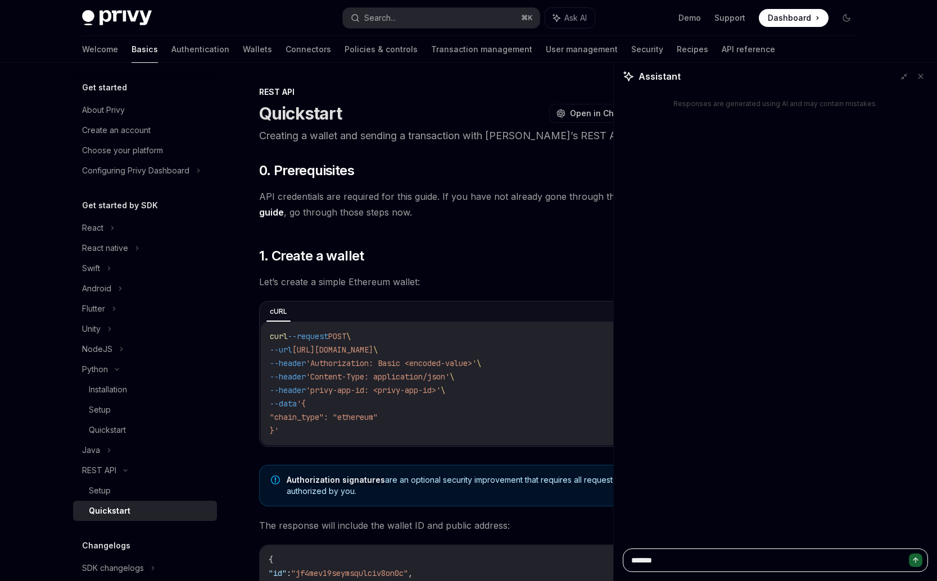
type textarea "********"
type textarea "*"
type textarea "******"
type textarea "*"
type textarea "********"
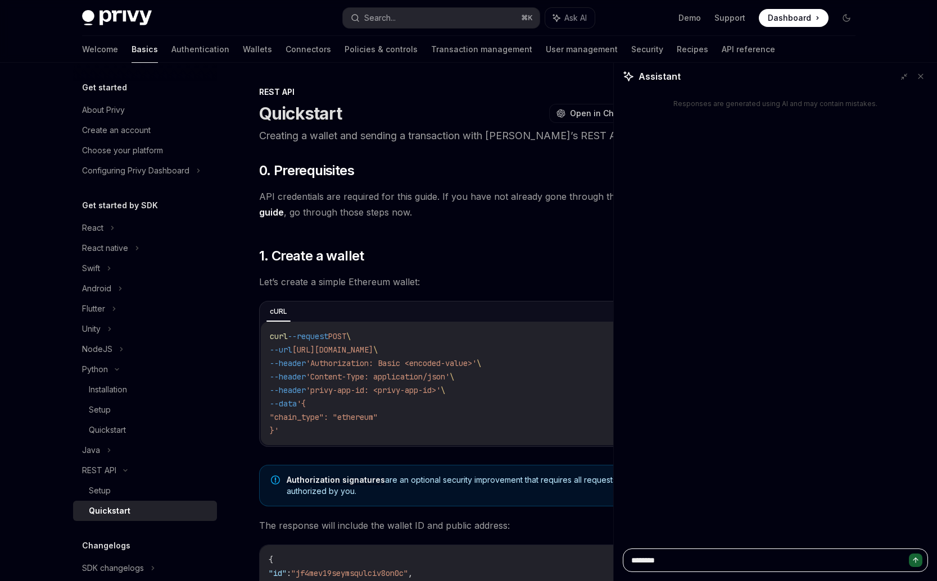
type textarea "*"
type textarea "*********"
type textarea "*"
type textarea "**********"
type textarea "*"
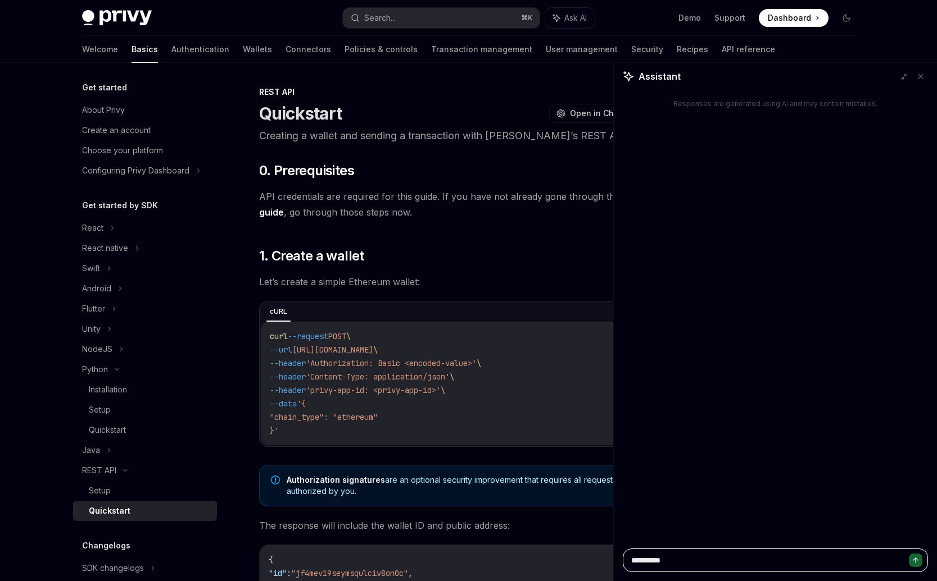
type textarea "**********"
type textarea "*"
type textarea "**********"
type textarea "*"
type textarea "**********"
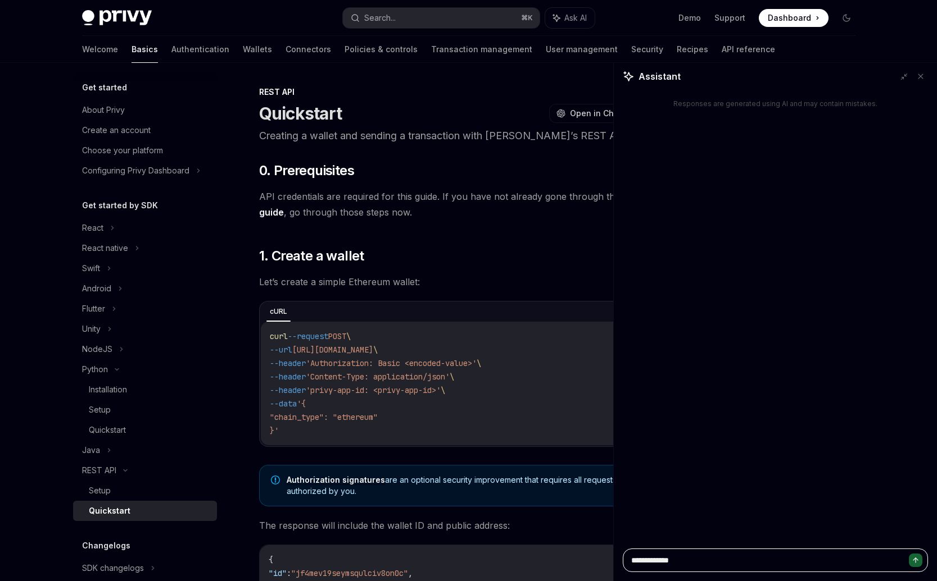
type textarea "*"
type textarea "**********"
type textarea "*"
type textarea "**********"
type textarea "*"
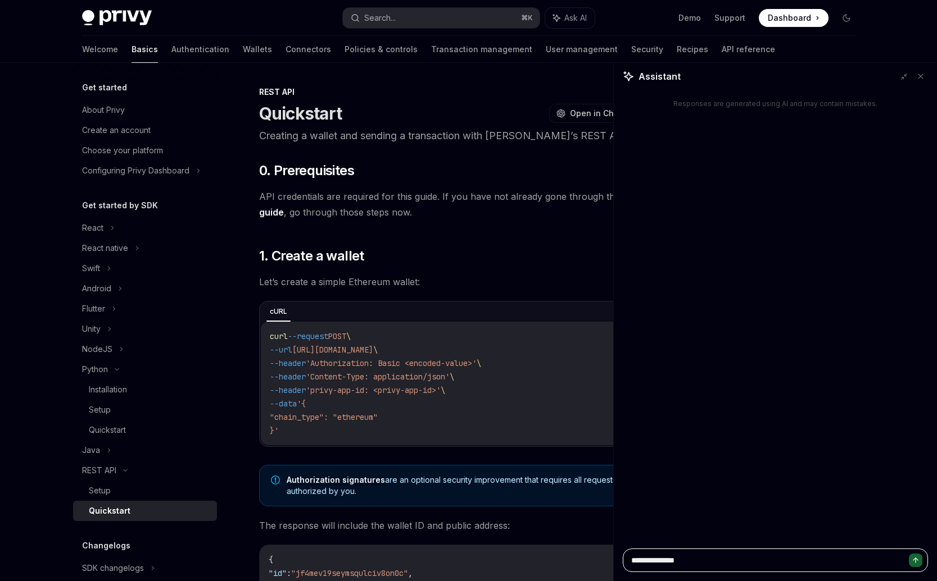
type textarea "**********"
type textarea "*"
type textarea "**********"
type textarea "*"
type textarea "**********"
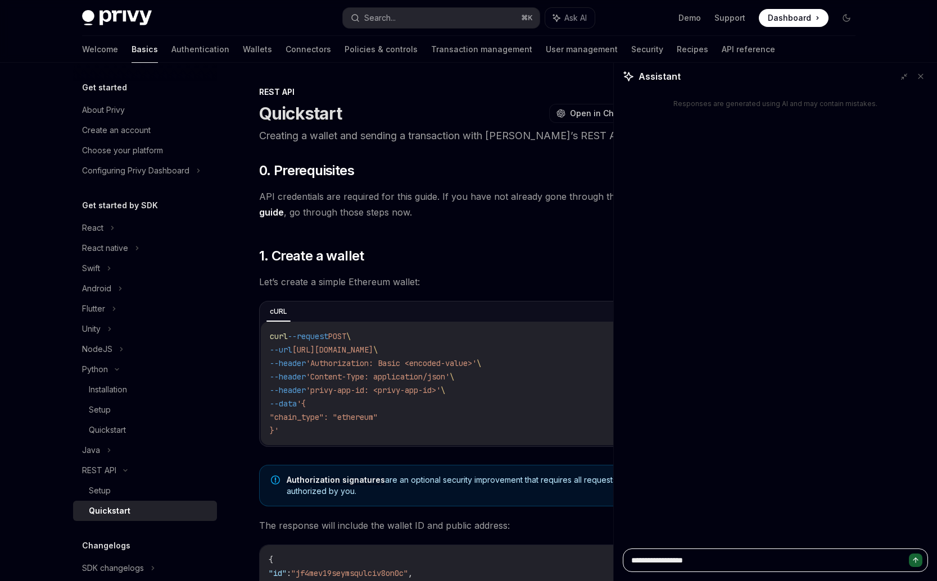
type textarea "*"
type textarea "**********"
type textarea "*"
type textarea "**********"
type textarea "*"
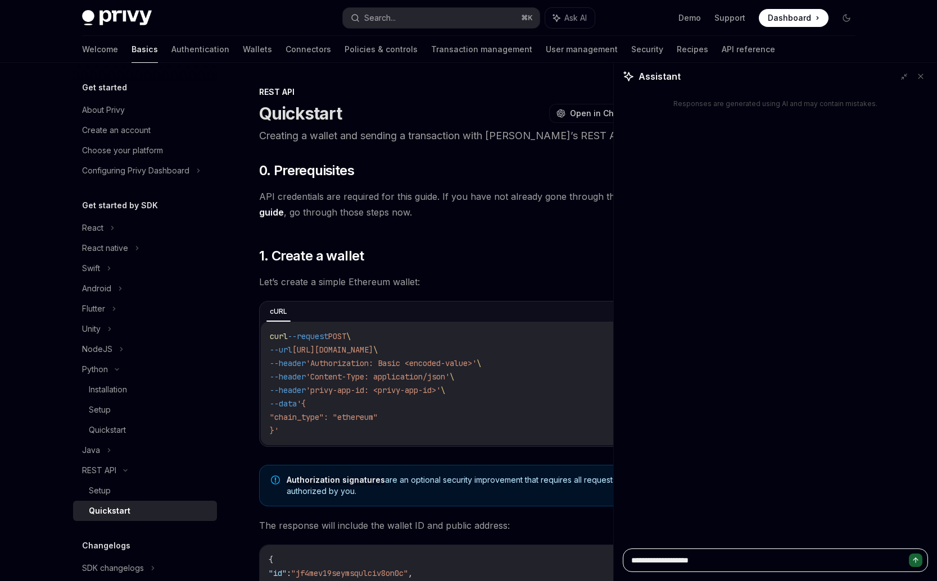
type textarea "**********"
type textarea "*"
type textarea "**********"
type textarea "*"
type textarea "**********"
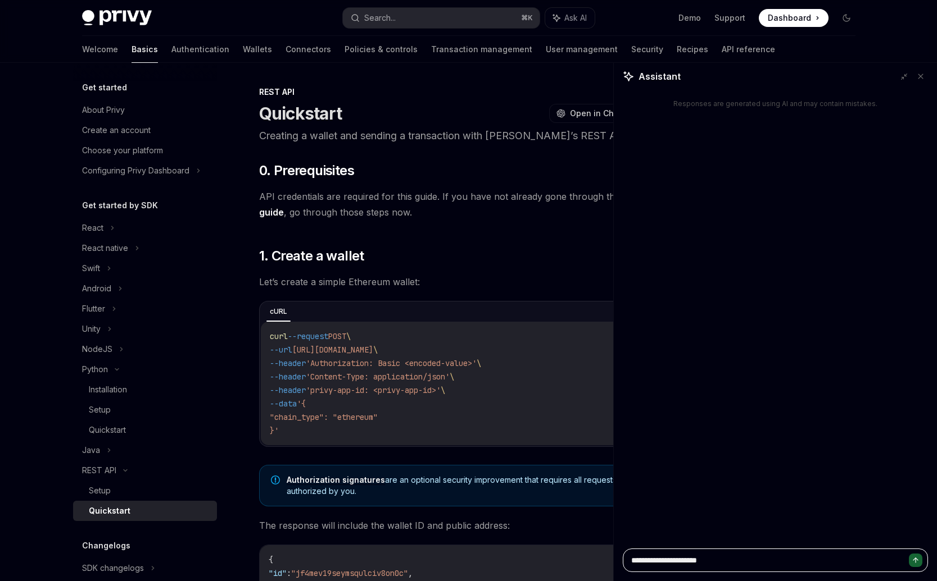
type textarea "*"
type textarea "**********"
type textarea "*"
type textarea "**********"
type textarea "*"
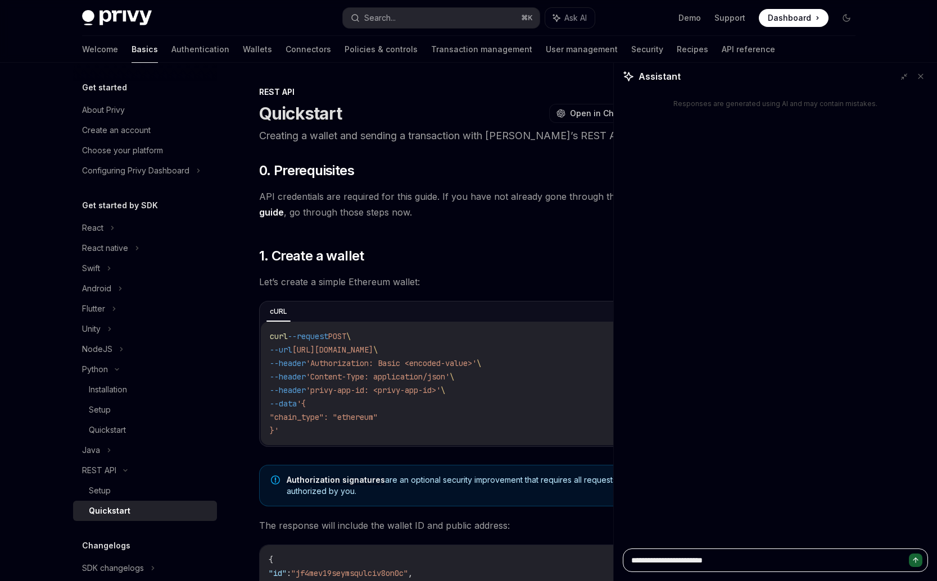
type textarea "**********"
type textarea "*"
type textarea "**********"
type textarea "*"
paste textarea "**********"
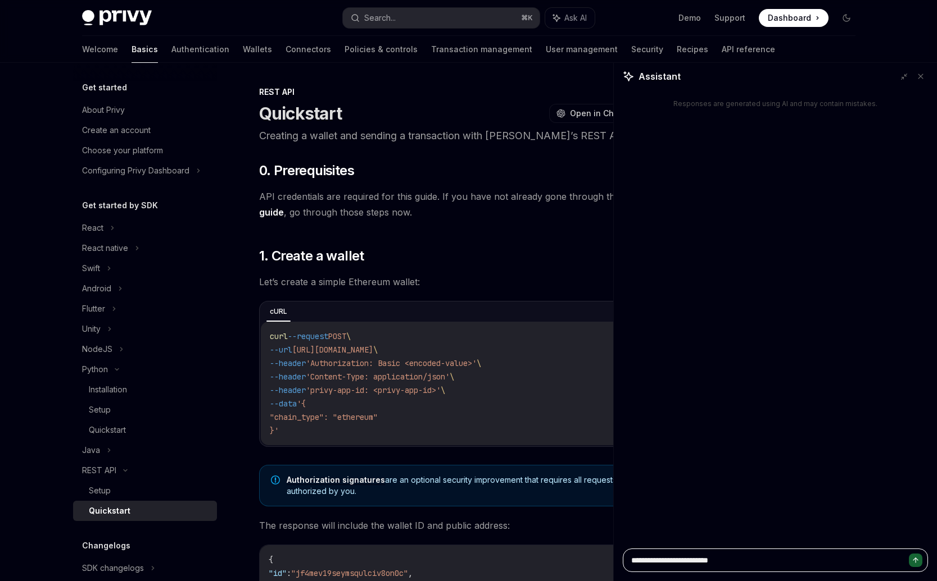
type textarea "**********"
type textarea "*"
type textarea "**********"
type textarea "*"
type textarea "**********"
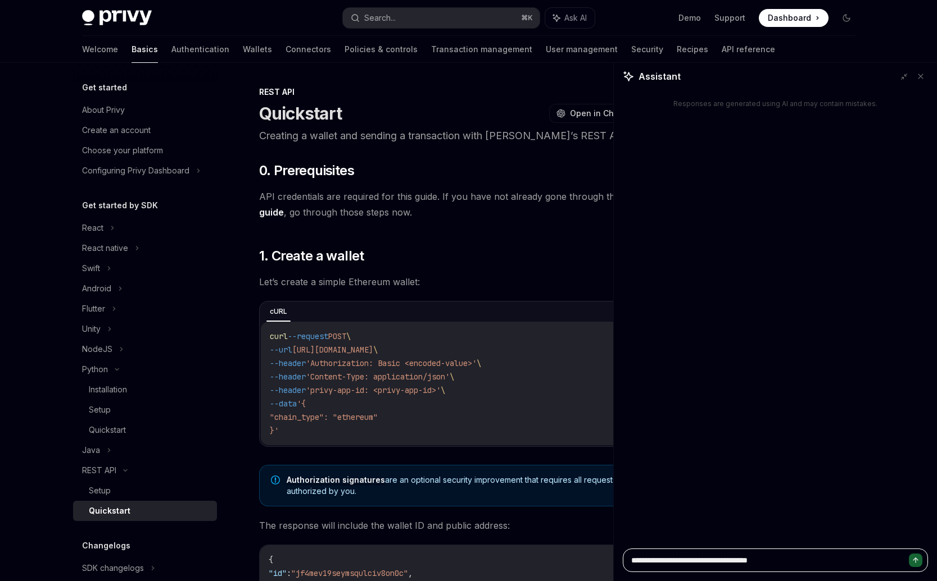
type textarea "*"
type textarea "**********"
type textarea "*"
type textarea "**********"
type textarea "*"
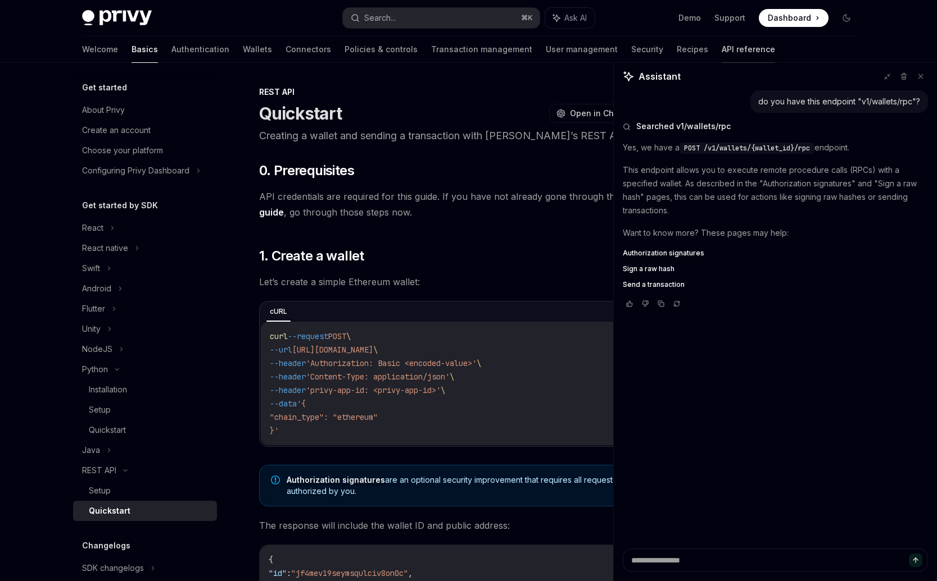
click at [721, 49] on link "API reference" at bounding box center [747, 49] width 53 height 27
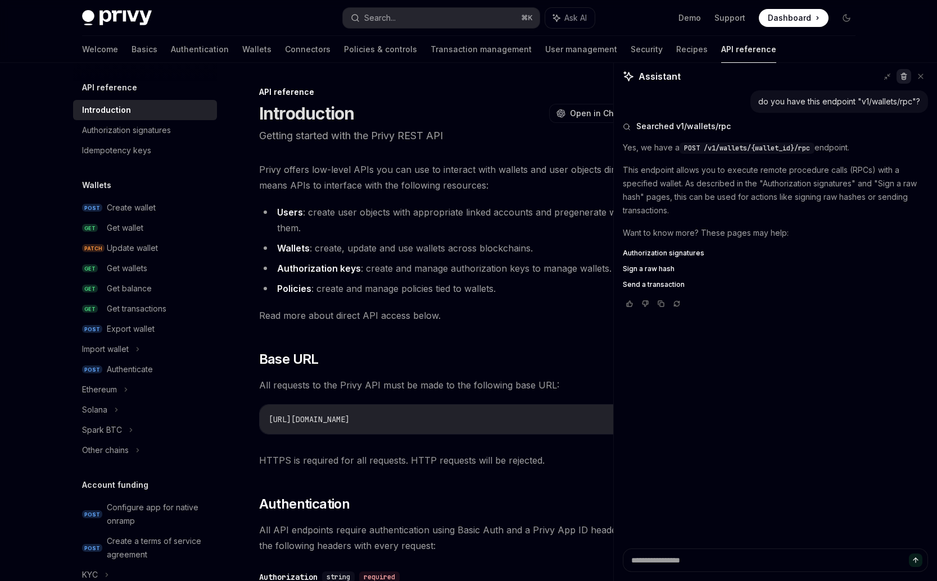
click at [903, 77] on icon at bounding box center [903, 76] width 8 height 8
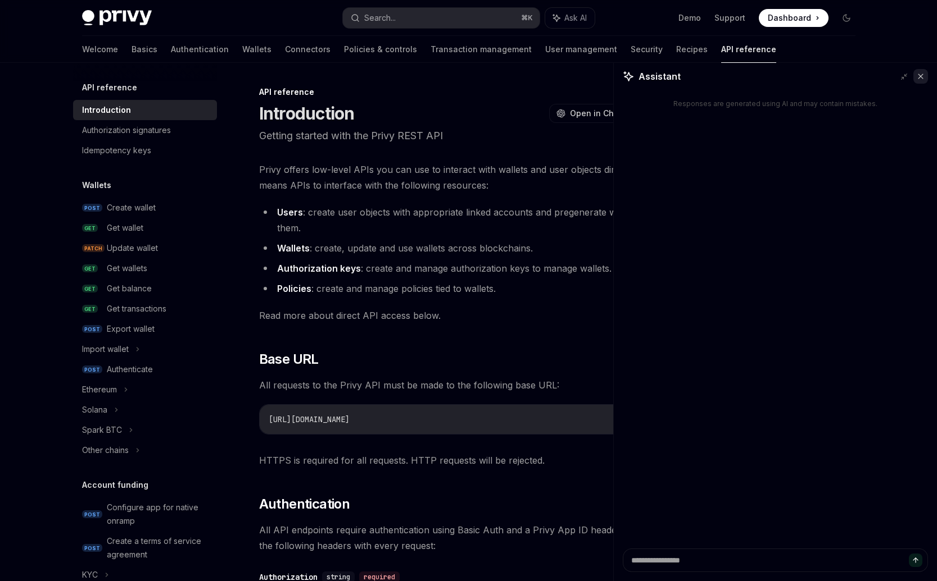
click at [925, 75] on button at bounding box center [920, 76] width 15 height 15
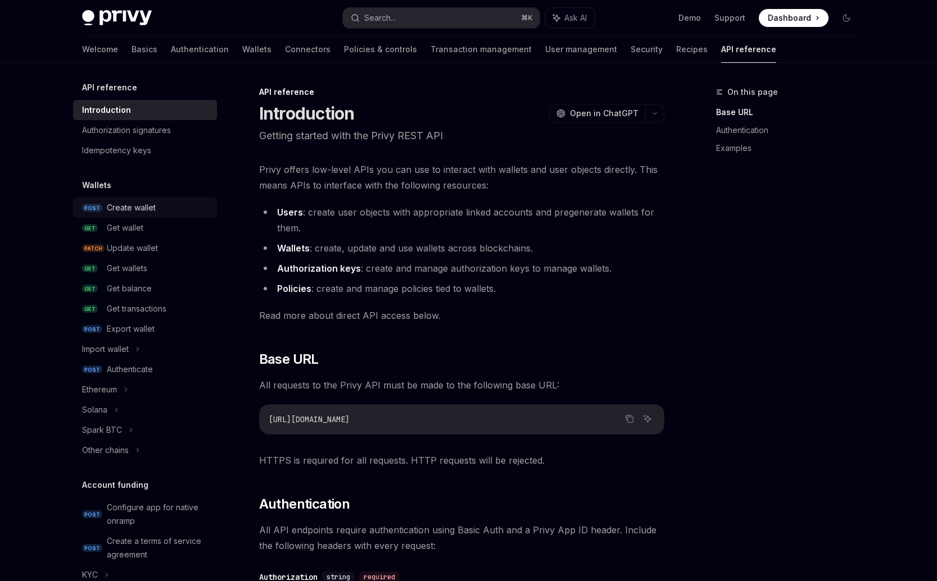
click at [126, 215] on link "POST Create wallet" at bounding box center [145, 208] width 144 height 20
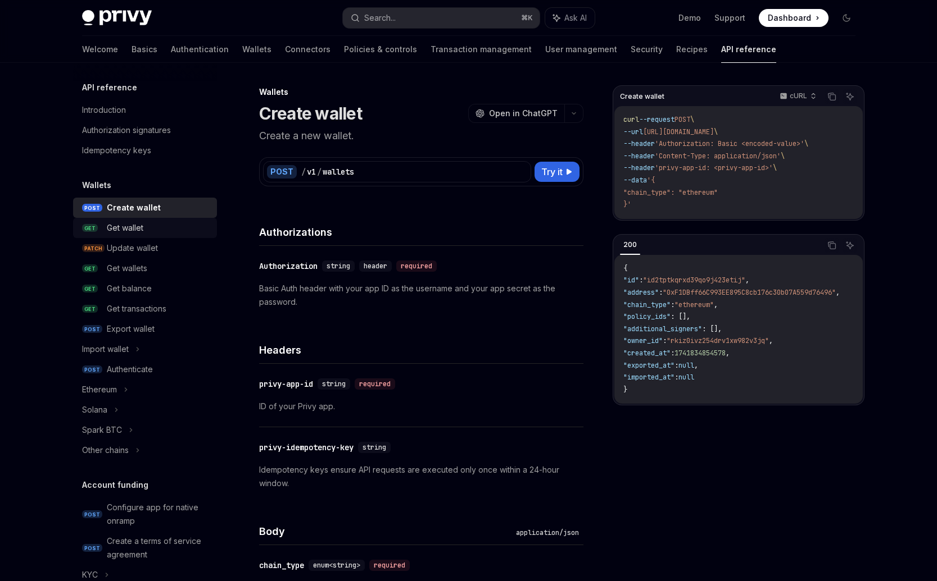
click at [122, 231] on div "Get wallet" at bounding box center [125, 227] width 37 height 13
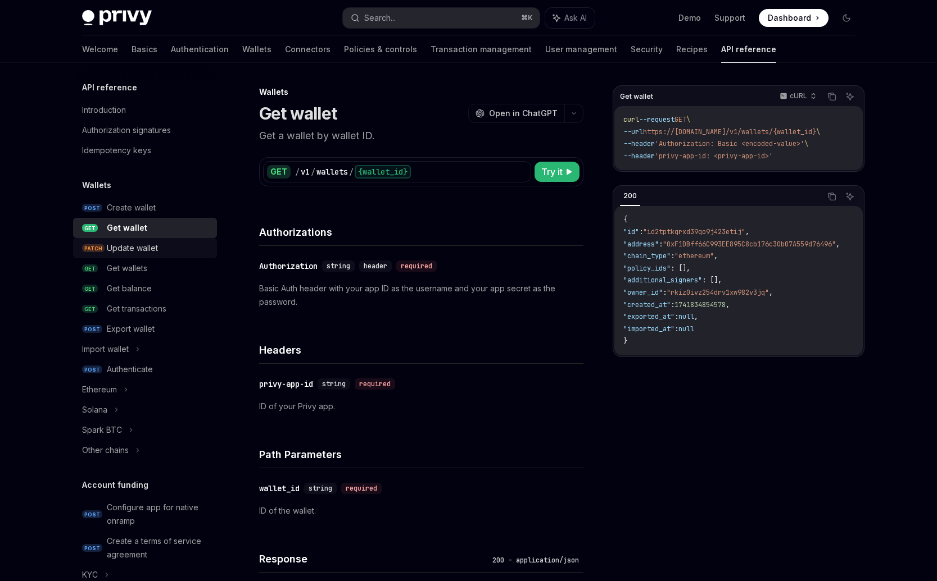
click at [132, 248] on div "Update wallet" at bounding box center [132, 248] width 51 height 13
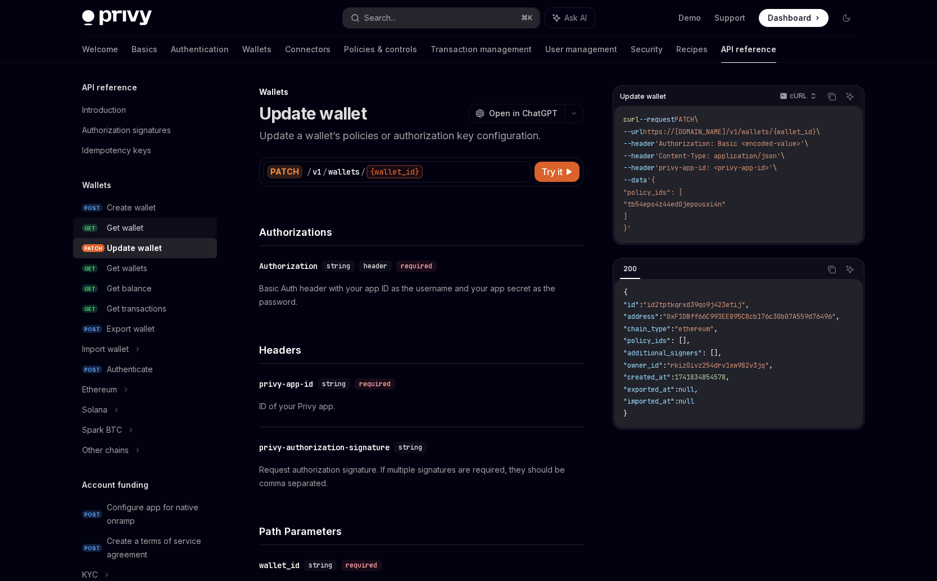
click at [137, 231] on div "Get wallet" at bounding box center [125, 227] width 37 height 13
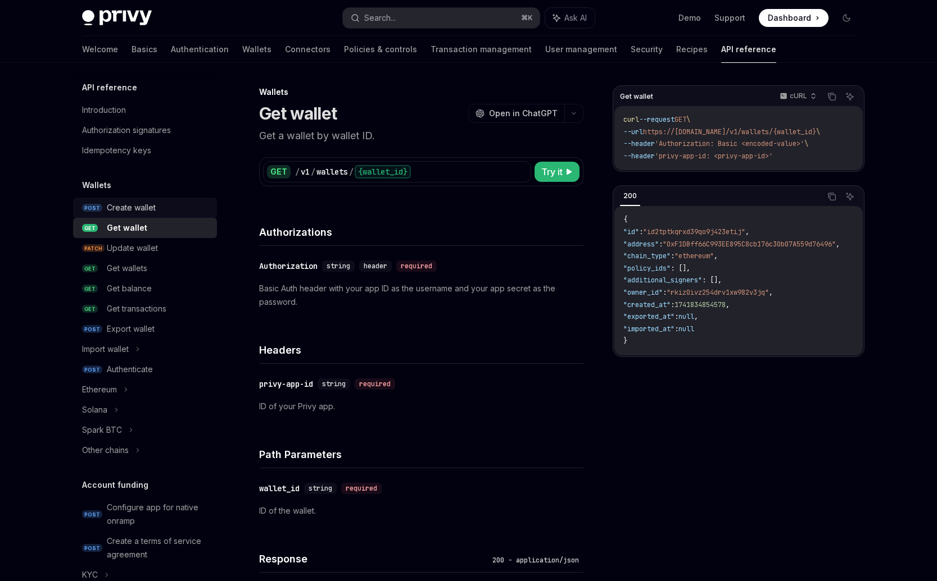
click at [142, 215] on link "POST Create wallet" at bounding box center [145, 208] width 144 height 20
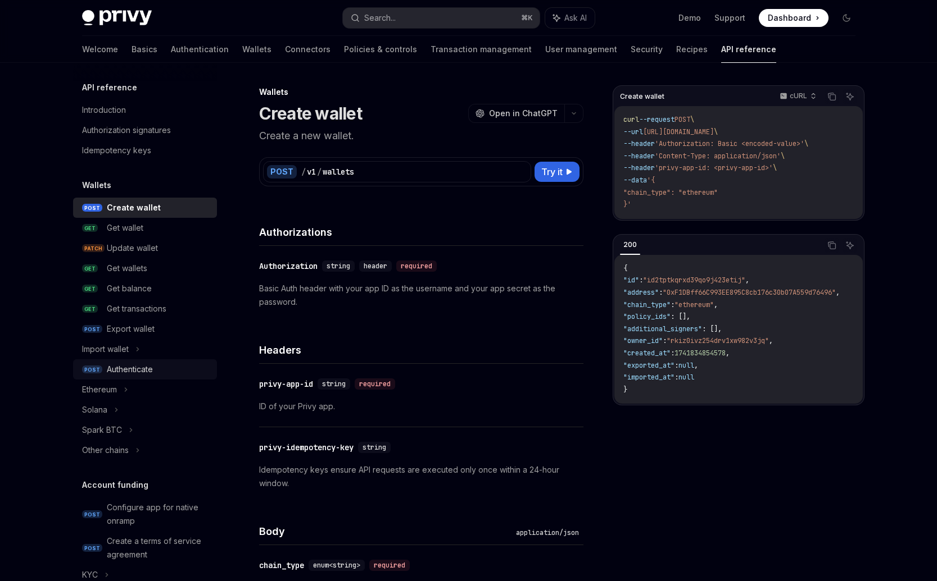
click at [127, 368] on div "Authenticate" at bounding box center [130, 369] width 46 height 13
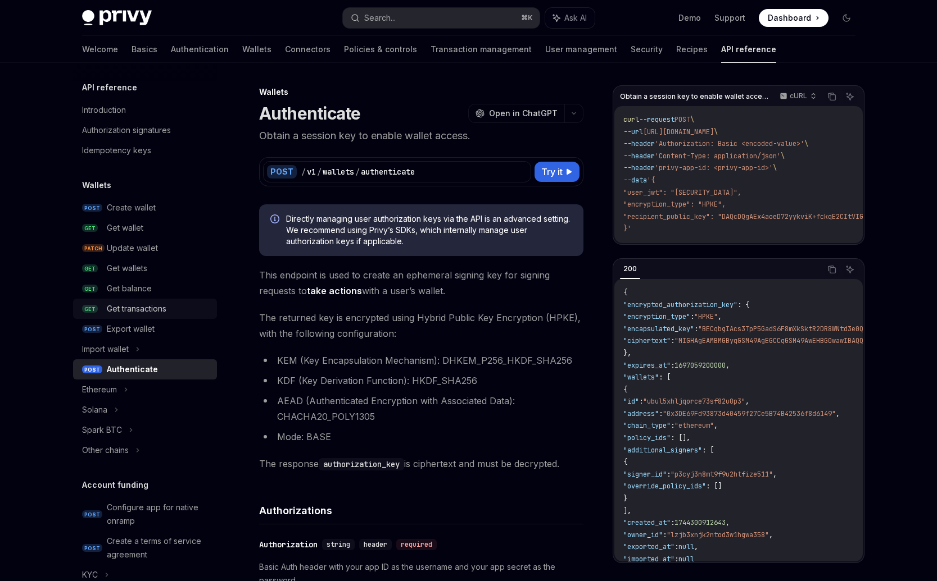
click at [131, 309] on div "Get transactions" at bounding box center [137, 308] width 60 height 13
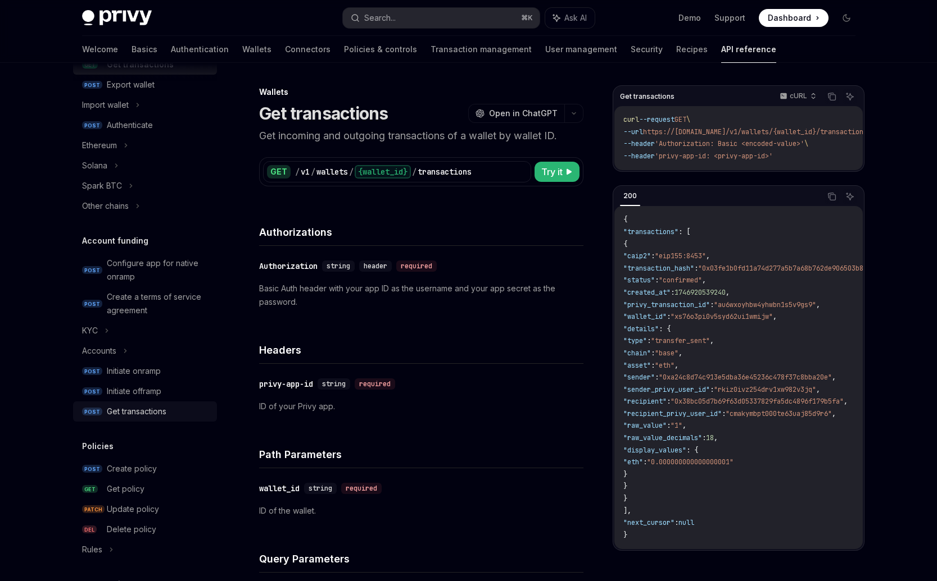
scroll to position [303, 0]
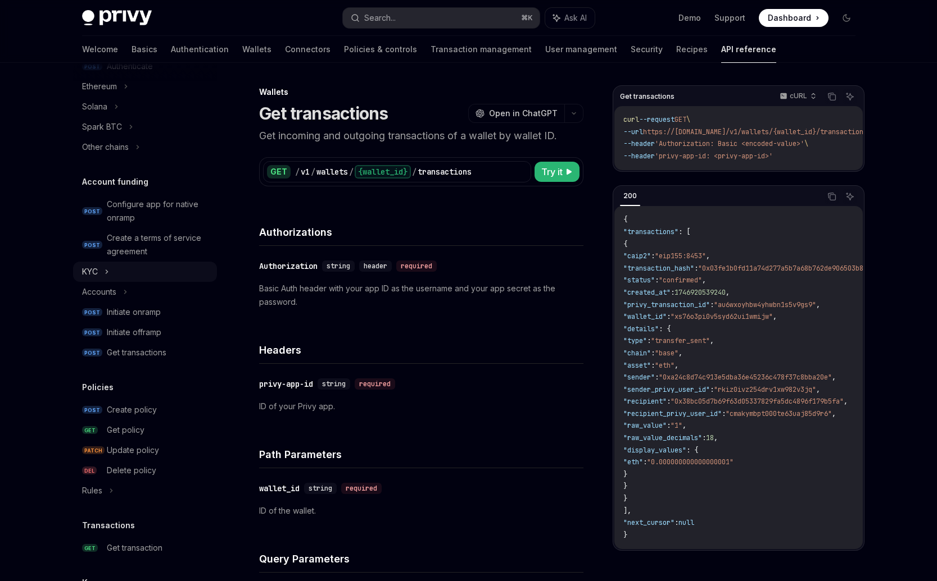
click at [127, 274] on div "KYC" at bounding box center [145, 272] width 144 height 20
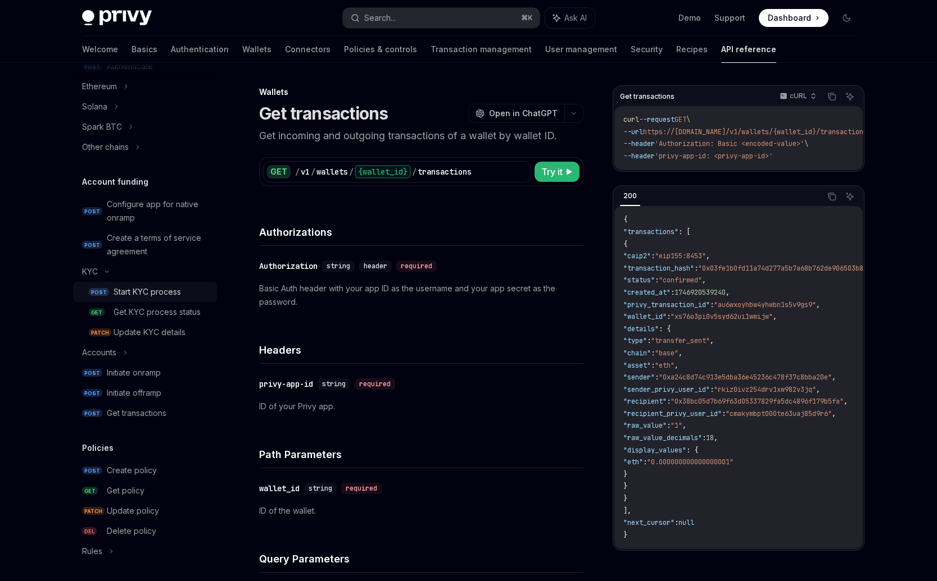
click at [124, 297] on div "Start KYC process" at bounding box center [146, 291] width 67 height 13
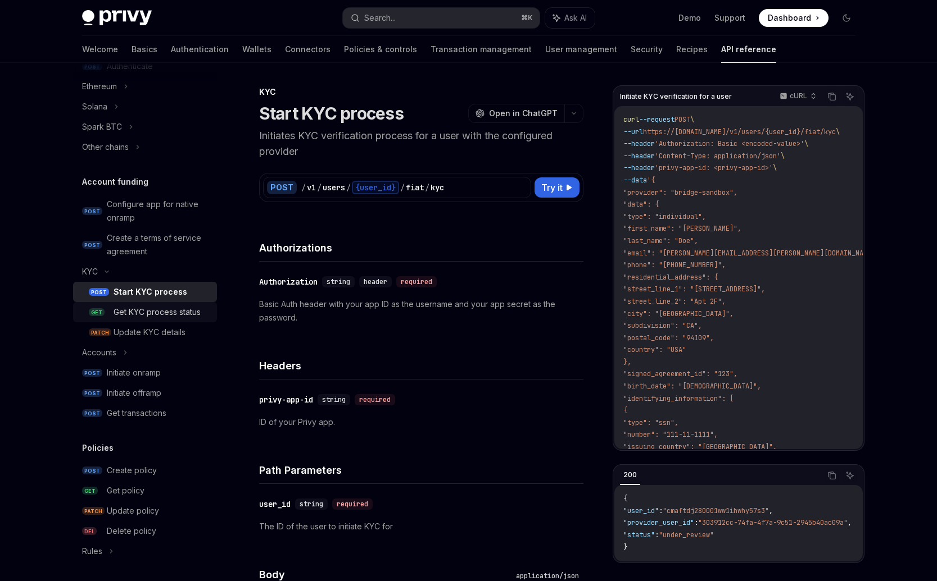
click at [131, 312] on div "Get KYC process status" at bounding box center [156, 312] width 87 height 13
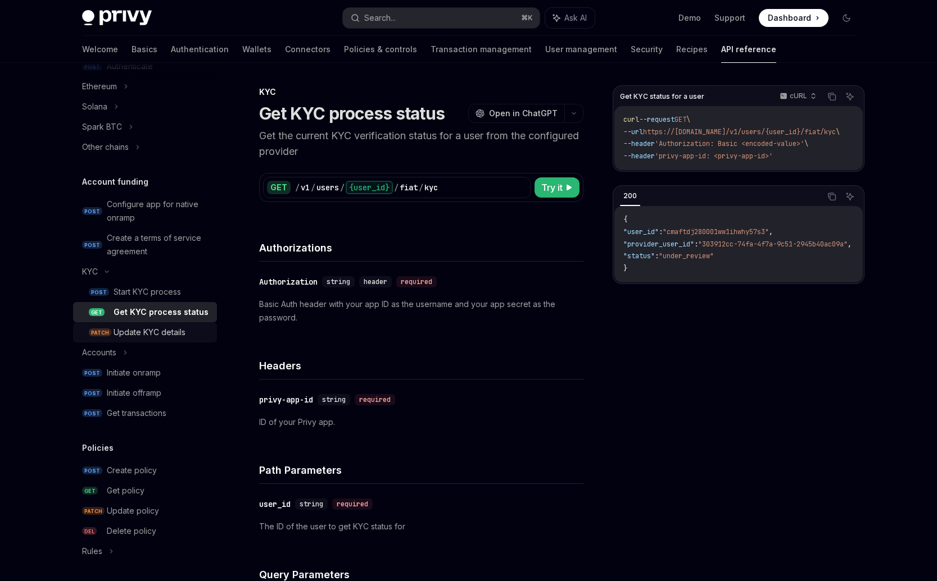
click at [126, 339] on div "Update KYC details" at bounding box center [149, 332] width 72 height 13
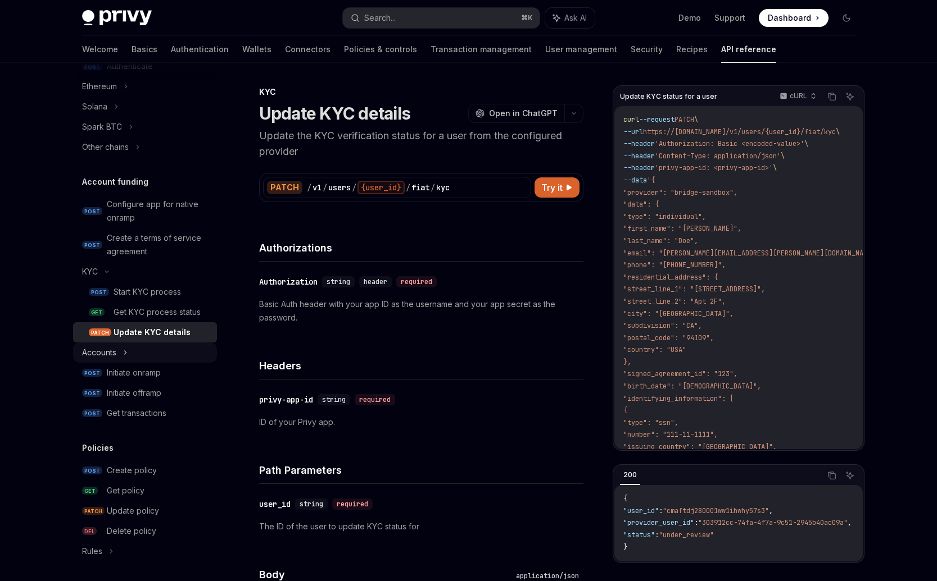
click at [126, 361] on div "Accounts" at bounding box center [145, 353] width 144 height 20
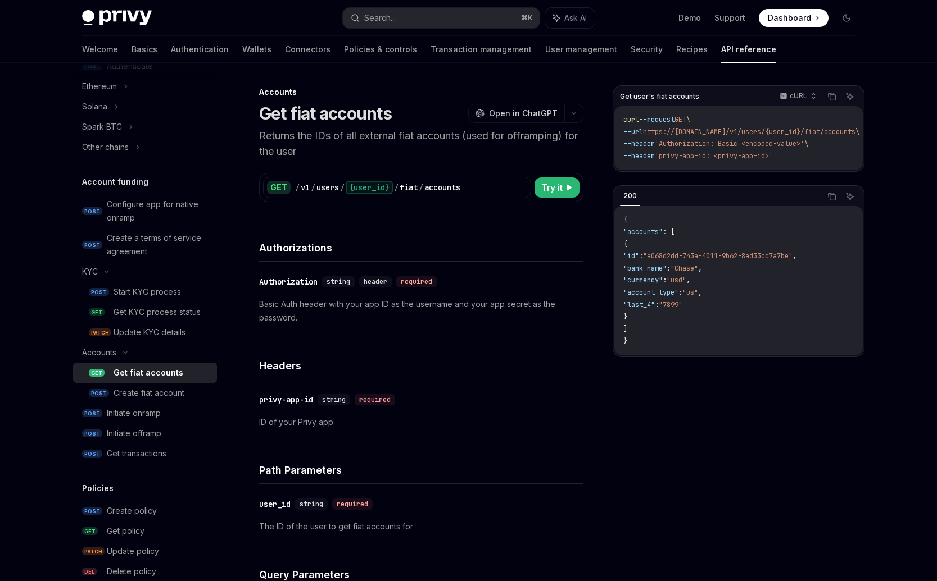
click at [130, 379] on div "Get fiat accounts" at bounding box center [148, 372] width 70 height 13
drag, startPoint x: 125, startPoint y: 389, endPoint x: 135, endPoint y: 393, distance: 10.7
click at [125, 390] on div "Create fiat account" at bounding box center [148, 393] width 71 height 13
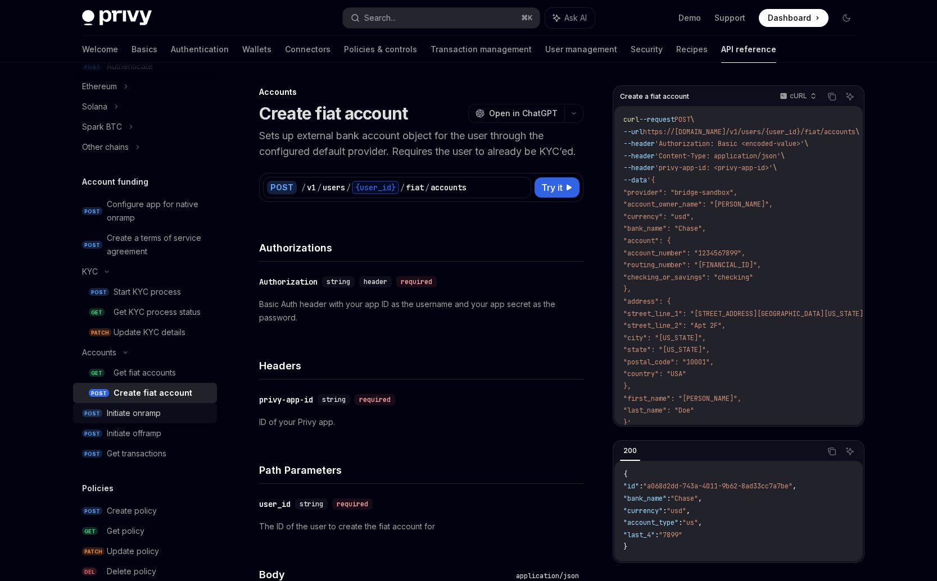
click at [113, 411] on div "Initiate onramp" at bounding box center [134, 413] width 54 height 13
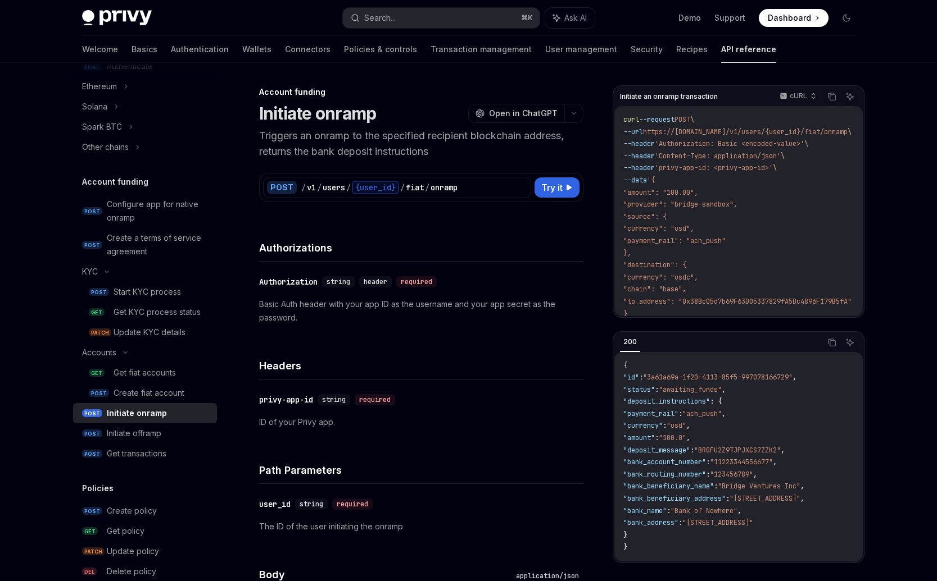
click at [116, 420] on div "Initiate onramp" at bounding box center [137, 413] width 60 height 13
click at [116, 432] on div "Initiate offramp" at bounding box center [134, 433] width 54 height 13
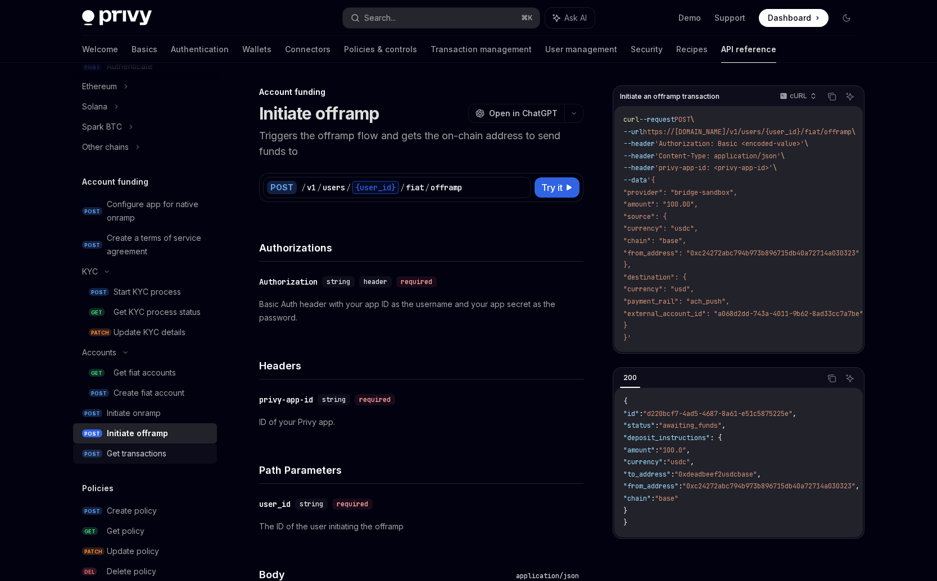
click at [116, 452] on div "Get transactions" at bounding box center [137, 453] width 60 height 13
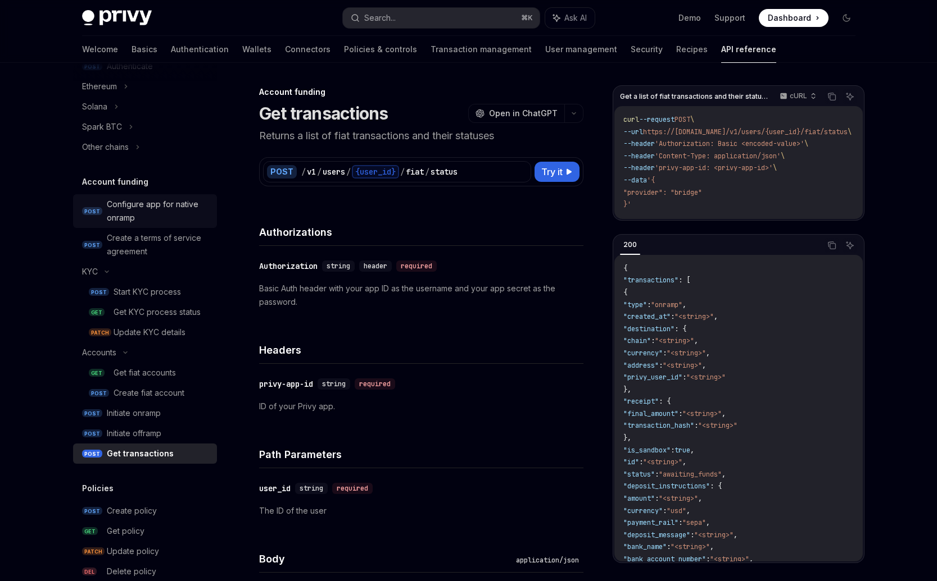
click at [138, 201] on div "Configure app for native onramp" at bounding box center [158, 211] width 103 height 27
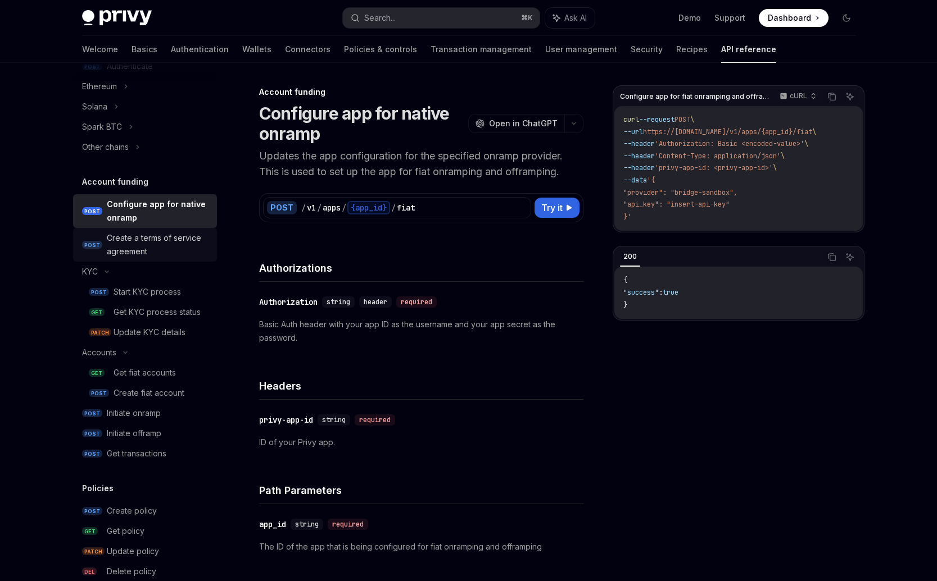
click at [138, 236] on div "Create a terms of service agreement" at bounding box center [158, 244] width 103 height 27
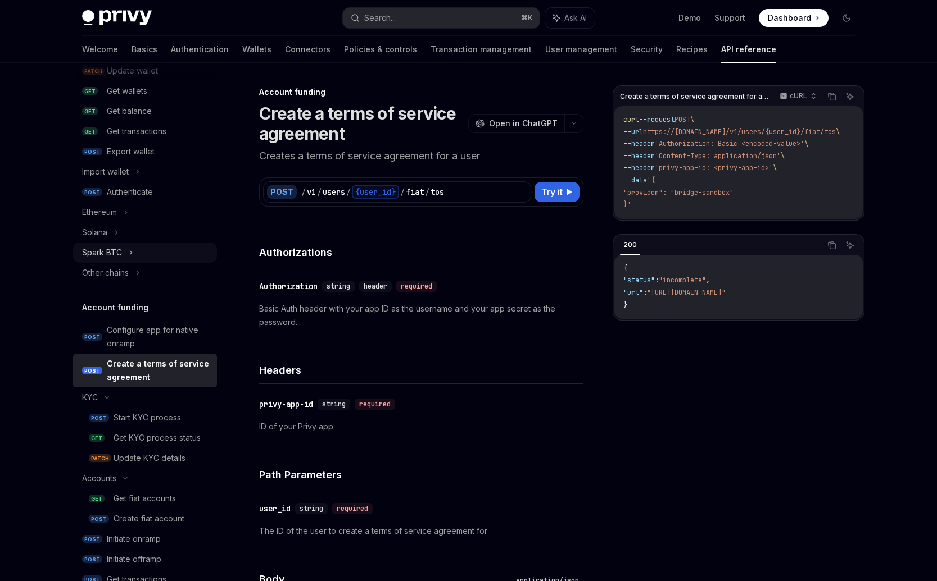
scroll to position [169, 0]
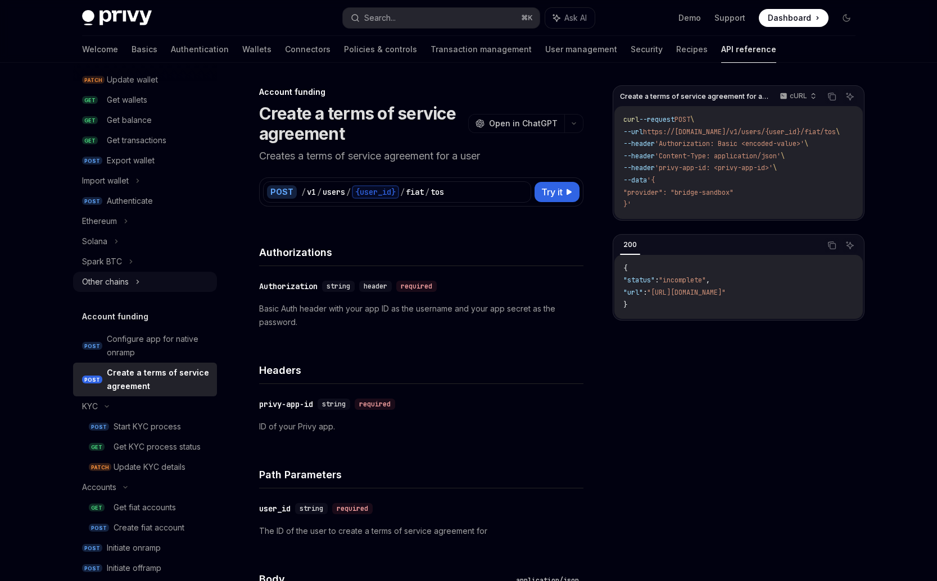
click at [121, 283] on div "Other chains" at bounding box center [105, 281] width 47 height 13
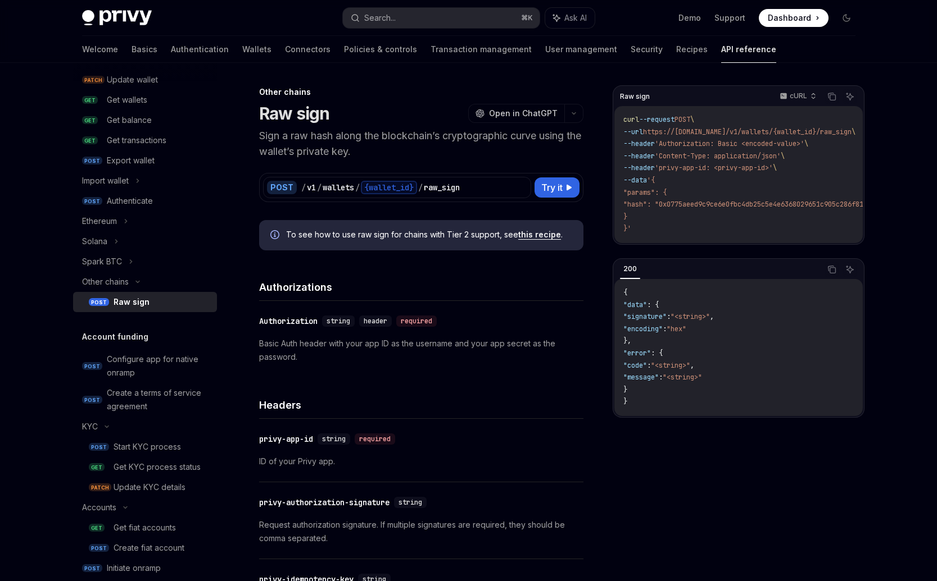
click at [119, 302] on div "Raw sign" at bounding box center [131, 302] width 36 height 13
click at [129, 258] on icon at bounding box center [131, 261] width 4 height 13
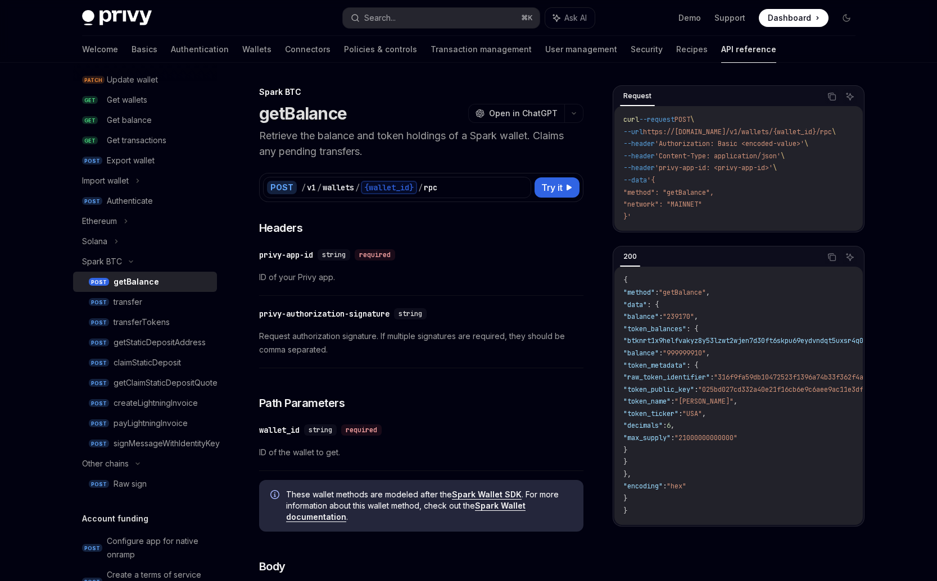
click at [121, 284] on div "getBalance" at bounding box center [136, 281] width 46 height 13
click at [120, 298] on div "transfer" at bounding box center [127, 302] width 29 height 13
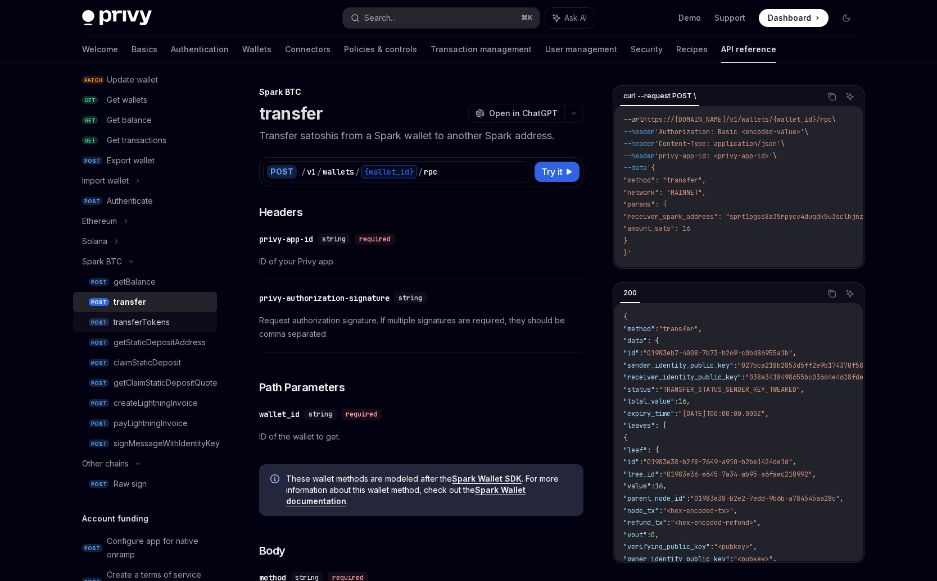
click at [123, 316] on div "transferTokens" at bounding box center [141, 322] width 56 height 13
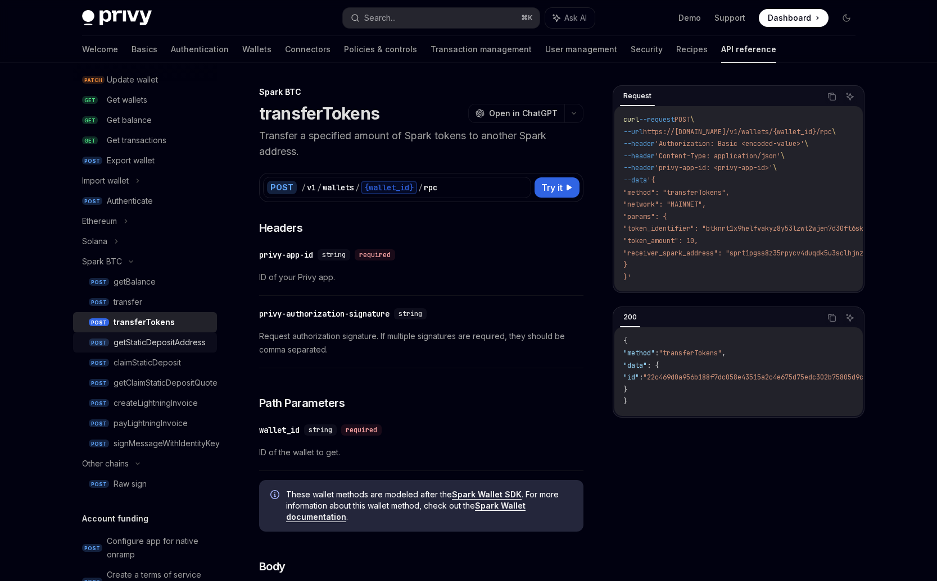
click at [125, 333] on link "POST getStaticDepositAddress" at bounding box center [145, 343] width 144 height 20
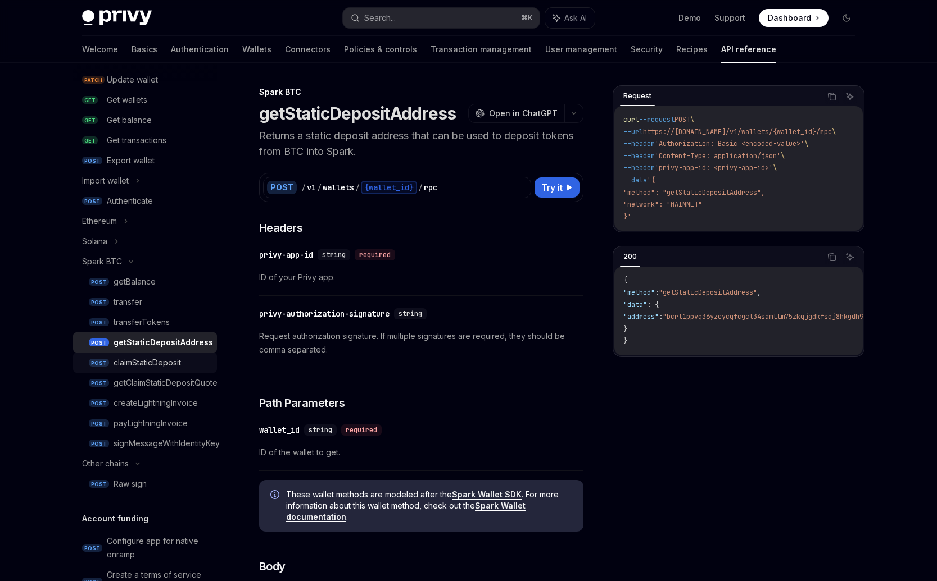
click at [130, 356] on div "claimStaticDeposit" at bounding box center [146, 362] width 67 height 13
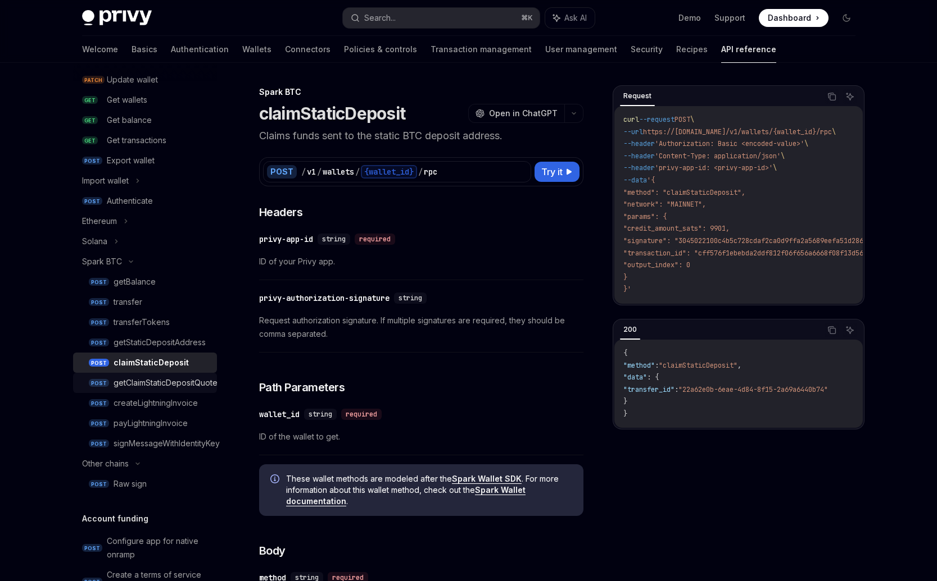
click at [142, 381] on div "getClaimStaticDepositQuote" at bounding box center [165, 382] width 104 height 13
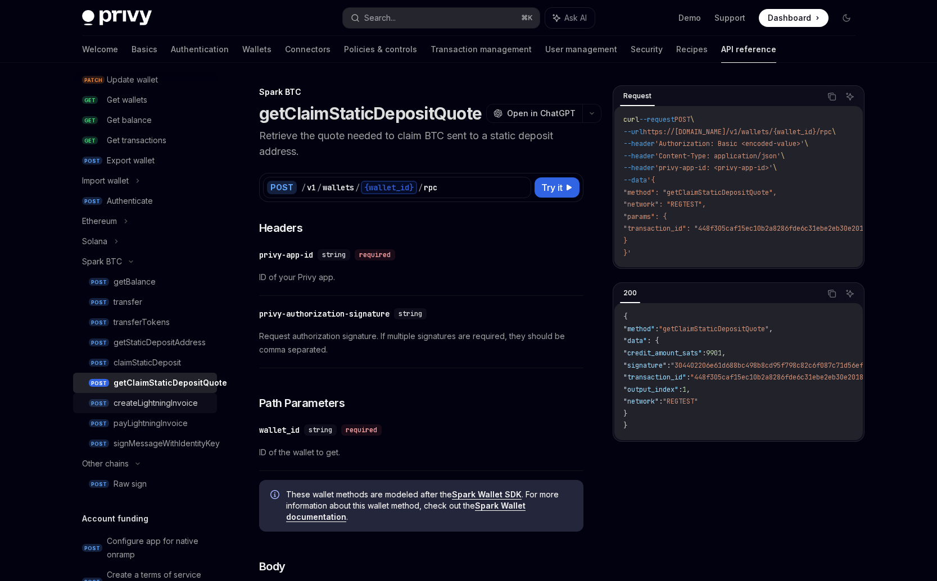
click at [148, 399] on div "createLightningInvoice" at bounding box center [155, 403] width 84 height 13
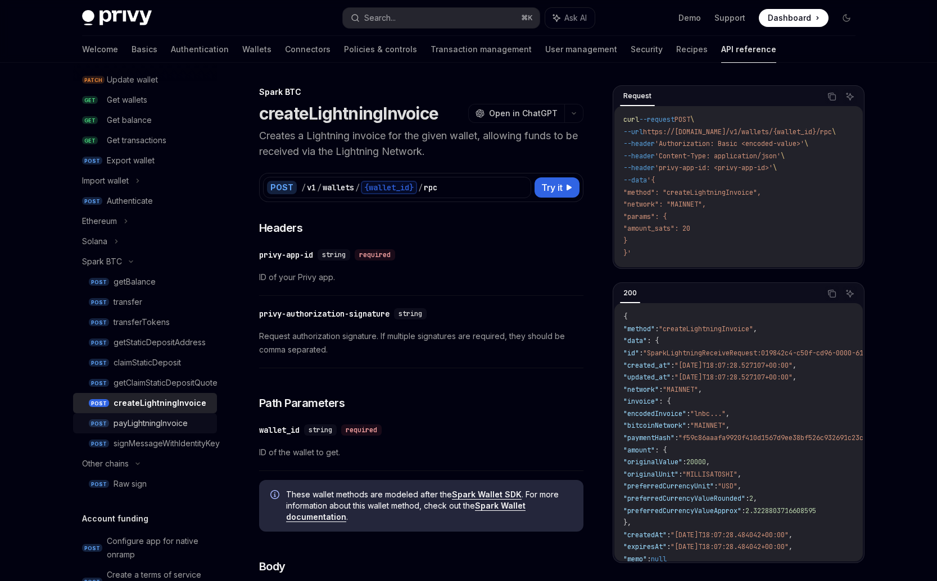
click at [148, 420] on div "payLightningInvoice" at bounding box center [150, 423] width 74 height 13
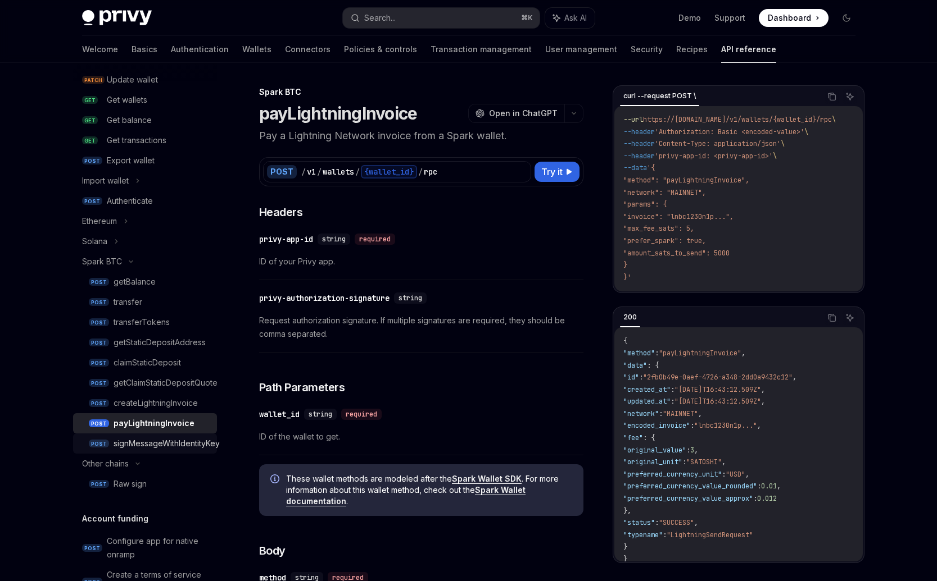
click at [147, 442] on div "signMessageWithIdentityKey" at bounding box center [166, 443] width 106 height 13
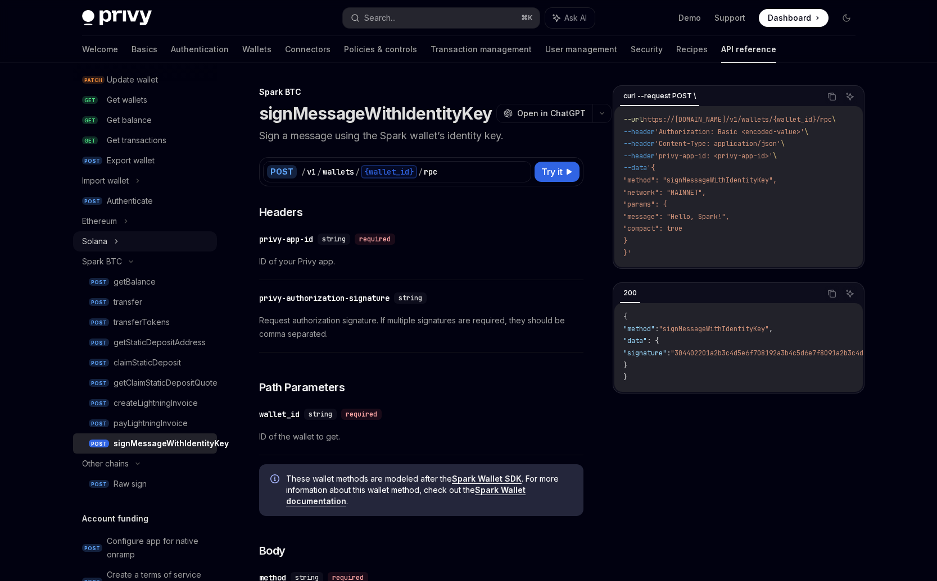
click at [114, 240] on icon at bounding box center [116, 241] width 4 height 13
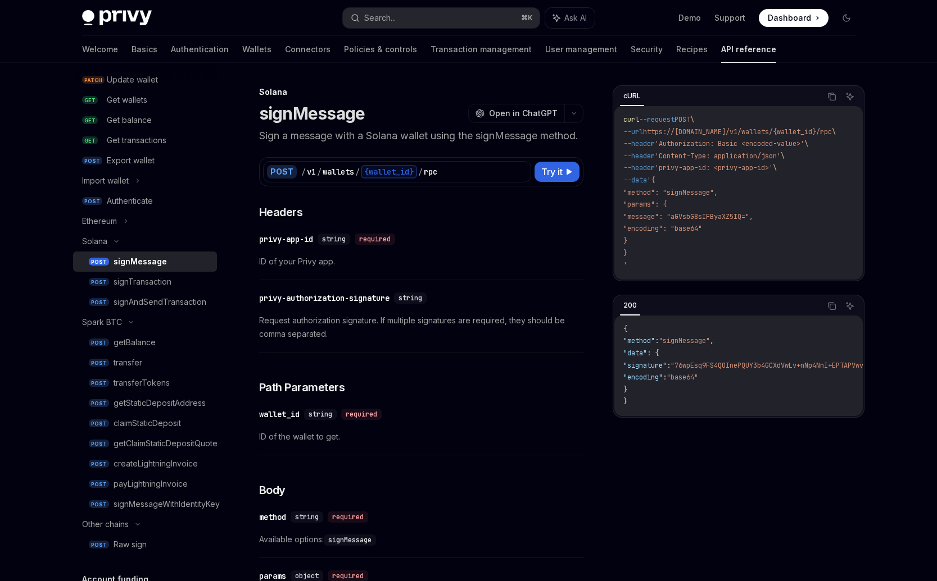
click at [117, 256] on div "signMessage" at bounding box center [139, 261] width 53 height 13
drag, startPoint x: 125, startPoint y: 280, endPoint x: 125, endPoint y: 287, distance: 6.2
click at [125, 281] on div "signTransaction" at bounding box center [142, 281] width 58 height 13
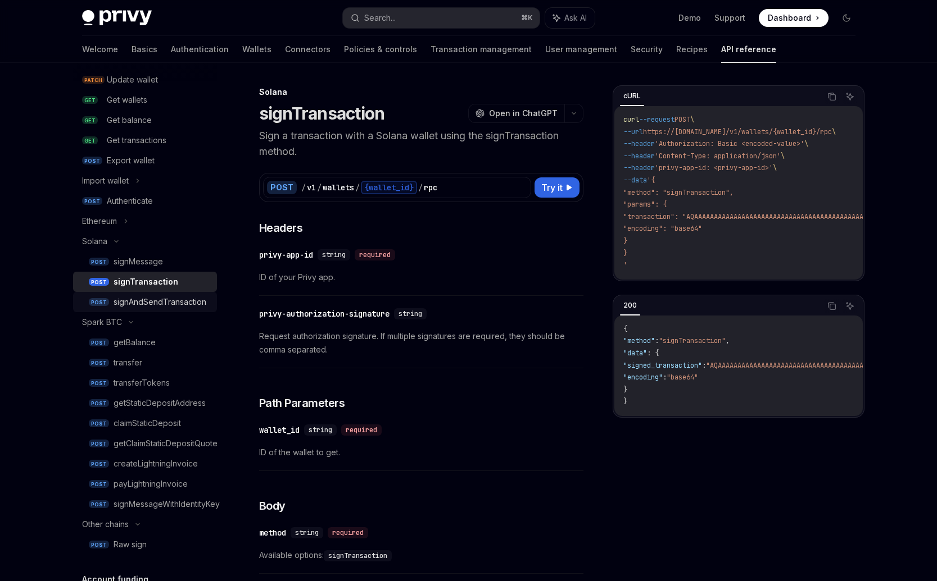
click at [132, 301] on div "signAndSendTransaction" at bounding box center [159, 302] width 93 height 13
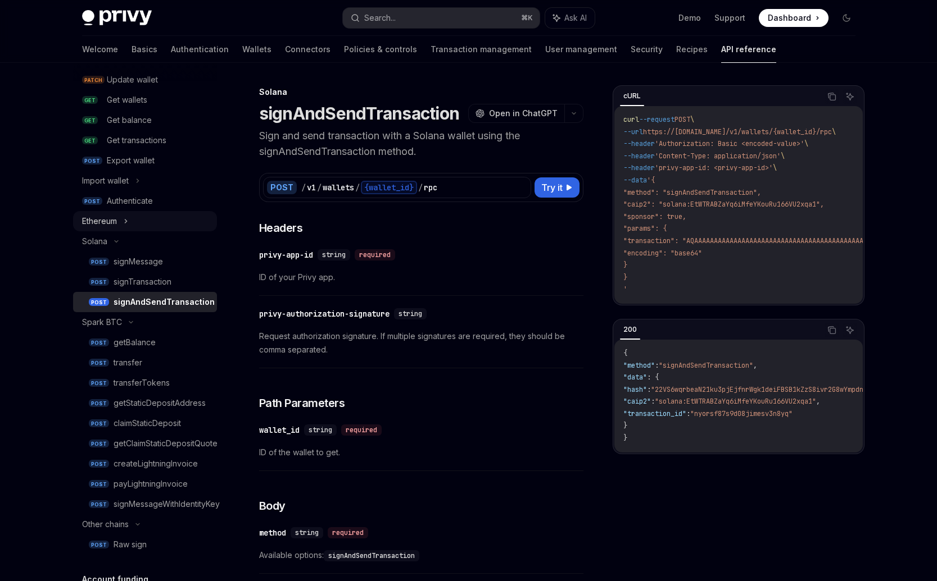
click at [111, 222] on div "Ethereum" at bounding box center [99, 221] width 35 height 13
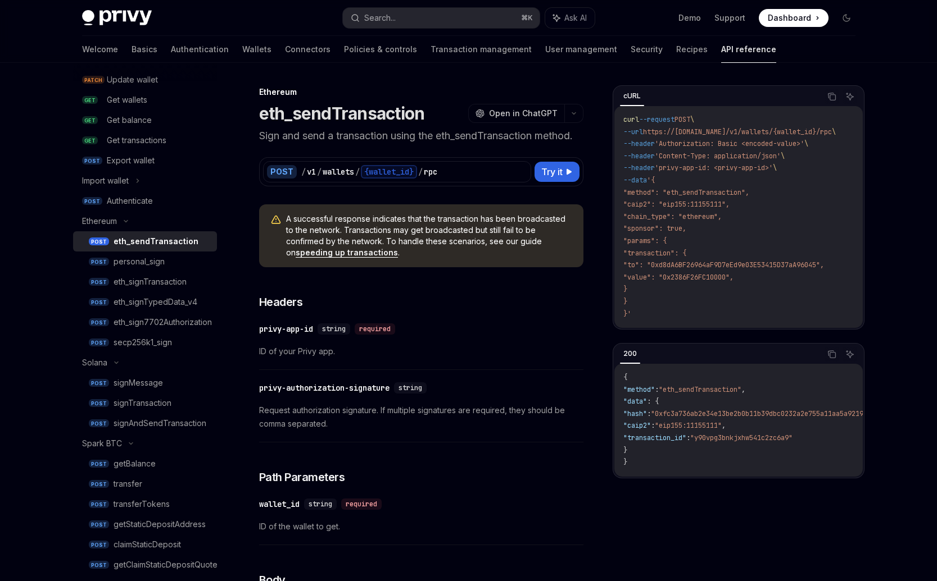
click at [113, 243] on div "eth_sendTransaction" at bounding box center [155, 241] width 85 height 13
click at [117, 267] on div "personal_sign" at bounding box center [138, 261] width 51 height 13
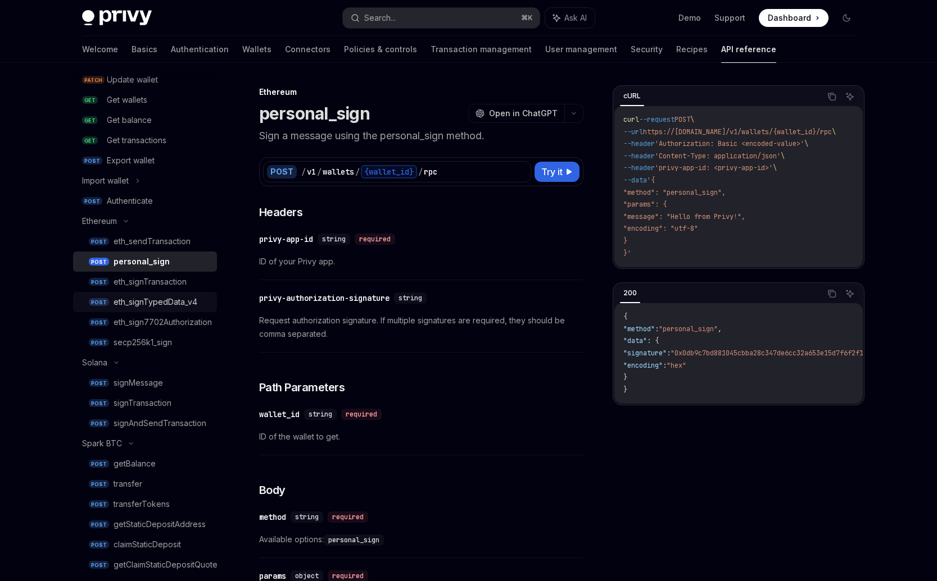
click at [121, 290] on link "POST eth_signTransaction" at bounding box center [145, 282] width 144 height 20
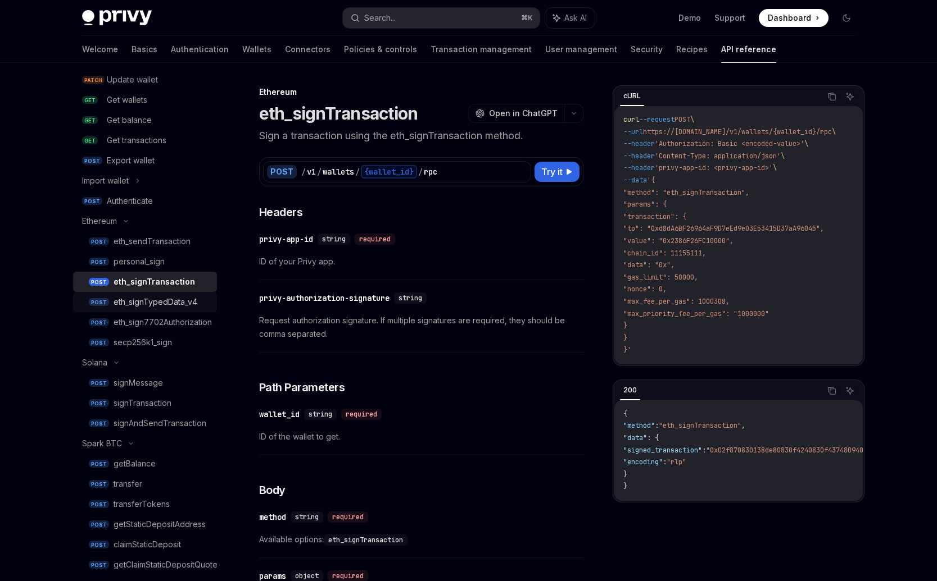
click at [122, 300] on div "eth_signTypedData_v4" at bounding box center [155, 302] width 84 height 13
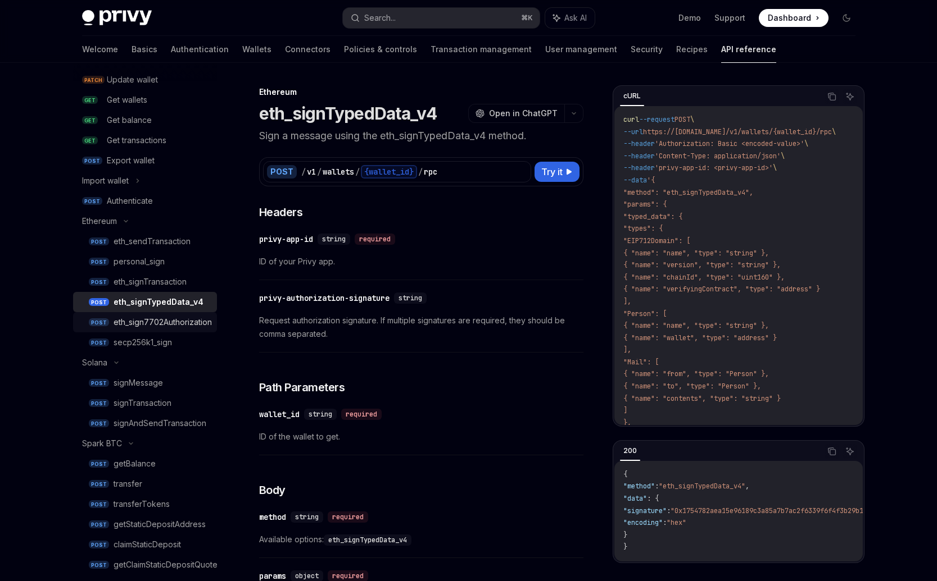
click at [124, 319] on div "eth_sign7702Authorization" at bounding box center [162, 322] width 98 height 13
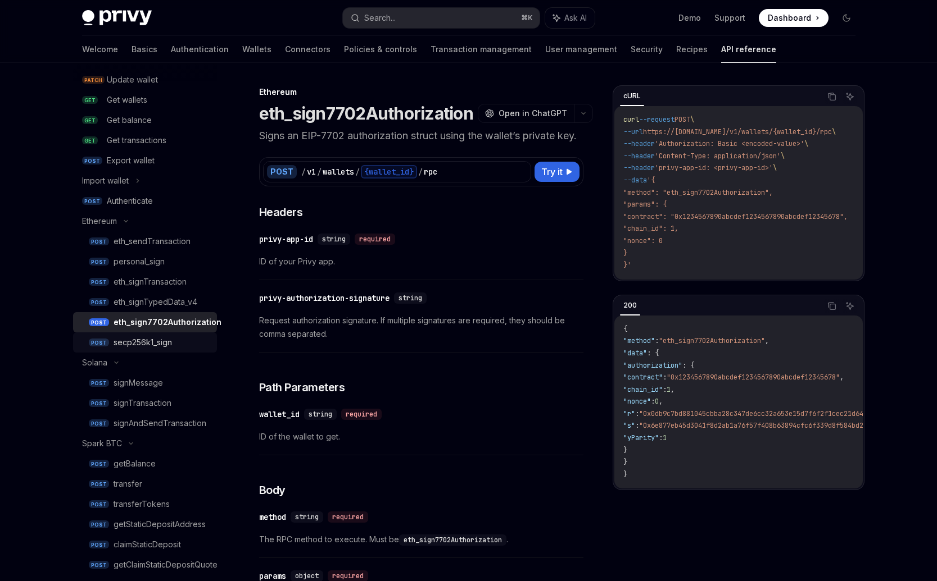
click at [126, 339] on div "secp256k1_sign" at bounding box center [142, 342] width 58 height 13
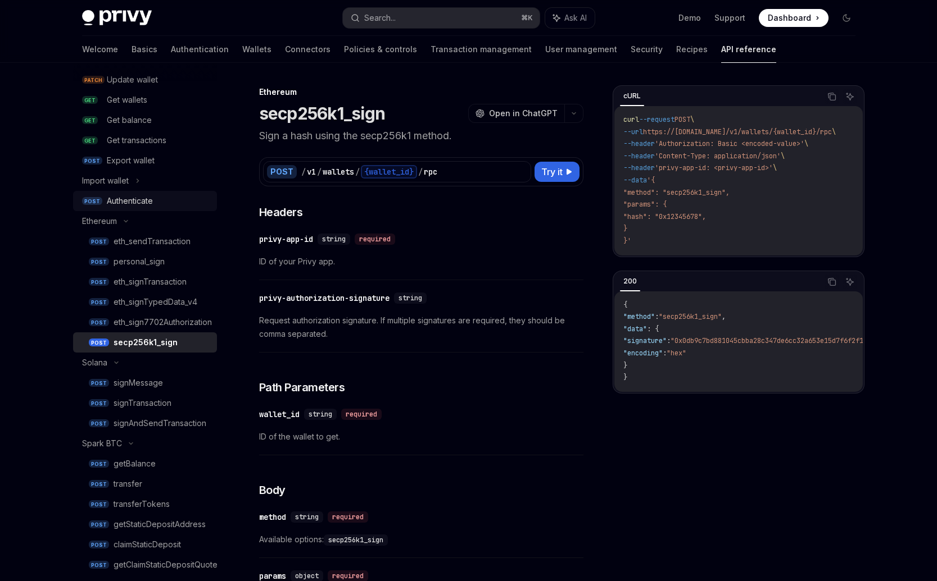
click at [120, 200] on div "Authenticate" at bounding box center [130, 200] width 46 height 13
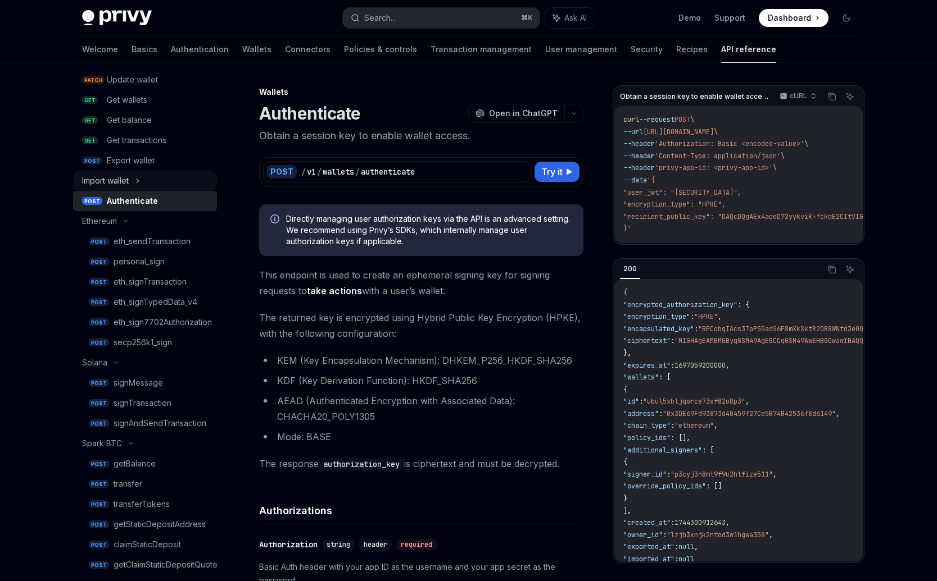
click at [138, 179] on icon at bounding box center [138, 180] width 2 height 3
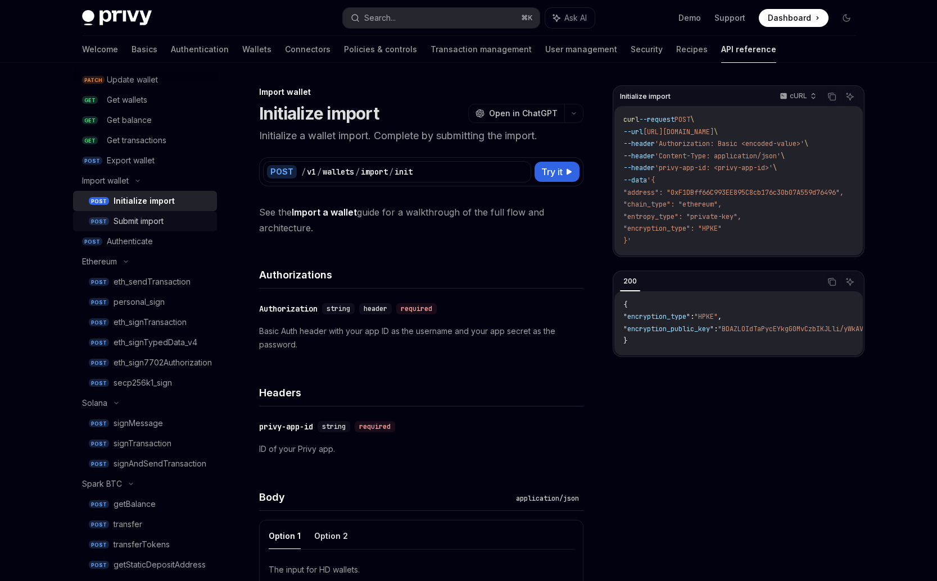
click at [133, 217] on div "Submit import" at bounding box center [138, 221] width 50 height 13
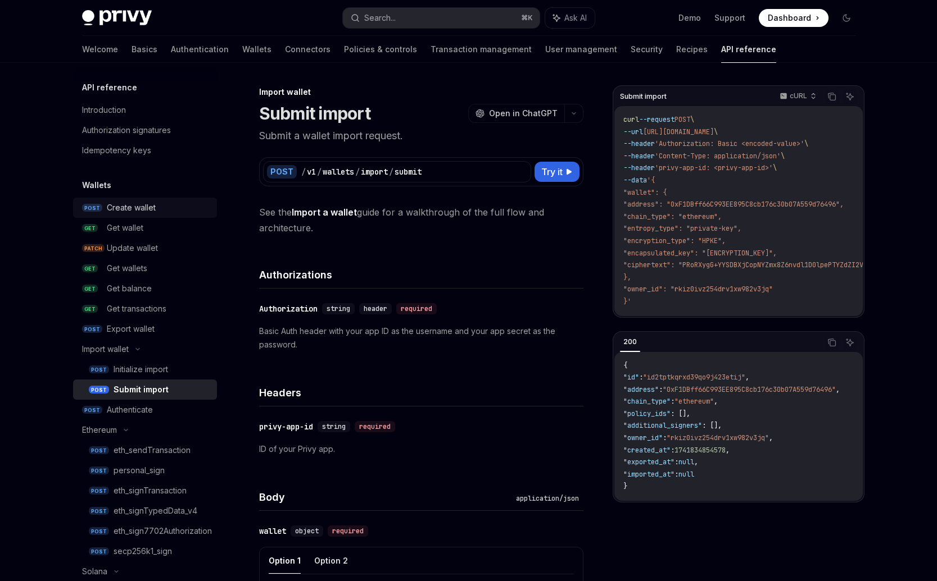
click at [130, 208] on div "Create wallet" at bounding box center [131, 207] width 49 height 13
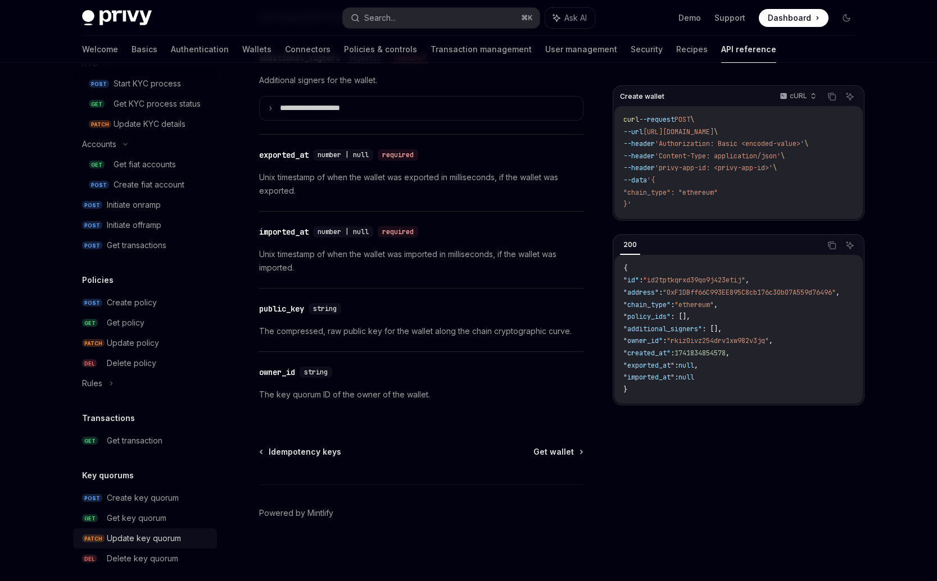
scroll to position [1105, 0]
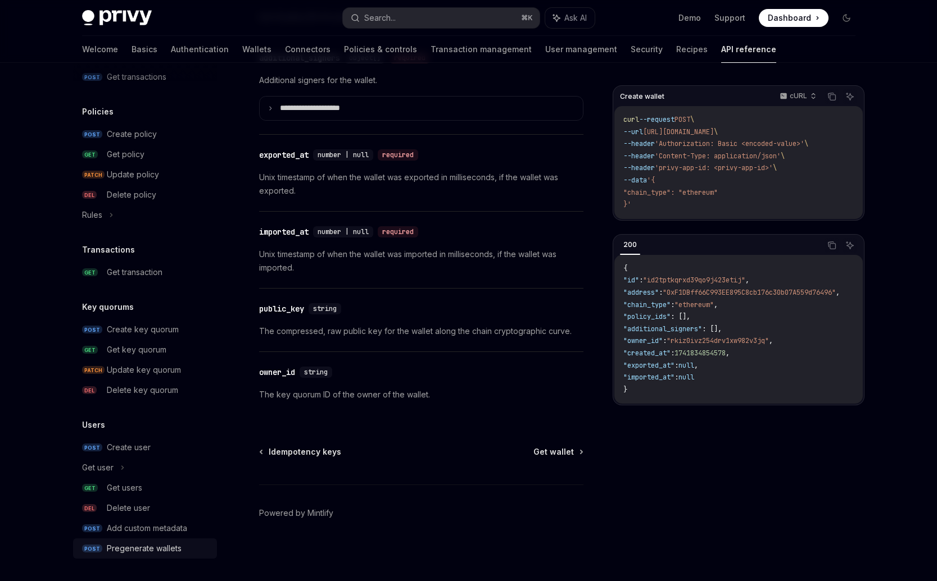
click at [115, 553] on div "Pregenerate wallets" at bounding box center [144, 548] width 75 height 13
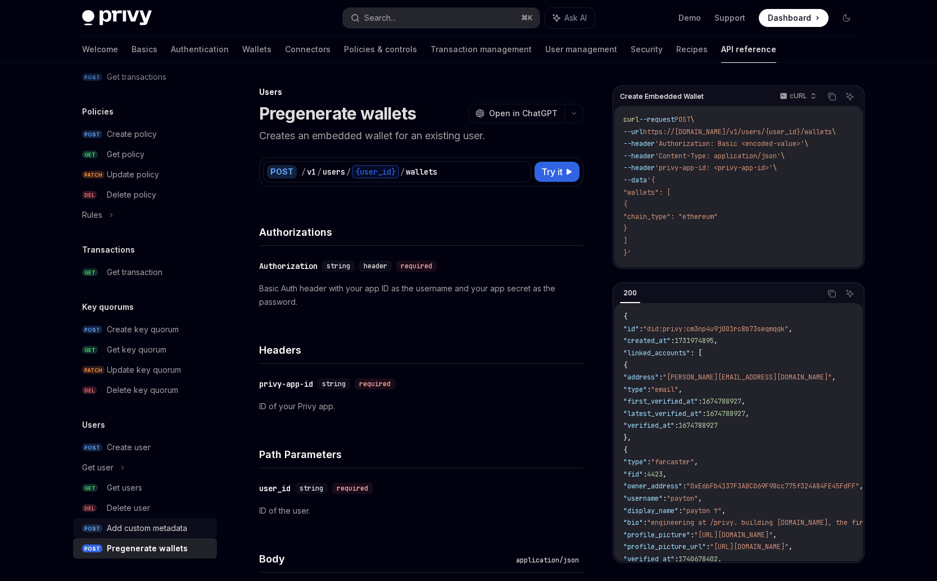
click at [125, 529] on div "Add custom metadata" at bounding box center [147, 528] width 80 height 13
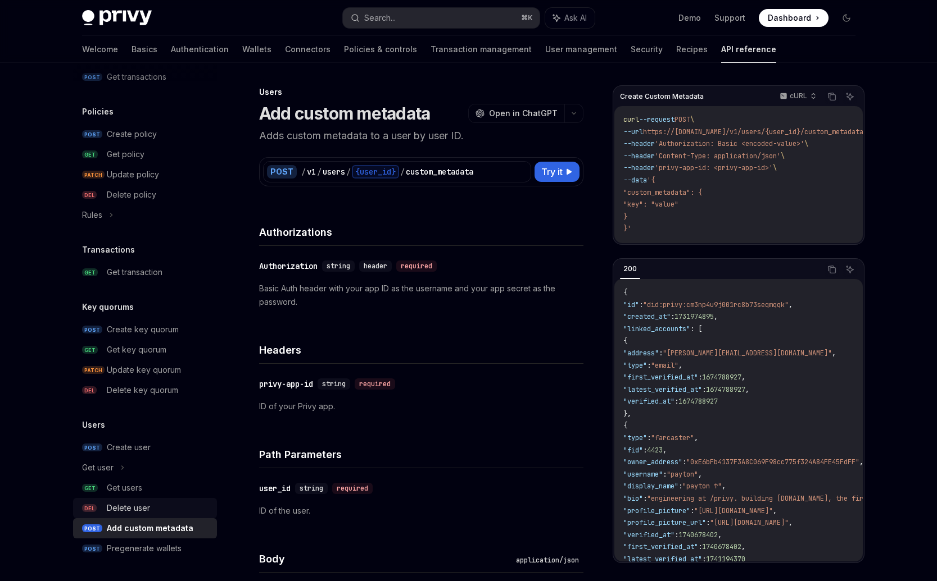
click at [128, 511] on div "Delete user" at bounding box center [128, 508] width 43 height 13
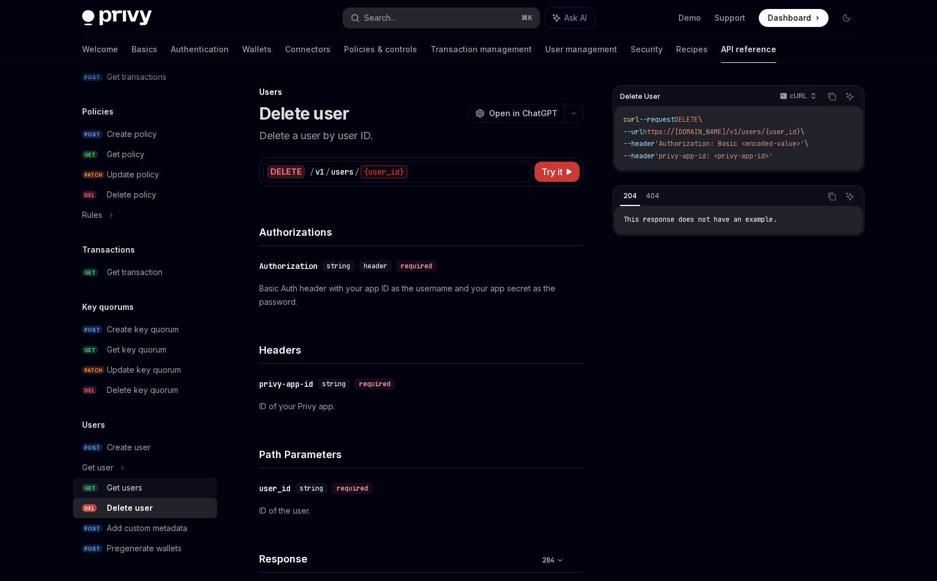
click at [128, 492] on div "Get users" at bounding box center [124, 487] width 35 height 13
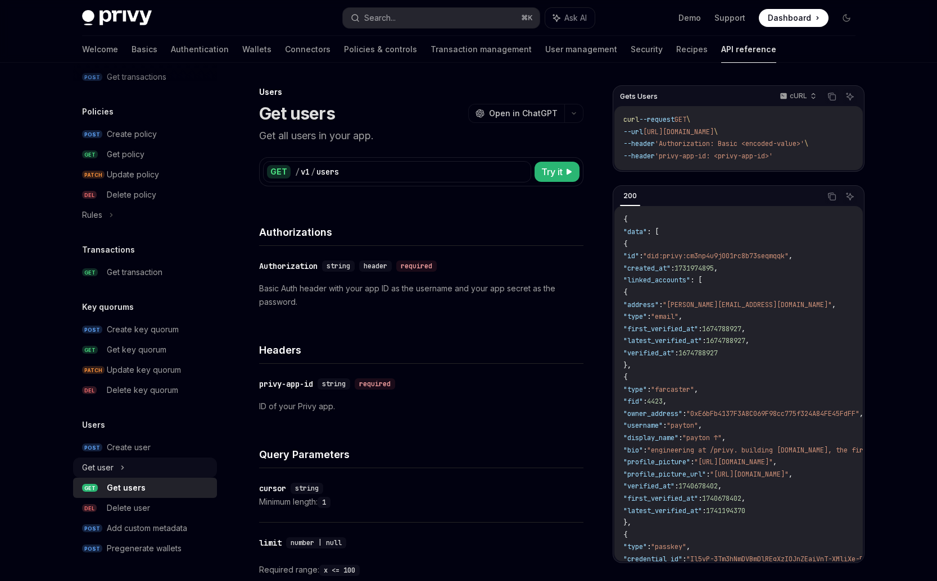
click at [133, 469] on div "Get user" at bounding box center [145, 468] width 144 height 20
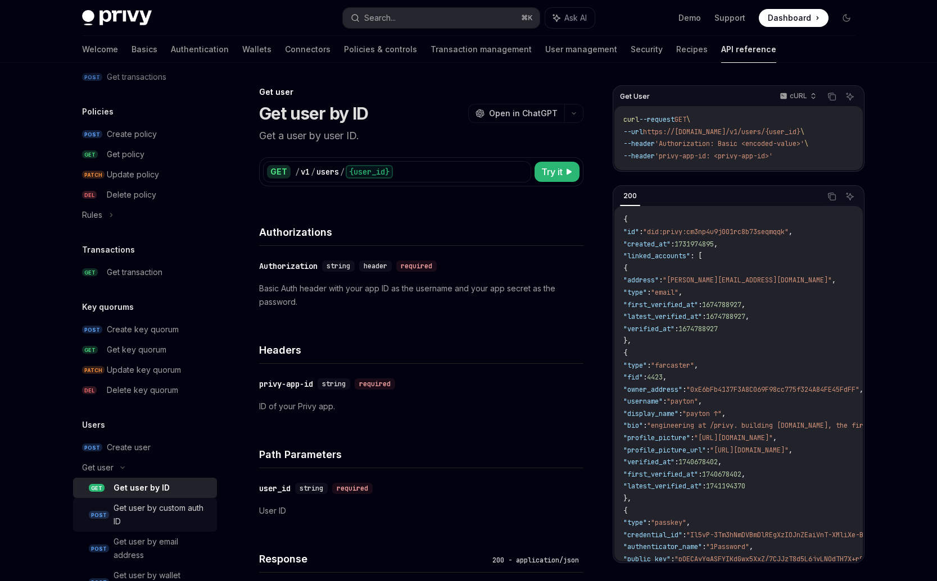
click at [128, 520] on div "Get user by custom auth ID" at bounding box center [161, 515] width 97 height 27
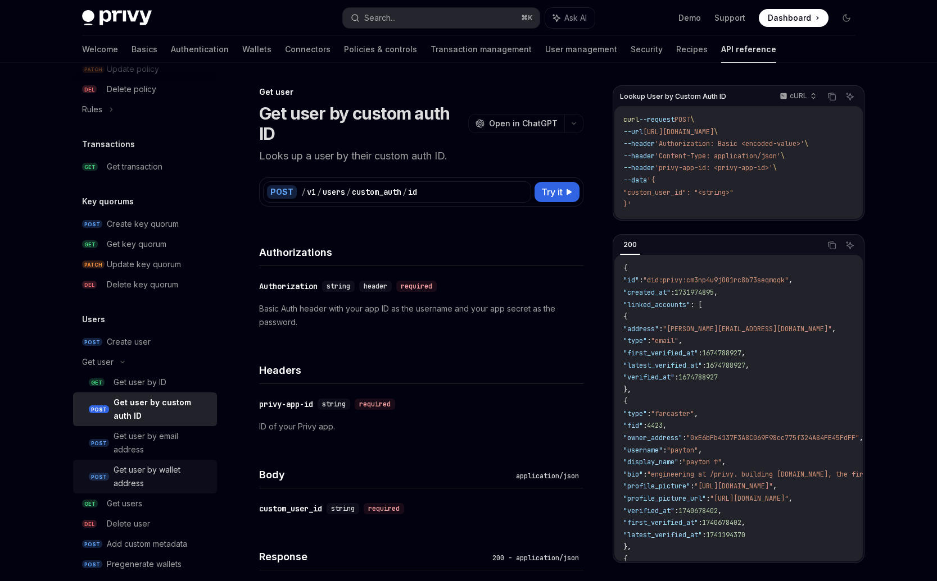
scroll to position [1226, 0]
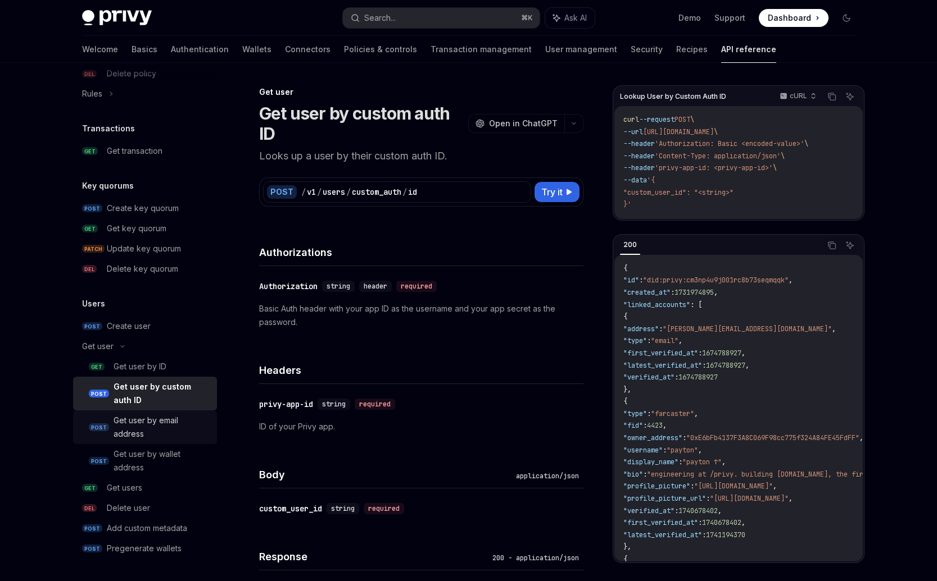
click at [146, 426] on div "Get user by email address" at bounding box center [161, 427] width 97 height 27
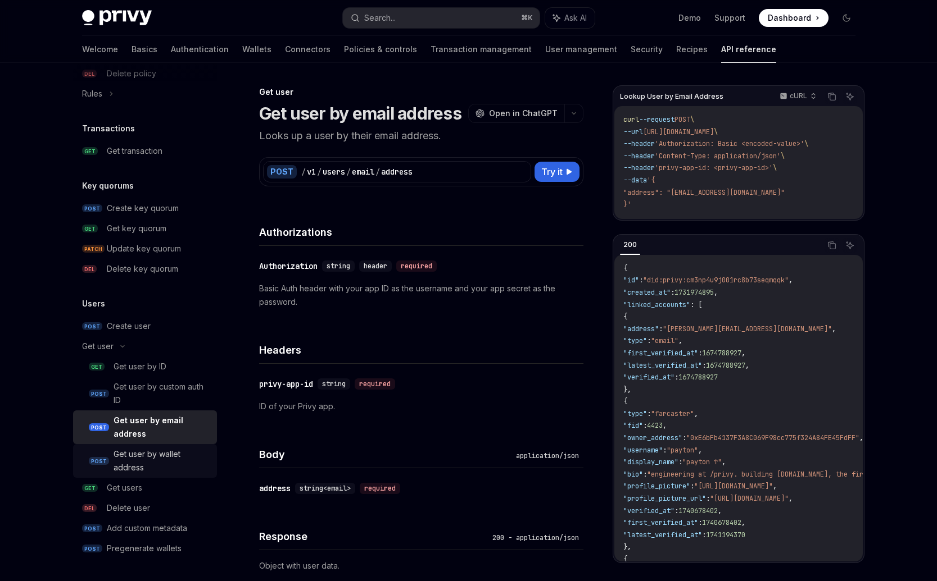
click at [147, 453] on div "Get user by wallet address" at bounding box center [161, 461] width 97 height 27
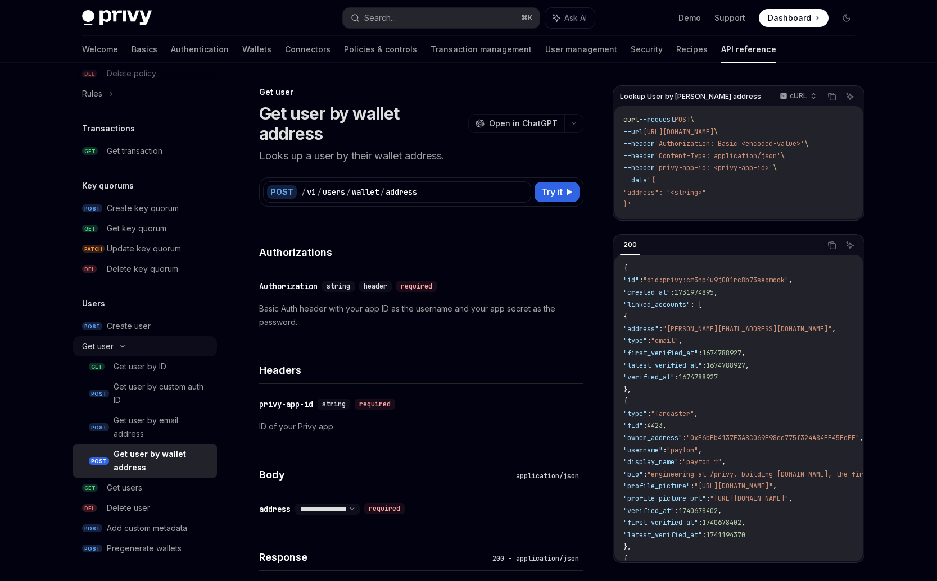
click at [126, 341] on div "Get user" at bounding box center [145, 347] width 144 height 20
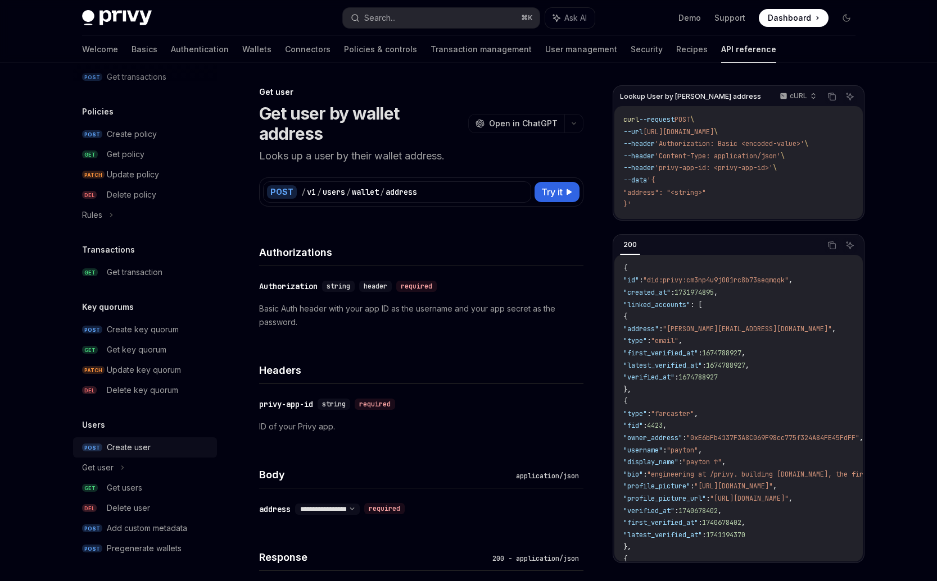
click at [134, 446] on div "Create user" at bounding box center [129, 447] width 44 height 13
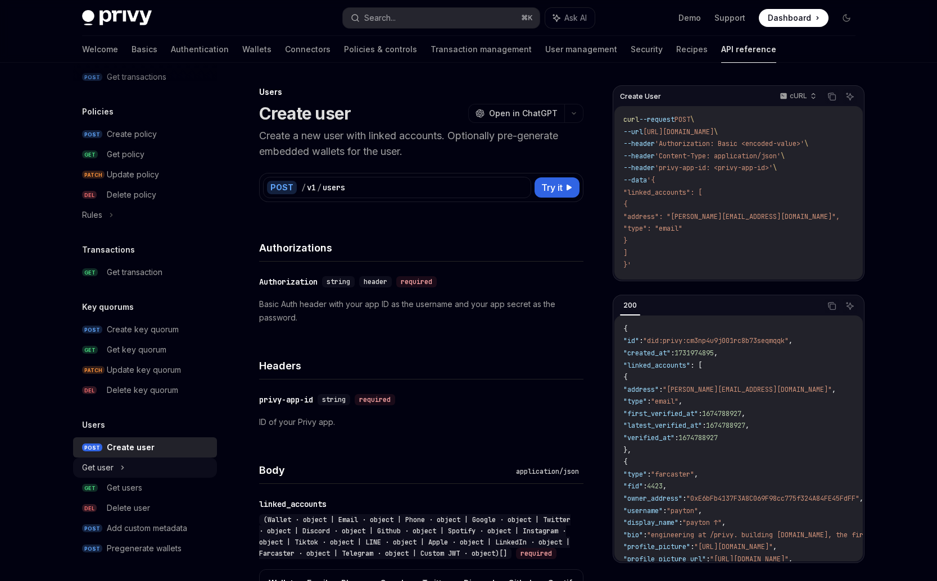
click at [124, 462] on icon at bounding box center [122, 467] width 4 height 13
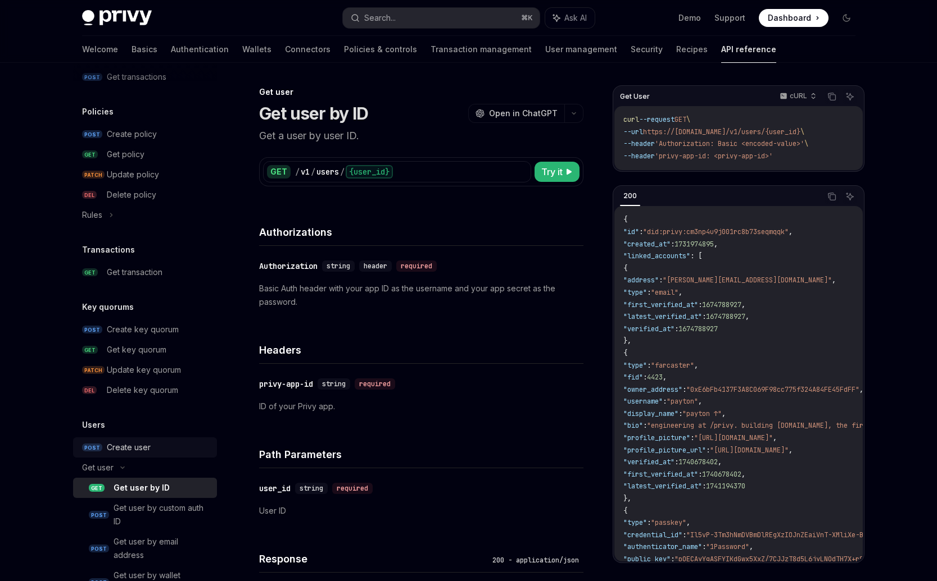
click at [158, 448] on div "Create user" at bounding box center [158, 447] width 103 height 13
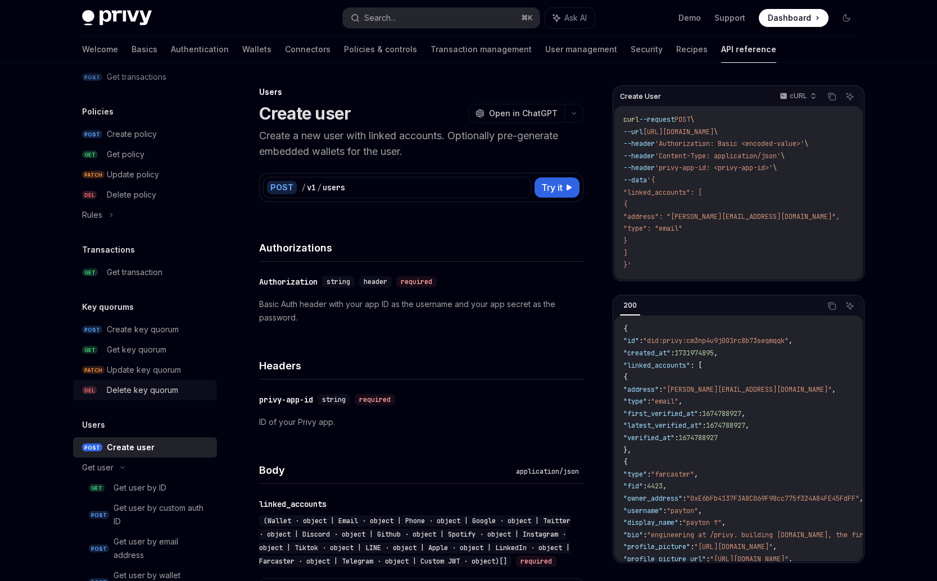
click at [135, 380] on link "DEL Delete key quorum" at bounding box center [145, 390] width 144 height 20
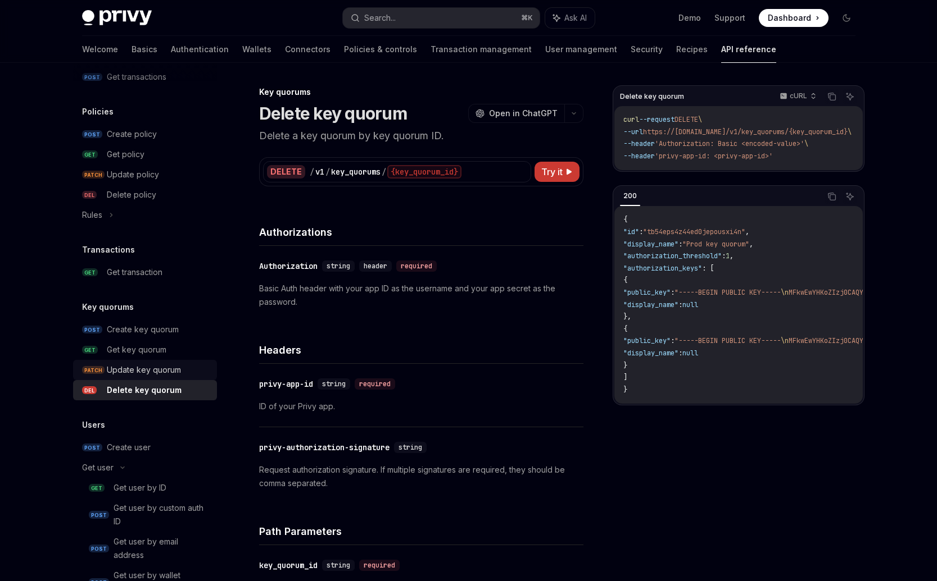
click at [140, 365] on div "Update key quorum" at bounding box center [144, 370] width 74 height 13
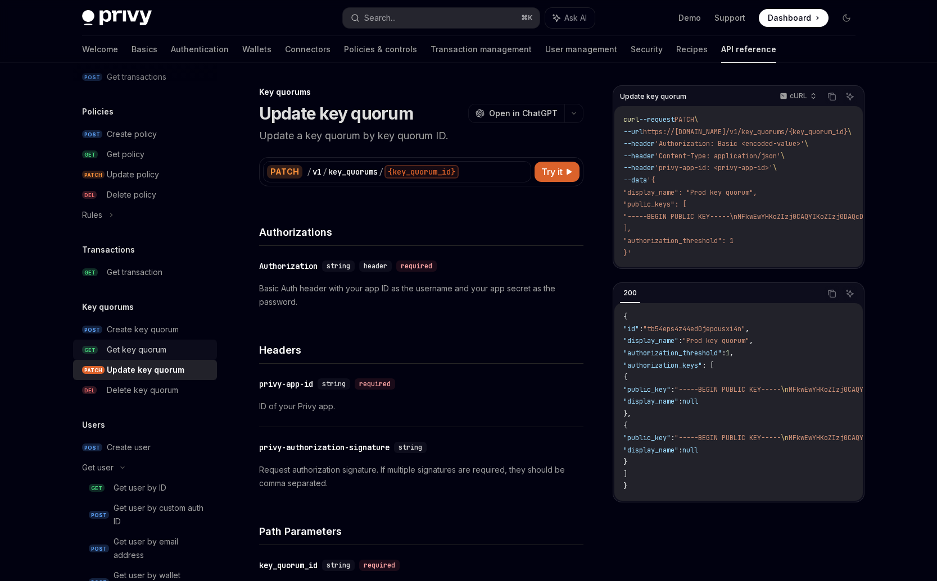
click at [140, 353] on div "Get key quorum" at bounding box center [137, 349] width 60 height 13
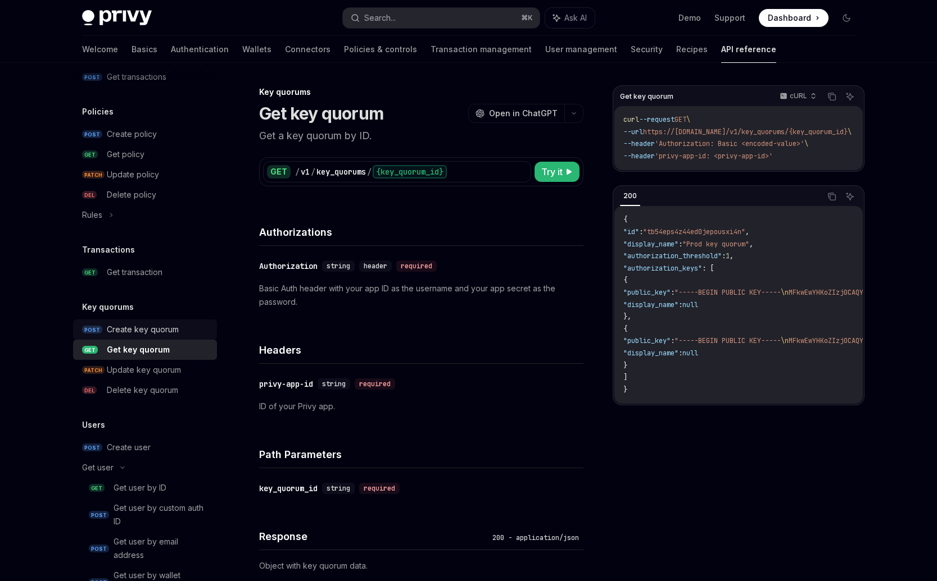
click at [142, 330] on div "Create key quorum" at bounding box center [143, 329] width 72 height 13
type textarea "*"
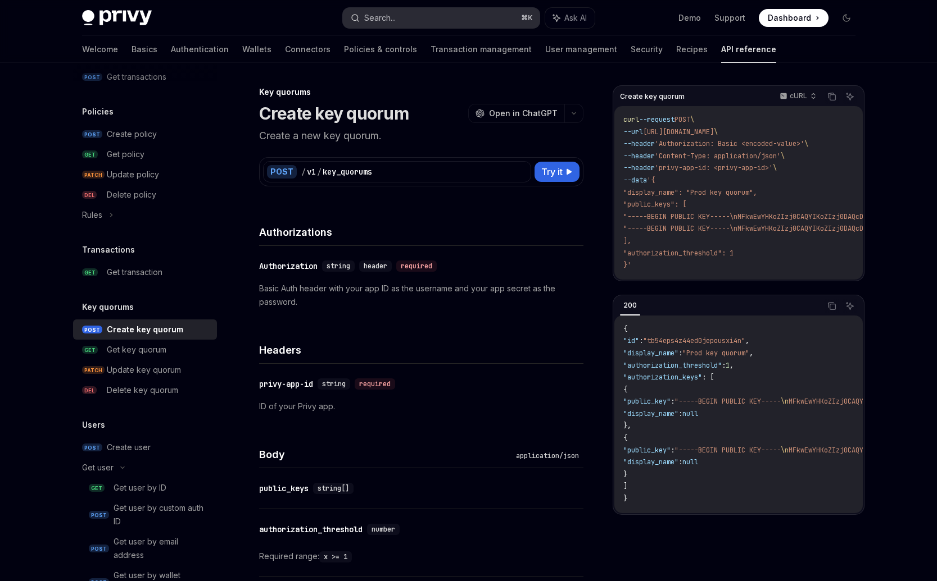
click at [424, 20] on button "Search... ⌘ K" at bounding box center [441, 18] width 197 height 20
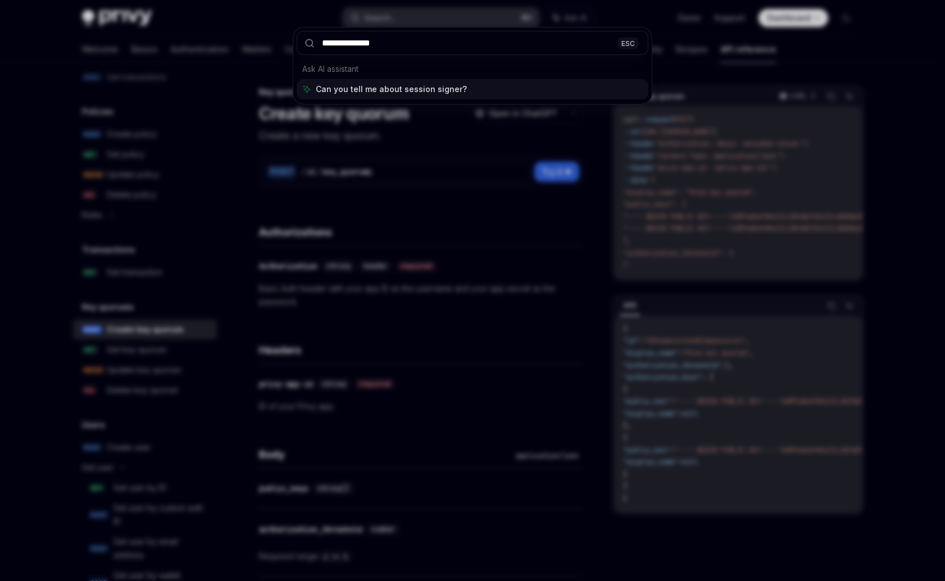
type input "**********"
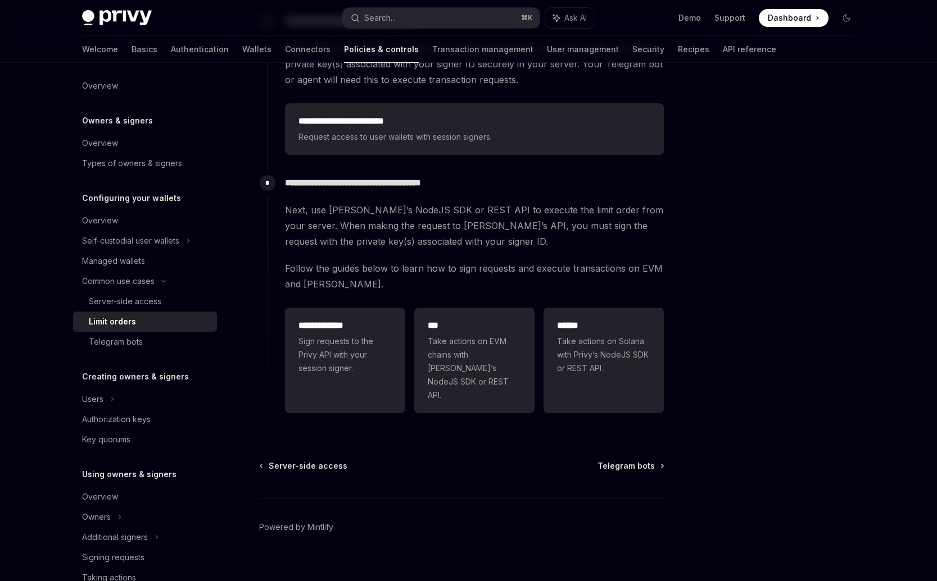
scroll to position [251, 0]
click at [569, 370] on span "Take actions on Solana with Privy’s NodeJS SDK or REST API." at bounding box center [603, 354] width 93 height 40
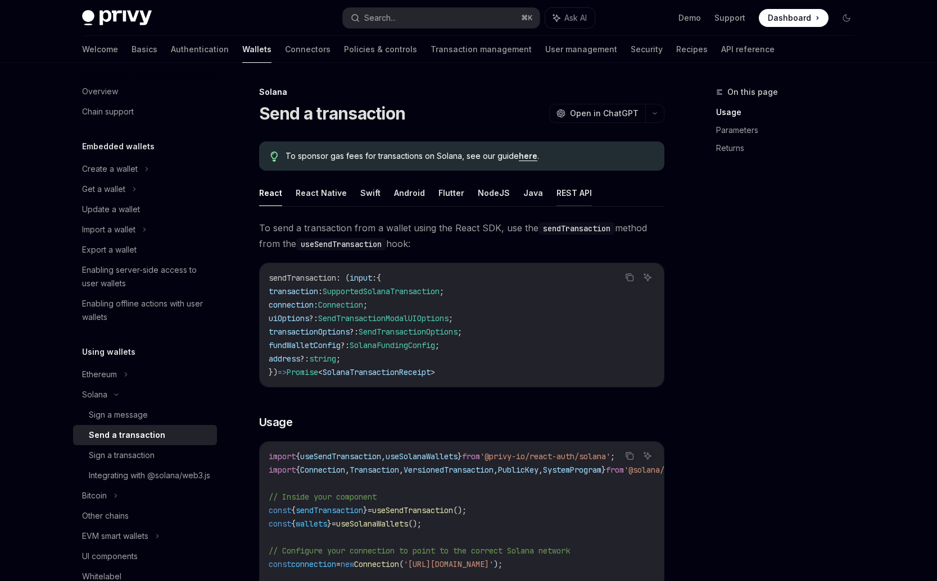
click at [556, 190] on button "REST API" at bounding box center [573, 193] width 35 height 26
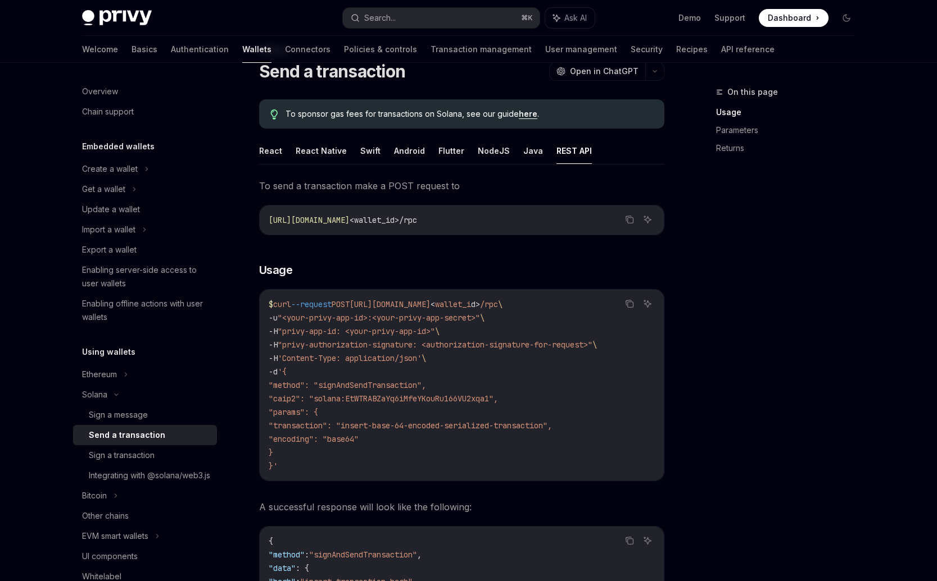
scroll to position [135, 0]
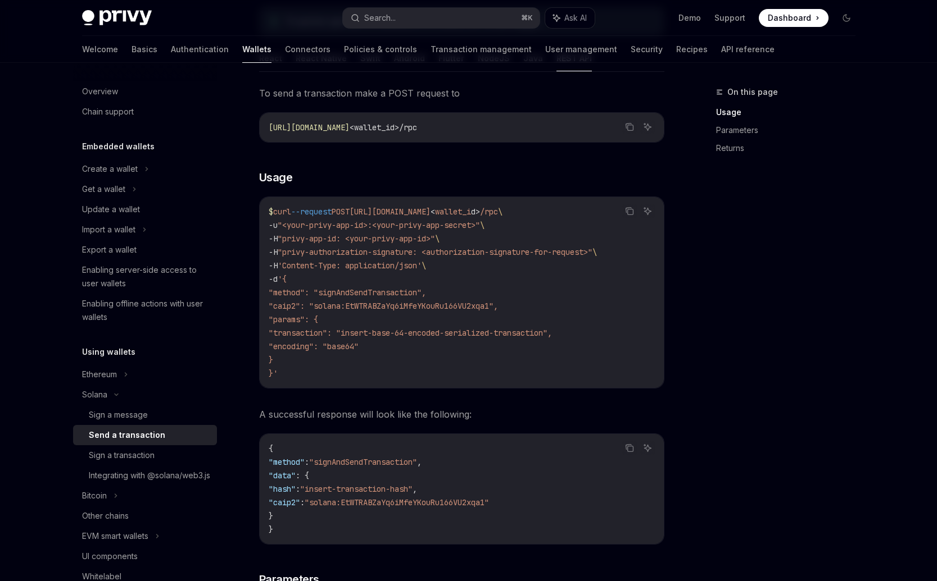
click at [318, 240] on span ""privy-app-id: <your-privy-app-id>"" at bounding box center [356, 239] width 157 height 10
click at [340, 239] on span ""privy-app-id: <your-privy-app-id>"" at bounding box center [356, 239] width 157 height 10
drag, startPoint x: 340, startPoint y: 239, endPoint x: 292, endPoint y: 237, distance: 48.4
click at [292, 237] on span ""privy-app-id: <your-privy-app-id>"" at bounding box center [356, 239] width 157 height 10
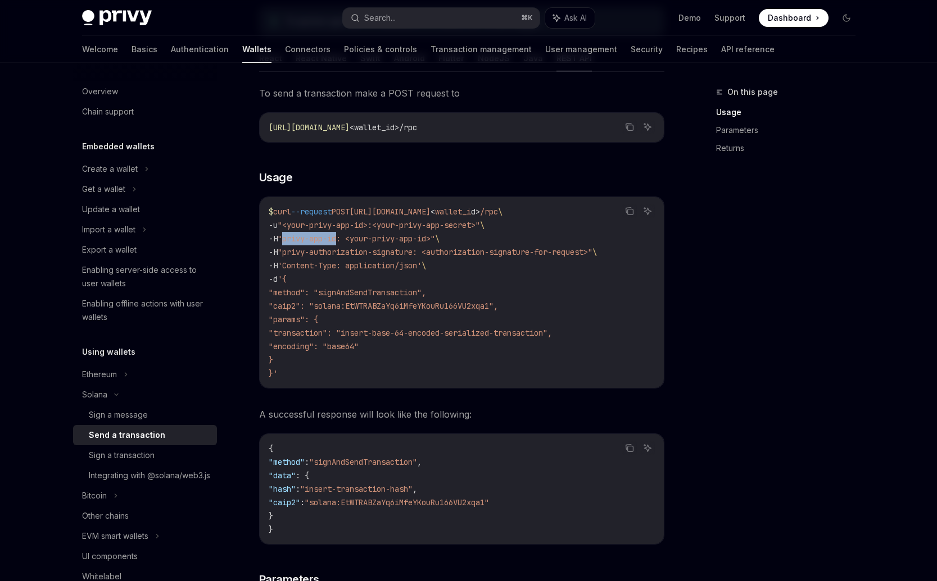
copy span "privy-app-id"
click at [343, 285] on code "$ curl --request POST [URL][DOMAIN_NAME] < wallet_i d > /rpc \ -u "<your-privy-…" at bounding box center [462, 292] width 386 height 175
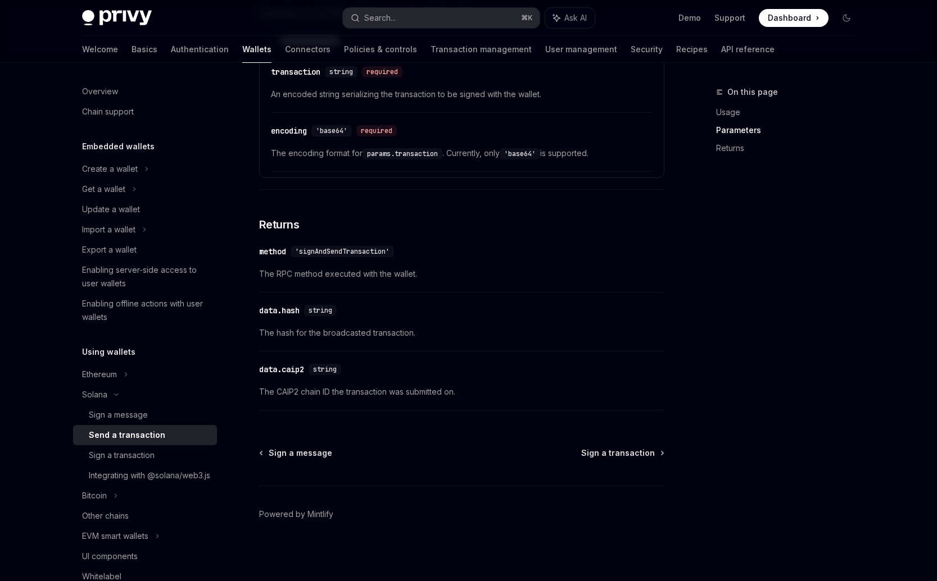
scroll to position [870, 0]
click at [623, 452] on span "Sign a transaction" at bounding box center [618, 451] width 74 height 11
type textarea "*"
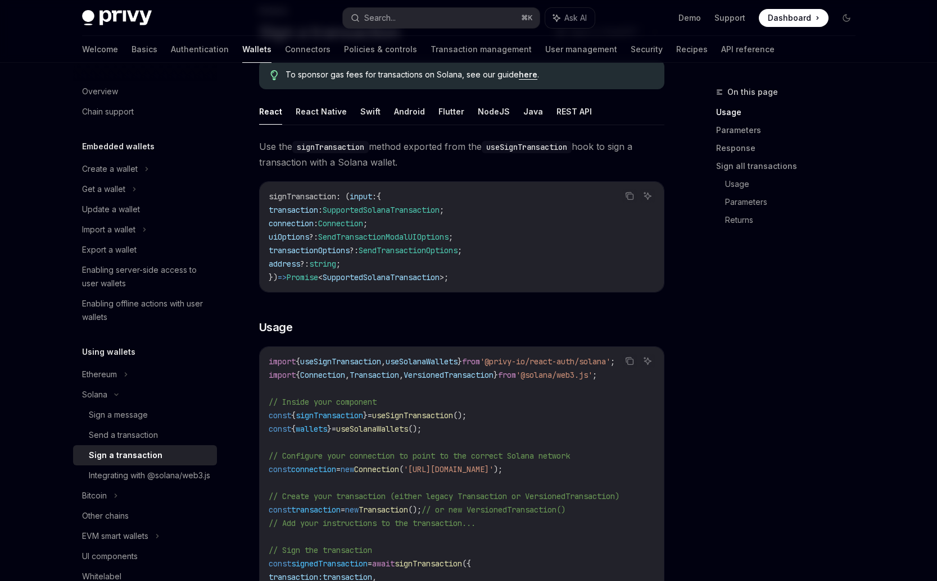
scroll to position [333, 0]
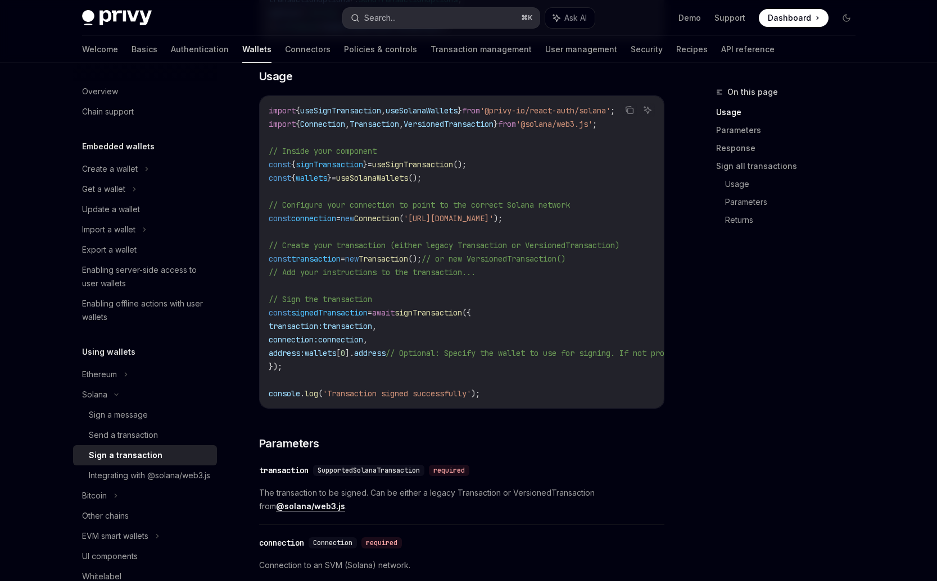
click at [410, 15] on button "Search... ⌘ K" at bounding box center [441, 18] width 197 height 20
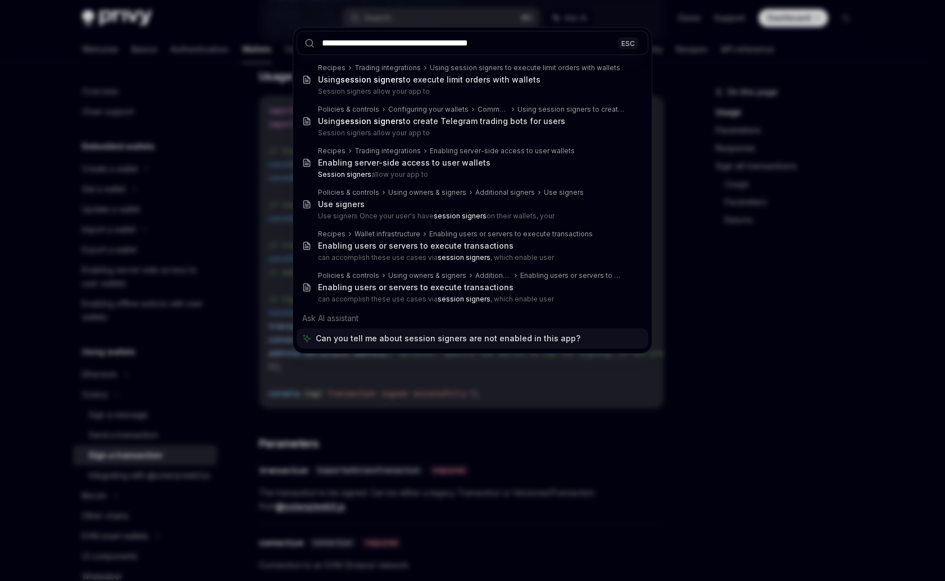
type input "**********"
type textarea "*"
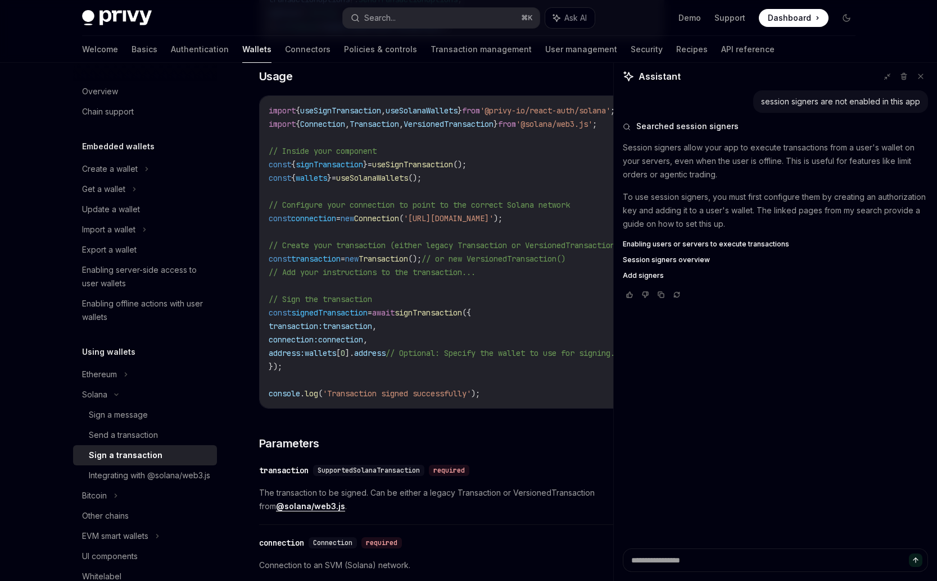
click at [732, 242] on span "Enabling users or servers to execute transactions" at bounding box center [706, 244] width 166 height 9
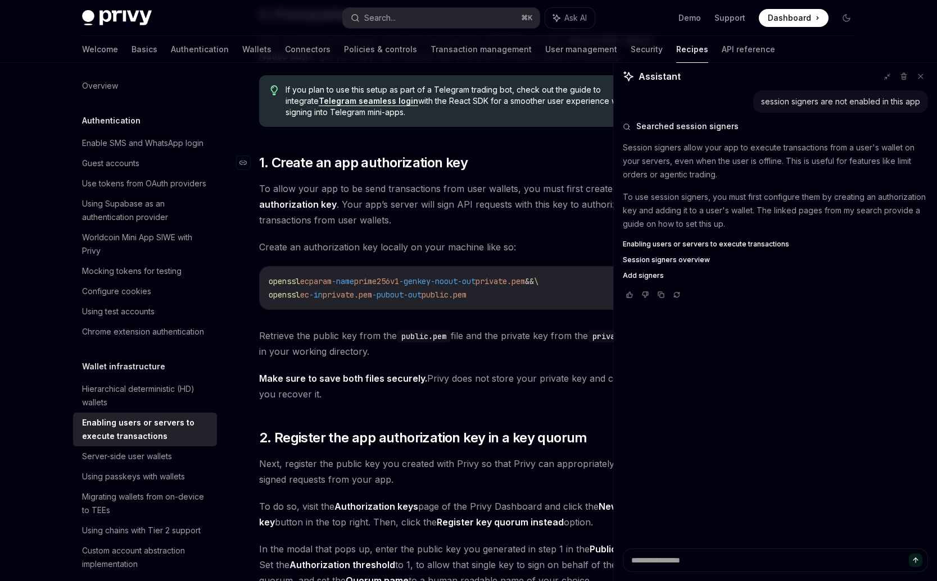
scroll to position [423, 0]
click at [906, 78] on icon at bounding box center [903, 76] width 8 height 8
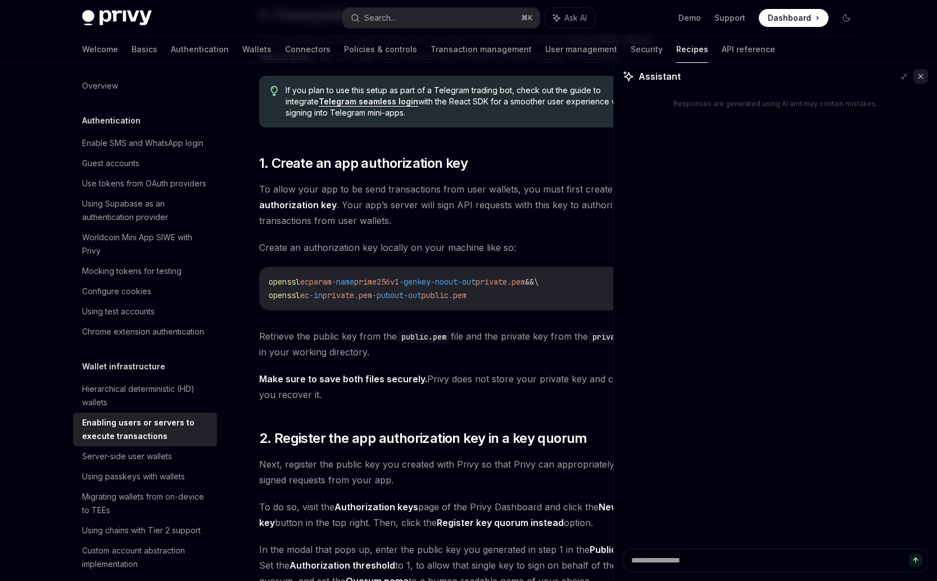
click at [925, 81] on button at bounding box center [920, 76] width 15 height 15
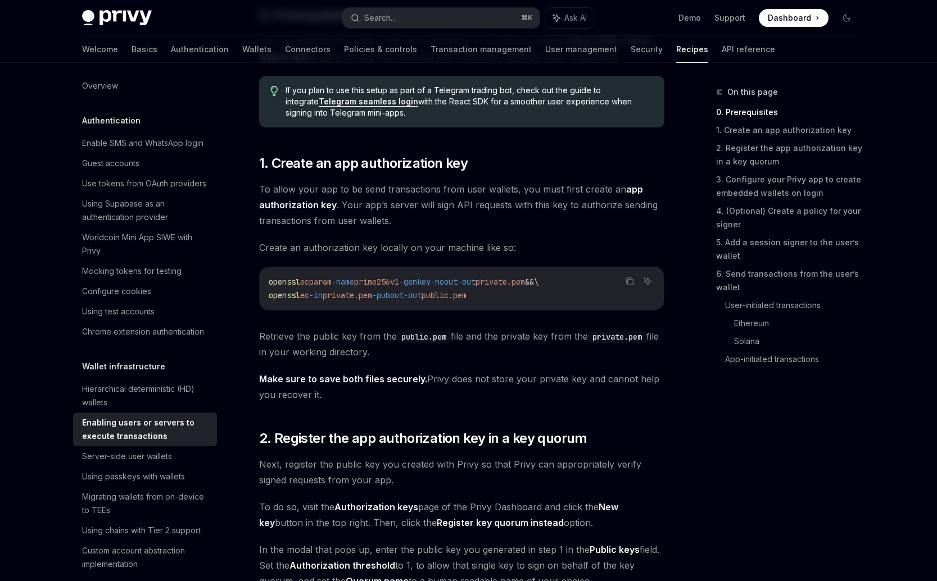
type textarea "*"
